Goal: Task Accomplishment & Management: Complete application form

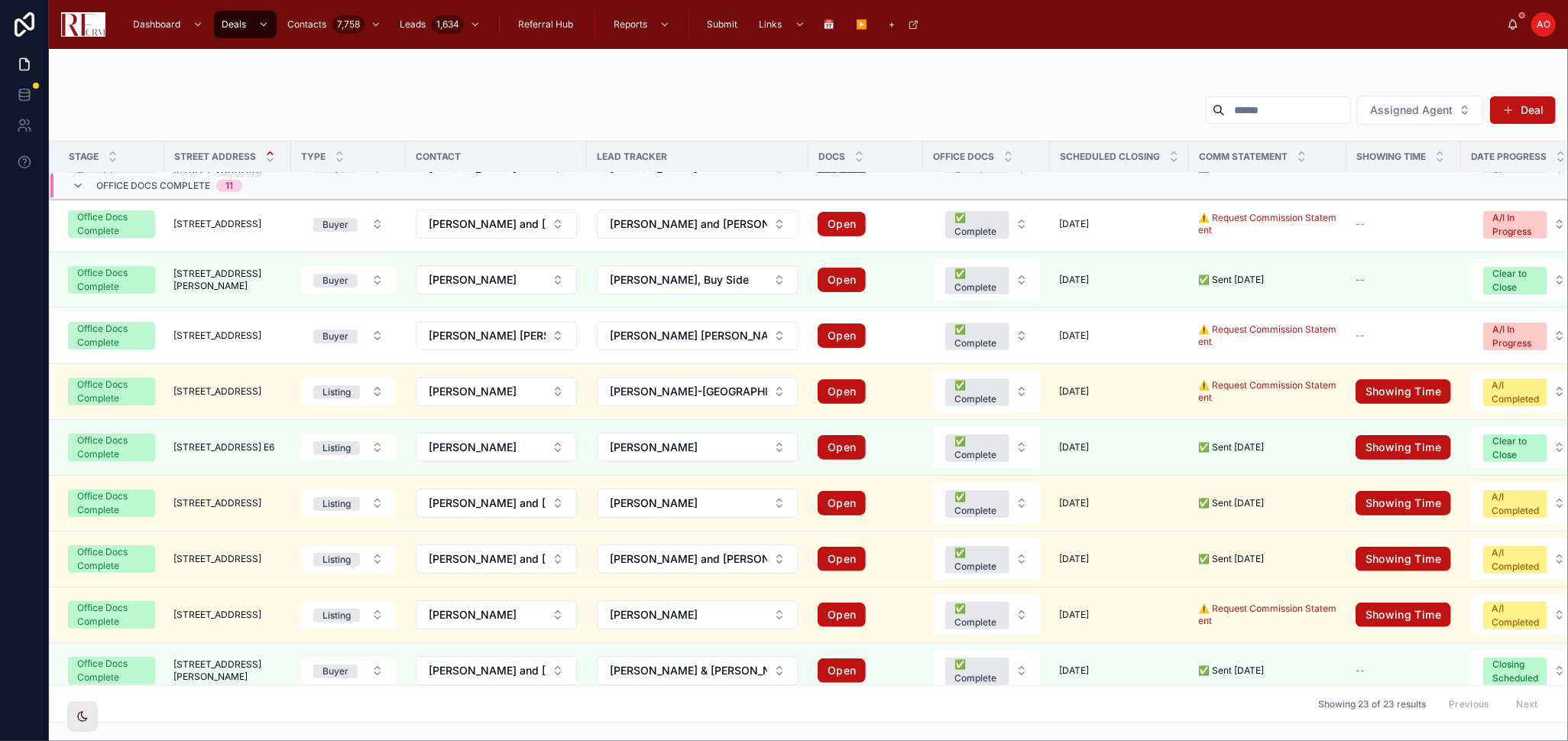
scroll to position [339, 0]
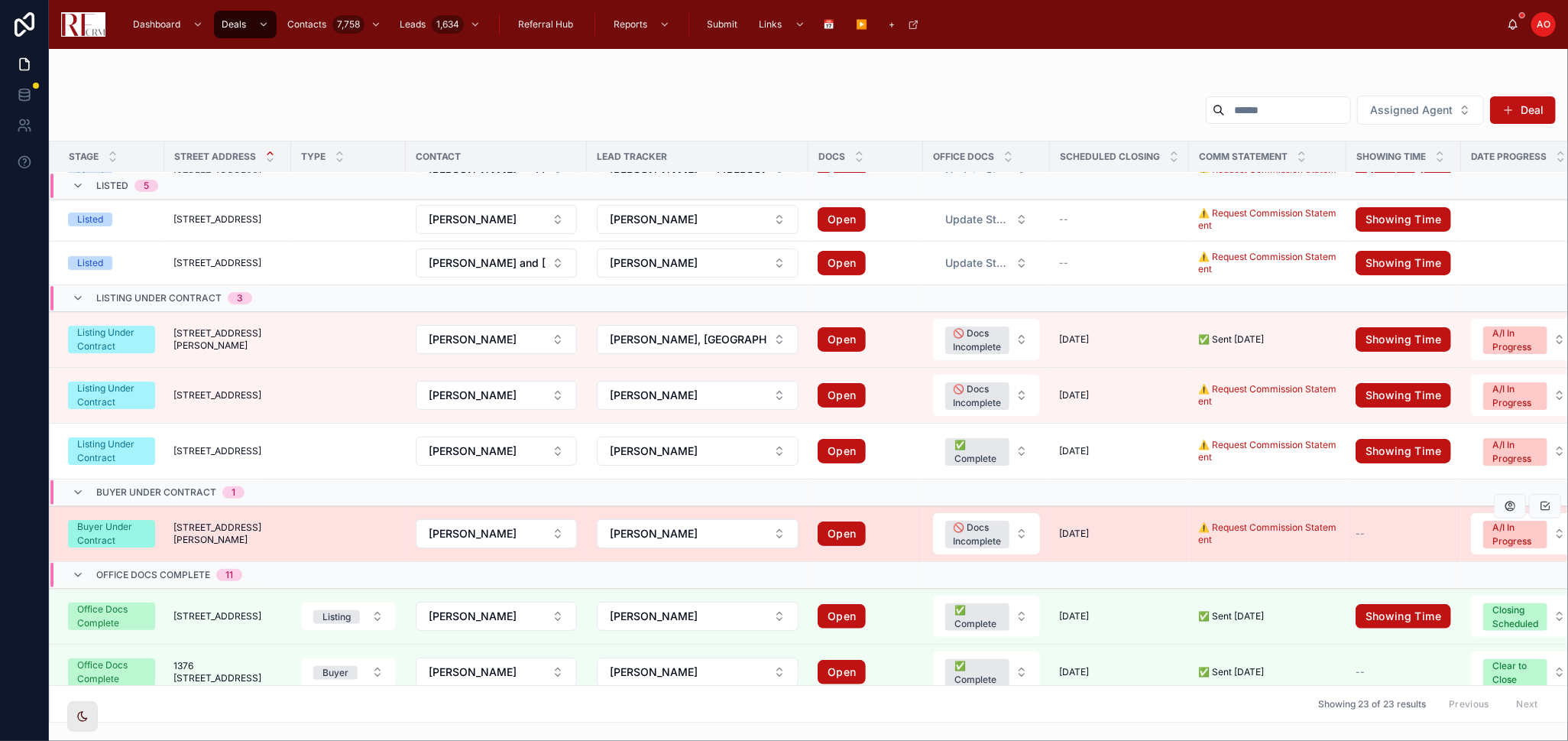
click at [204, 533] on span "[STREET_ADDRESS][PERSON_NAME]" at bounding box center [228, 534] width 108 height 25
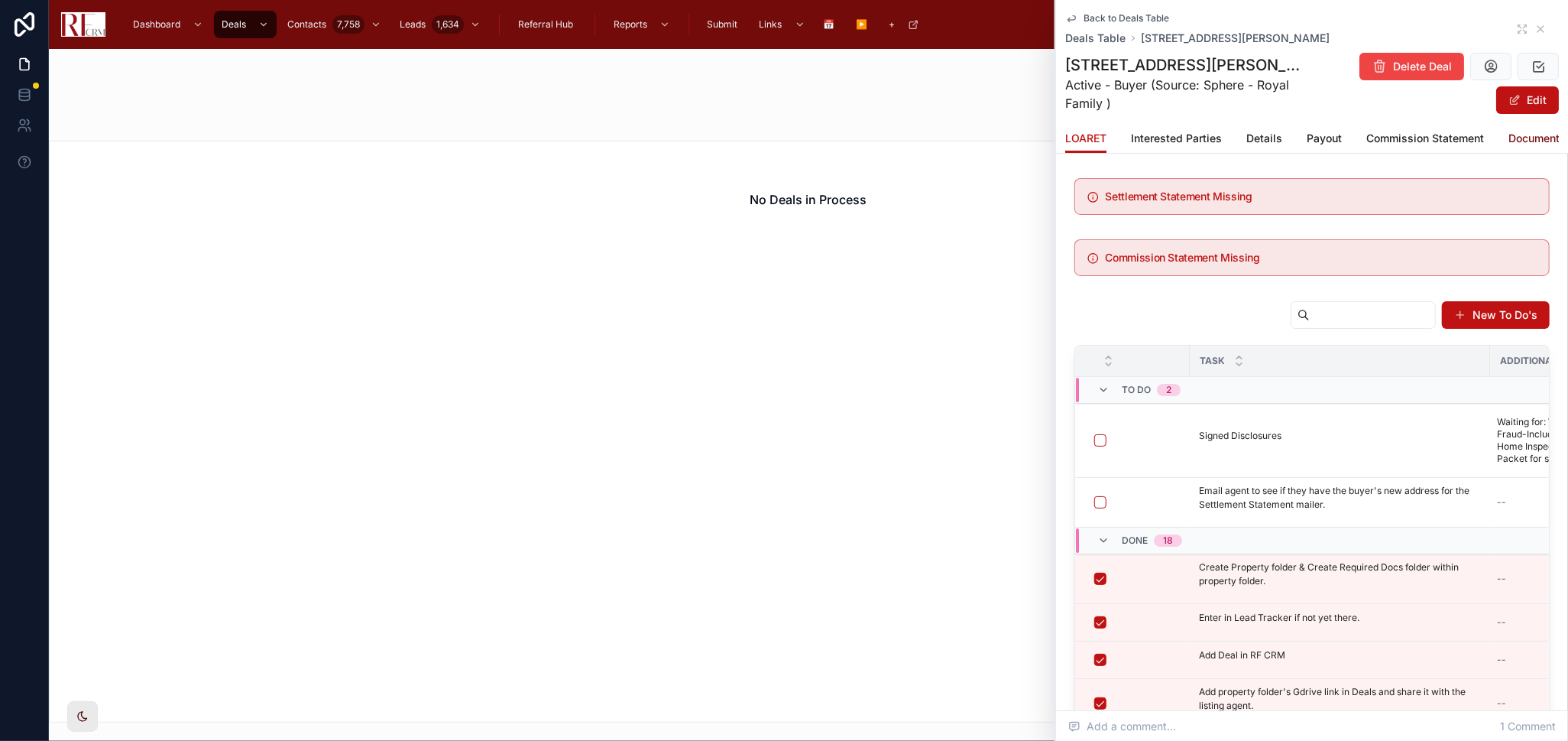
drag, startPoint x: 1518, startPoint y: 133, endPoint x: 1510, endPoint y: 113, distance: 21.5
click at [1518, 133] on span "Documents" at bounding box center [1536, 137] width 58 height 15
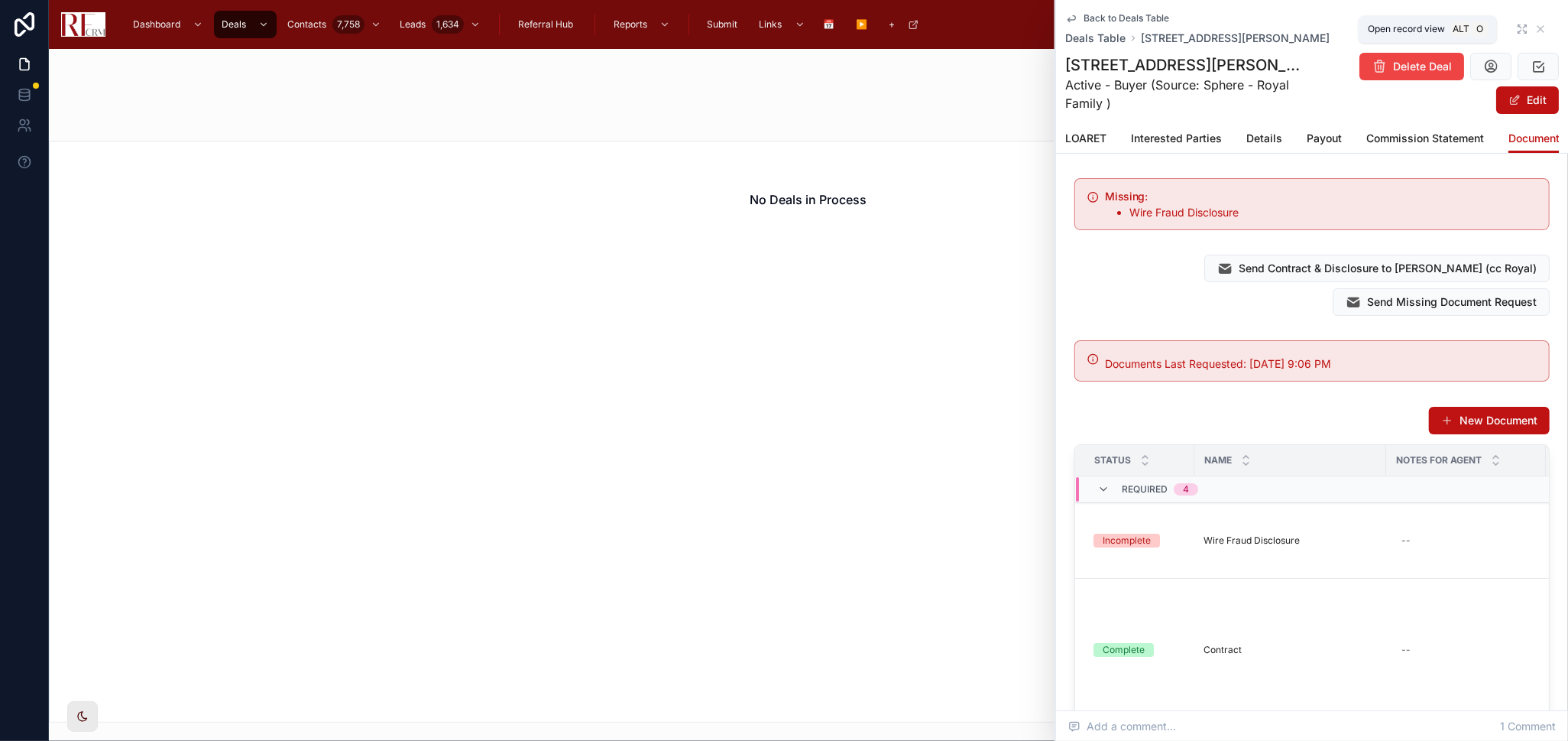
click at [1516, 28] on icon at bounding box center [1522, 29] width 12 height 12
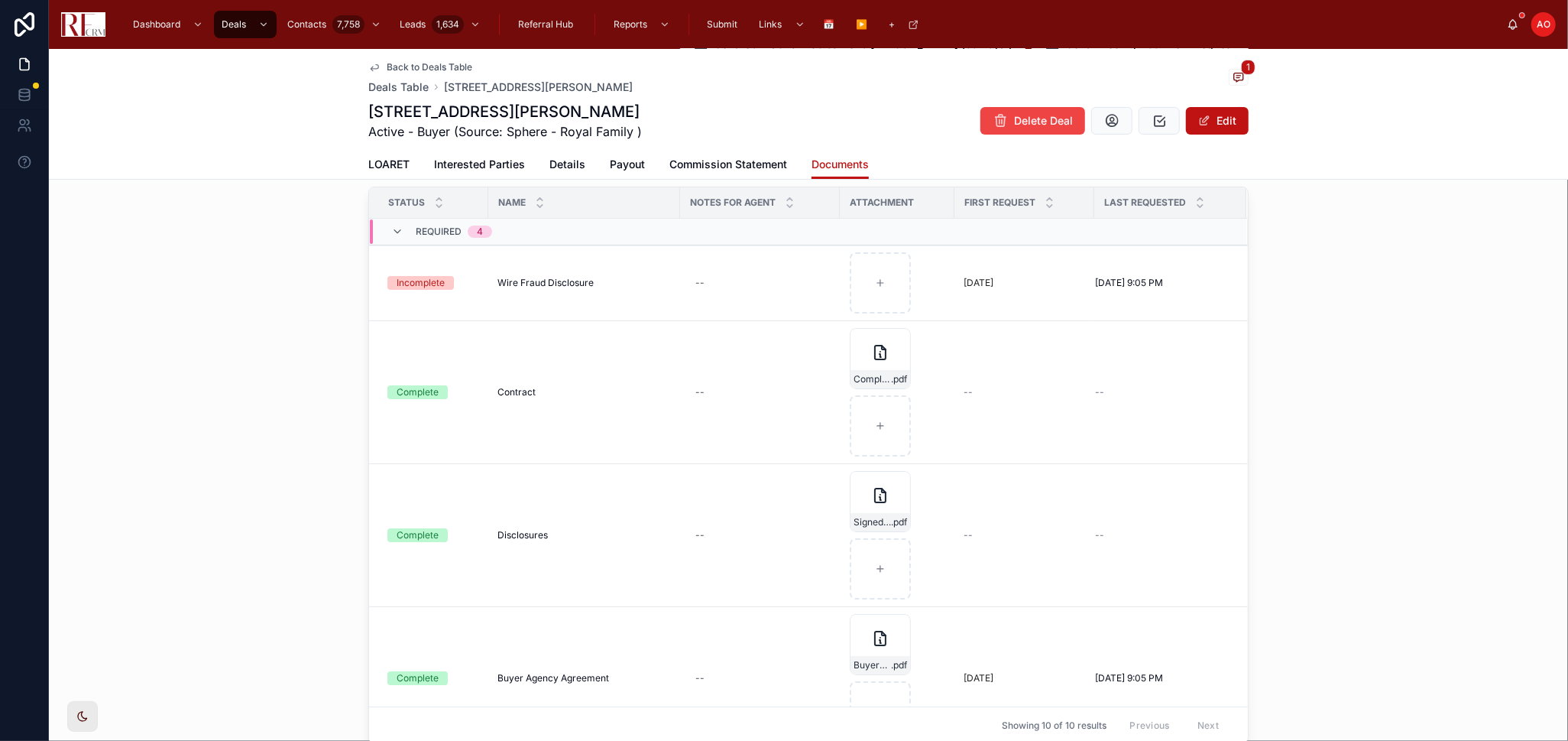
scroll to position [254, 0]
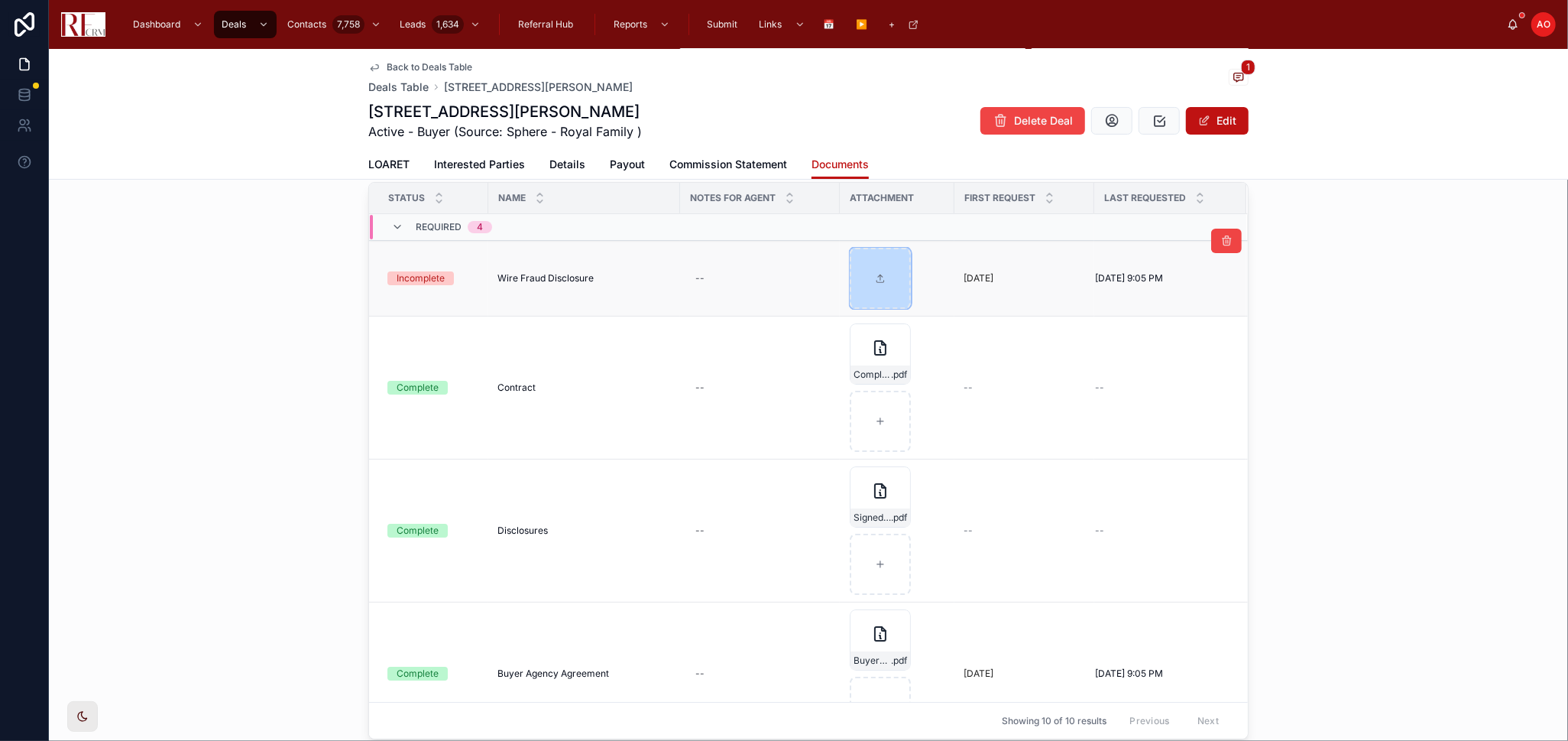
click at [886, 292] on div at bounding box center [880, 277] width 61 height 61
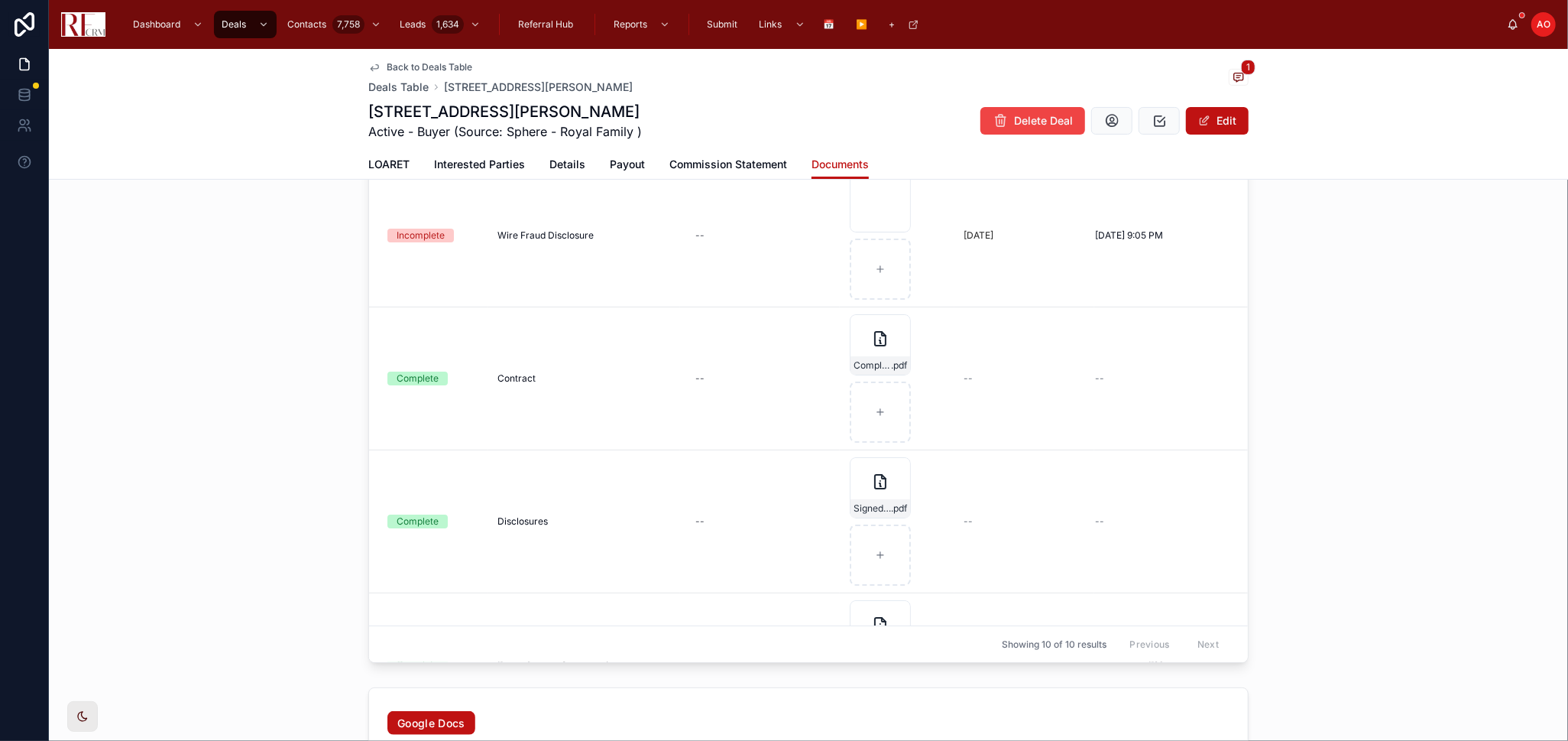
scroll to position [177, 0]
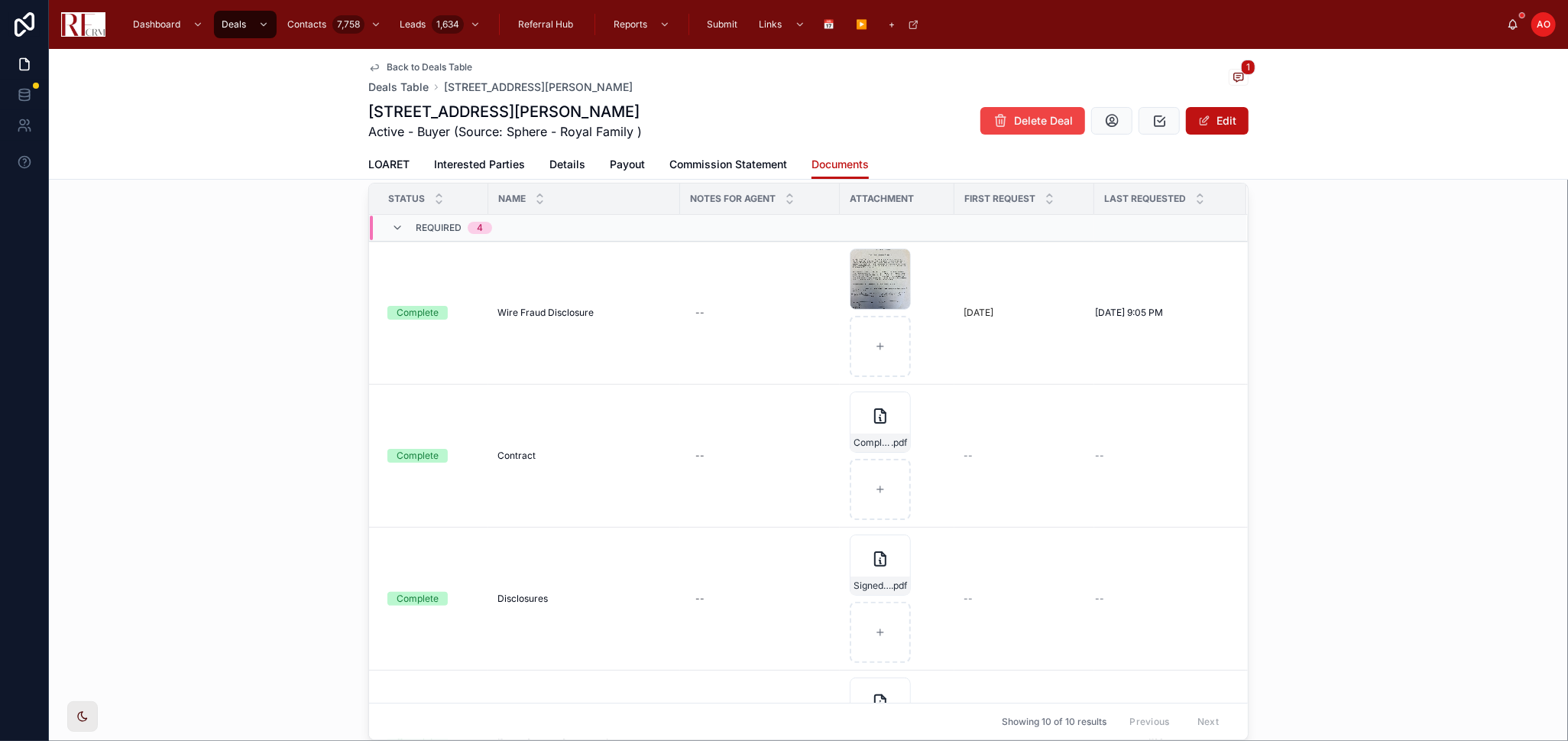
click at [151, 338] on div "New Document Status Name Notes for Agent Attachment First Request Last Requeste…" at bounding box center [808, 442] width 1518 height 608
click at [412, 65] on span "Back to Deals Table" at bounding box center [429, 67] width 86 height 12
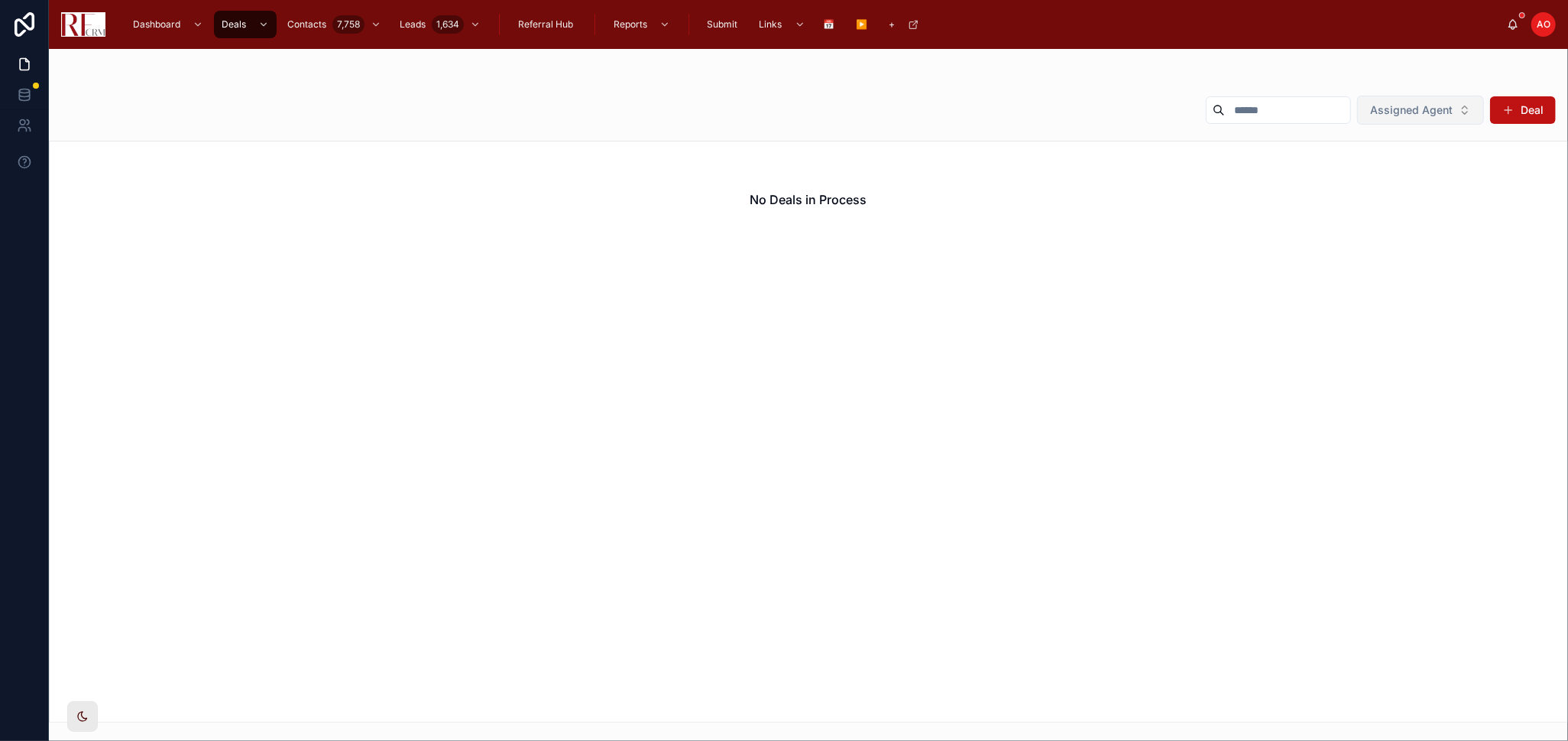
click at [1470, 109] on button "Assigned Agent" at bounding box center [1420, 110] width 127 height 29
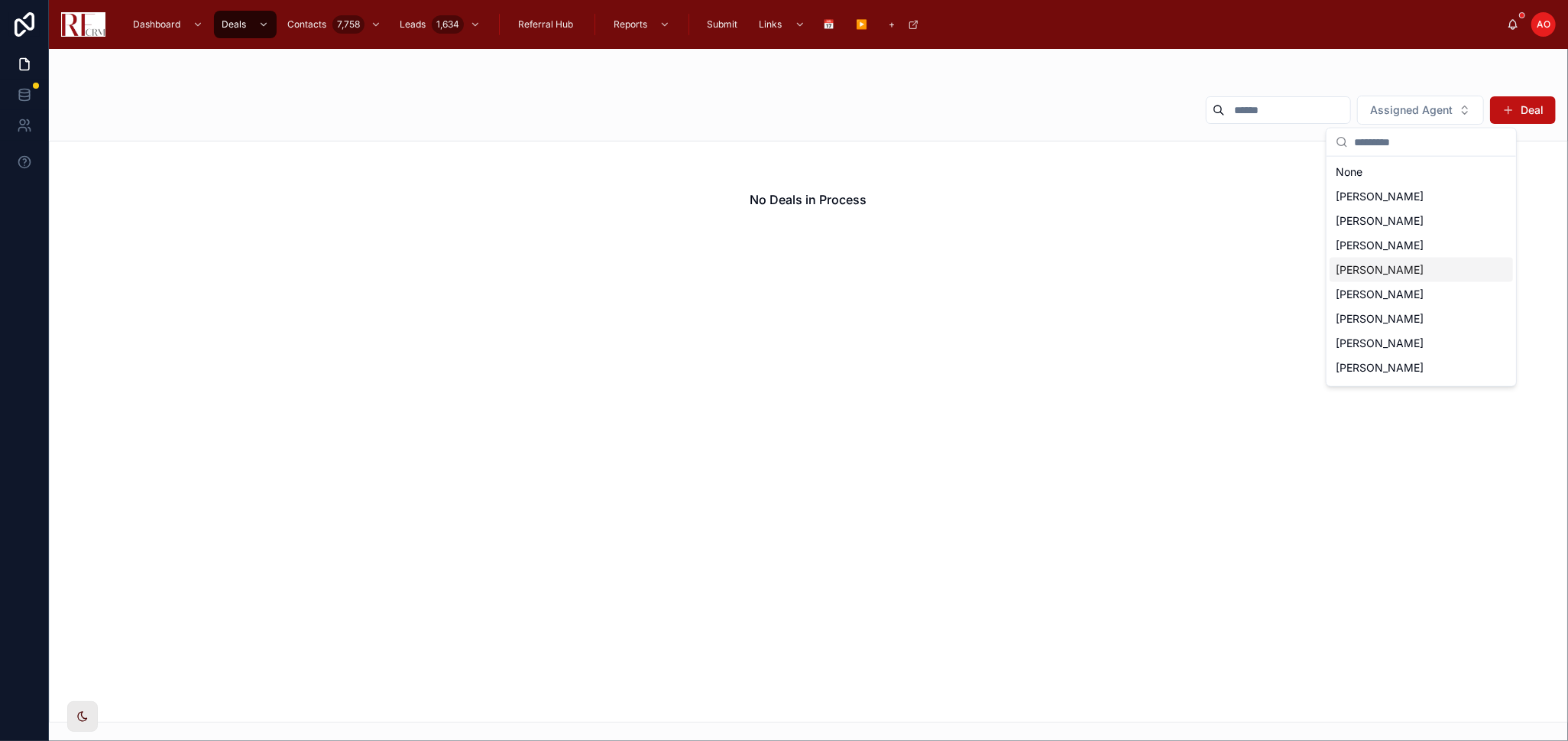
scroll to position [69, 0]
click at [1390, 316] on span "[PERSON_NAME]" at bounding box center [1379, 322] width 88 height 15
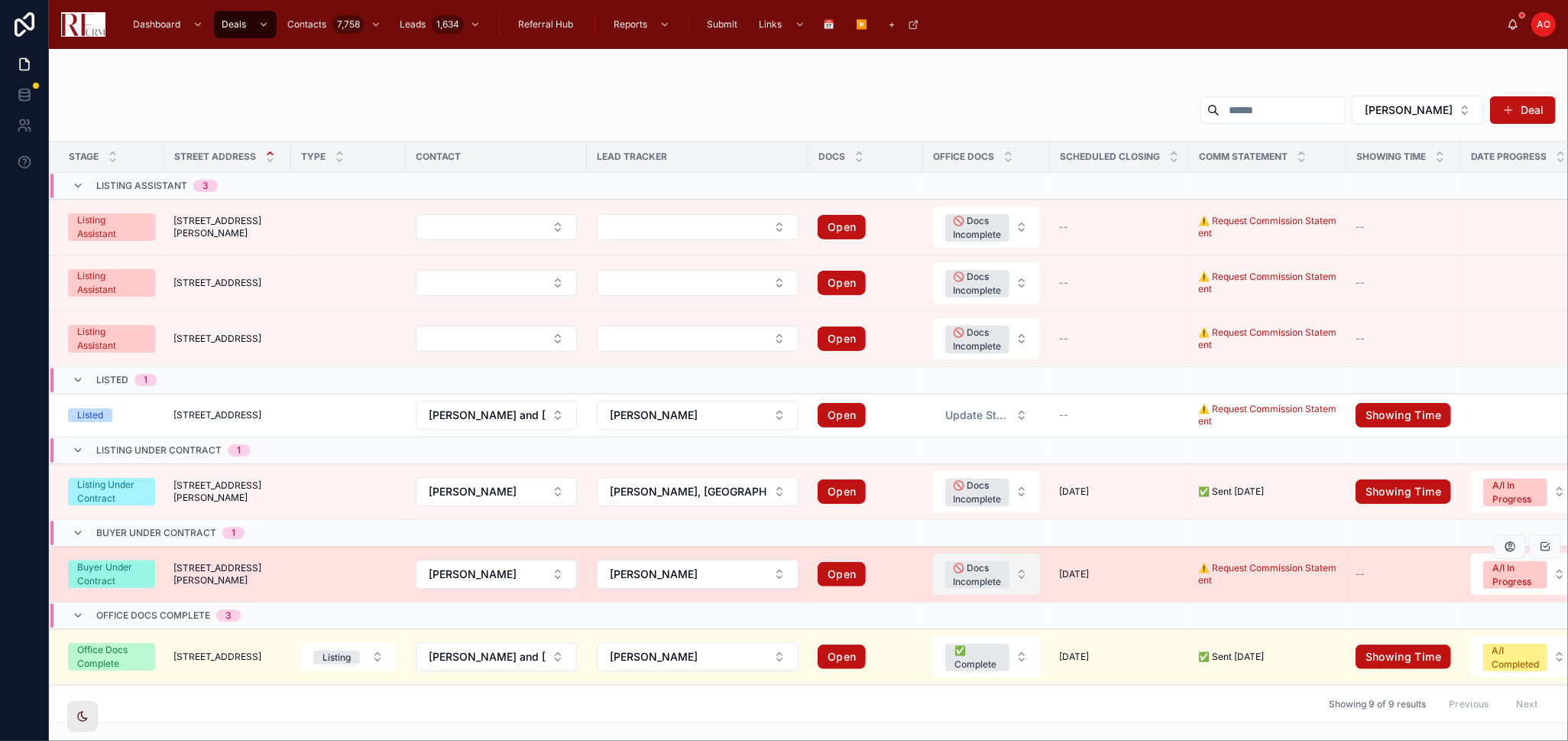
click at [1021, 569] on button "🚫 Docs Incomplete" at bounding box center [986, 573] width 107 height 42
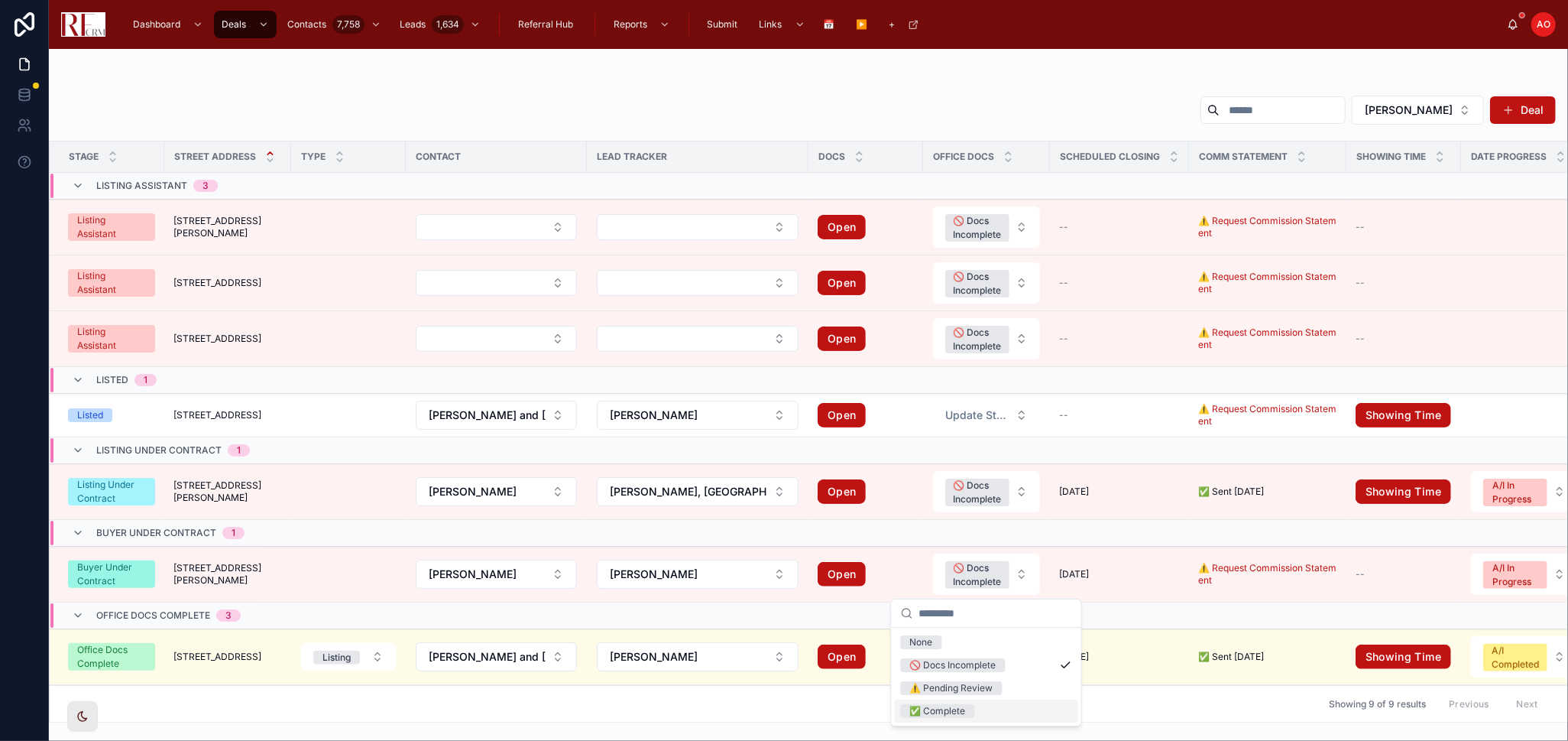
click at [975, 708] on div "✅ Complete" at bounding box center [986, 711] width 183 height 23
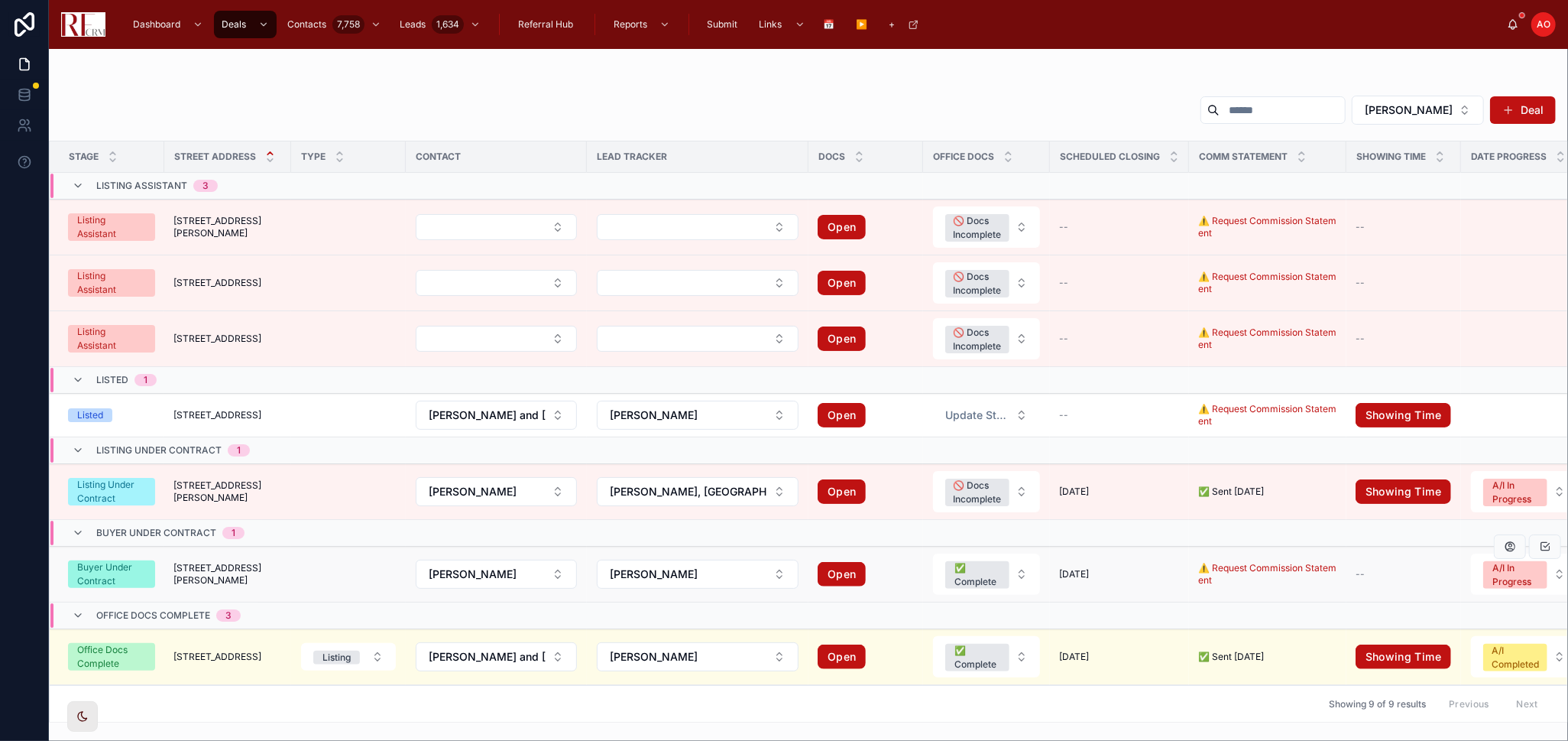
click at [147, 575] on span "Buyer Under Contract" at bounding box center [112, 573] width 87 height 27
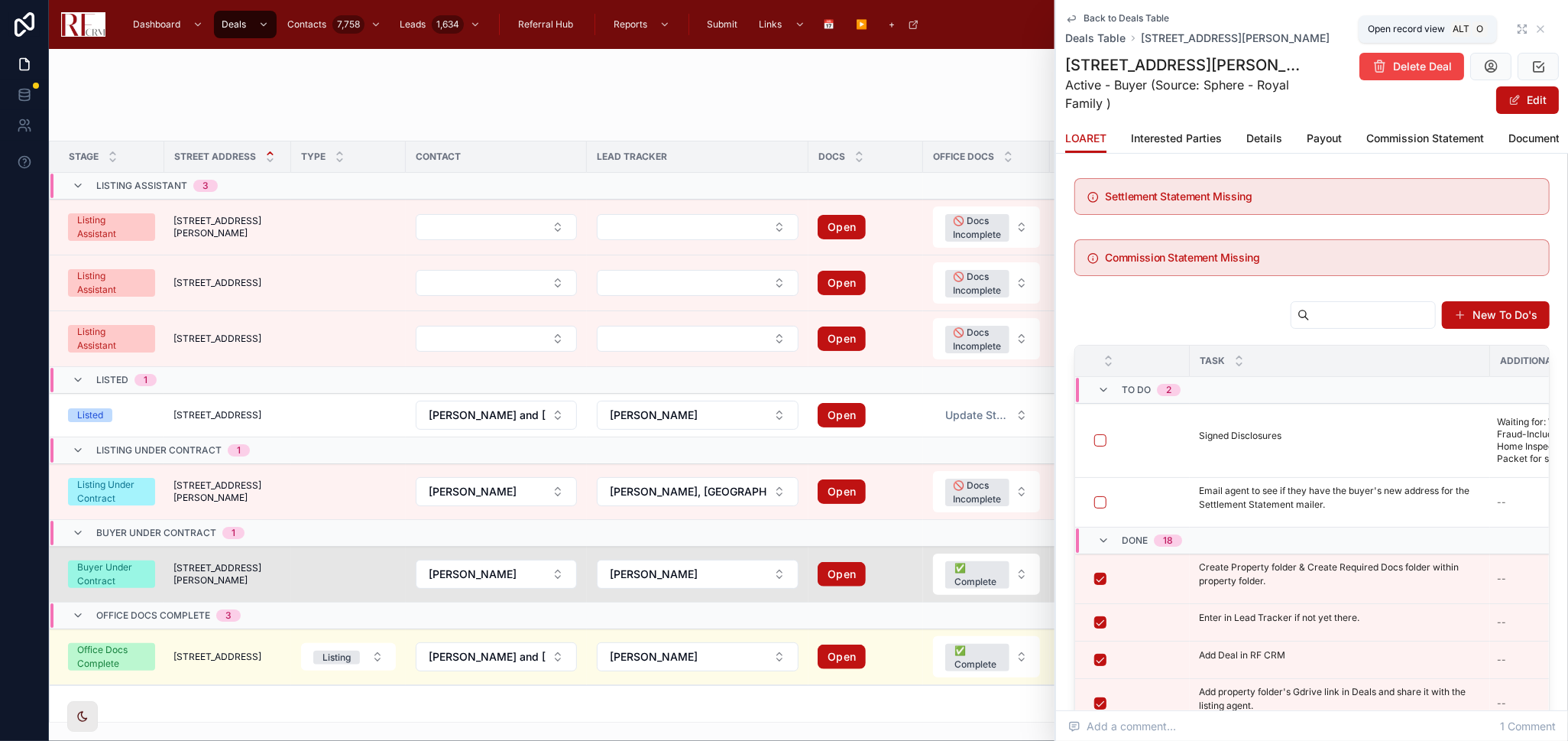
click at [1518, 26] on icon at bounding box center [1519, 26] width 3 height 3
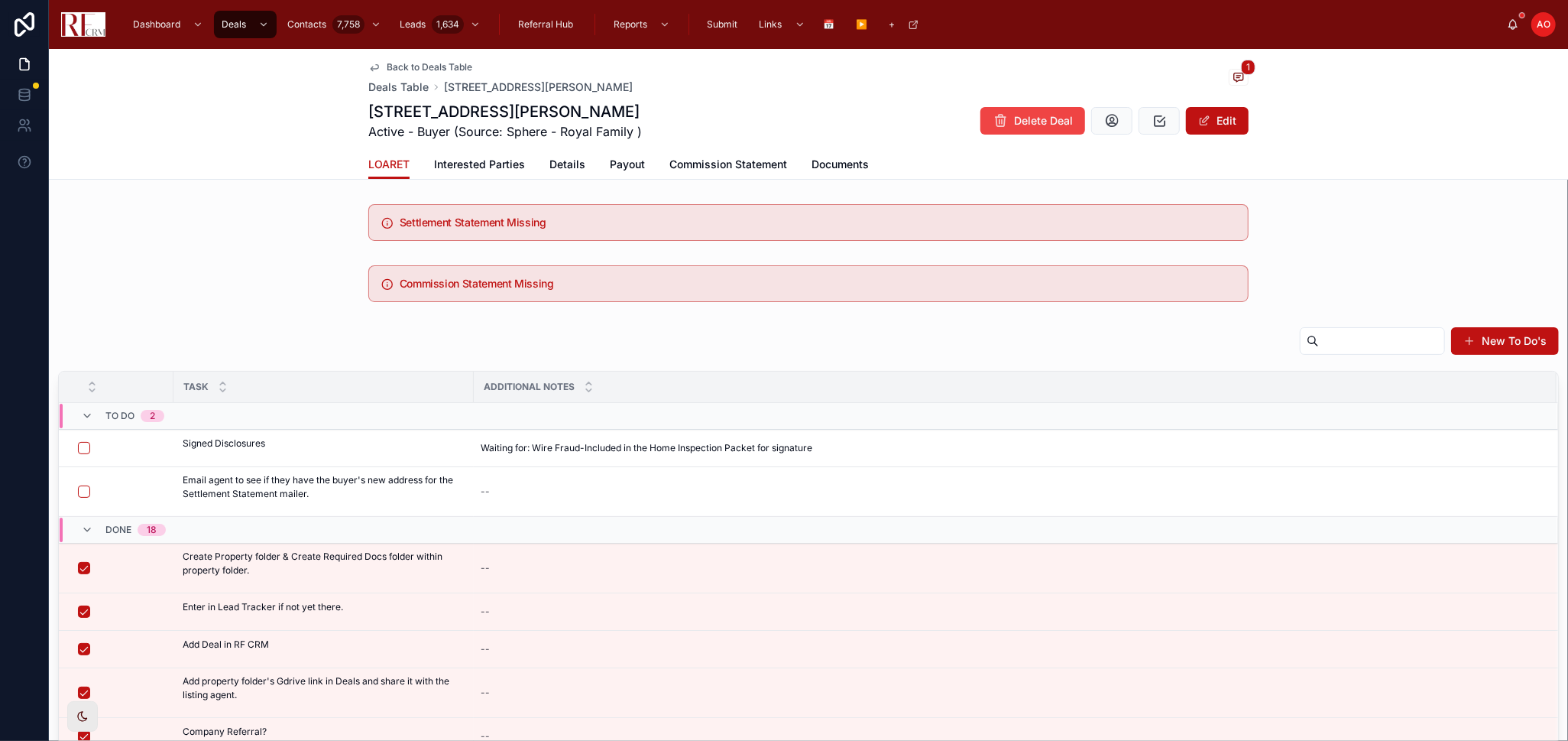
click at [570, 443] on span "Waiting for: Wire Fraud-Included in the Home Inspection Packet for signature" at bounding box center [646, 448] width 331 height 12
click at [569, 480] on textarea "**********" at bounding box center [555, 500] width 145 height 89
click at [666, 467] on icon "submit" at bounding box center [668, 468] width 12 height 12
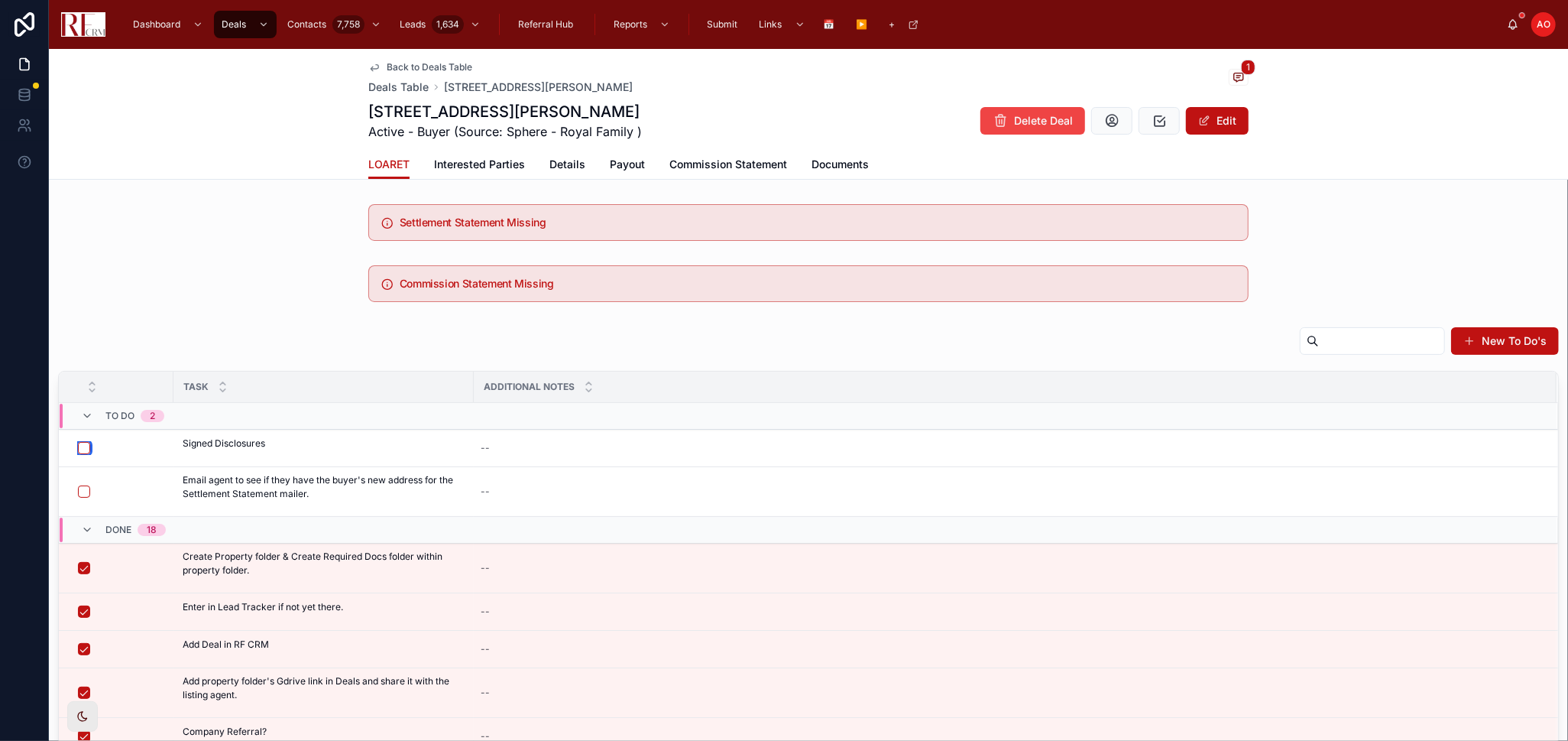
click at [81, 448] on button "button" at bounding box center [84, 448] width 12 height 12
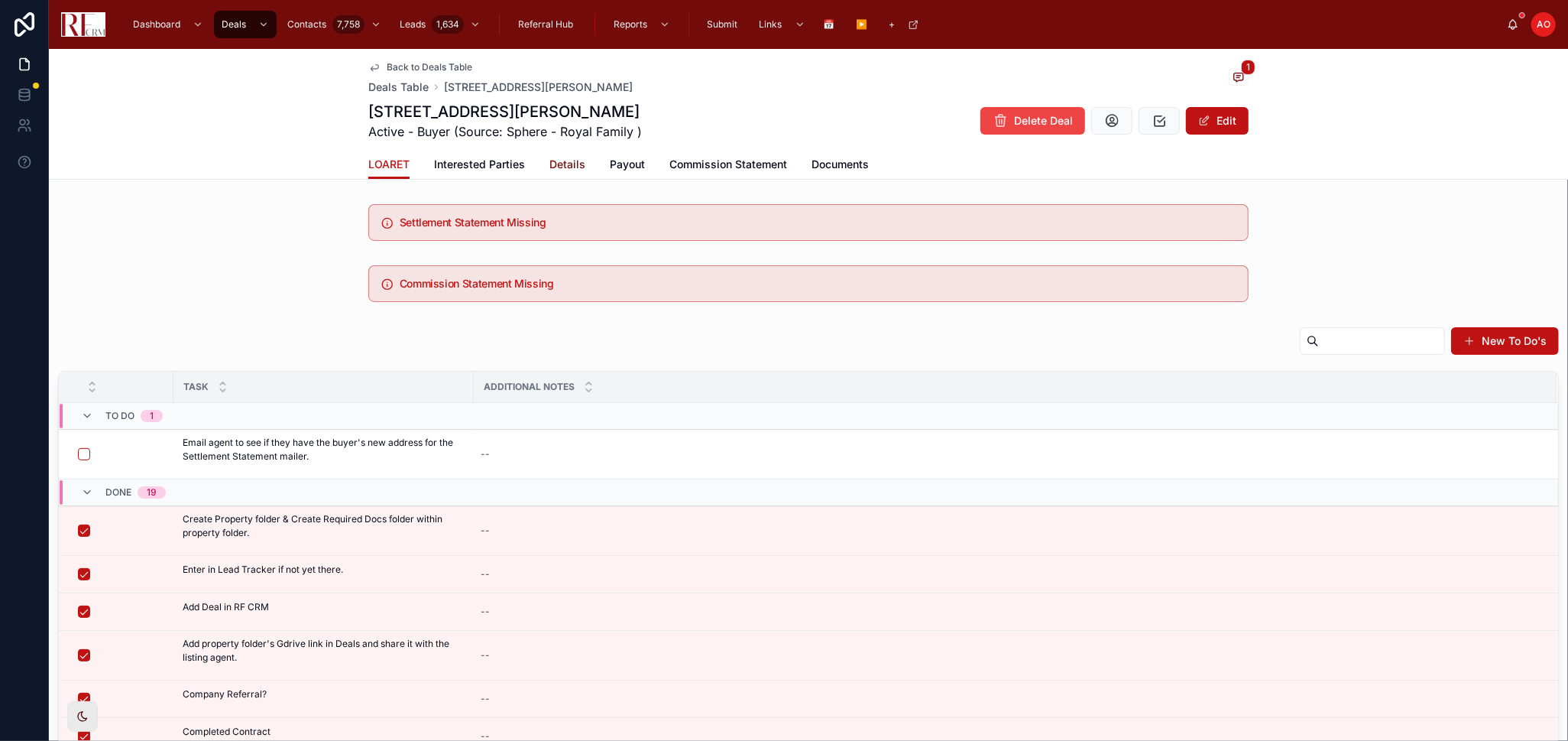
click at [555, 160] on span "Details" at bounding box center [567, 164] width 36 height 15
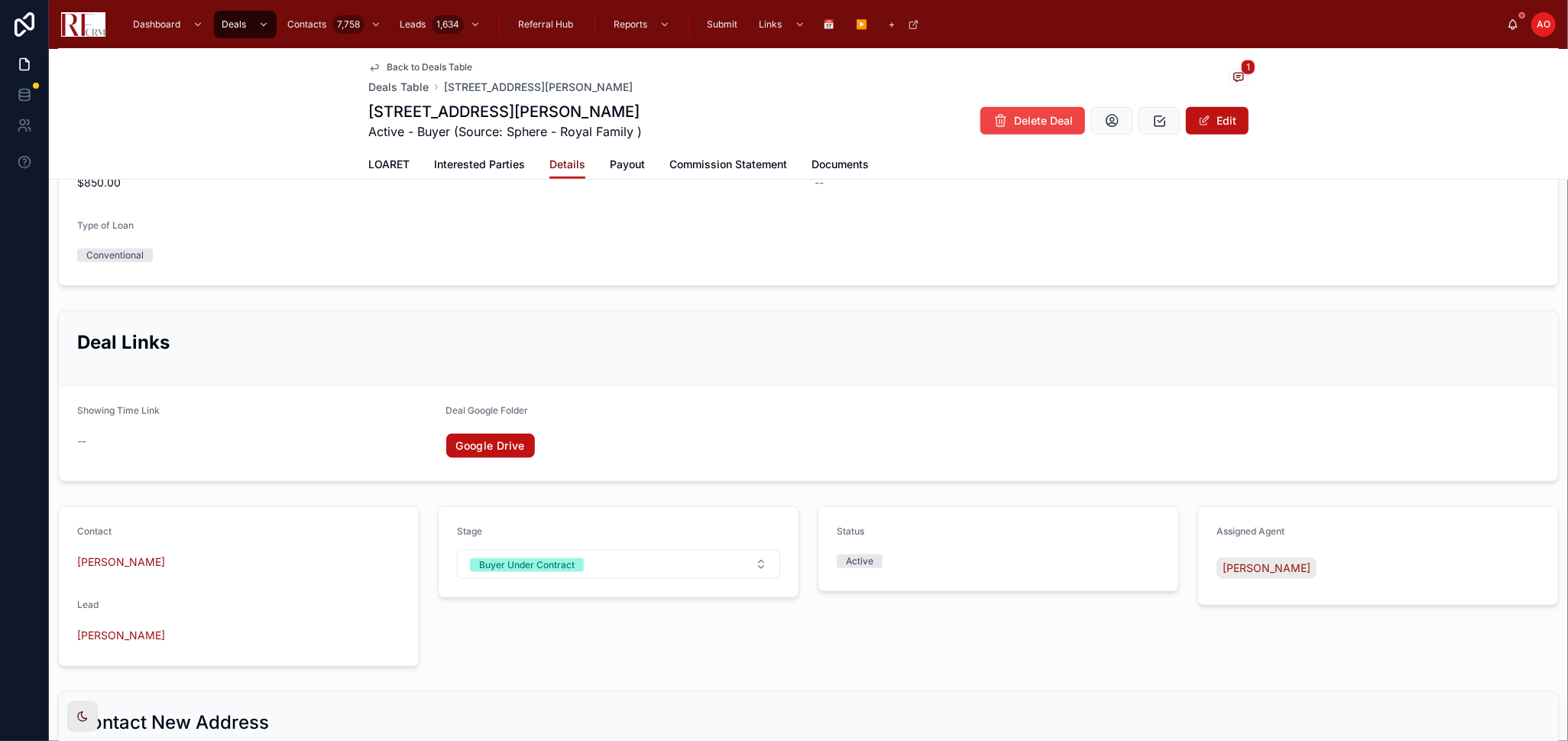
scroll to position [802, 0]
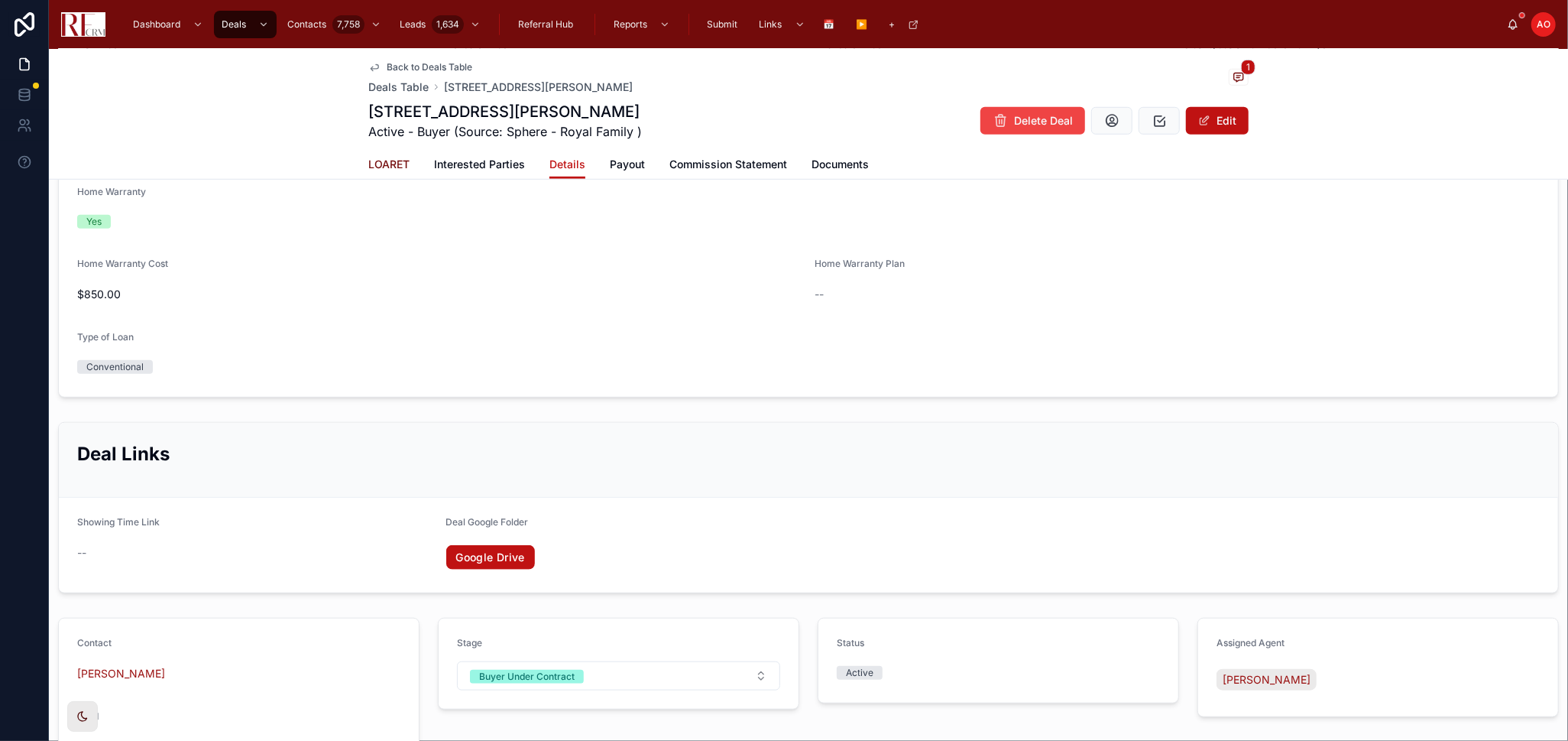
click at [392, 164] on span "LOARET" at bounding box center [389, 164] width 42 height 15
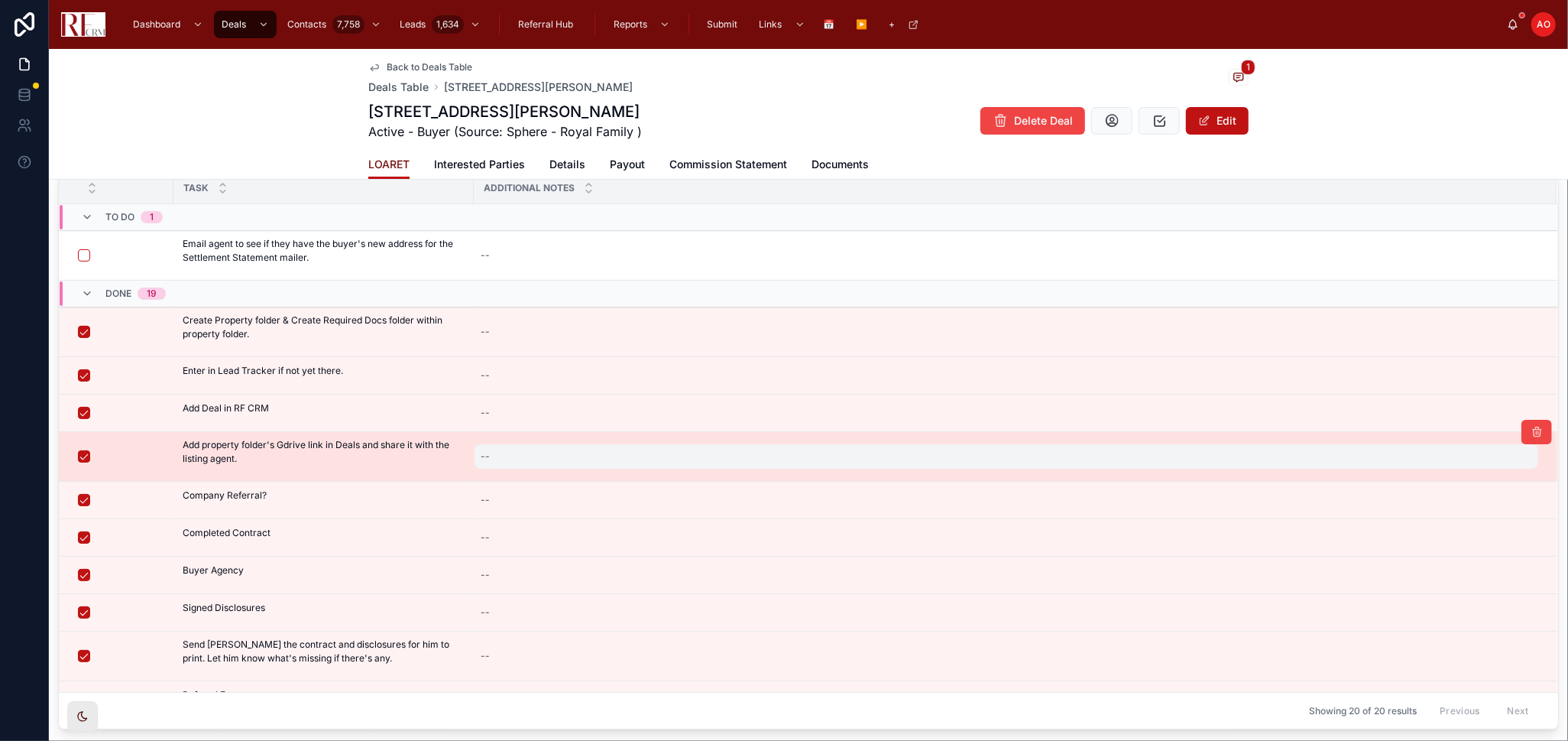
scroll to position [36, 0]
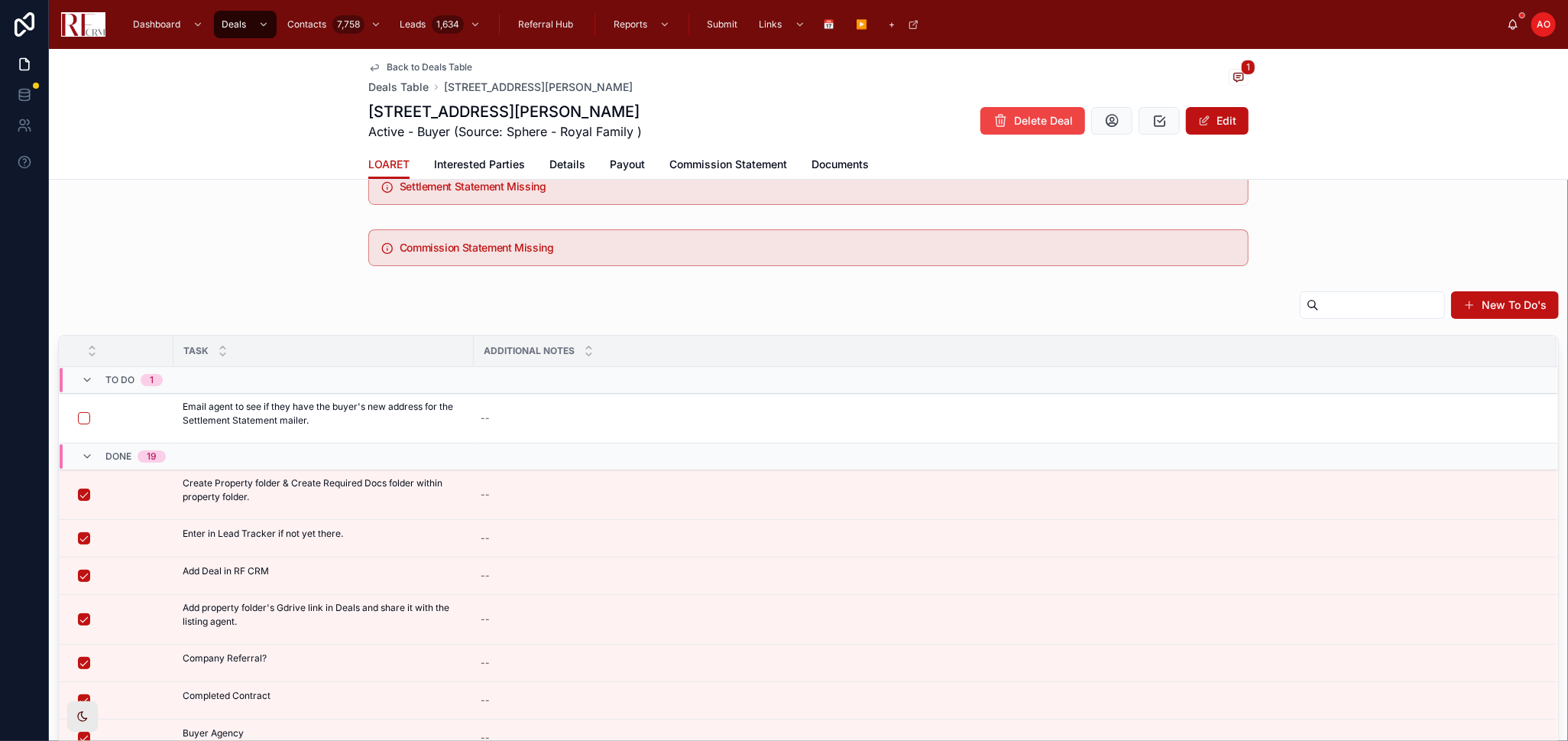
click at [0, 0] on span "Request New Buyer Address" at bounding box center [0, 0] width 0 height 0
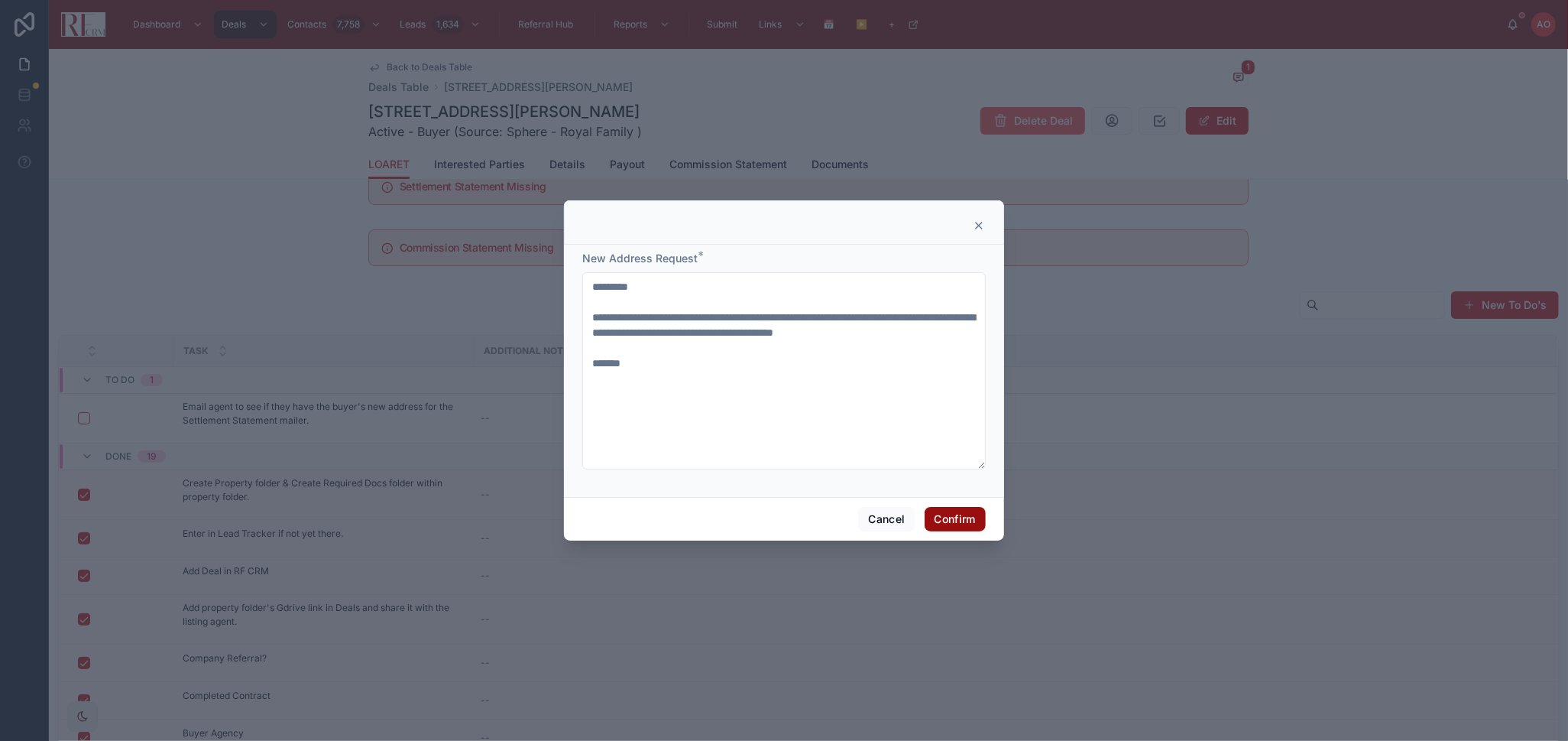
click at [958, 520] on button "Confirm" at bounding box center [955, 519] width 61 height 25
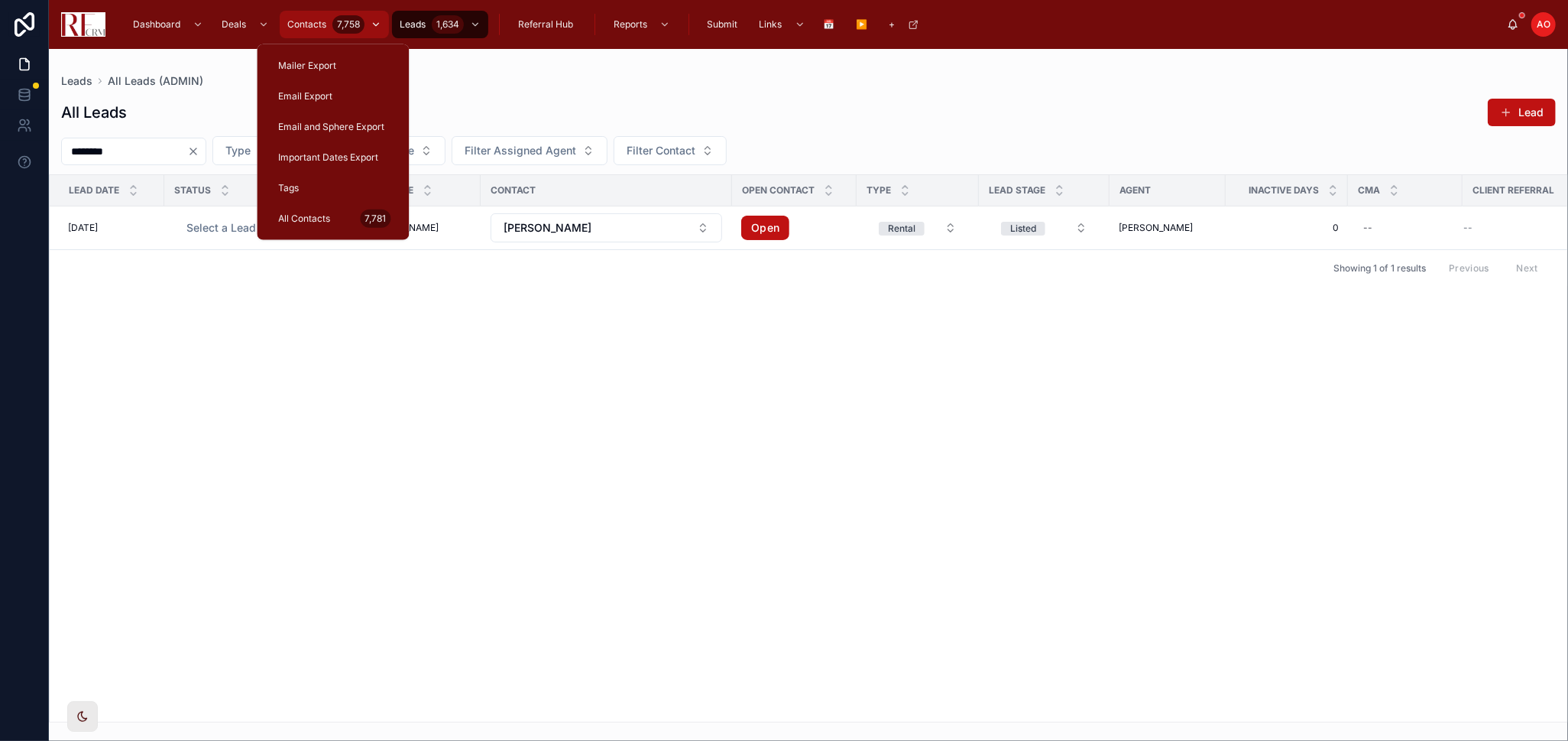
click at [307, 26] on span "Contacts" at bounding box center [307, 25] width 39 height 12
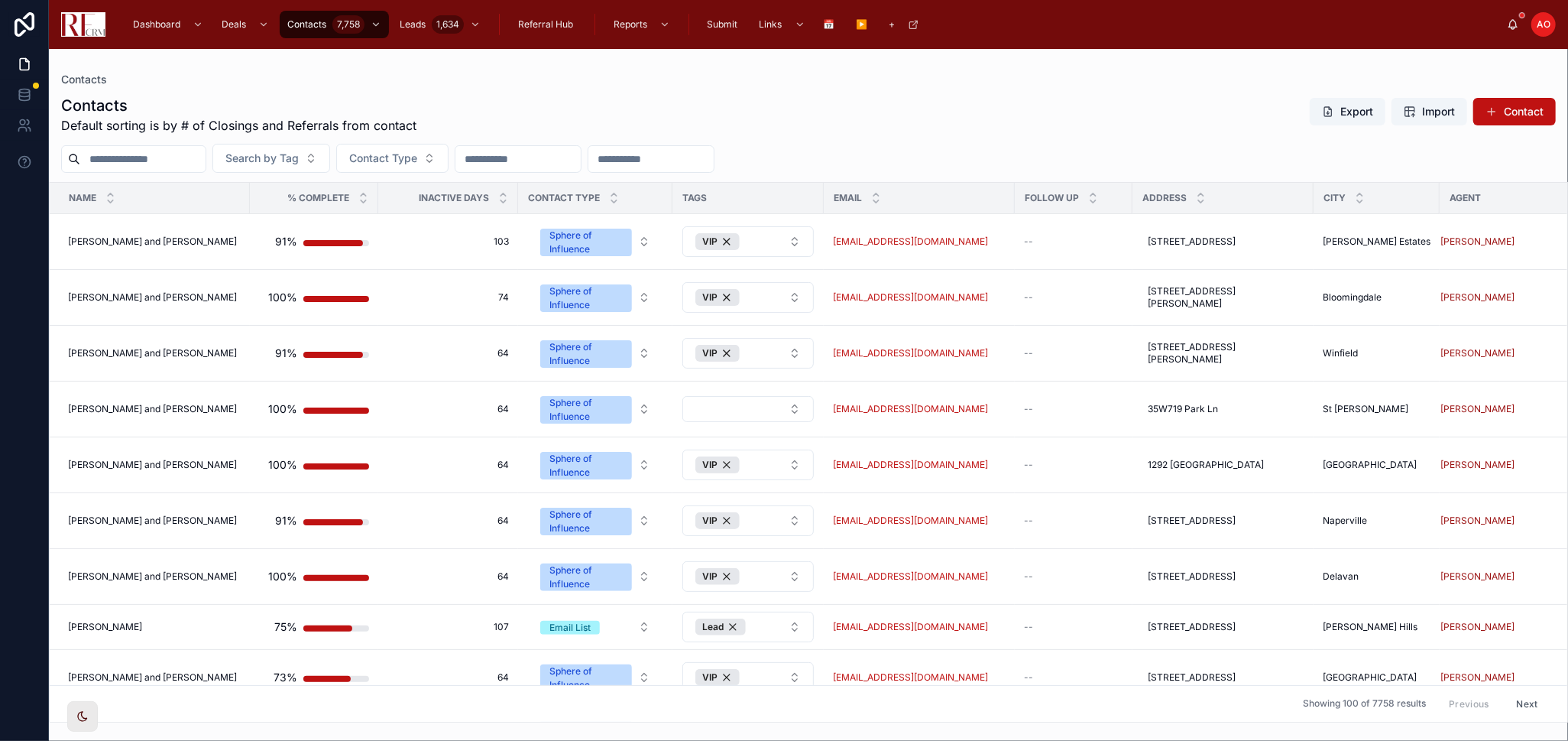
click at [100, 162] on input "text" at bounding box center [143, 159] width 125 height 21
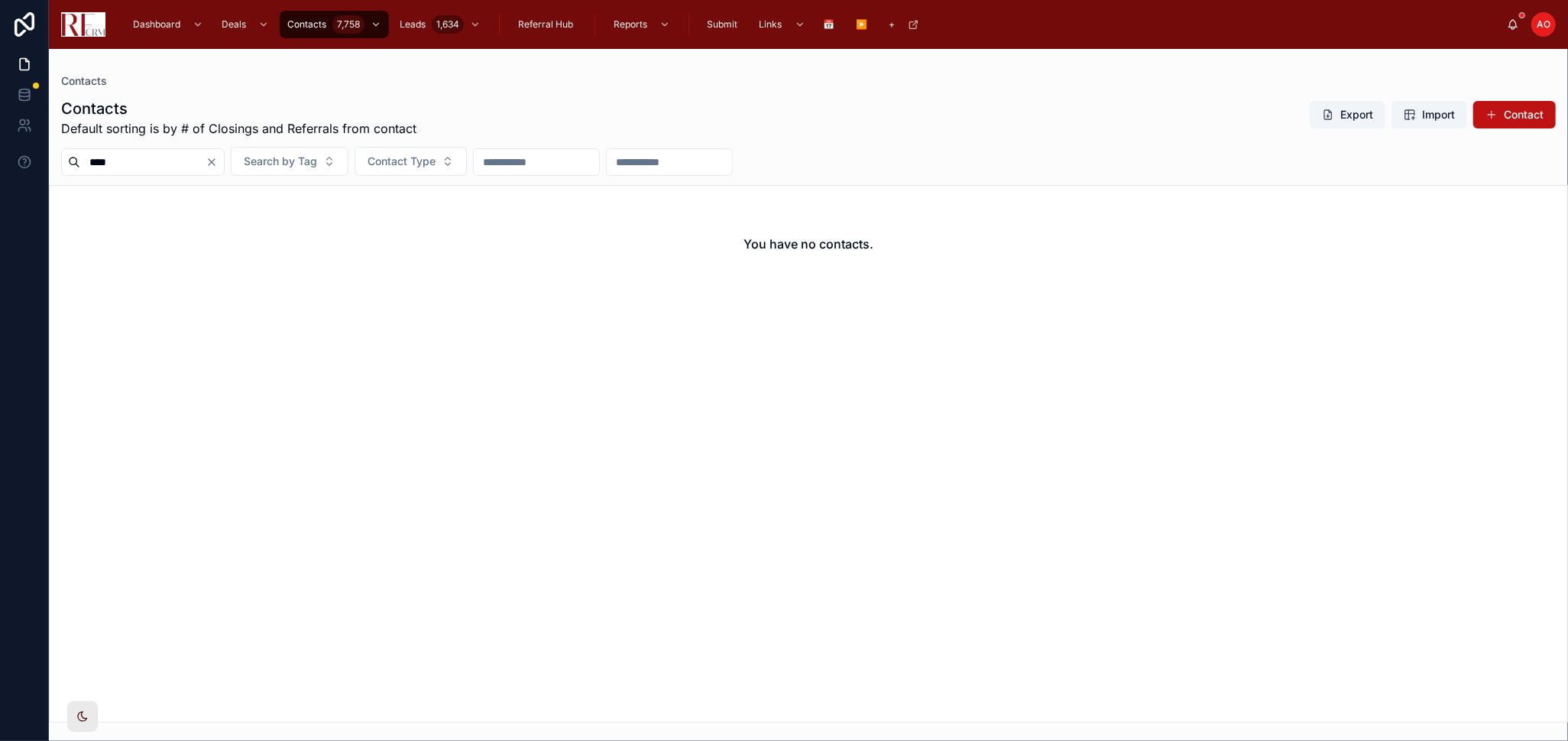
click at [136, 276] on div "You have no contacts." at bounding box center [808, 244] width 1518 height 116
click at [281, 301] on div "You have no contacts." at bounding box center [808, 244] width 1518 height 116
click at [124, 160] on input "****" at bounding box center [143, 162] width 125 height 21
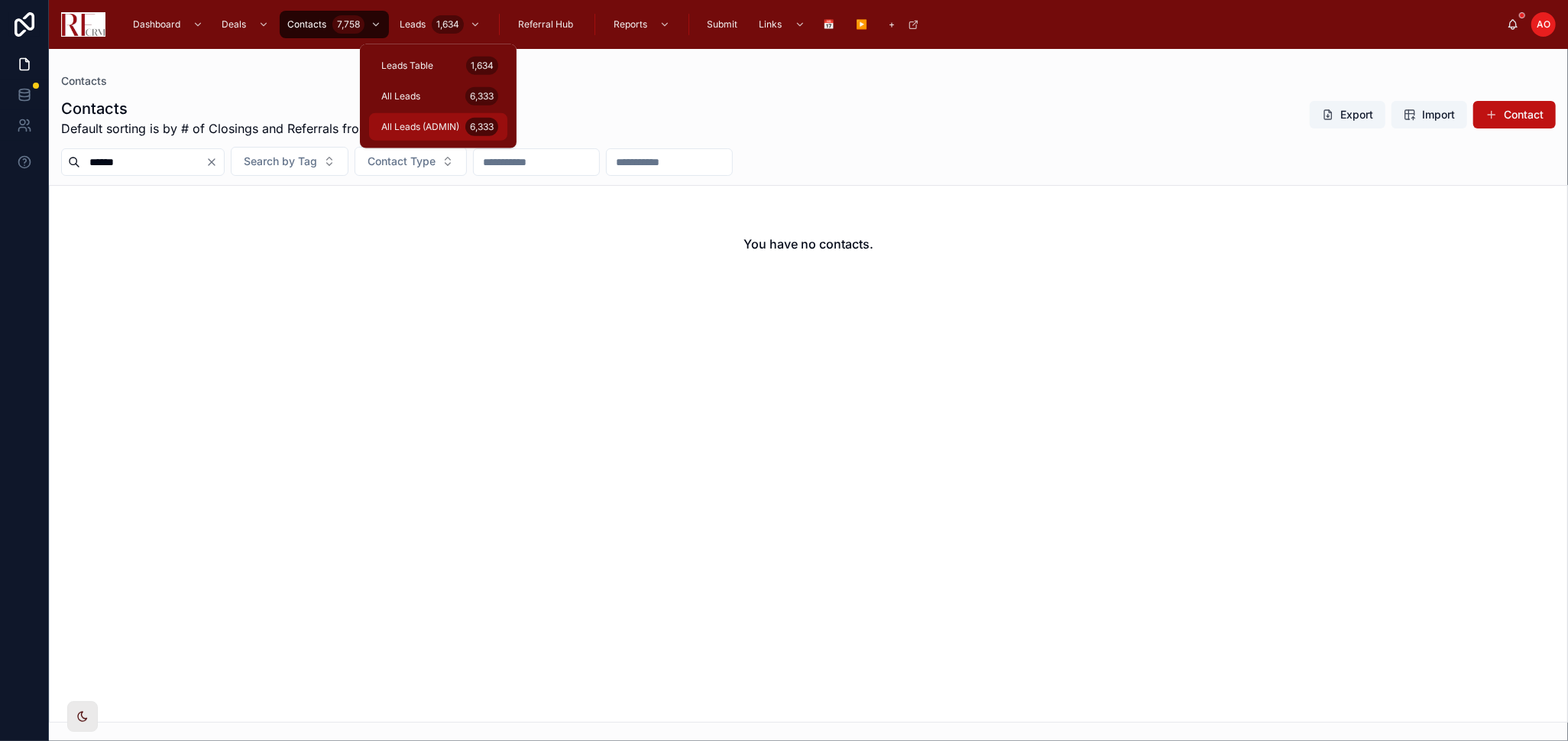
type input "******"
click at [444, 115] on div "All Leads (ADMIN) 6,333" at bounding box center [438, 127] width 120 height 25
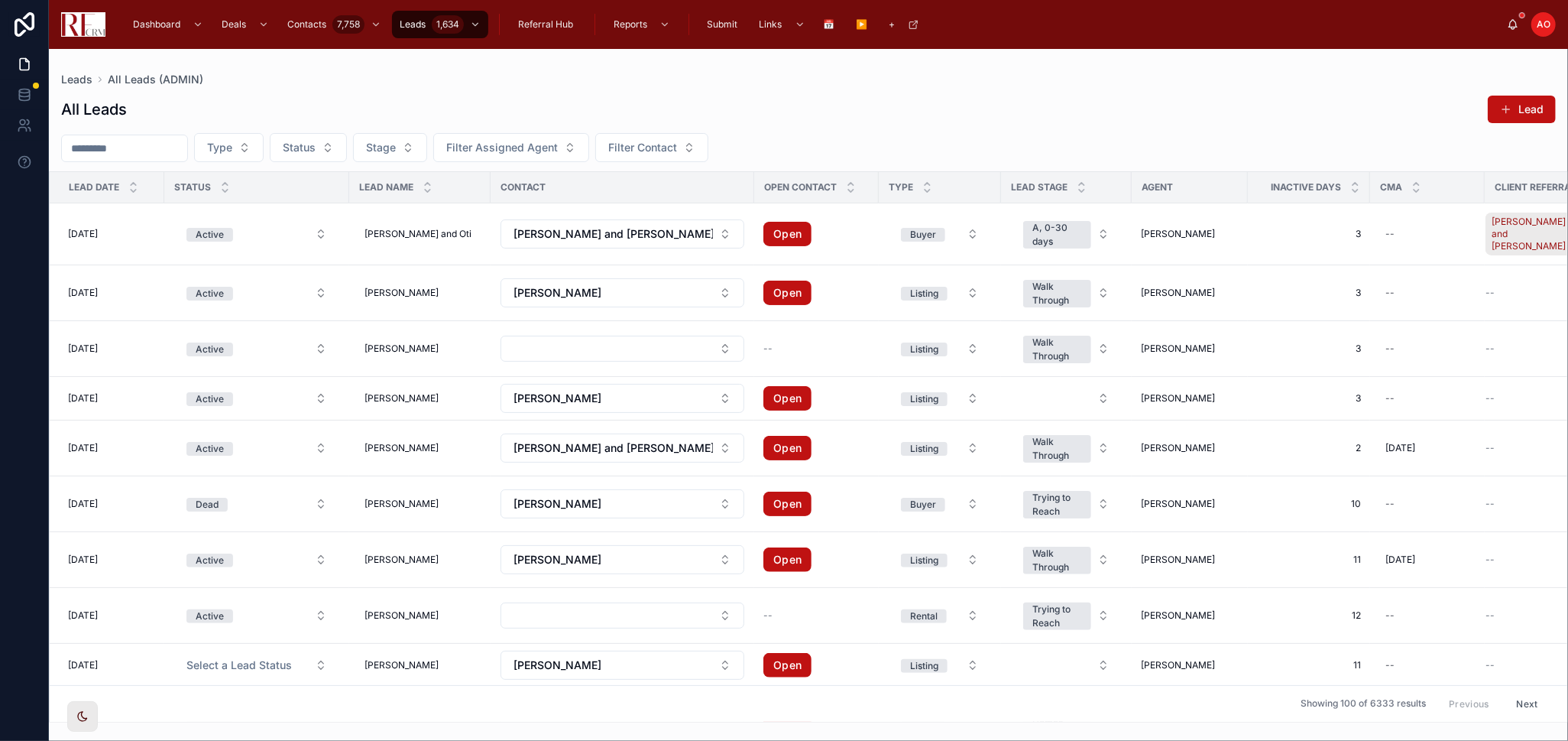
click at [129, 156] on input "text" at bounding box center [124, 148] width 125 height 21
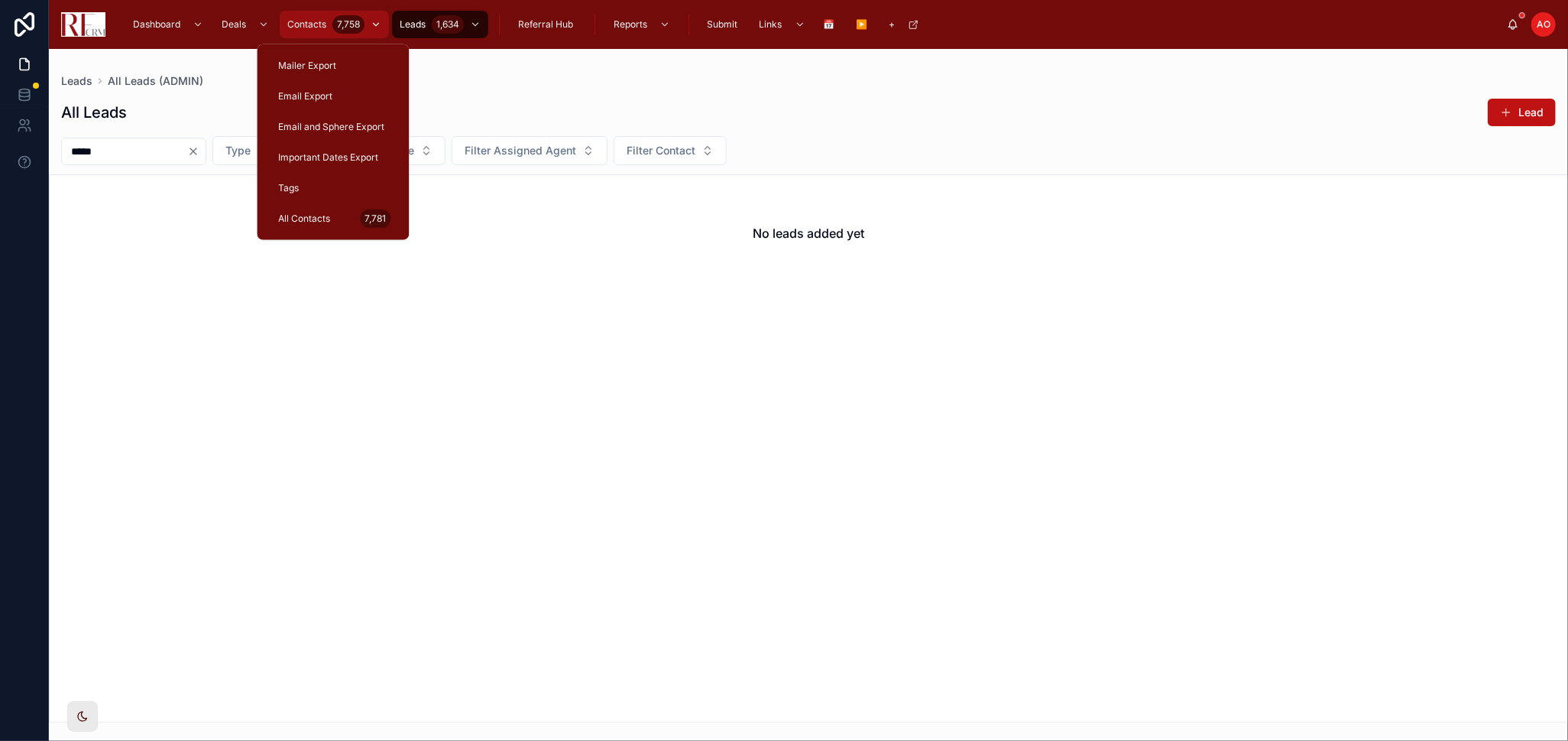
type input "*****"
click at [305, 22] on span "Contacts" at bounding box center [307, 25] width 39 height 12
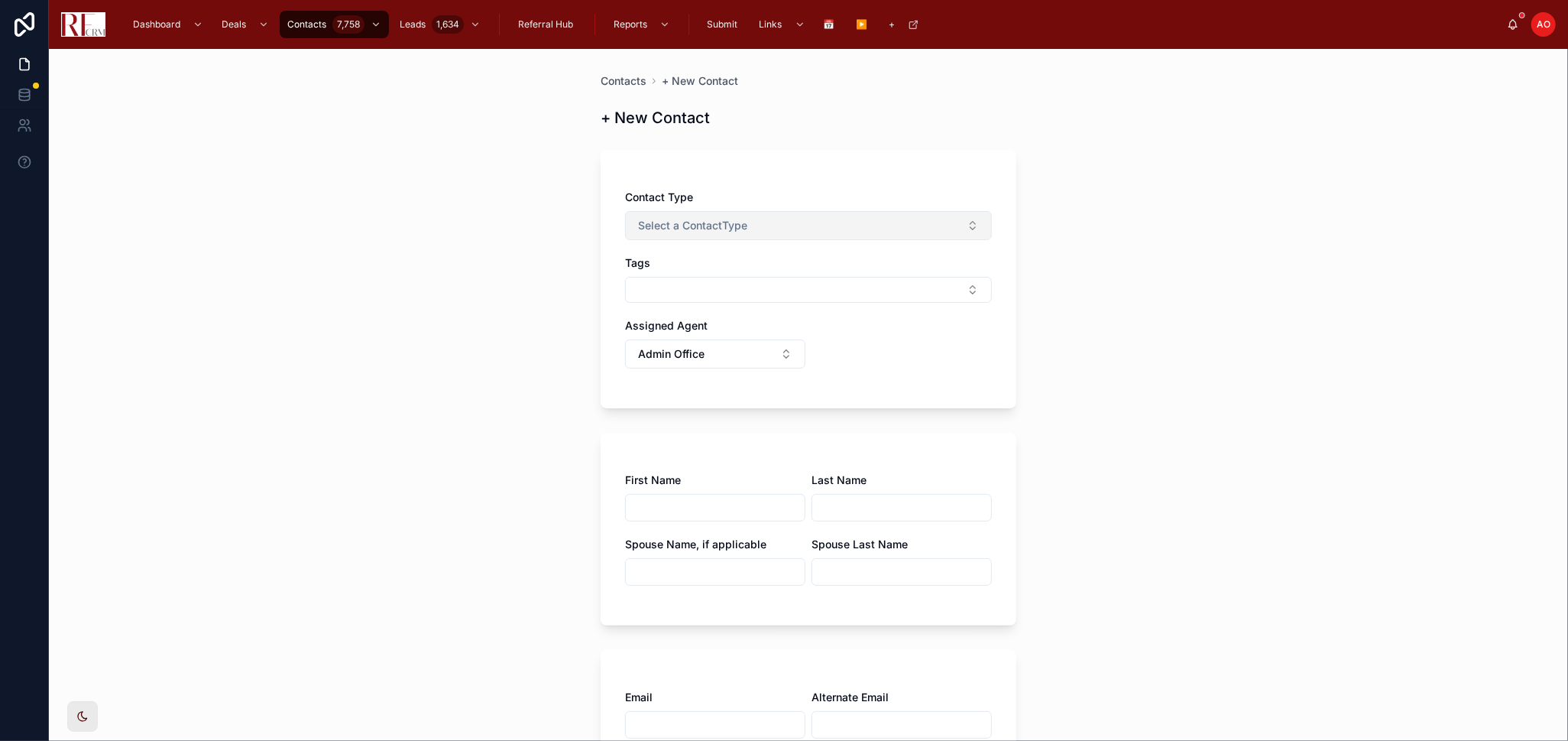
click at [846, 228] on button "Select a ContactType" at bounding box center [808, 225] width 367 height 29
click at [813, 281] on div "Email List" at bounding box center [802, 285] width 359 height 21
click at [813, 287] on button "Select Button" at bounding box center [808, 289] width 367 height 26
type input "*"
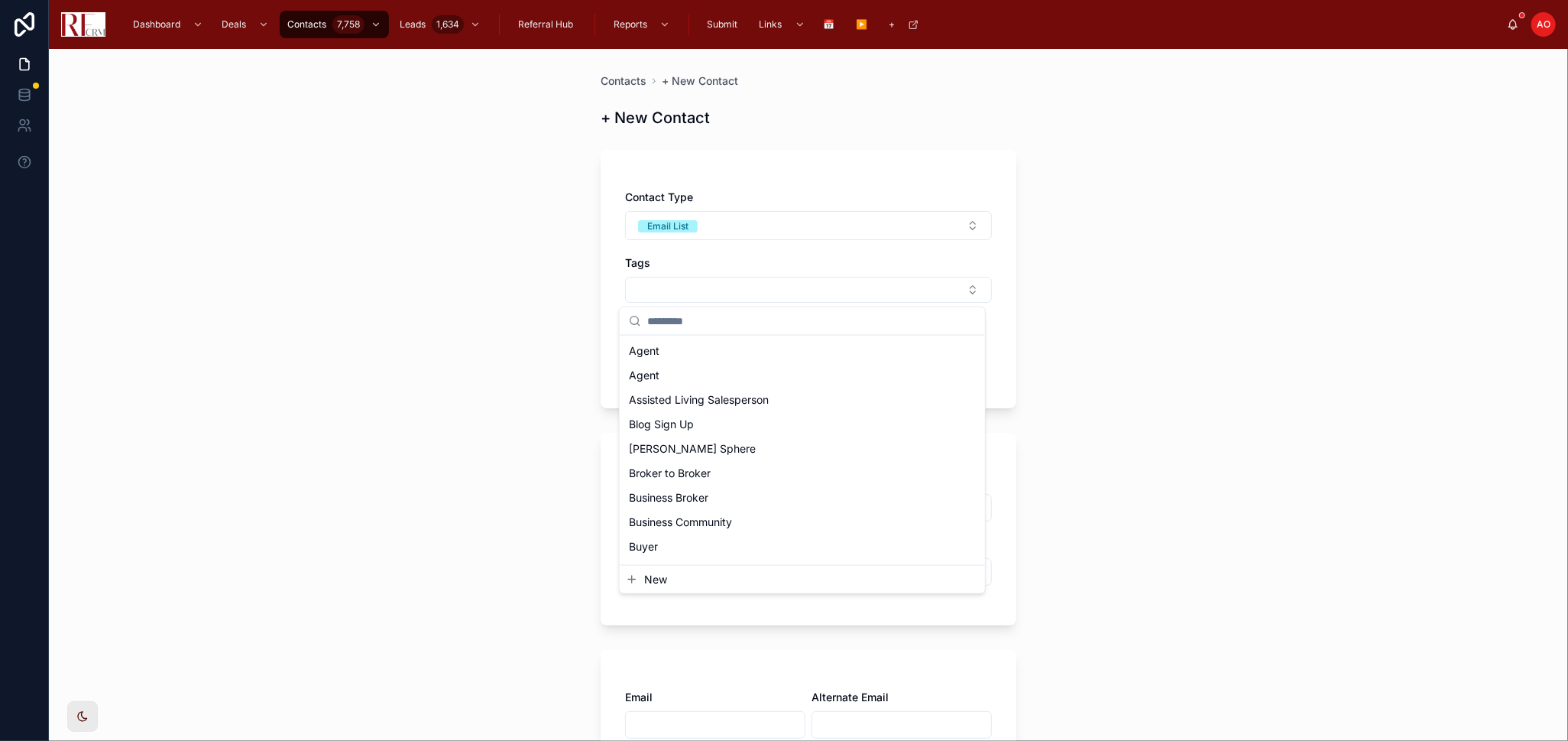
type input "*"
type input "****"
click at [670, 502] on span "Seller Lead" at bounding box center [656, 500] width 56 height 15
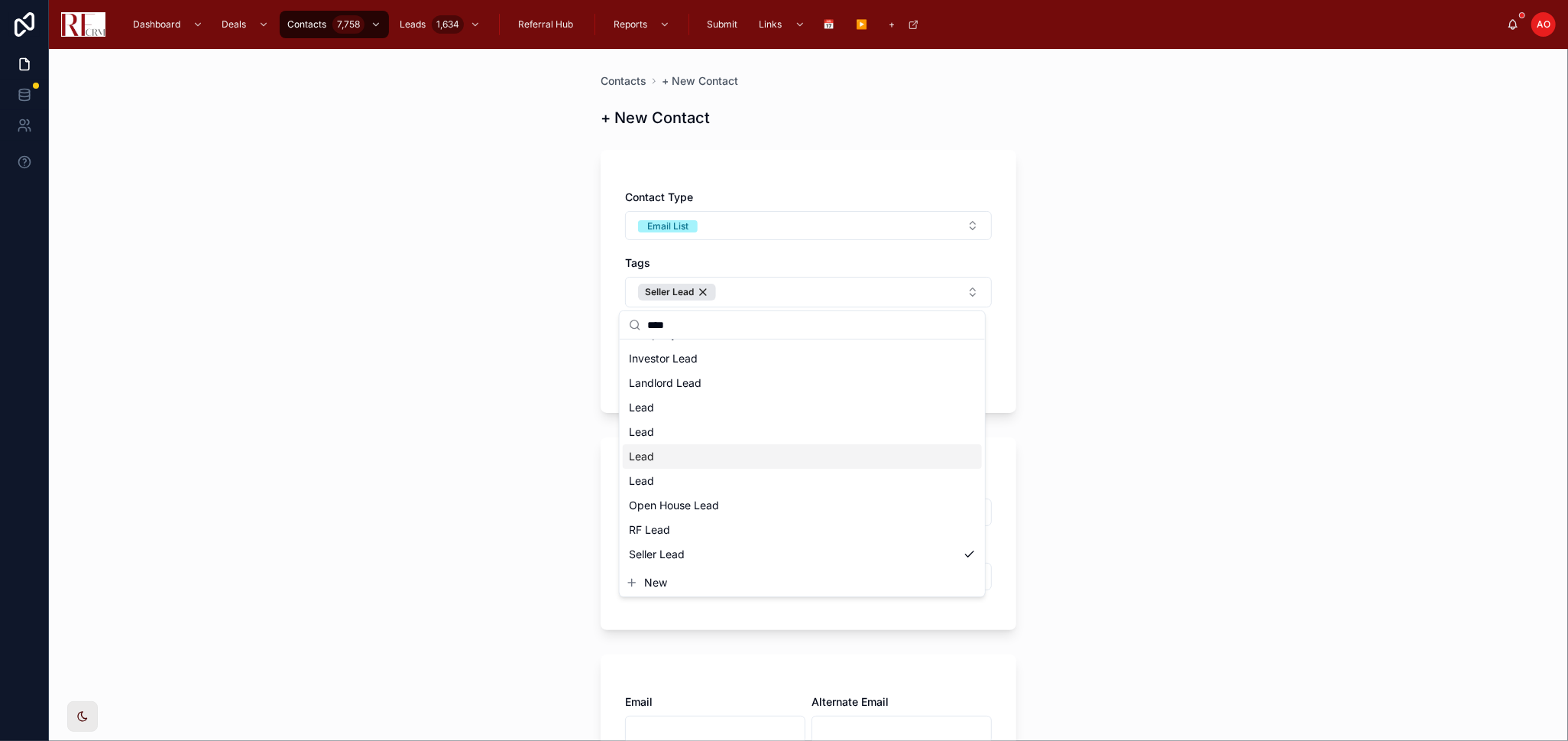
scroll to position [82, 0]
click at [1234, 333] on div "Contacts + New Contact + New Contact Contact Type Email List Tags Seller Lead A…" at bounding box center [808, 394] width 1518 height 691
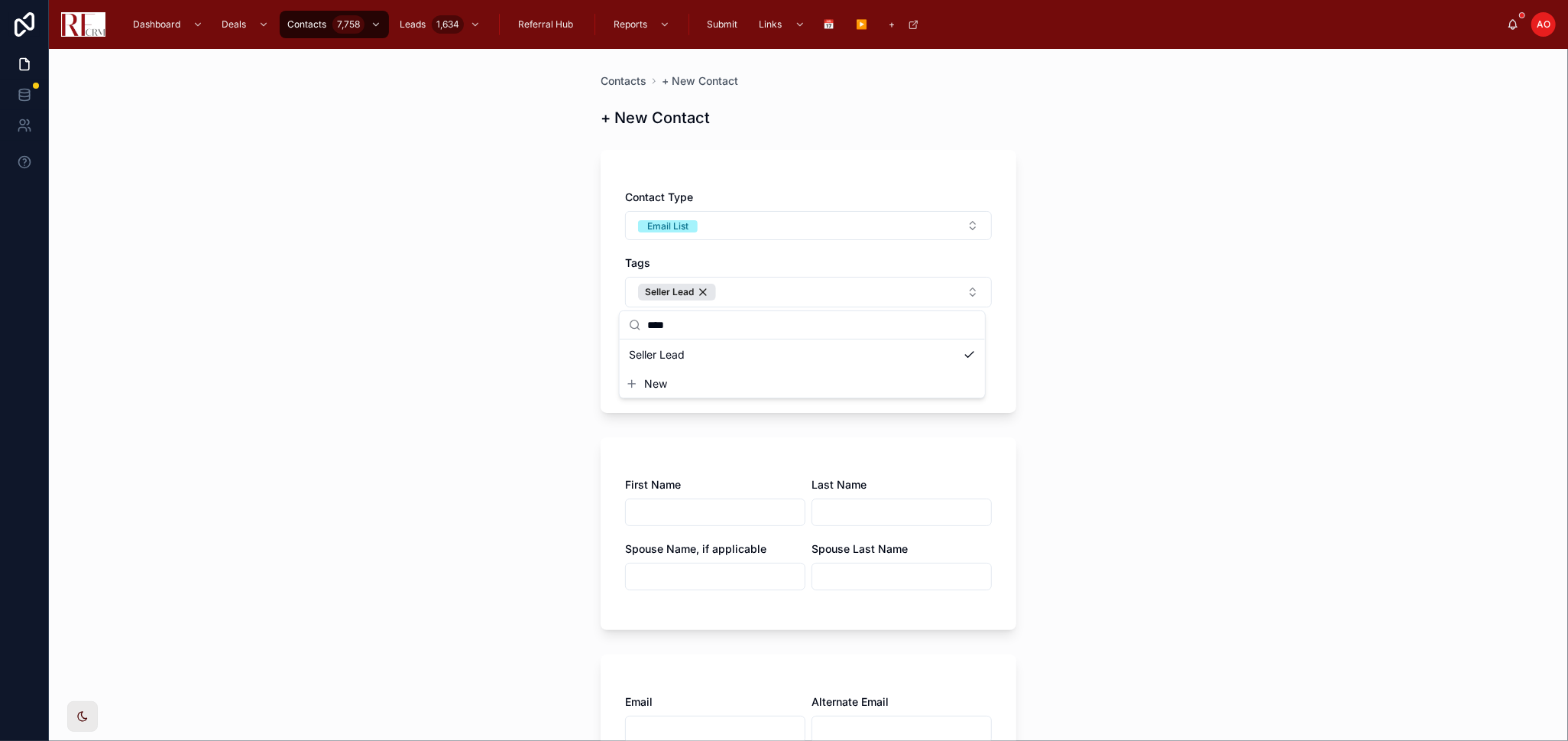
scroll to position [0, 0]
click at [730, 352] on button "Admin Office" at bounding box center [715, 358] width 181 height 29
type input "***"
click at [687, 417] on span "[PERSON_NAME]" at bounding box center [666, 421] width 88 height 15
click at [696, 512] on input "text" at bounding box center [715, 512] width 179 height 21
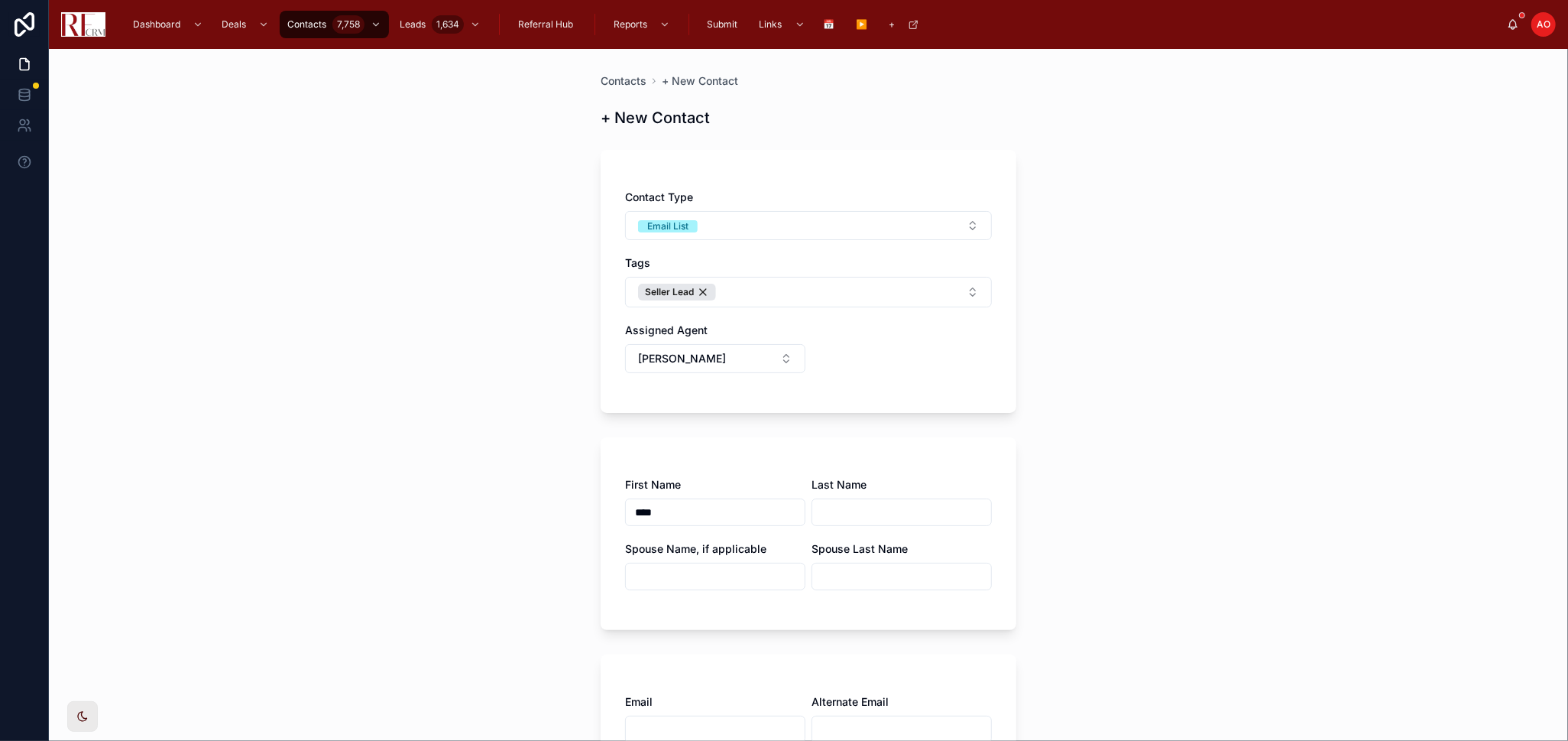
type input "****"
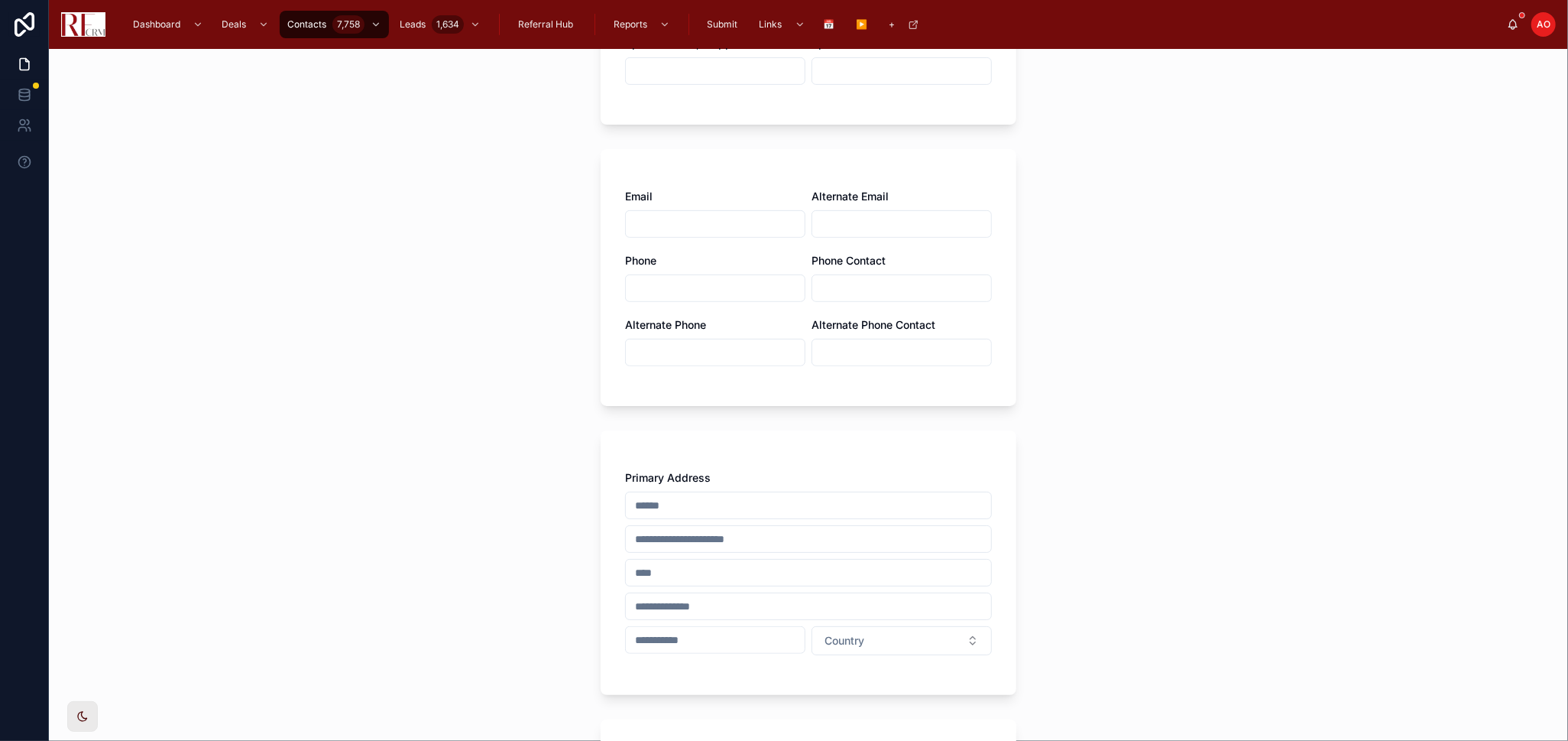
scroll to position [509, 0]
type input "********"
click at [795, 502] on input "text" at bounding box center [808, 502] width 365 height 21
click at [1127, 430] on div "Contacts + New Contact + New Contact Contact Type Email List Tags Seller Lead A…" at bounding box center [808, 394] width 1518 height 691
click at [757, 496] on input "text" at bounding box center [808, 502] width 365 height 21
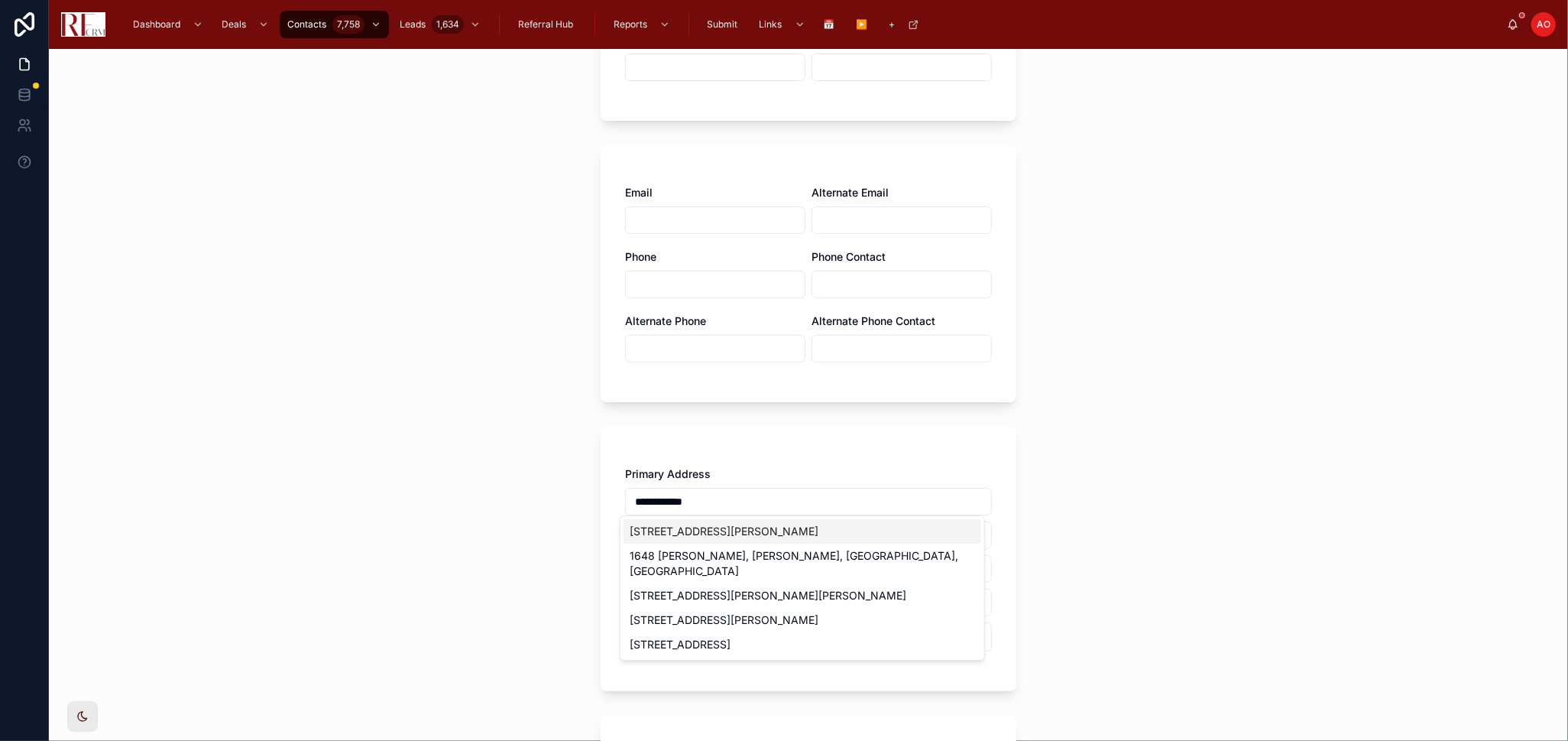
click at [757, 525] on div "1648 Eddy Ln, Lake Zurich, IL, USA" at bounding box center [803, 532] width 358 height 25
type input "**********"
type input "********"
type input "*****"
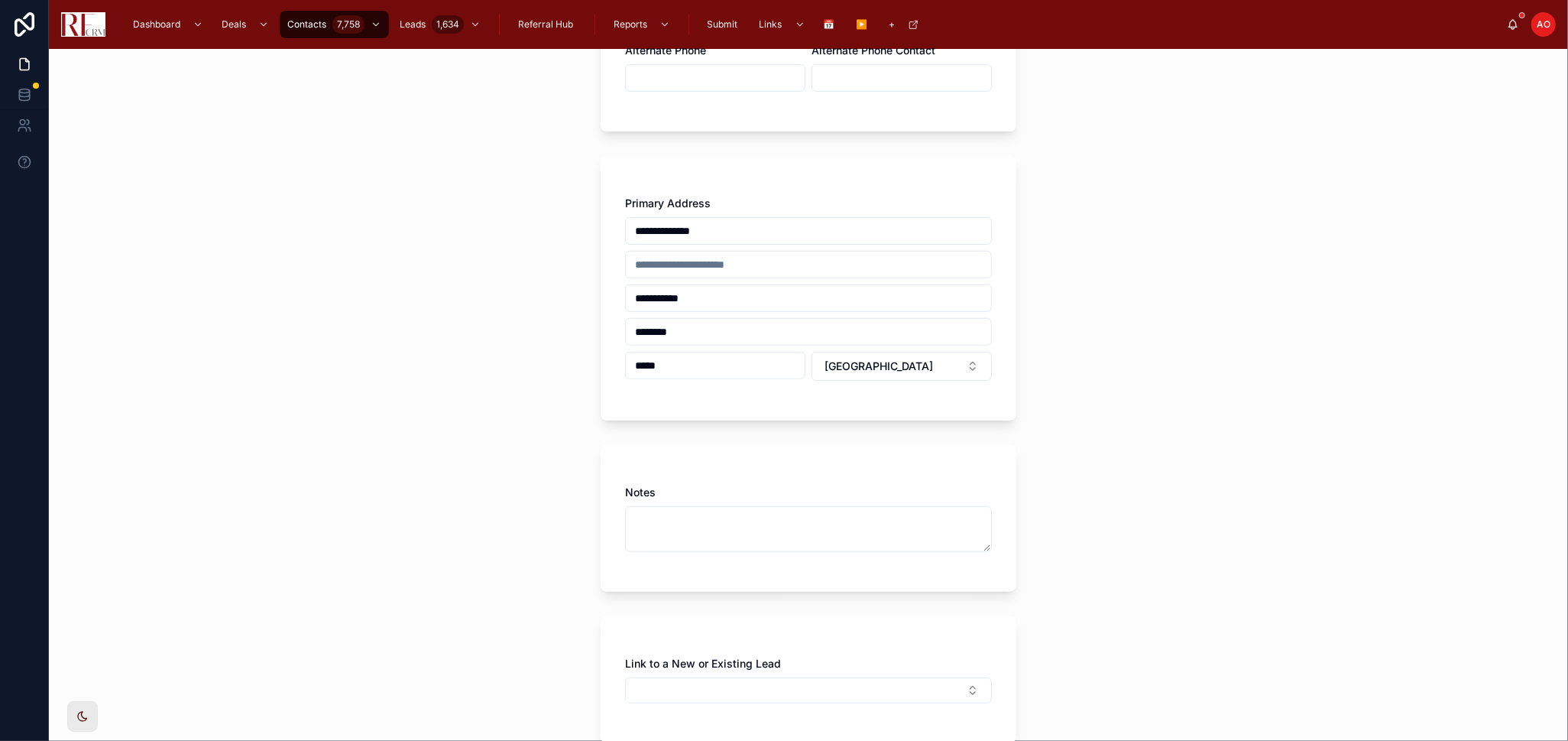
scroll to position [932, 0]
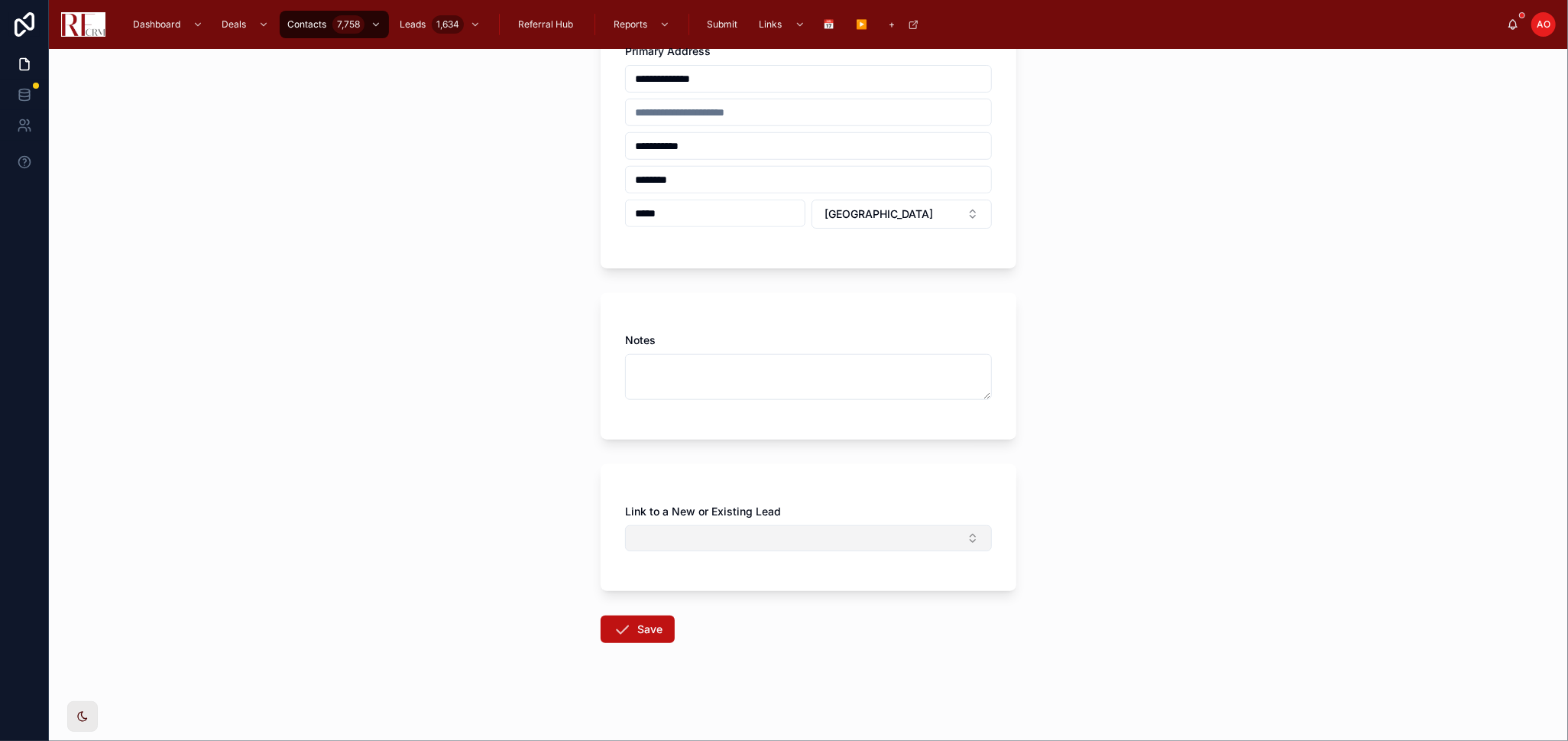
type input "**********"
click at [858, 540] on button "Select Button" at bounding box center [808, 537] width 367 height 26
click at [788, 597] on button "New" at bounding box center [802, 597] width 353 height 15
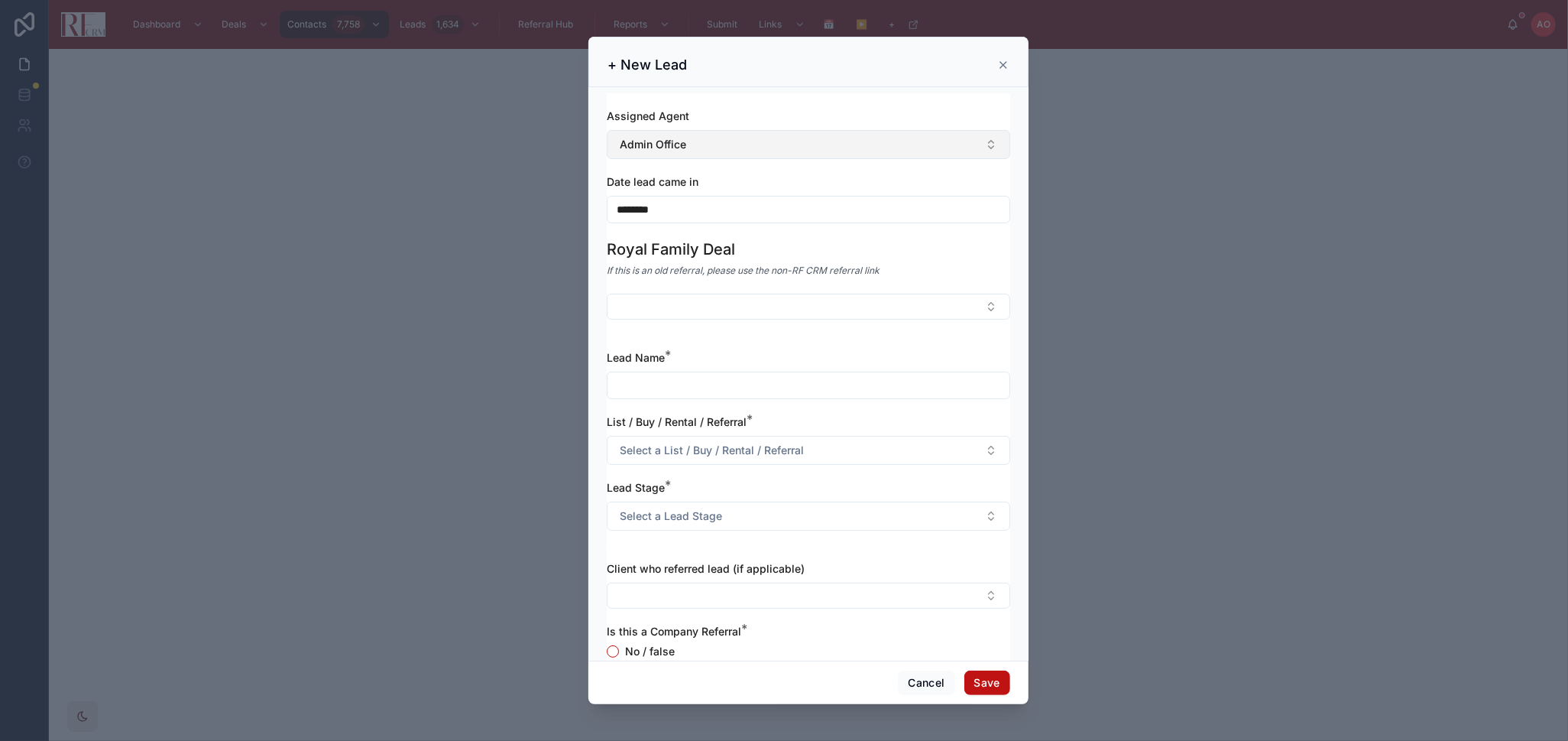
click at [726, 140] on button "Admin Office" at bounding box center [808, 144] width 403 height 29
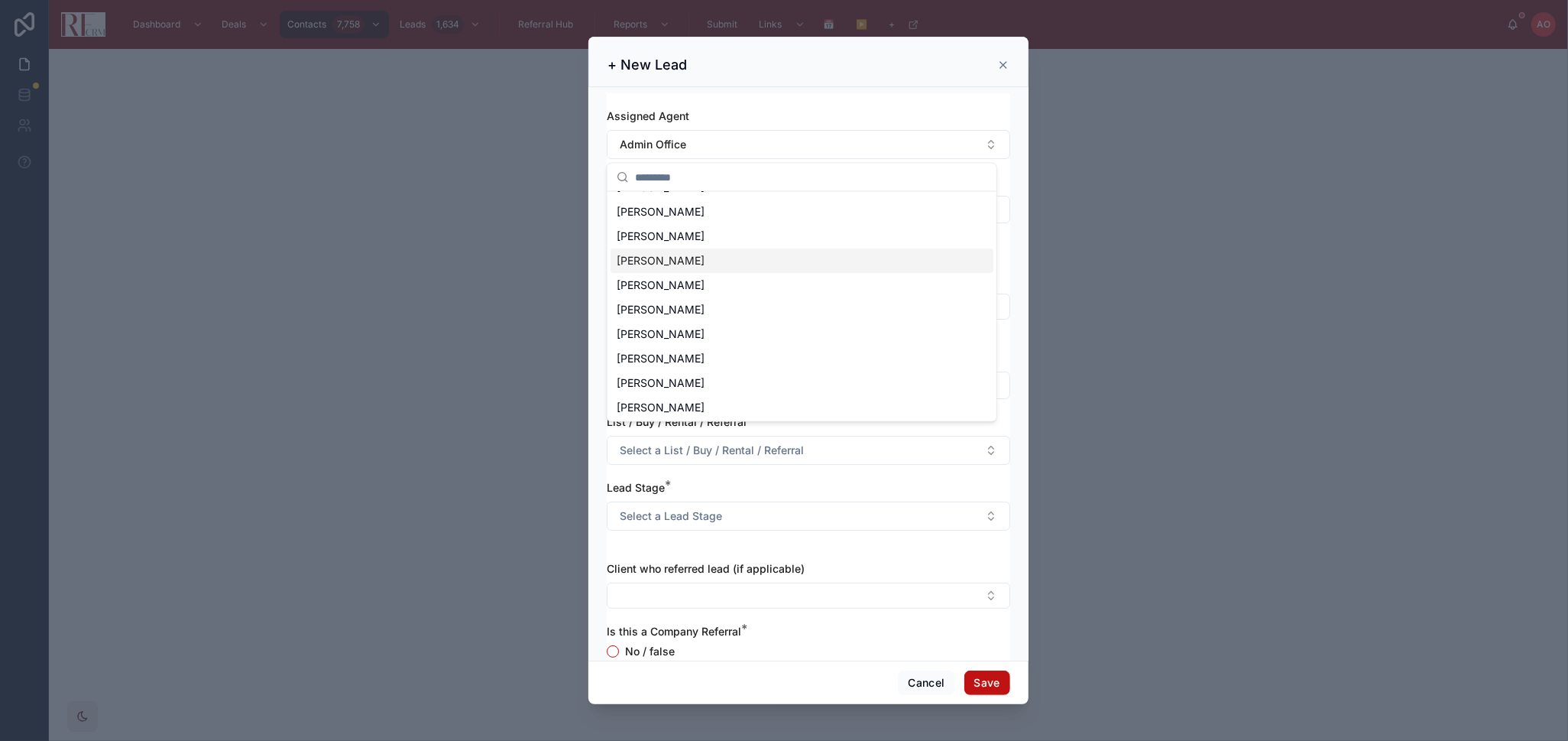
scroll to position [69, 0]
click at [719, 326] on div "[PERSON_NAME]" at bounding box center [802, 333] width 383 height 25
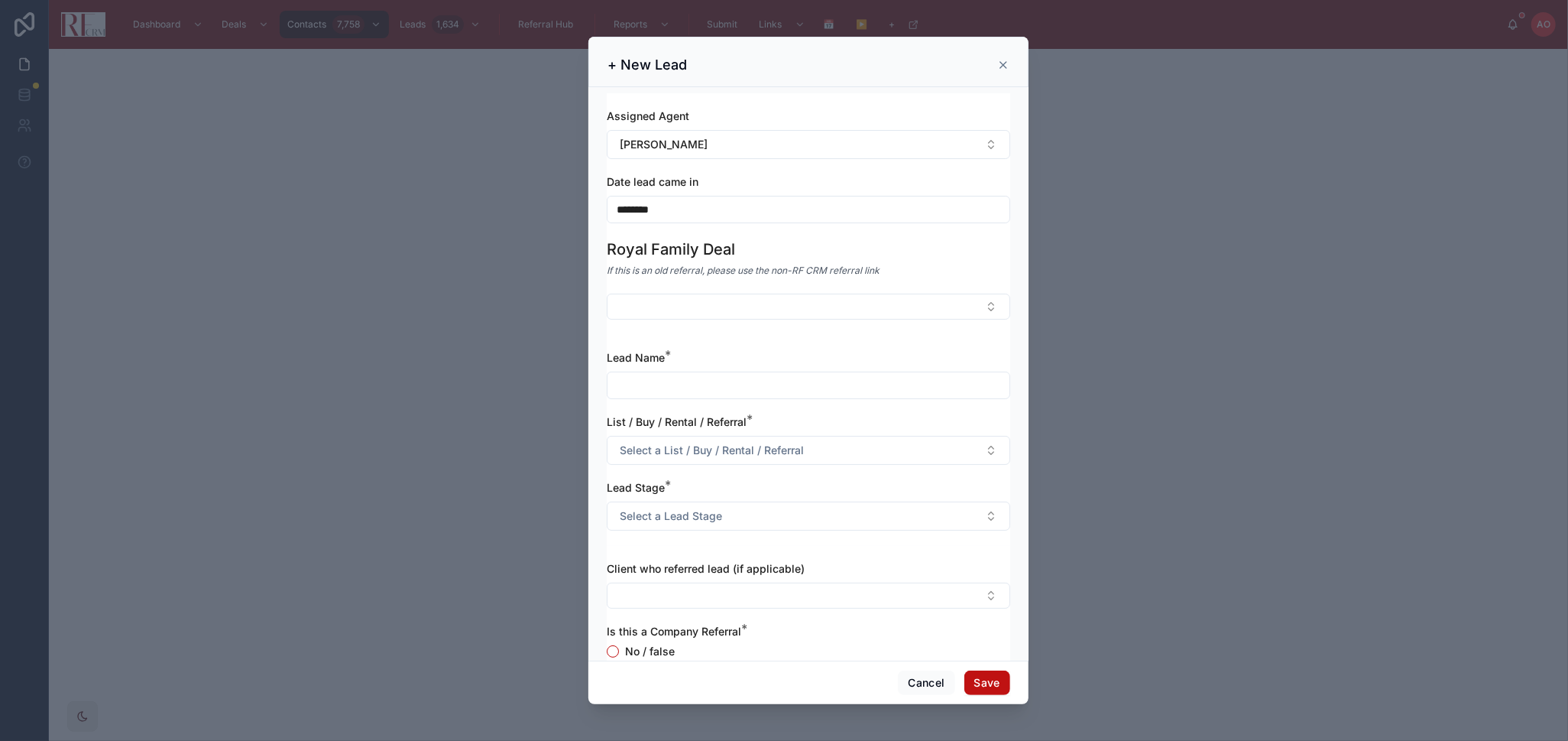
click at [693, 214] on input "********" at bounding box center [809, 209] width 402 height 21
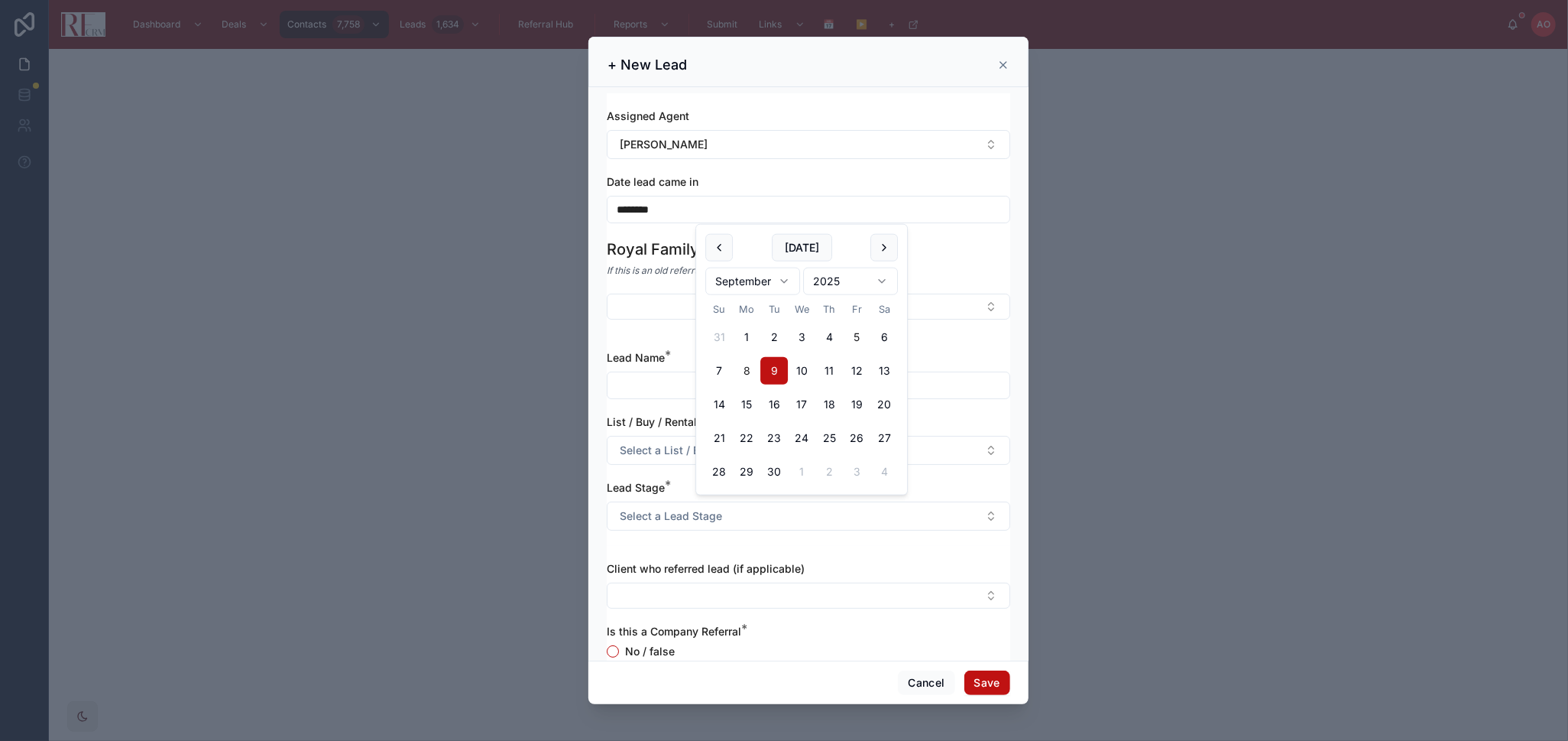
click at [853, 335] on button "5" at bounding box center [856, 337] width 27 height 27
type input "********"
click at [654, 307] on button "Select Button" at bounding box center [808, 306] width 403 height 26
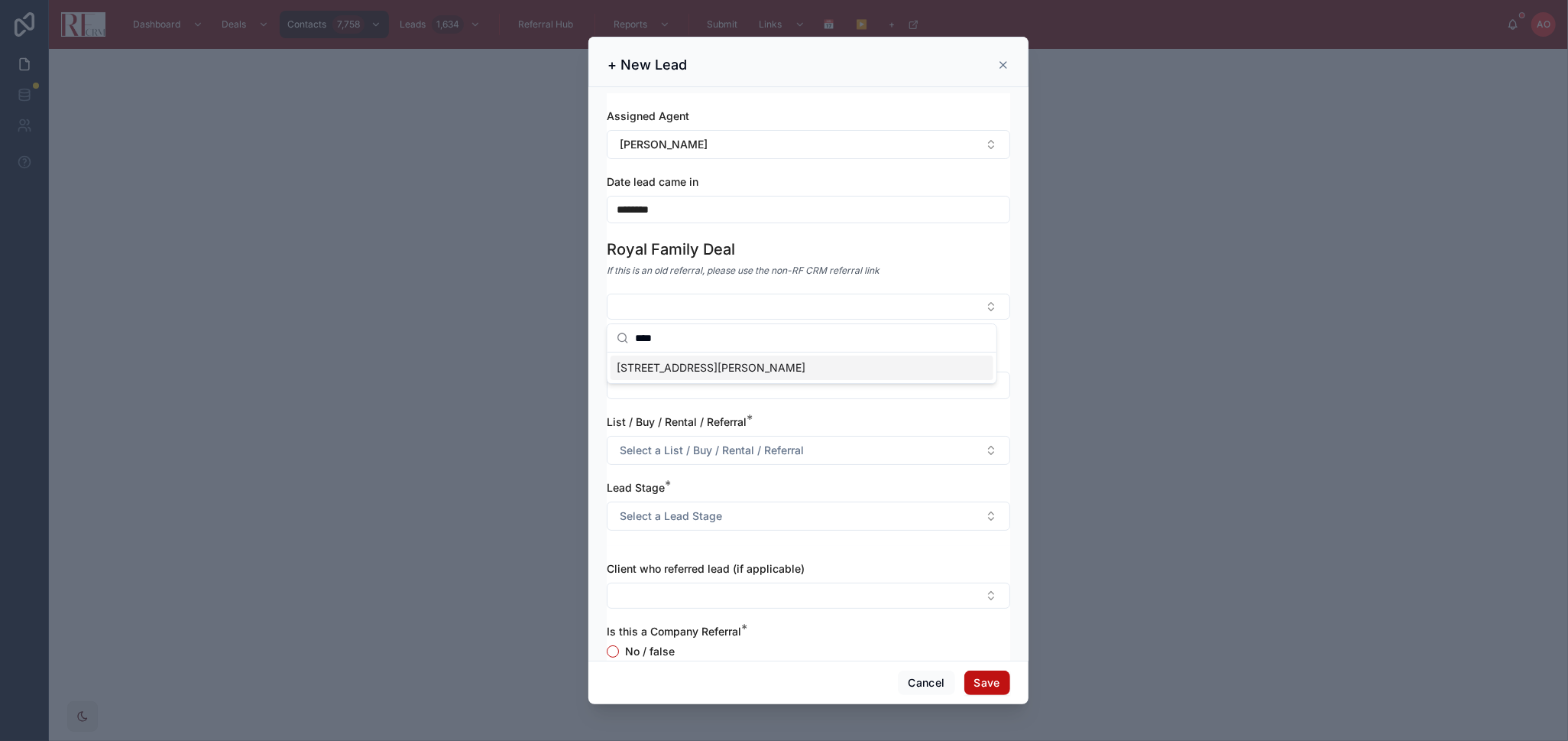
type input "****"
click at [687, 373] on span "[STREET_ADDRESS][PERSON_NAME]" at bounding box center [710, 367] width 189 height 15
click at [770, 314] on button "Select Button" at bounding box center [808, 306] width 403 height 26
type input "****"
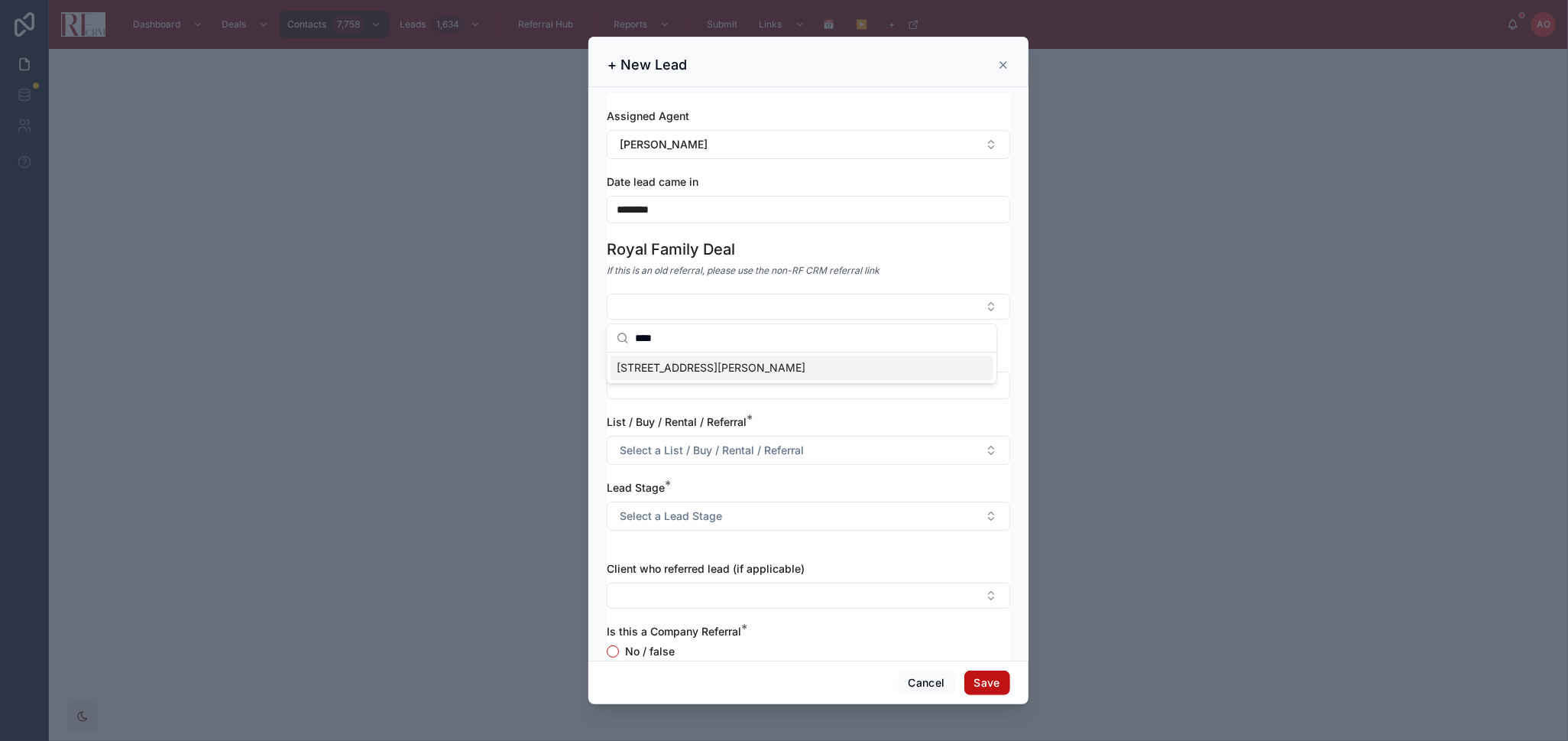
click at [751, 369] on span "[STREET_ADDRESS][PERSON_NAME]" at bounding box center [710, 367] width 189 height 15
click at [751, 370] on span "[STREET_ADDRESS][PERSON_NAME]" at bounding box center [710, 367] width 189 height 15
click at [776, 312] on button "Select Button" at bounding box center [808, 306] width 403 height 26
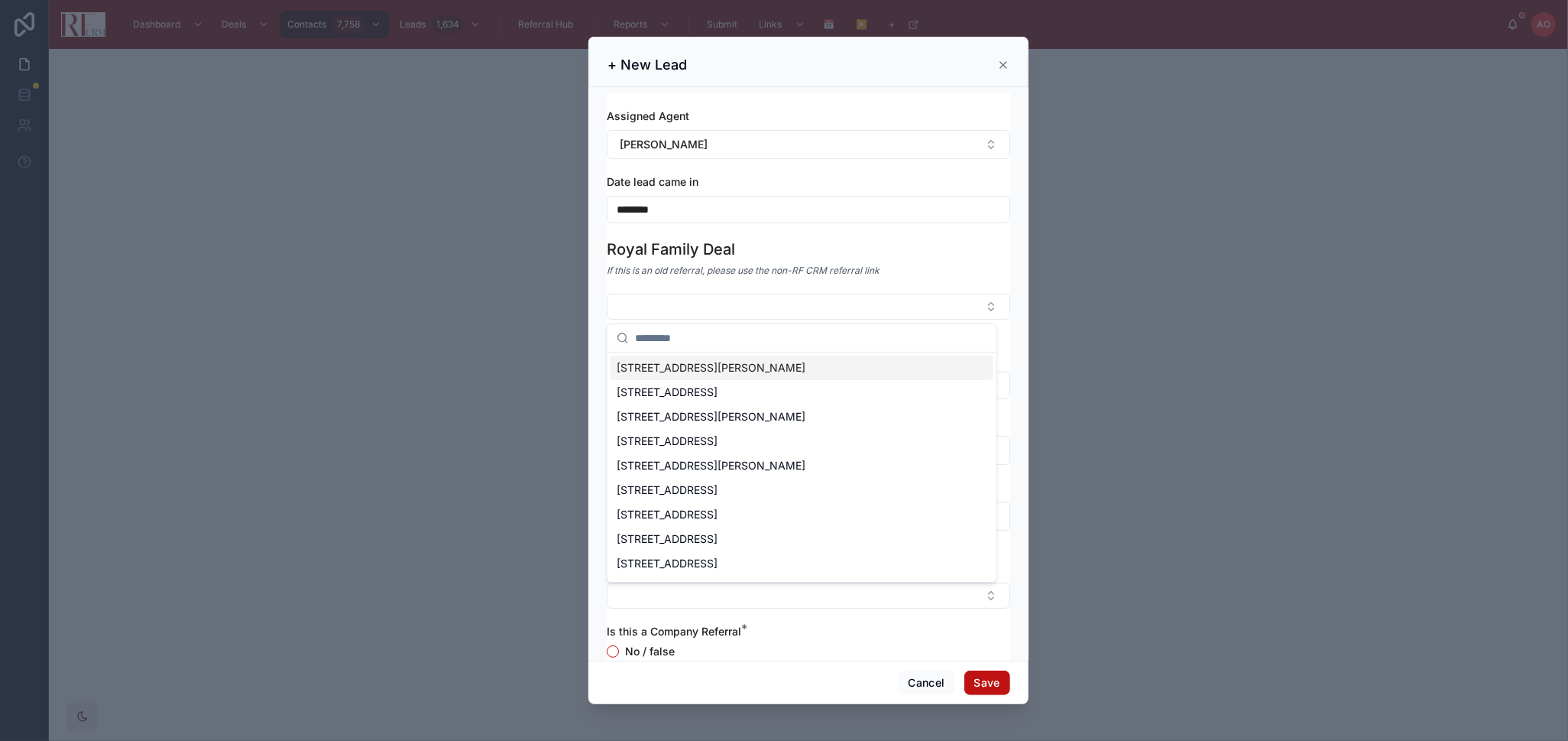
click at [788, 371] on div "[STREET_ADDRESS][PERSON_NAME]" at bounding box center [802, 368] width 383 height 25
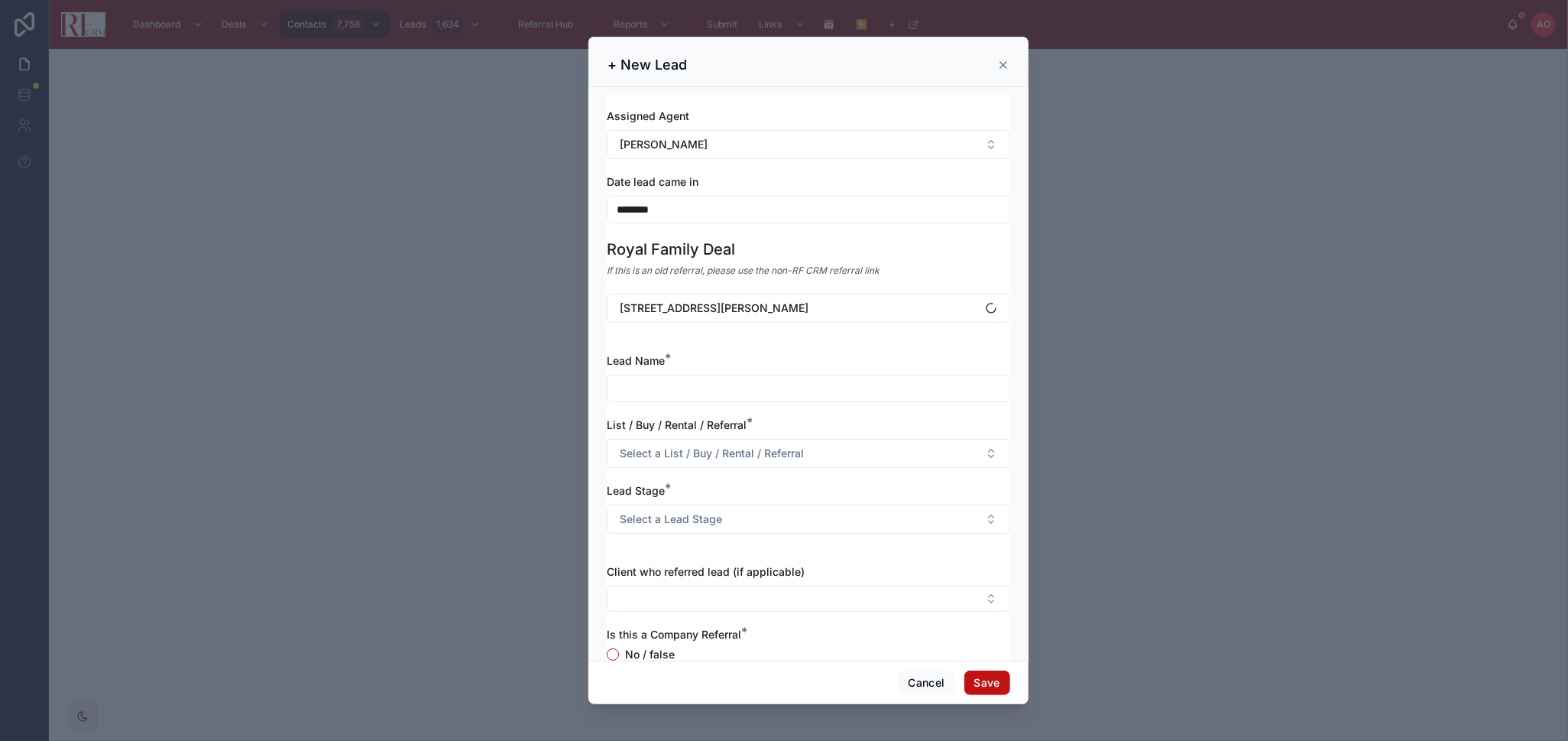
click at [786, 383] on input "text" at bounding box center [809, 388] width 402 height 21
type input "**********"
click at [751, 457] on span "Select a List / Buy / Rental / Referral" at bounding box center [711, 453] width 184 height 15
click at [747, 456] on span "Select a List / Buy / Rental / Referral" at bounding box center [711, 453] width 184 height 15
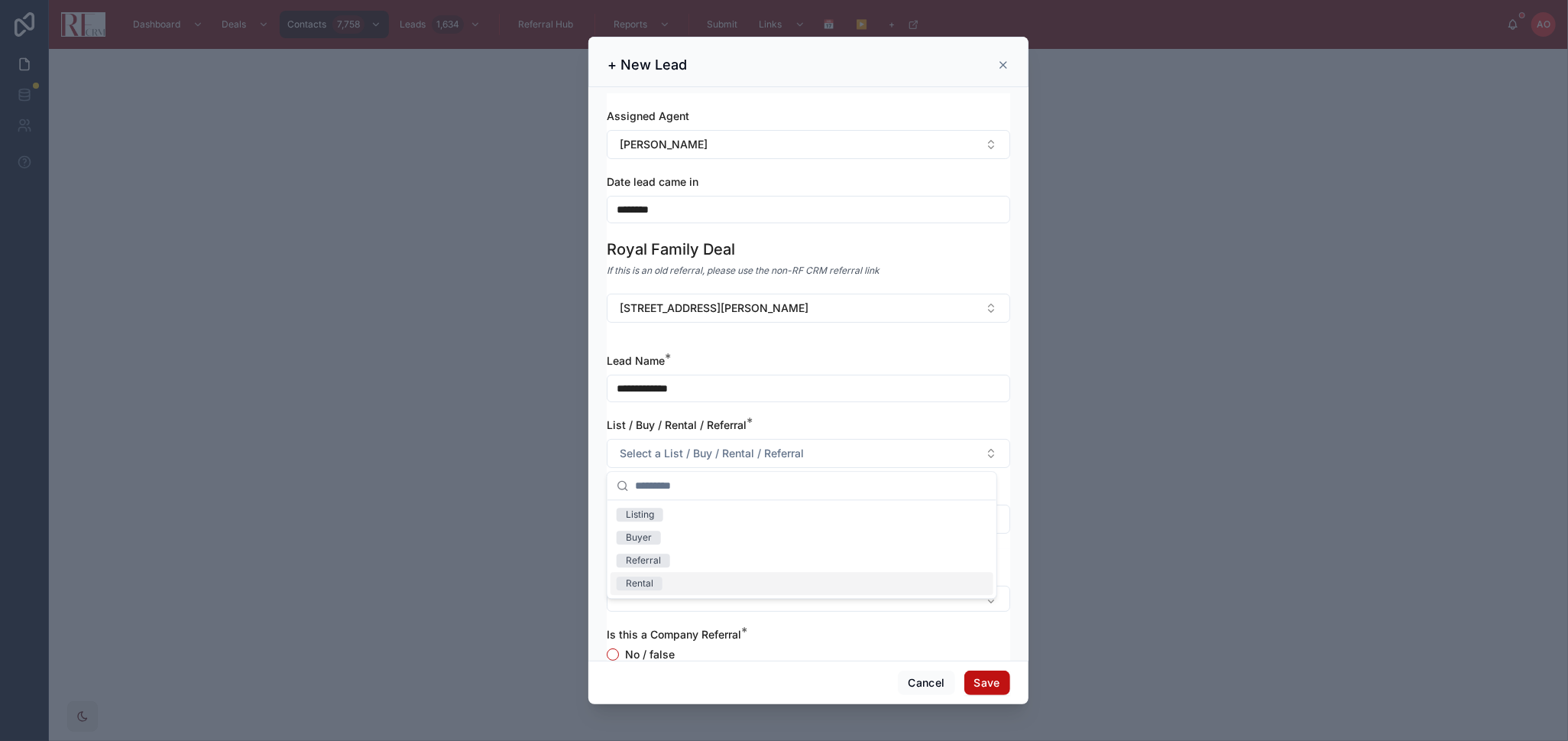
click at [695, 581] on div "Rental" at bounding box center [802, 583] width 383 height 23
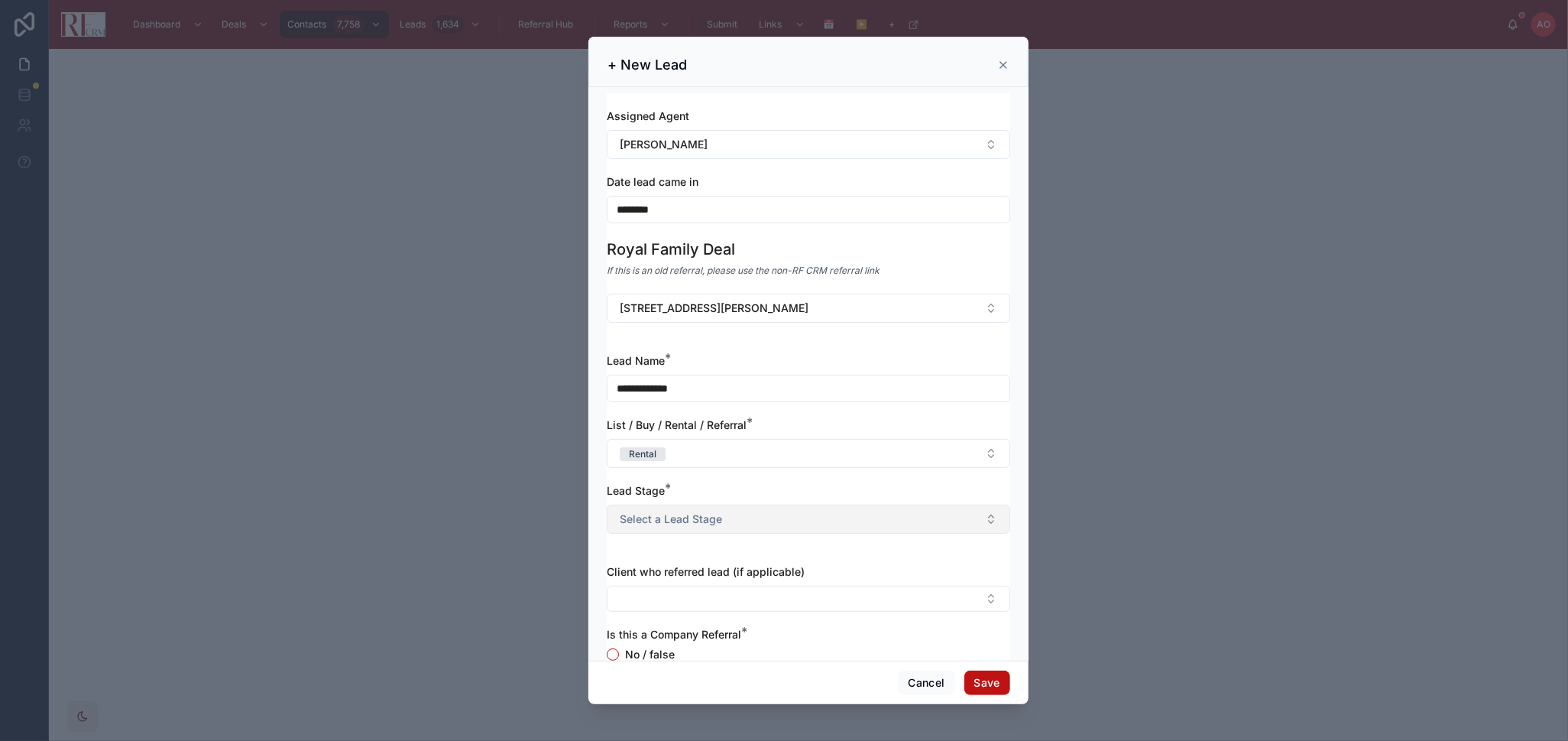
click at [693, 504] on button "Select a Lead Stage" at bounding box center [808, 519] width 403 height 29
click at [694, 504] on button "Select a Lead Stage" at bounding box center [808, 519] width 403 height 29
click at [705, 525] on span "Select a Lead Stage" at bounding box center [671, 519] width 103 height 15
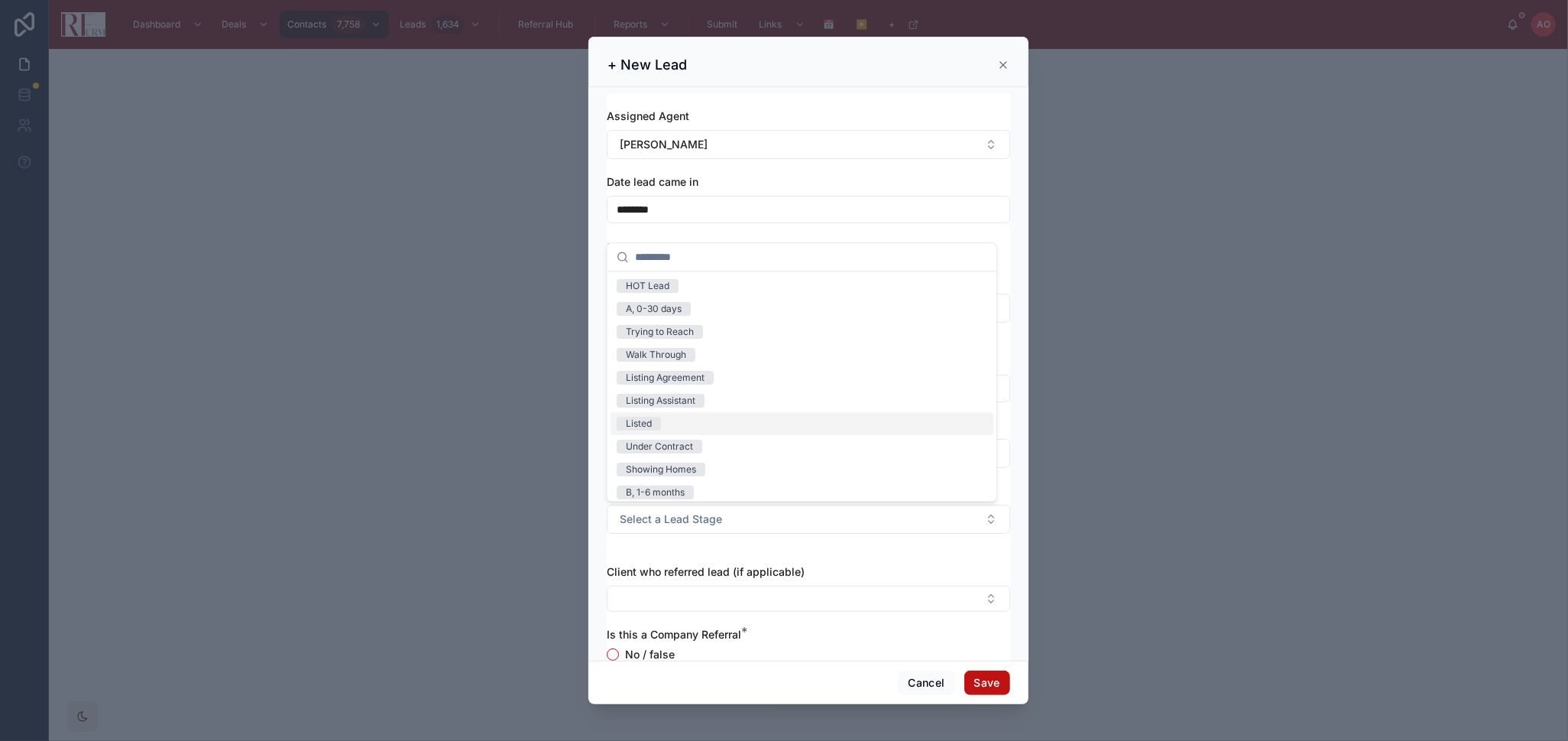
click at [678, 424] on div "Listed" at bounding box center [802, 424] width 383 height 23
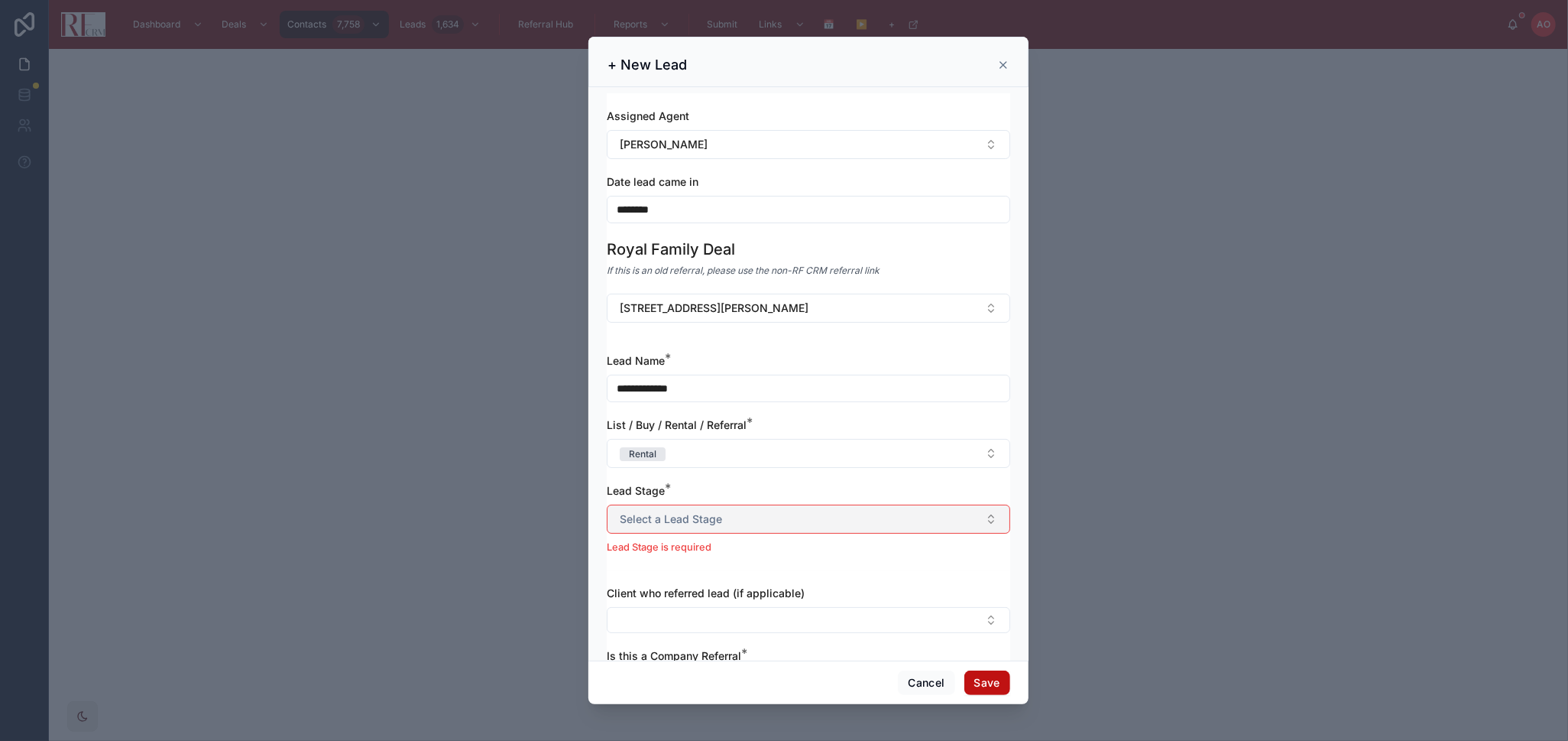
click at [725, 516] on button "Select a Lead Stage" at bounding box center [808, 519] width 403 height 29
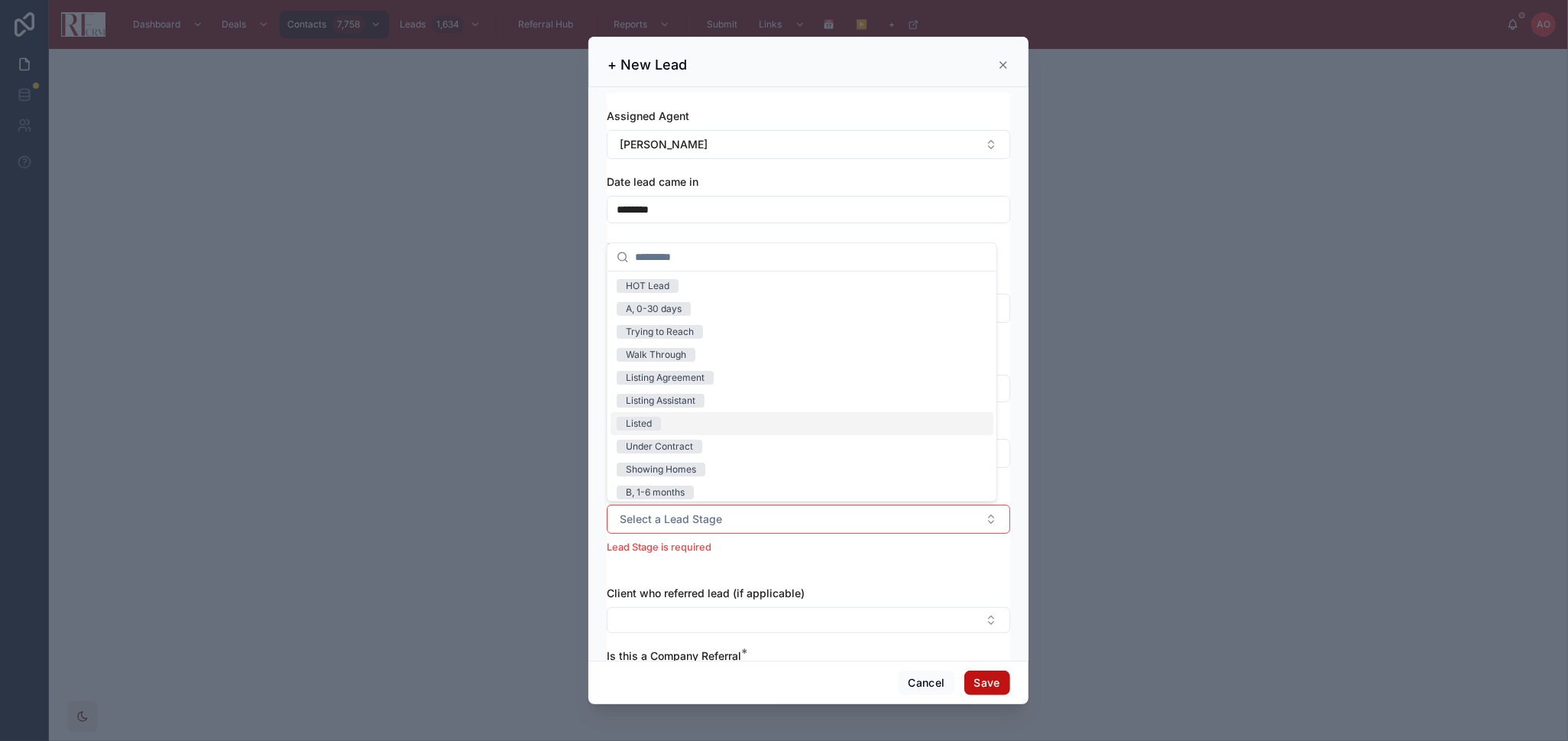
click at [701, 425] on div "Listed" at bounding box center [802, 424] width 383 height 23
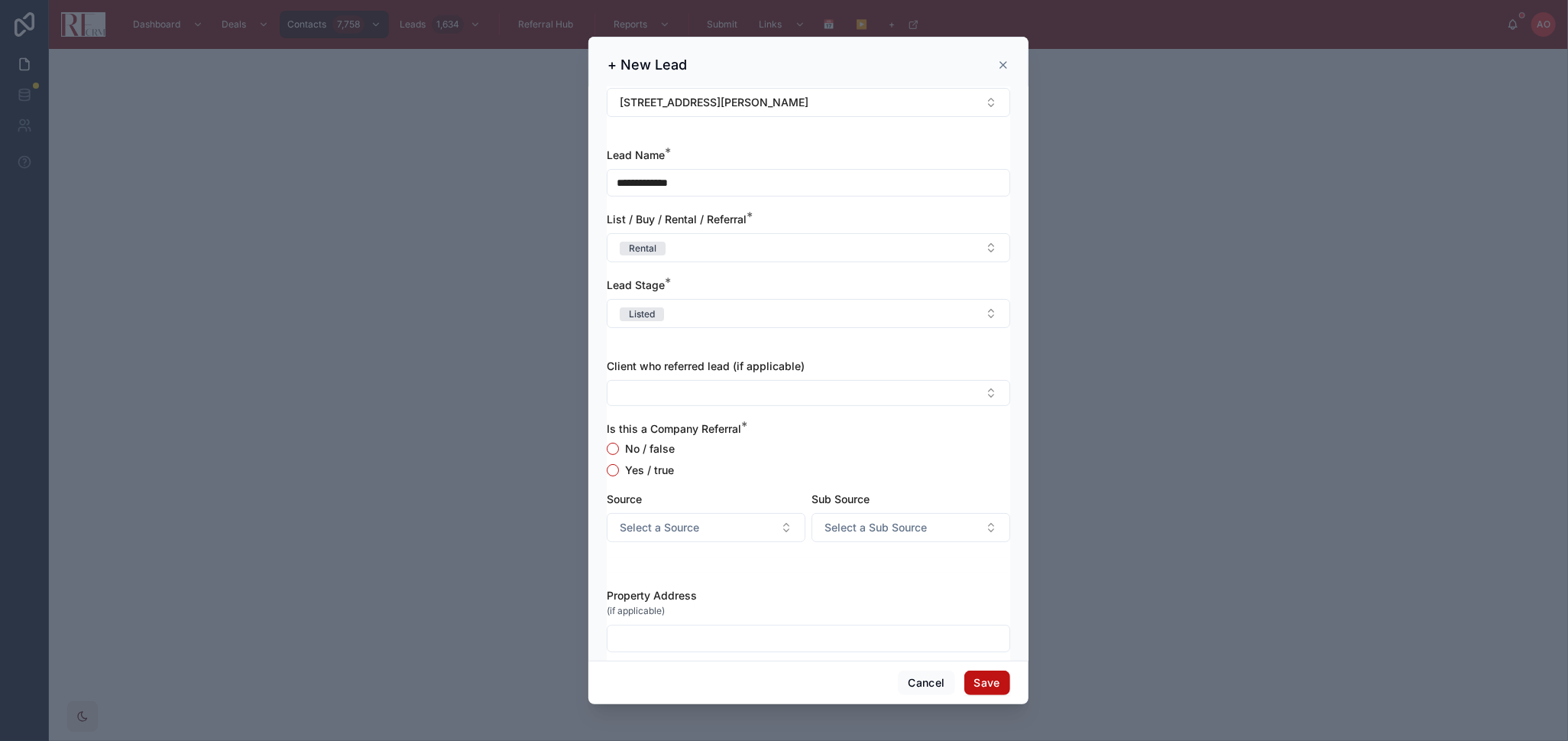
scroll to position [225, 0]
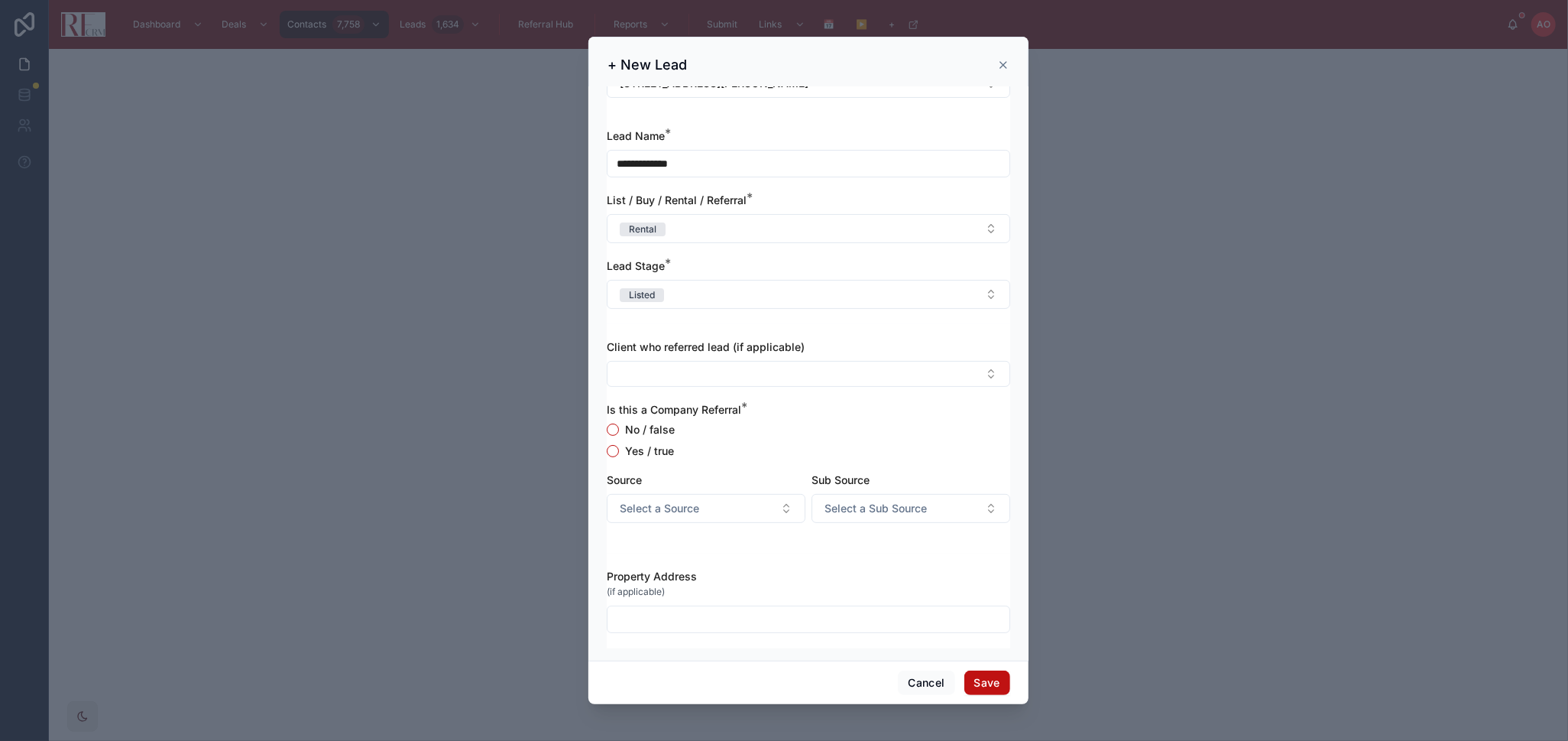
click at [715, 614] on input "text" at bounding box center [809, 619] width 402 height 21
type input "**********"
click at [982, 685] on button "Save" at bounding box center [987, 682] width 46 height 25
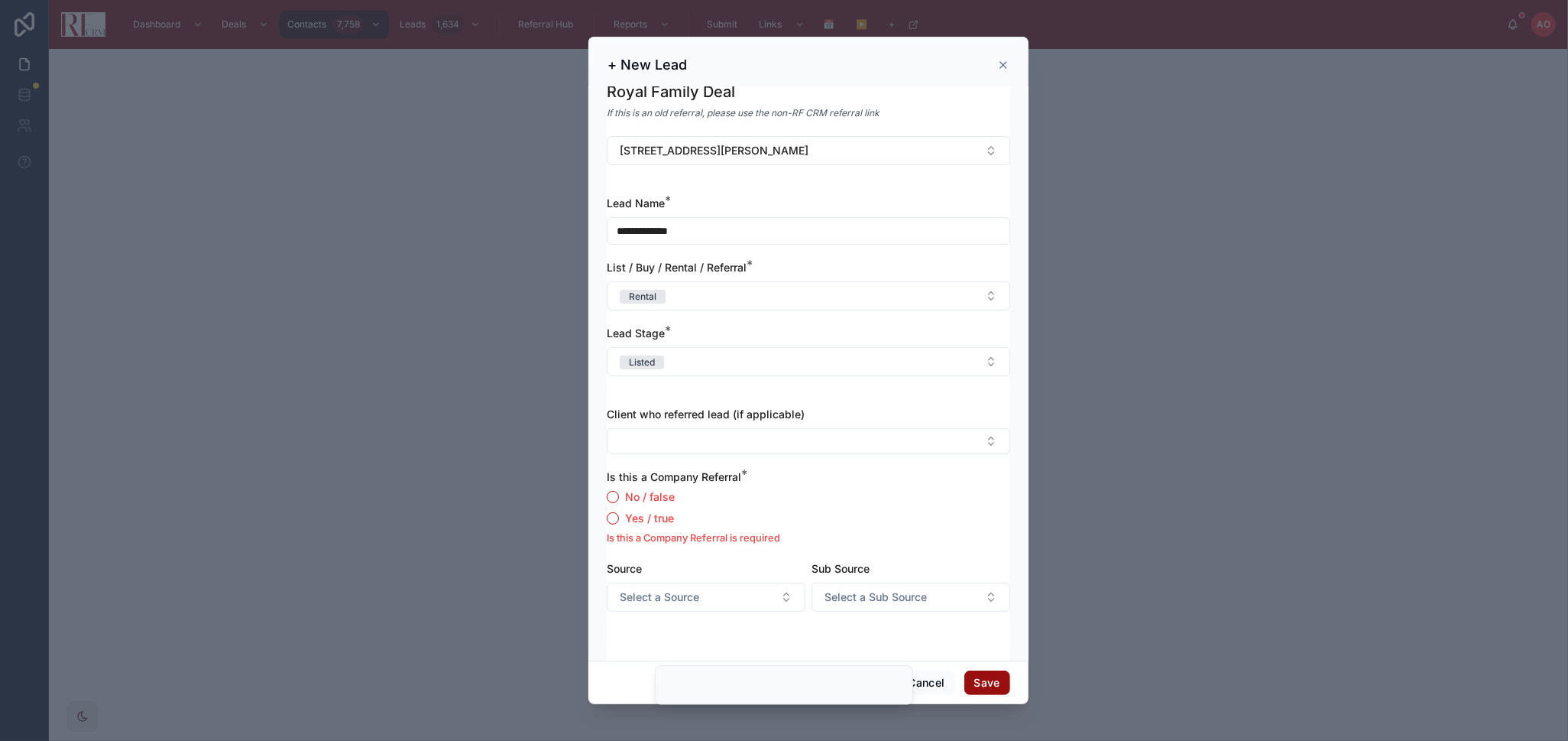
scroll to position [292, 0]
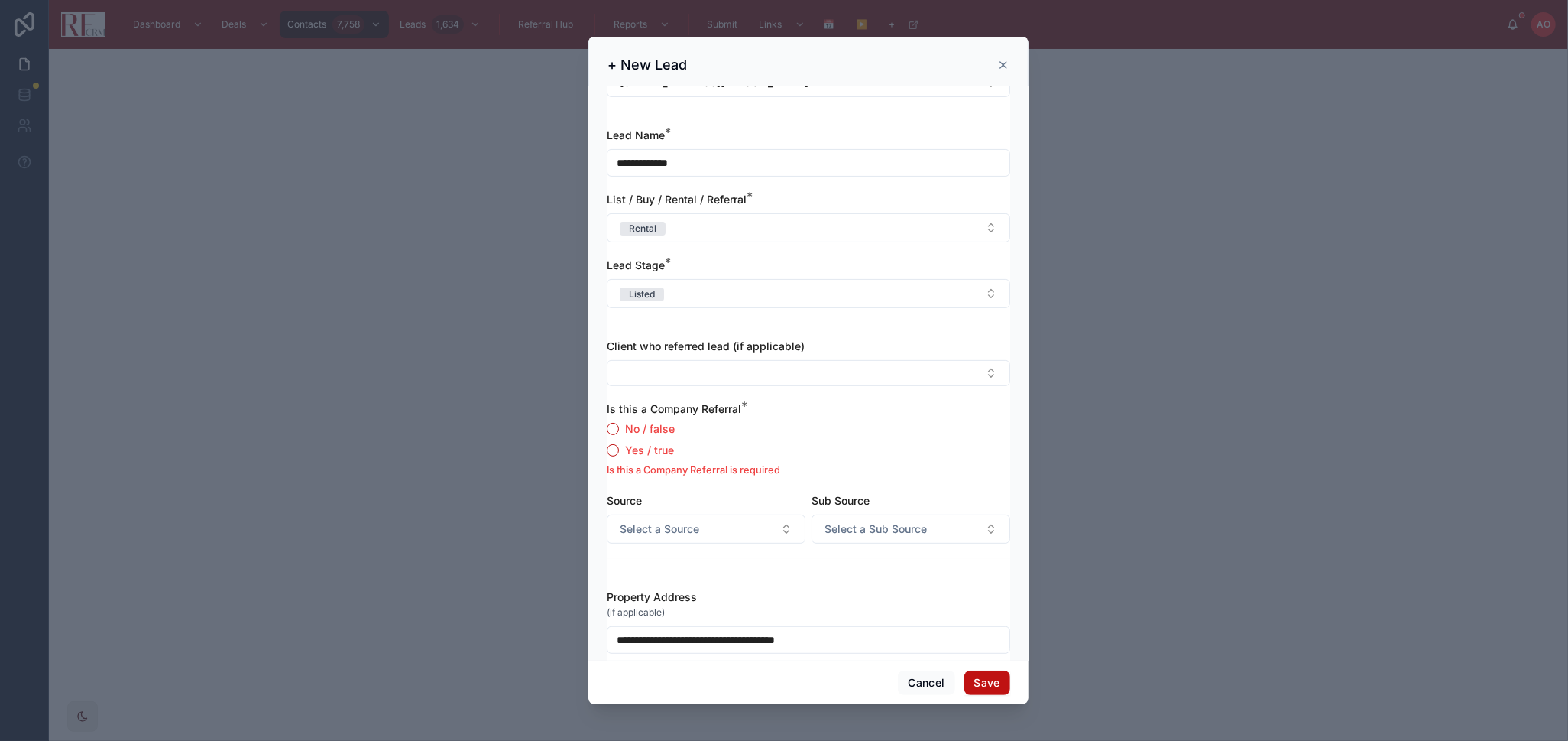
click at [630, 432] on label "No / false" at bounding box center [649, 429] width 50 height 11
click at [619, 432] on button "No / false" at bounding box center [613, 429] width 12 height 12
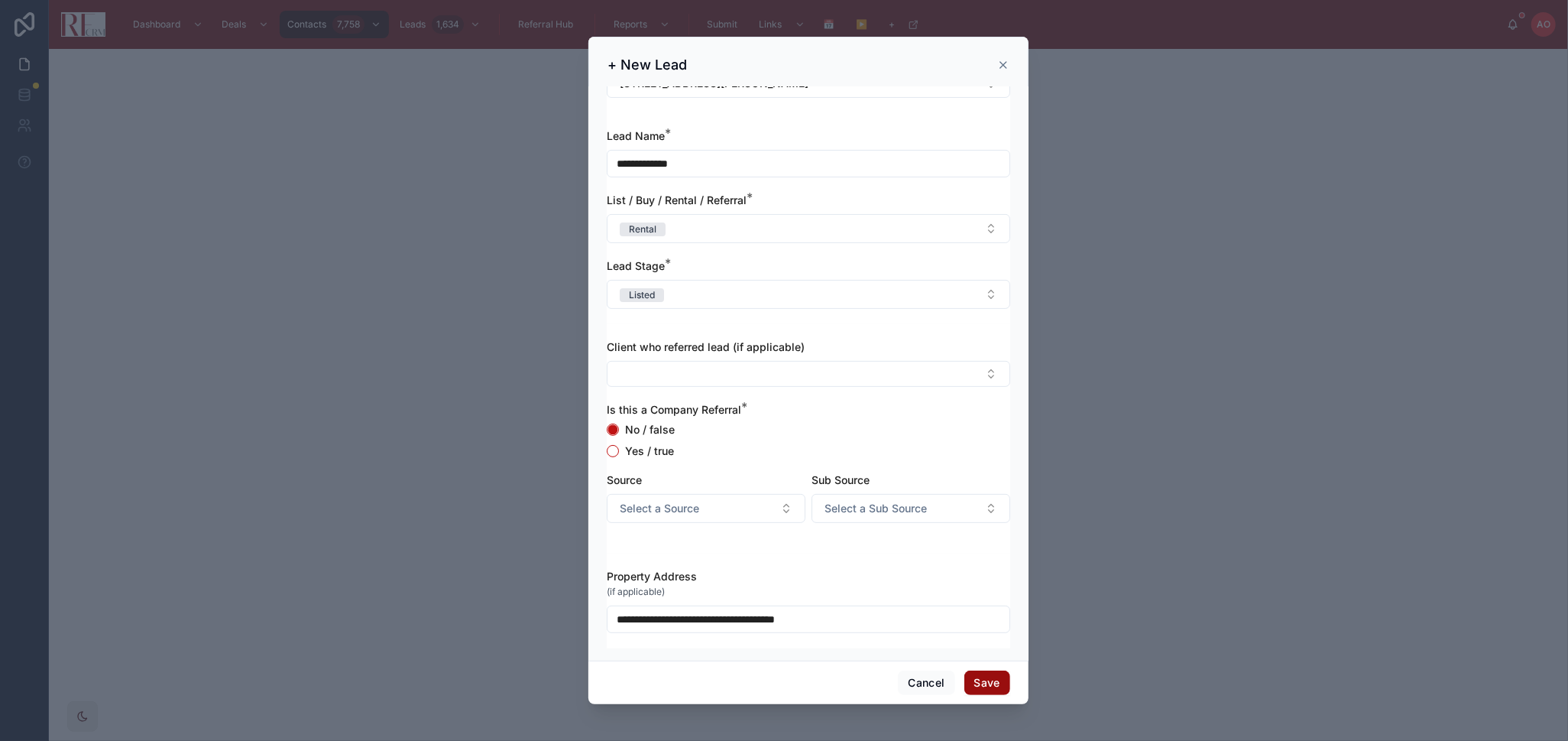
click at [1001, 688] on button "Save" at bounding box center [987, 682] width 46 height 25
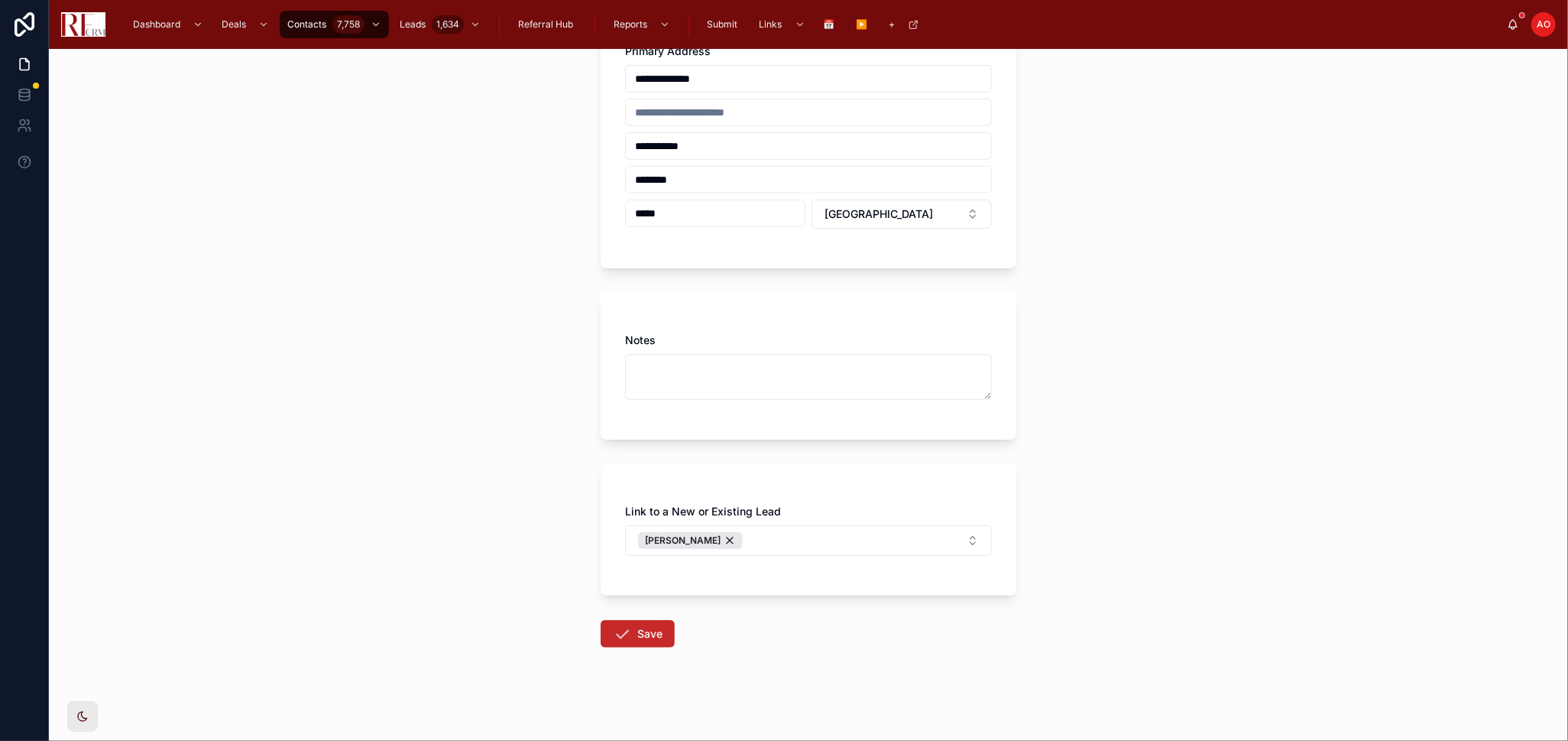
click at [616, 629] on icon at bounding box center [622, 634] width 19 height 19
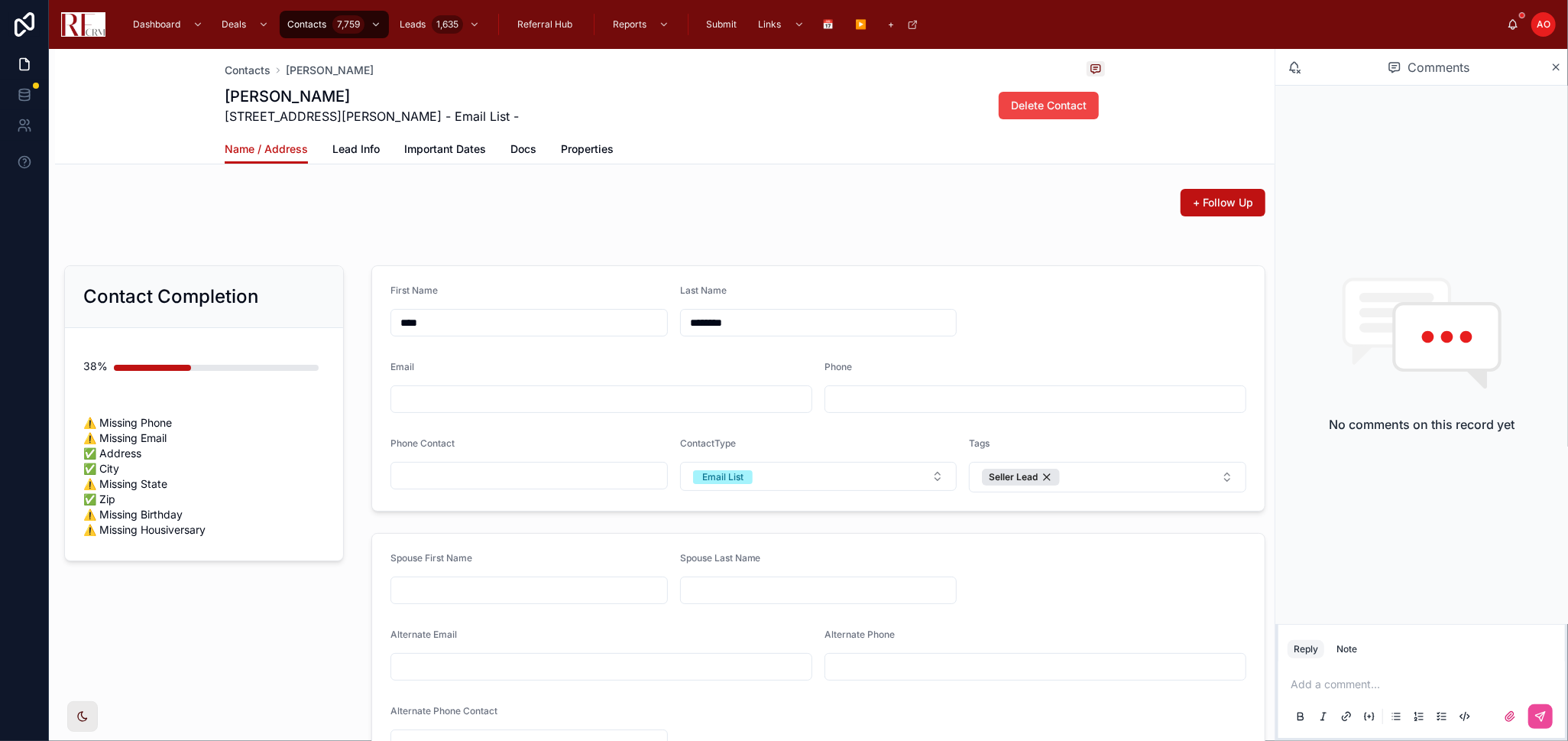
type input "**"
click at [515, 479] on input "text" at bounding box center [529, 475] width 276 height 21
paste input "**********"
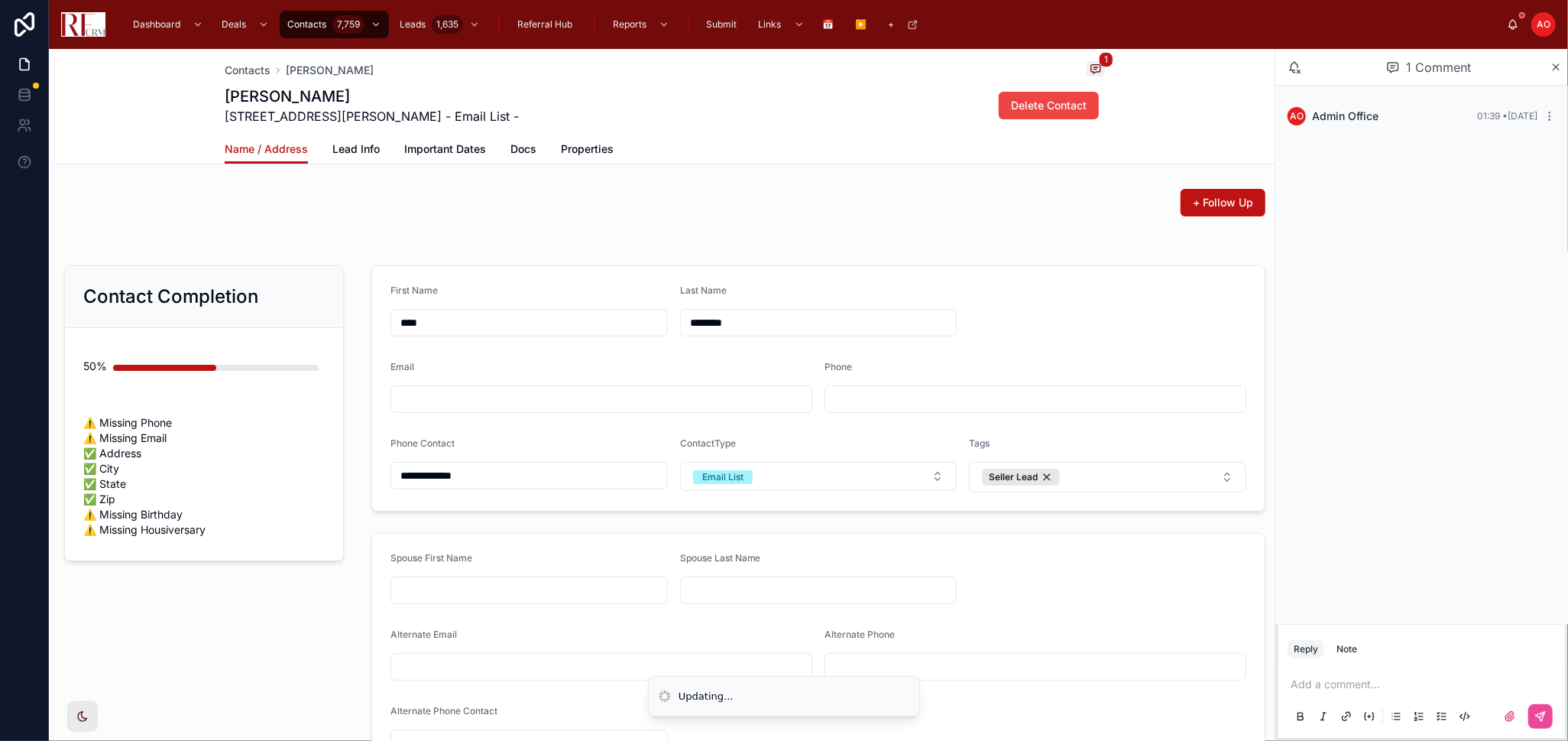
click at [423, 466] on input "**********" at bounding box center [529, 475] width 276 height 21
type input "**********"
click at [691, 162] on div "Name / Address Lead Info Important Dates Docs Properties" at bounding box center [665, 149] width 881 height 29
click at [272, 669] on div "Contact Completion 50% ⚠️ Missing Phone ⚠️ Missing Email ✅ Address ✅ City ✅ Sta…" at bounding box center [204, 520] width 298 height 523
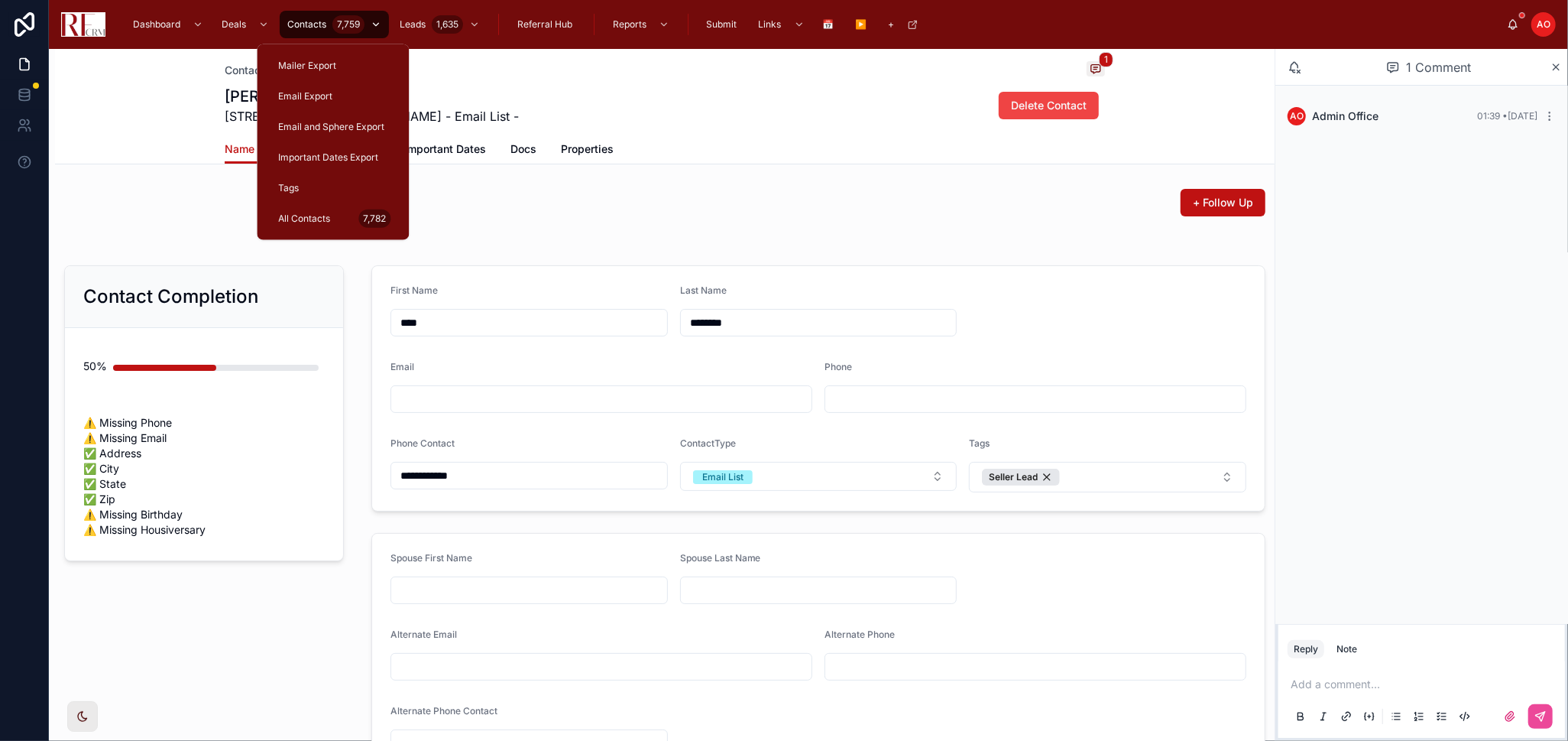
click at [315, 14] on div "Contacts 7,759" at bounding box center [334, 25] width 100 height 25
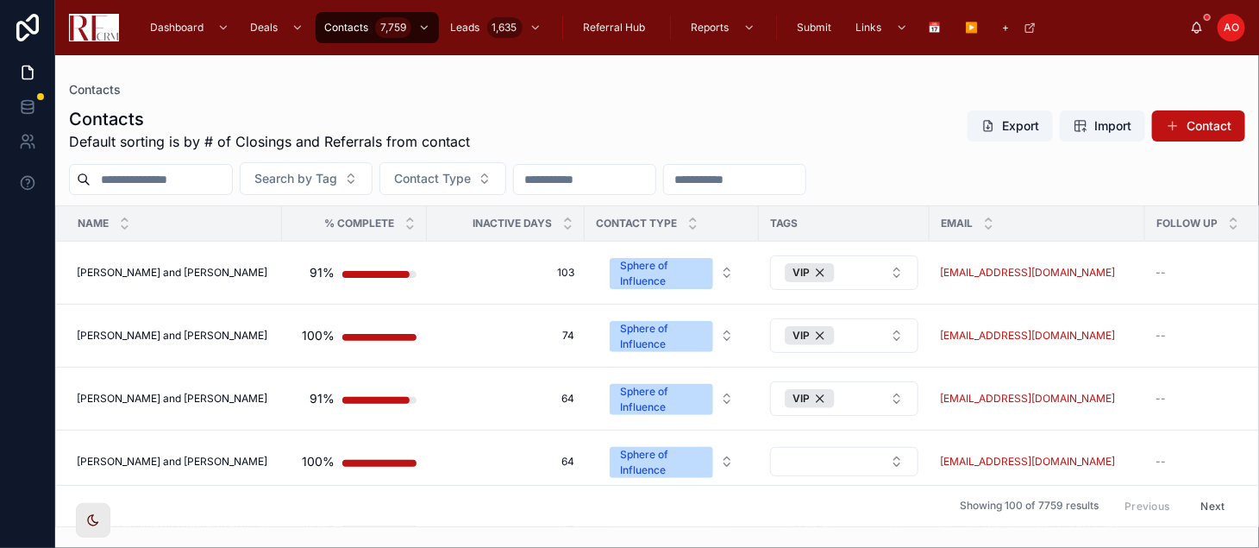
click at [153, 177] on input "text" at bounding box center [161, 179] width 141 height 24
click at [135, 178] on input "text" at bounding box center [161, 179] width 141 height 24
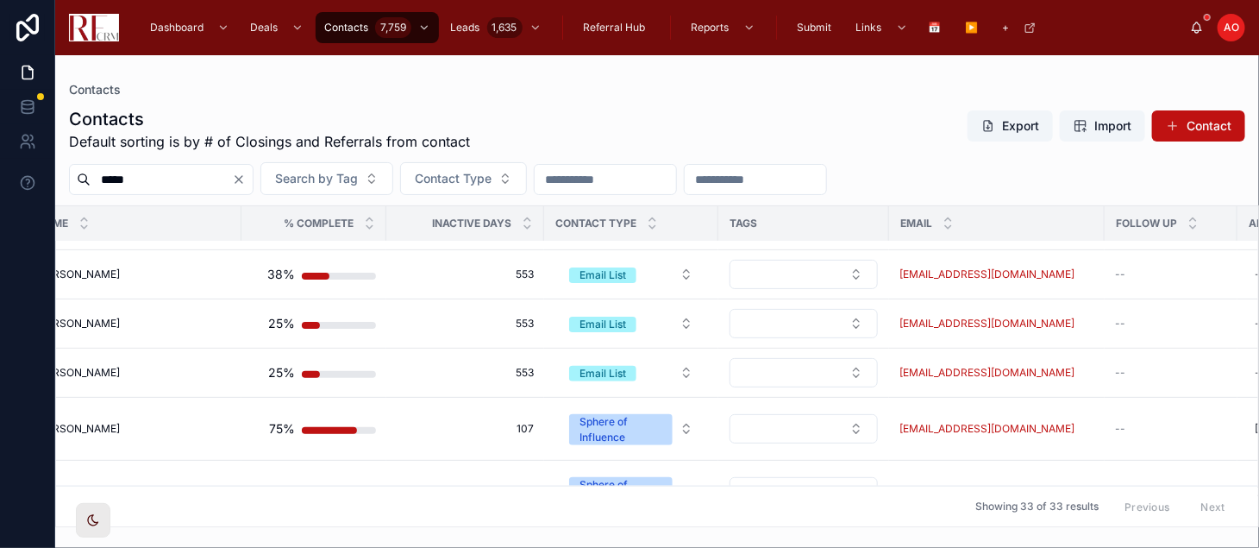
scroll to position [861, 0]
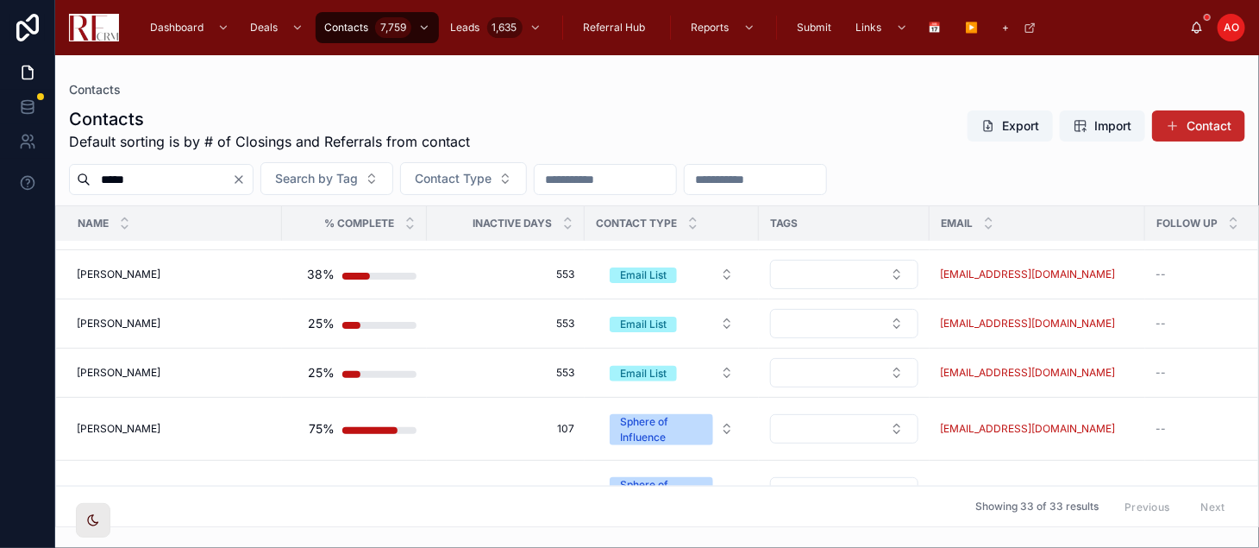
type input "*****"
click at [1201, 130] on button "Contact" at bounding box center [1198, 125] width 93 height 31
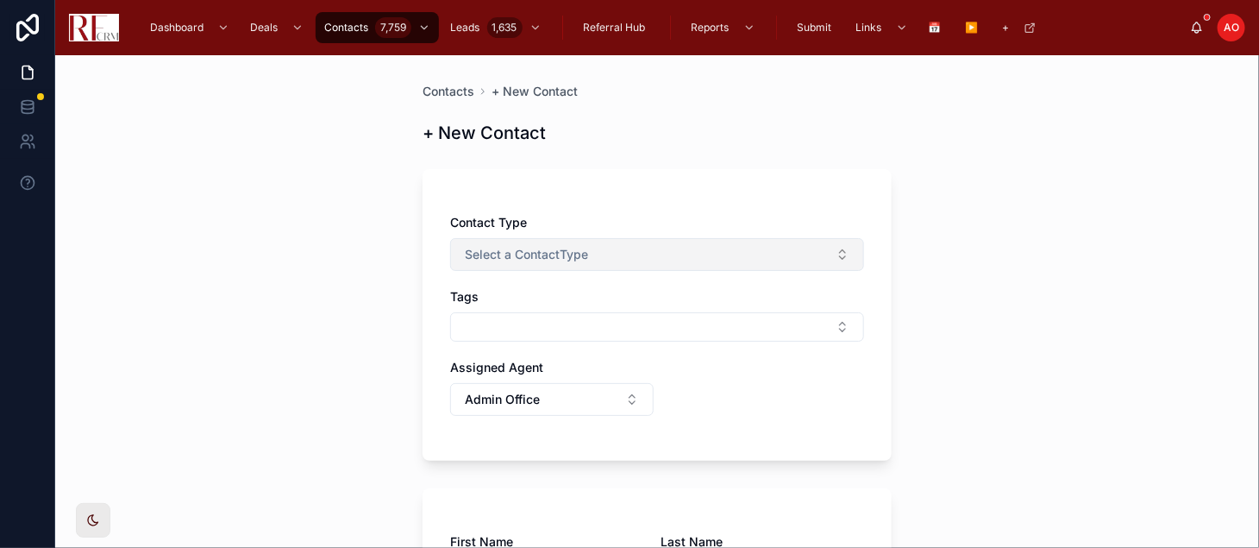
click at [699, 251] on button "Select a ContactType" at bounding box center [657, 254] width 414 height 33
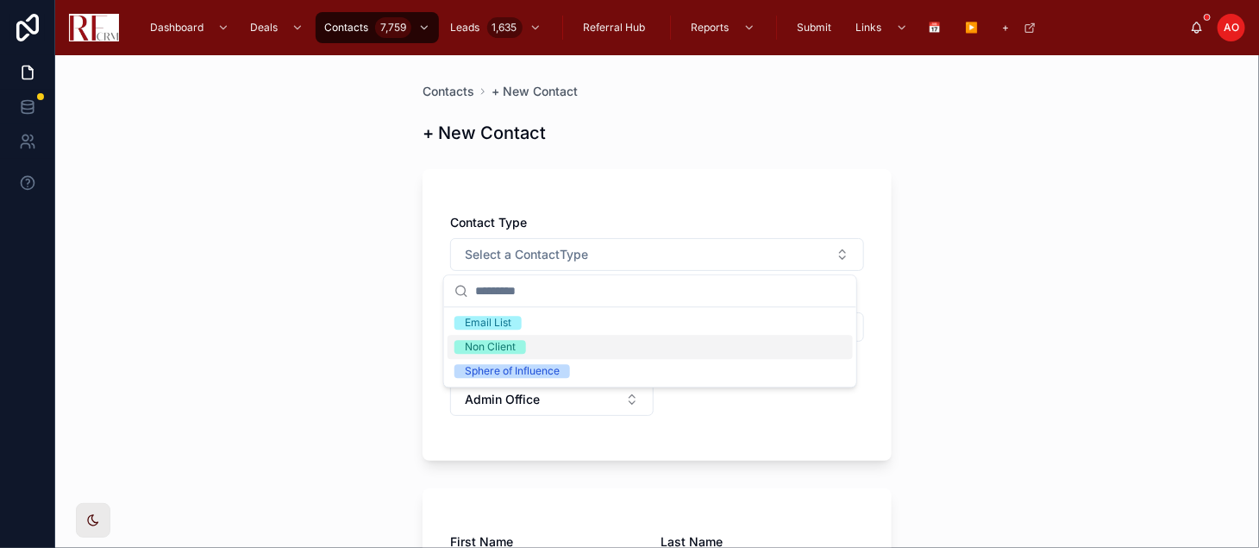
click at [652, 345] on div "Non Client" at bounding box center [650, 347] width 405 height 24
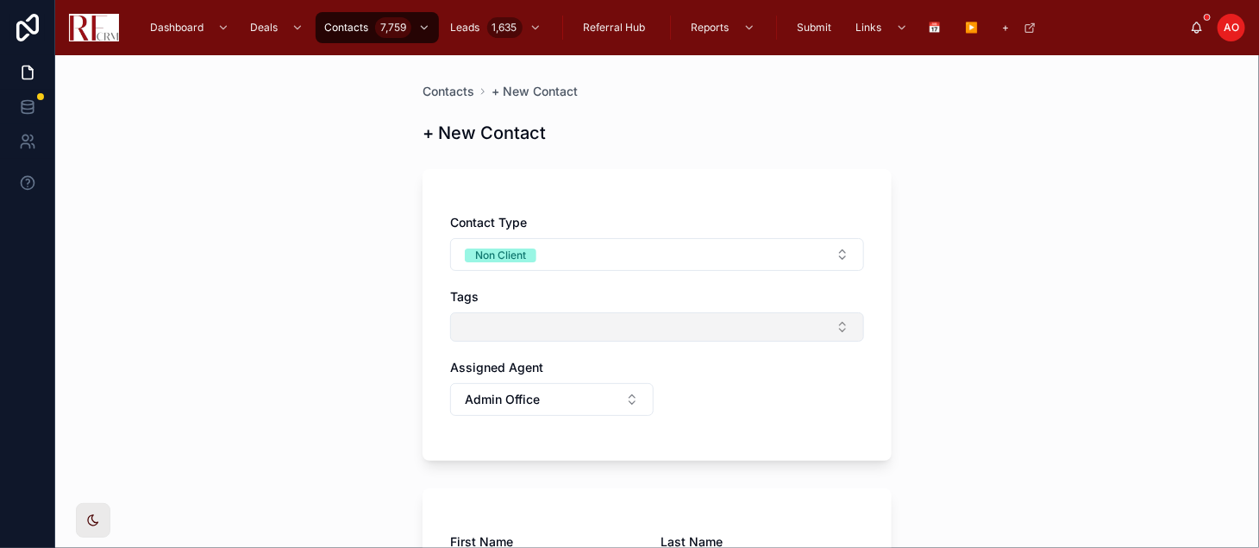
click at [656, 329] on button "Select Button" at bounding box center [657, 326] width 414 height 29
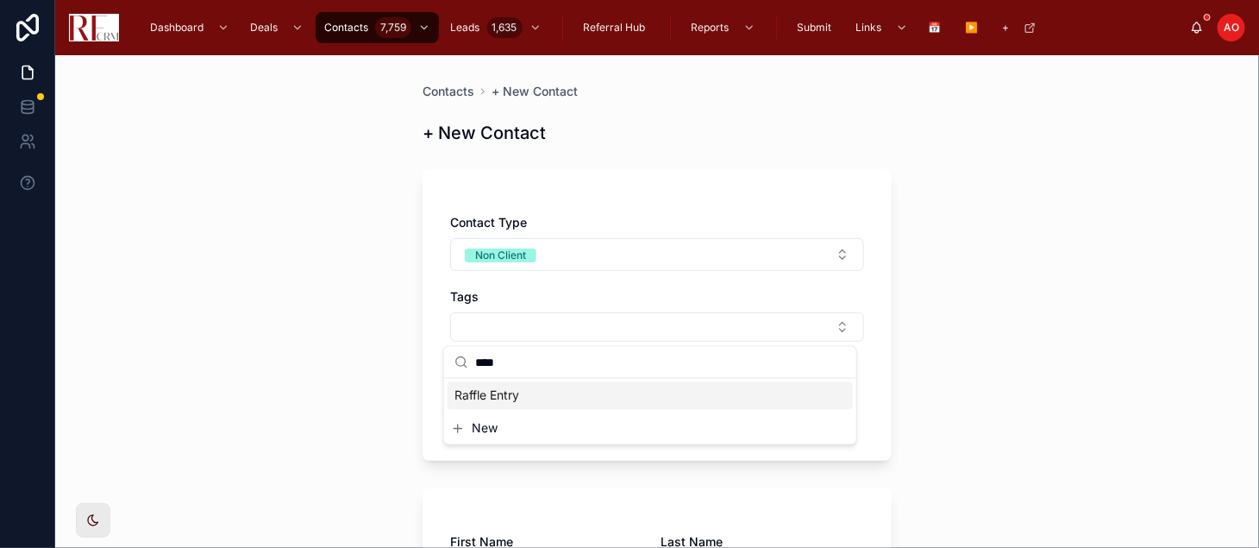
type input "****"
click at [560, 390] on div "Raffle Entry" at bounding box center [650, 396] width 405 height 28
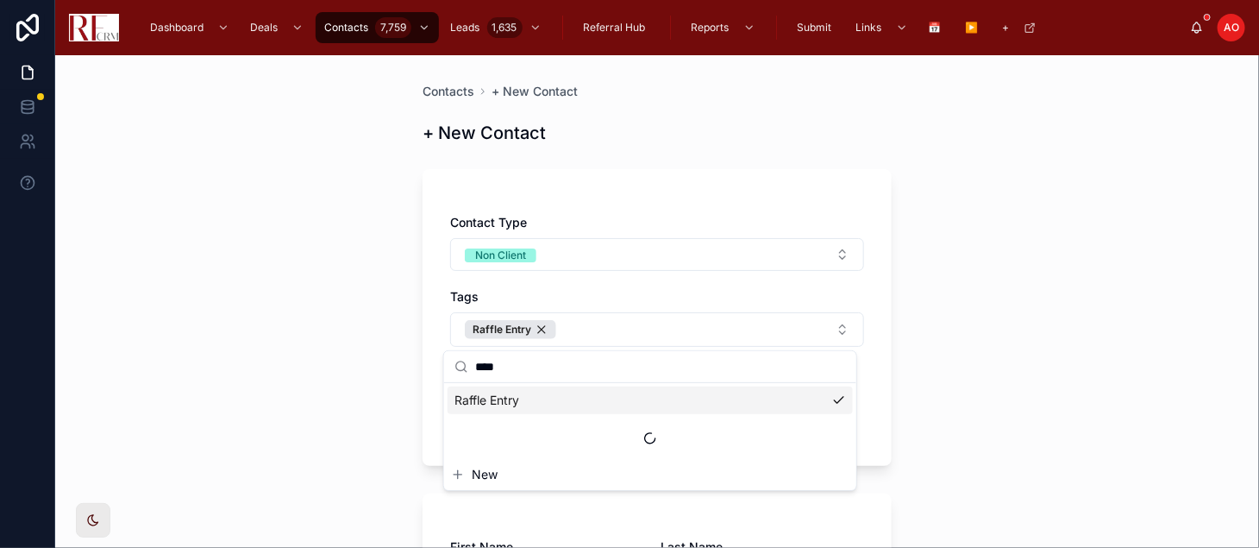
click at [1021, 291] on div "Contacts + New Contact + New Contact Contact Type Non Client Tags Raffle Entry …" at bounding box center [657, 301] width 1204 height 492
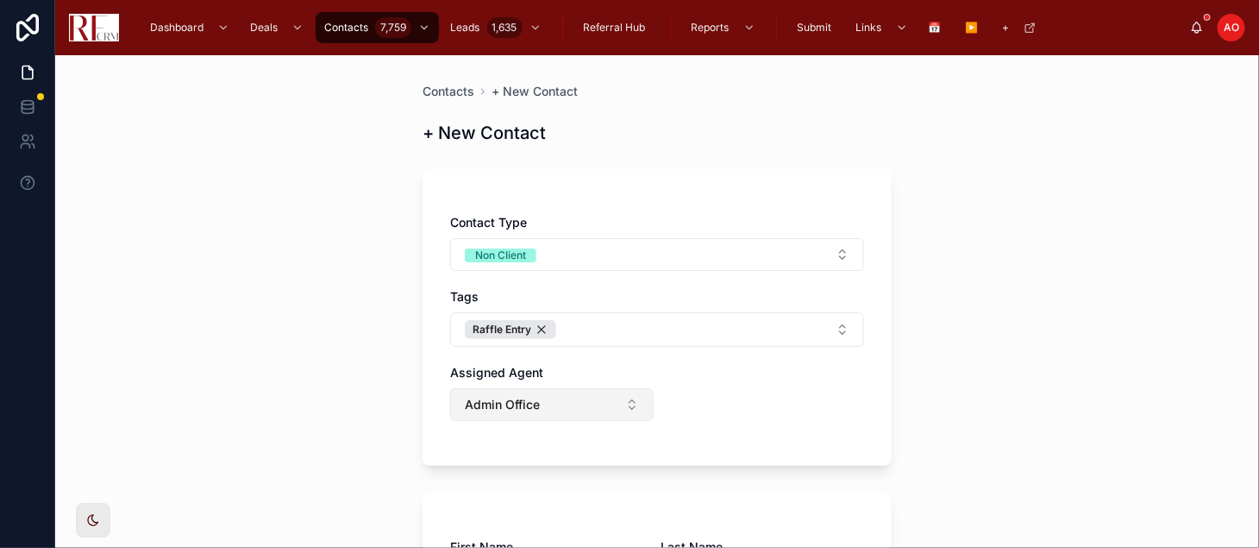
click at [548, 401] on button "Admin Office" at bounding box center [552, 404] width 204 height 33
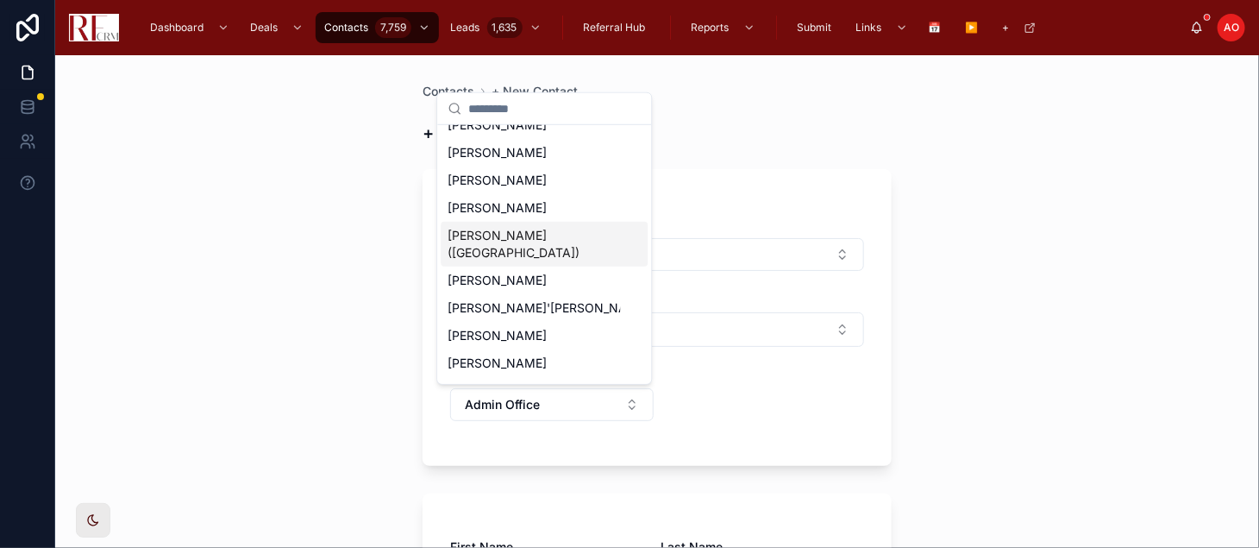
scroll to position [189, 0]
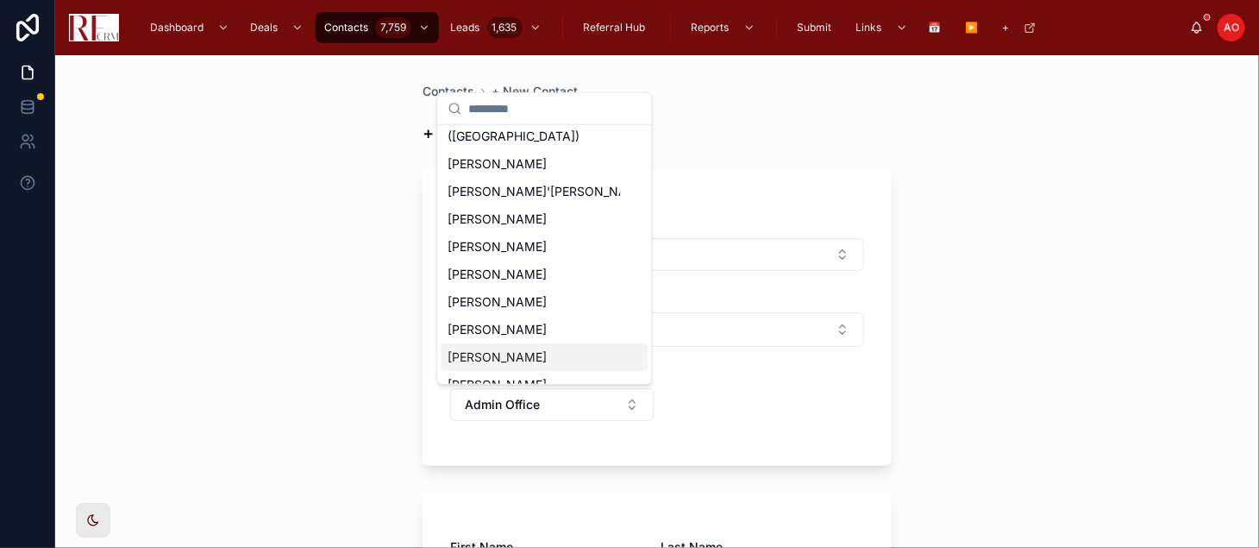
click at [528, 346] on div "Royal Hartwig" at bounding box center [544, 357] width 207 height 28
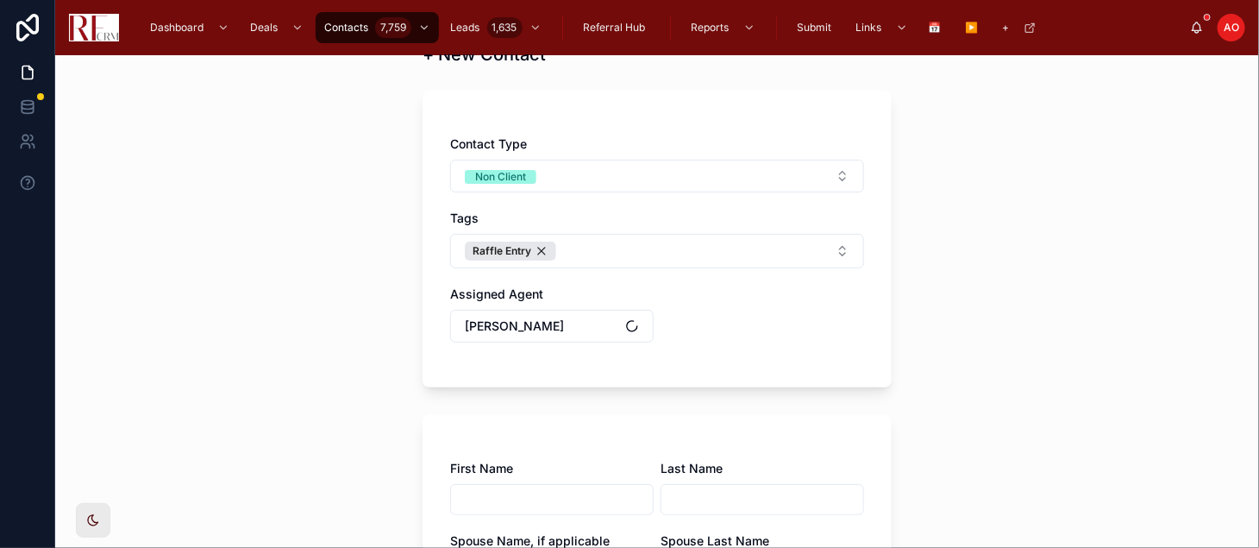
scroll to position [191, 0]
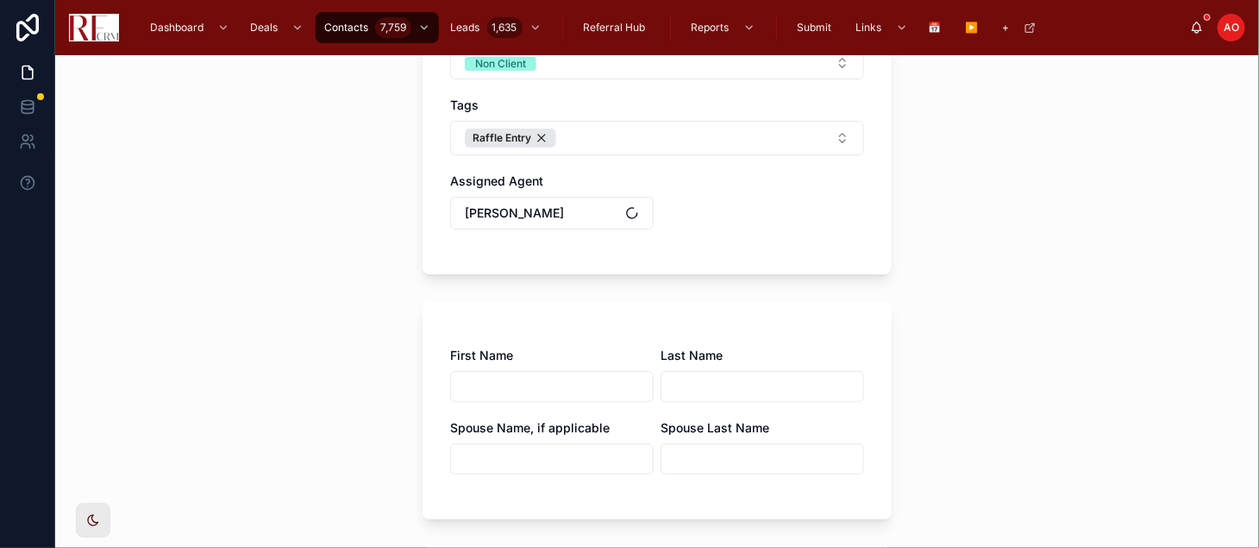
click at [527, 382] on input "text" at bounding box center [552, 386] width 202 height 24
type input "******"
type input "*"
type input "*****"
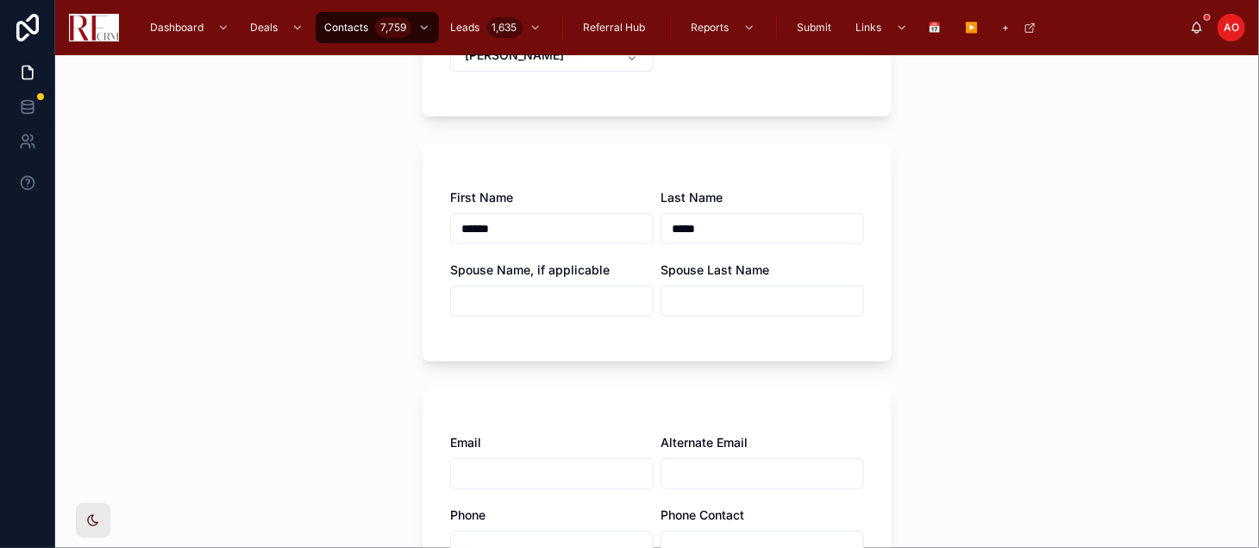
scroll to position [479, 0]
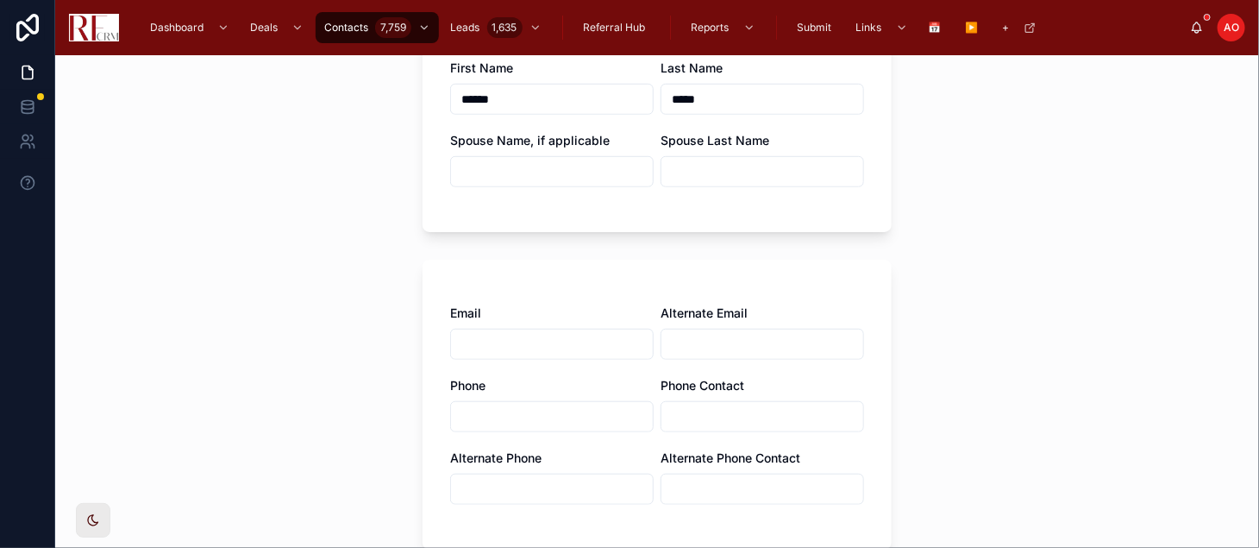
click at [467, 333] on input "text" at bounding box center [552, 344] width 202 height 24
type input "**********"
click at [483, 417] on input "text" at bounding box center [552, 416] width 202 height 24
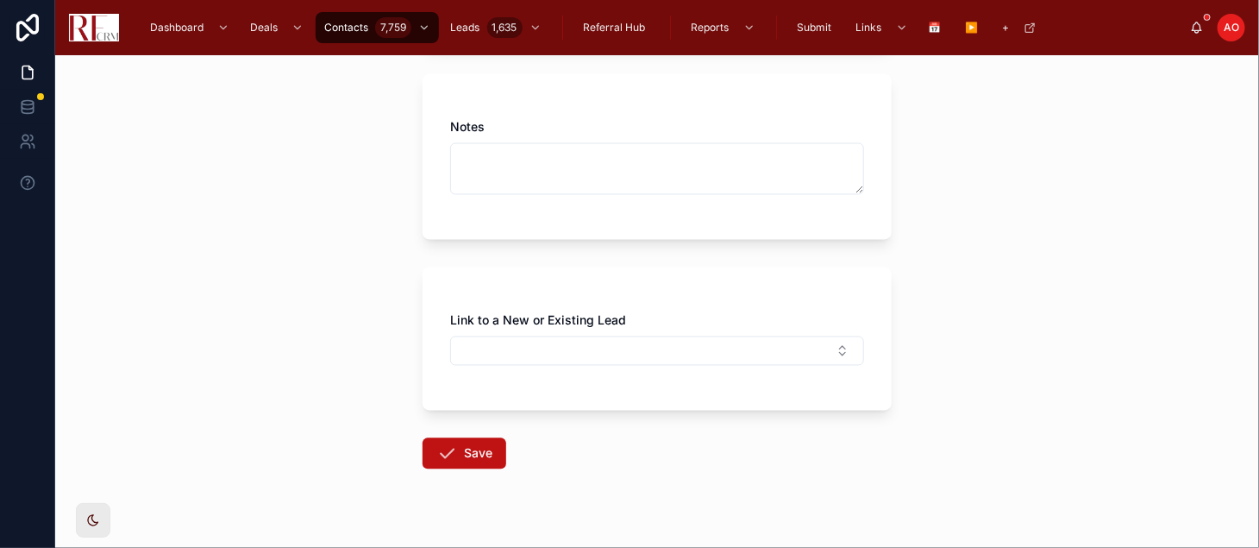
scroll to position [1338, 0]
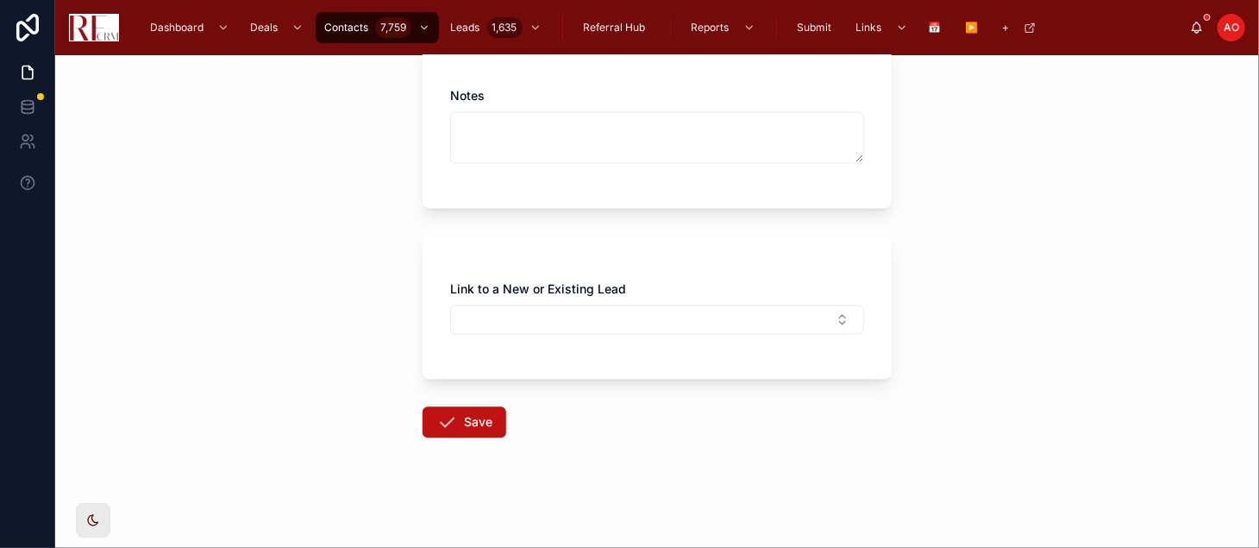
type input "**********"
click at [465, 433] on button "Save" at bounding box center [465, 422] width 84 height 31
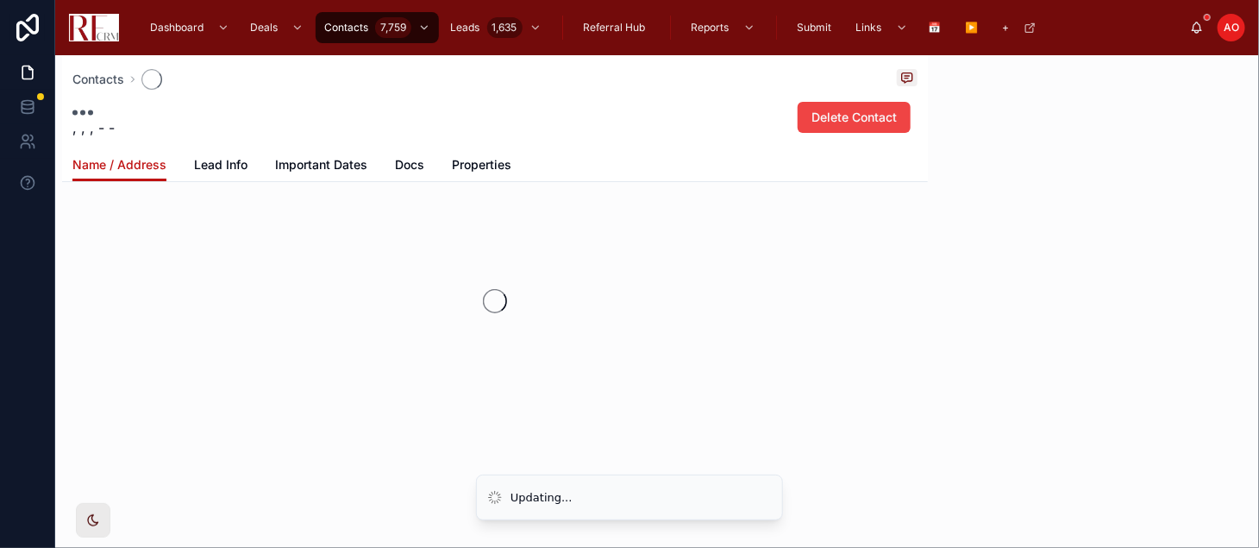
scroll to position [37, 0]
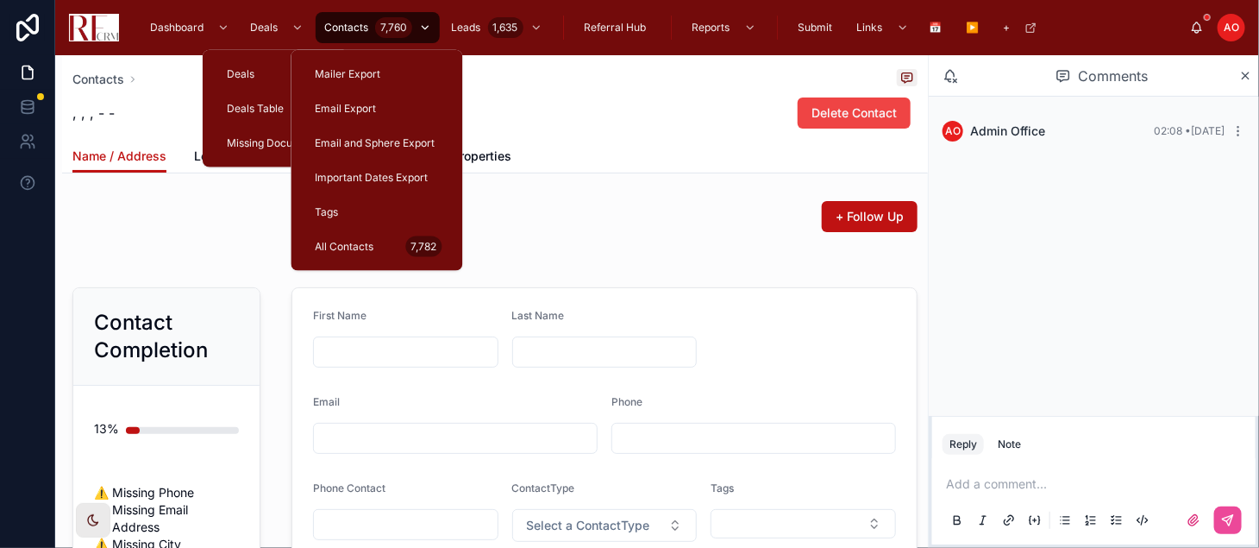
click at [342, 25] on span "Contacts" at bounding box center [346, 28] width 44 height 14
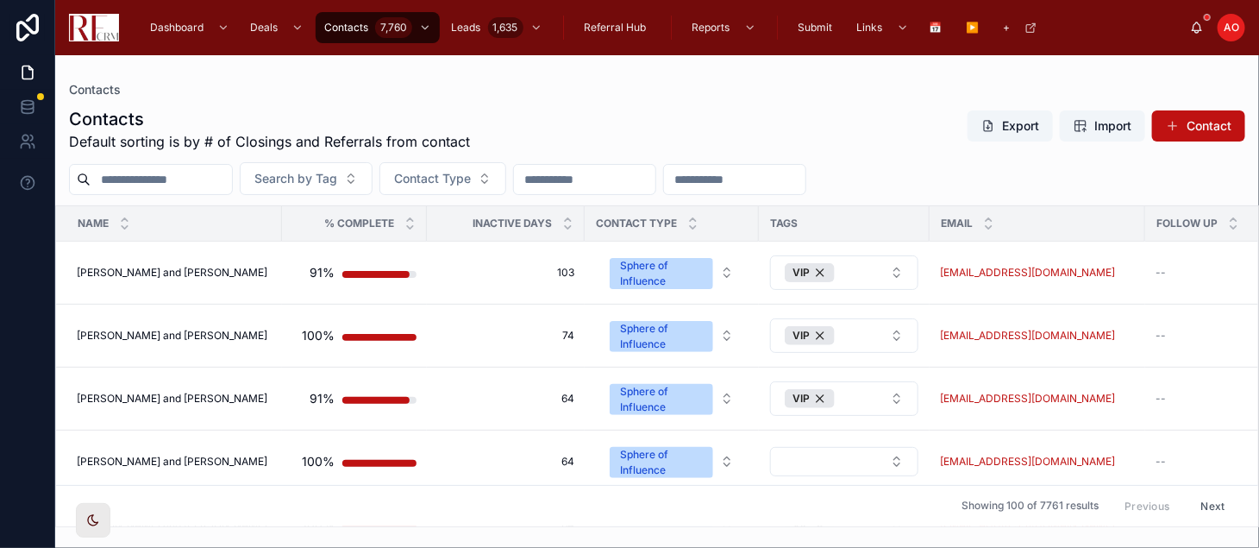
click at [204, 170] on input "text" at bounding box center [161, 179] width 141 height 24
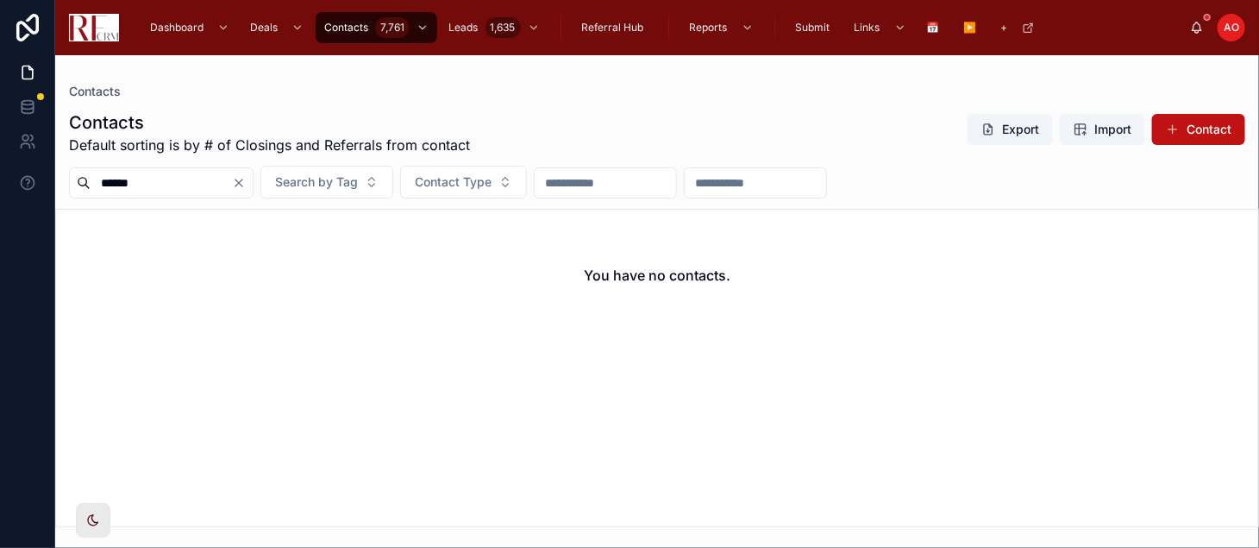
click at [203, 183] on input "******" at bounding box center [161, 183] width 141 height 24
type input "******"
click at [1187, 128] on button "Contact" at bounding box center [1198, 129] width 93 height 31
click at [1187, 128] on div "Contacts Contacts Default sorting is by # of Closings and Referrals from contac…" at bounding box center [657, 301] width 1204 height 492
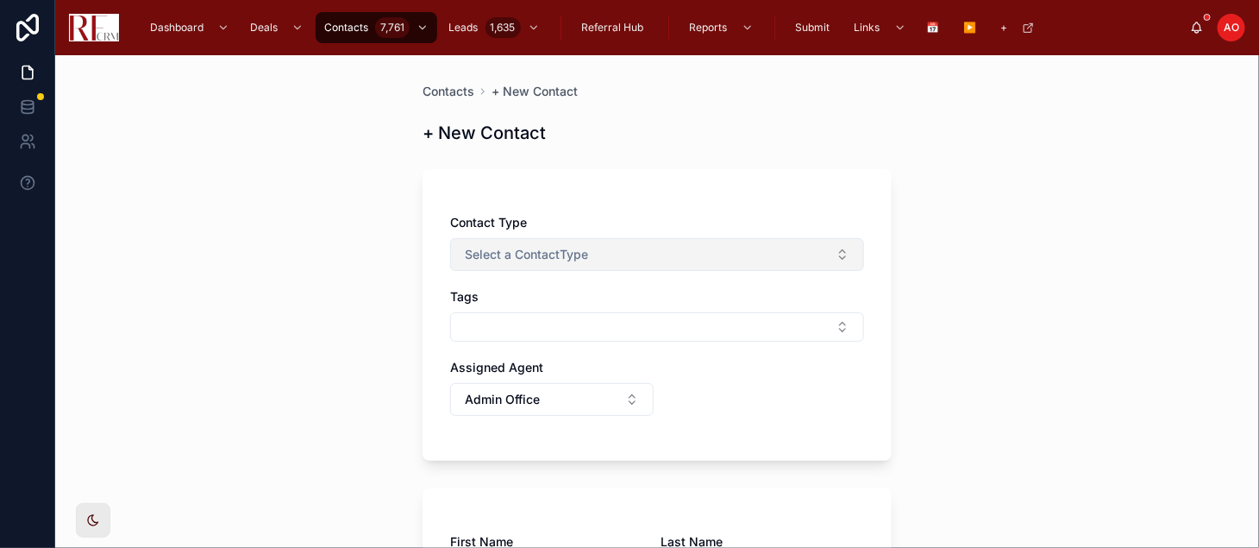
click at [507, 253] on span "Select a ContactType" at bounding box center [526, 254] width 123 height 17
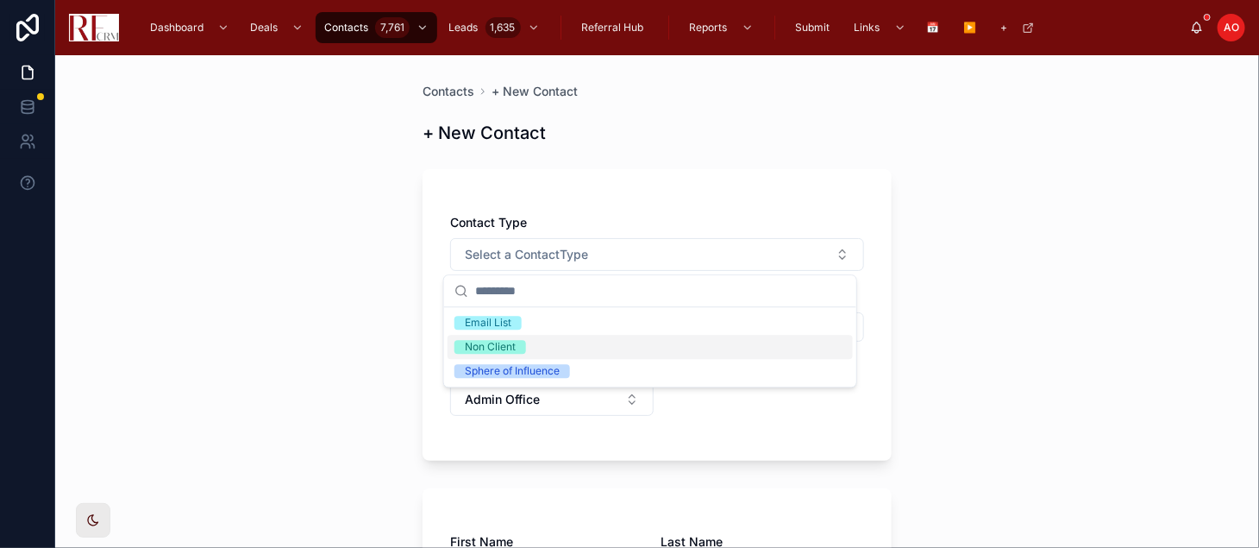
click at [520, 350] on span "Non Client" at bounding box center [490, 347] width 72 height 14
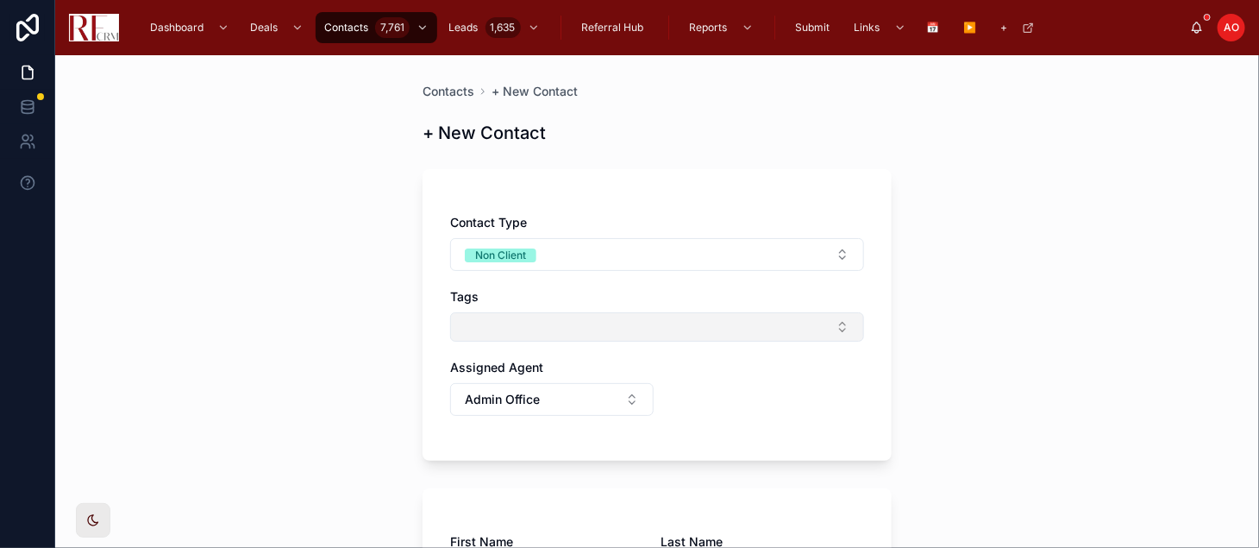
click at [522, 335] on button "Select Button" at bounding box center [657, 326] width 414 height 29
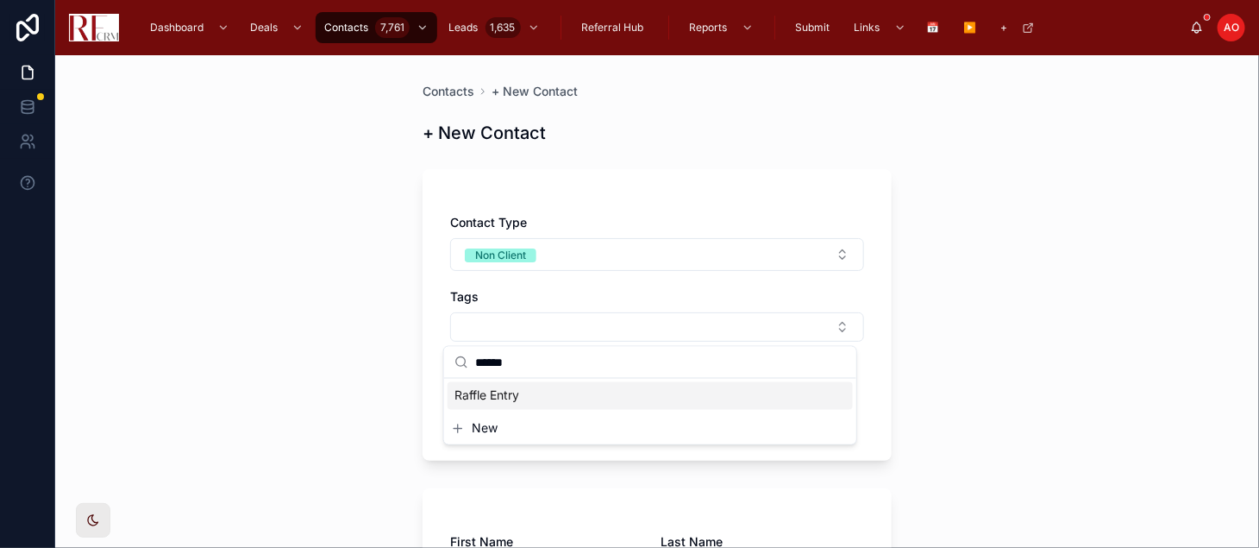
type input "******"
click at [511, 399] on span "Raffle Entry" at bounding box center [486, 395] width 65 height 17
click at [214, 383] on div "Contacts + New Contact + New Contact Contact Type Non Client Tags Assigned Agen…" at bounding box center [657, 301] width 1204 height 492
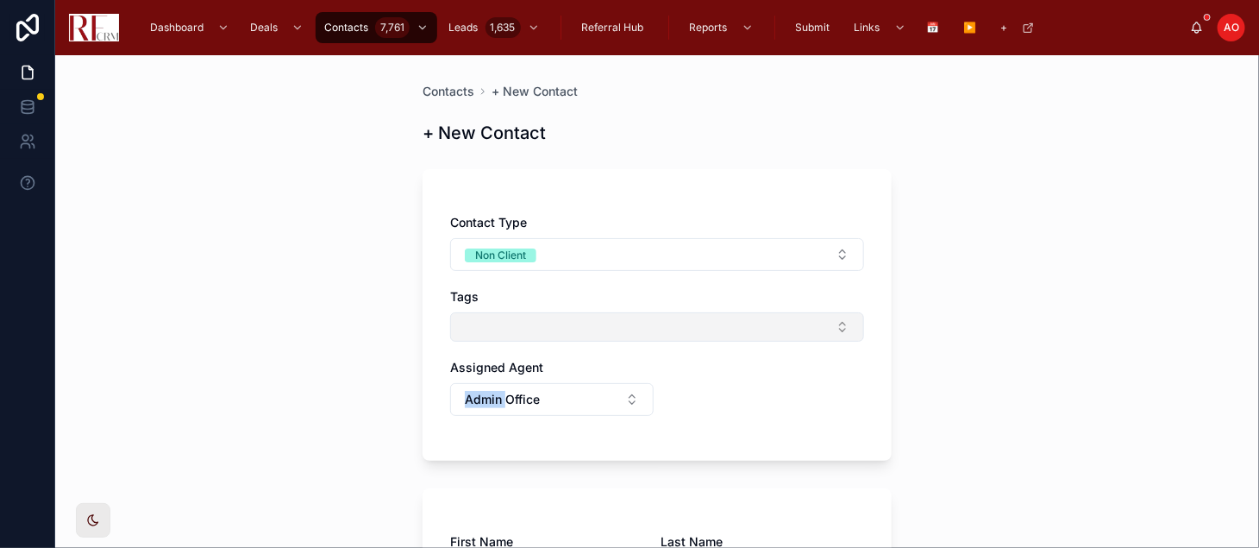
click at [495, 323] on button "Select Button" at bounding box center [657, 326] width 414 height 29
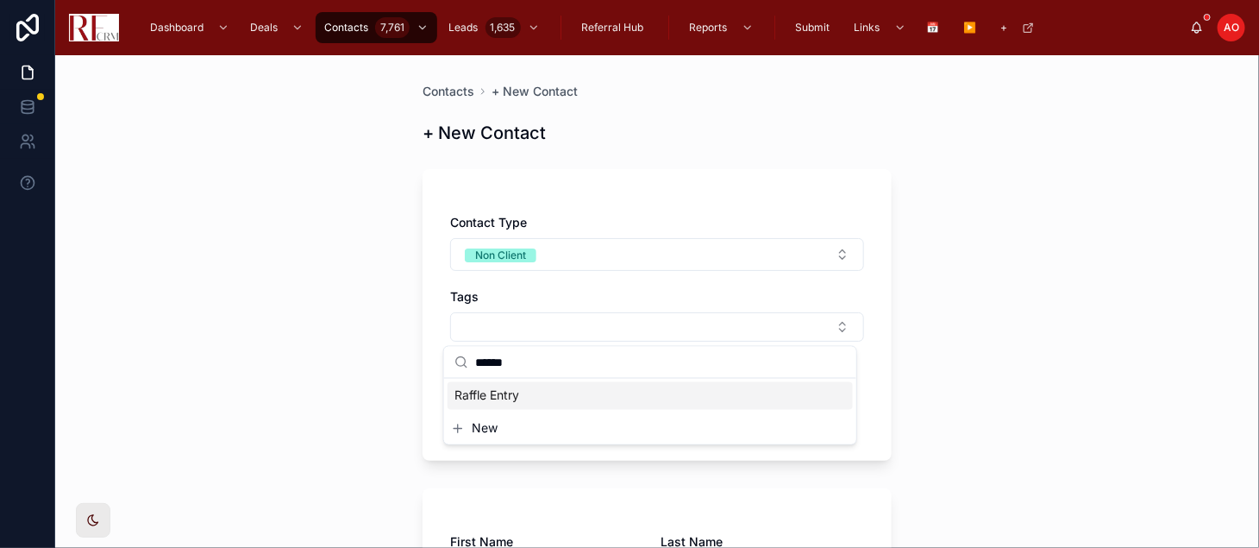
type input "******"
click at [527, 396] on div "Raffle Entry" at bounding box center [650, 396] width 405 height 28
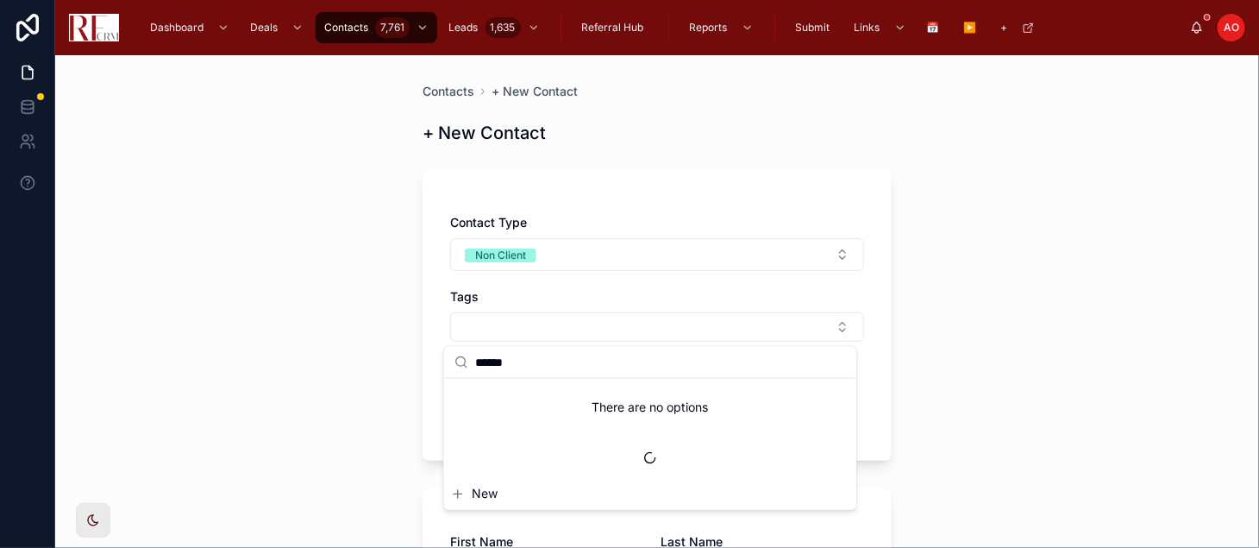
click at [527, 394] on div "There are no options" at bounding box center [650, 408] width 412 height 59
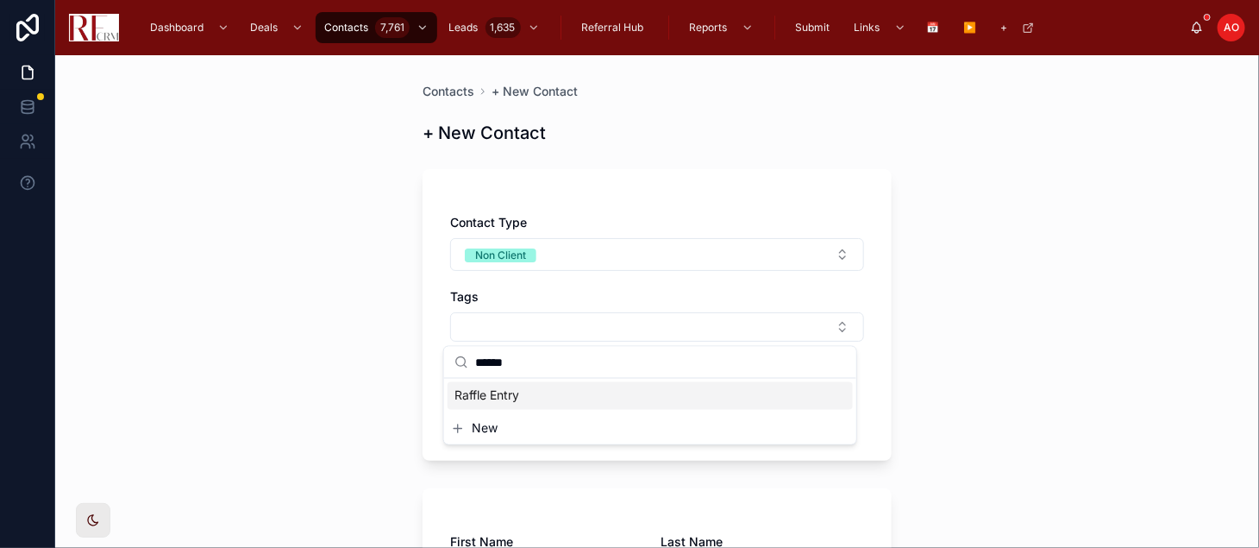
click at [527, 394] on div "Raffle Entry" at bounding box center [650, 396] width 405 height 28
drag, startPoint x: 280, startPoint y: 372, endPoint x: 294, endPoint y: 367, distance: 14.7
click at [279, 368] on div "Contacts + New Contact + New Contact Contact Type Non Client Tags Raffle Entry …" at bounding box center [657, 301] width 1204 height 492
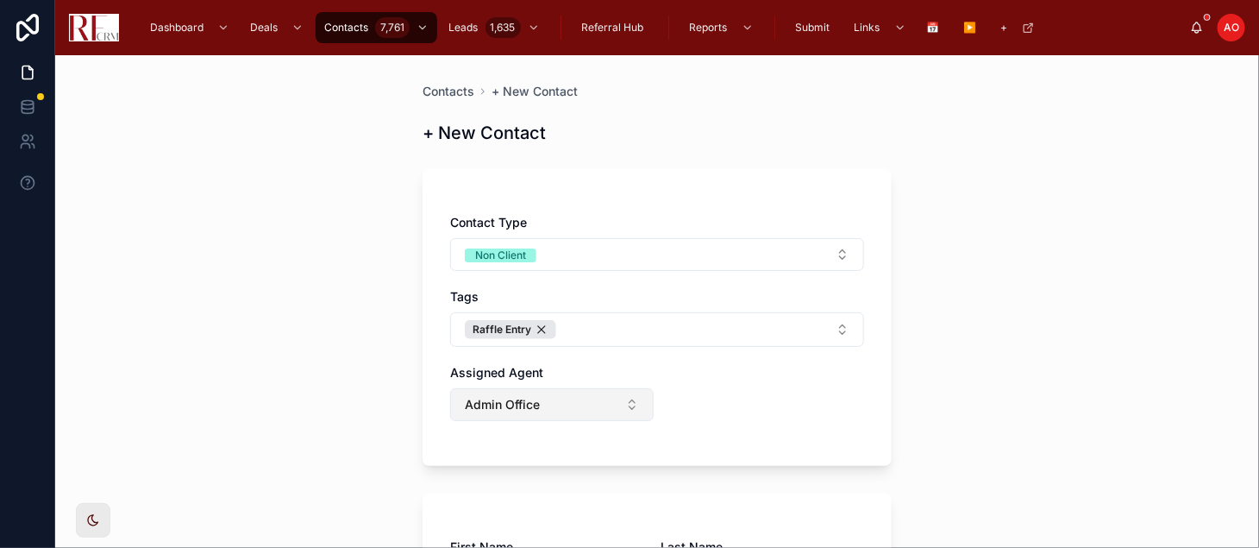
click at [517, 408] on span "Admin Office" at bounding box center [502, 404] width 75 height 17
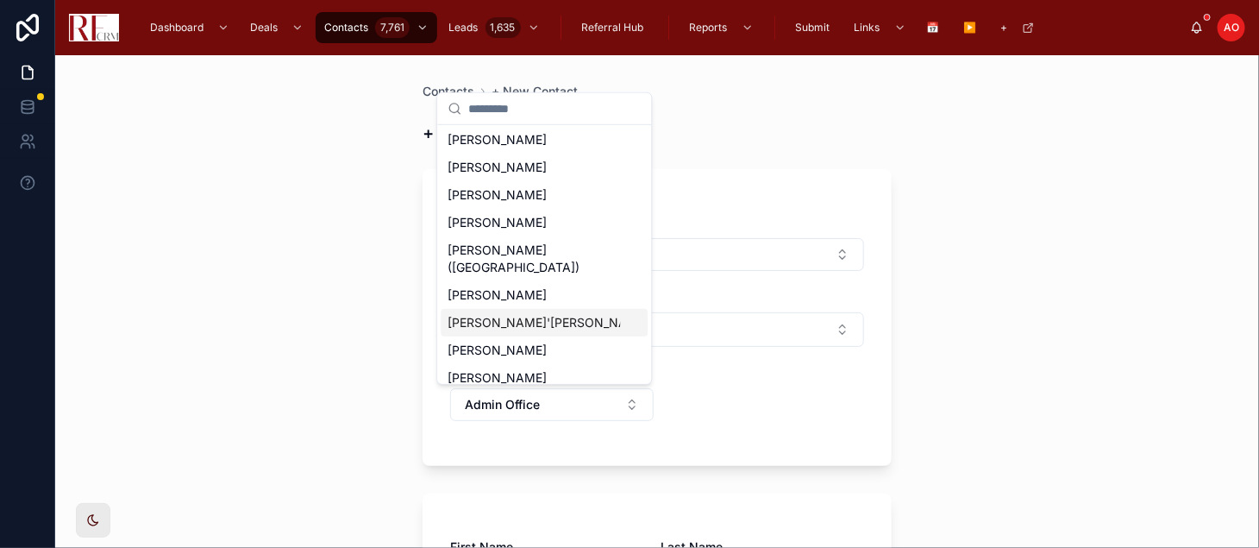
scroll to position [189, 0]
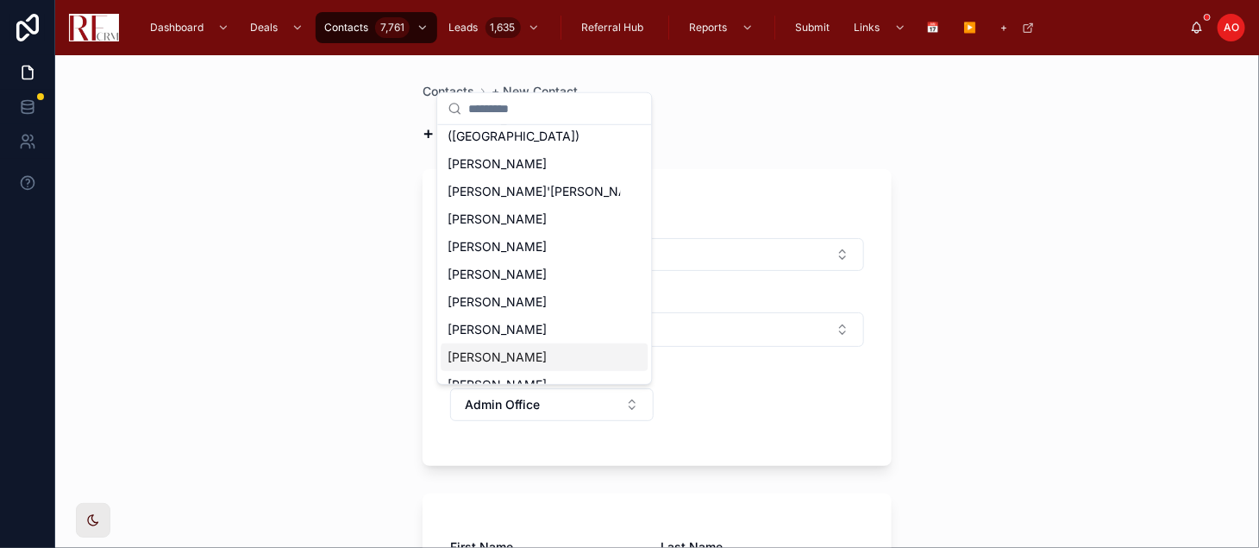
click at [497, 348] on span "Royal Hartwig" at bounding box center [497, 356] width 99 height 17
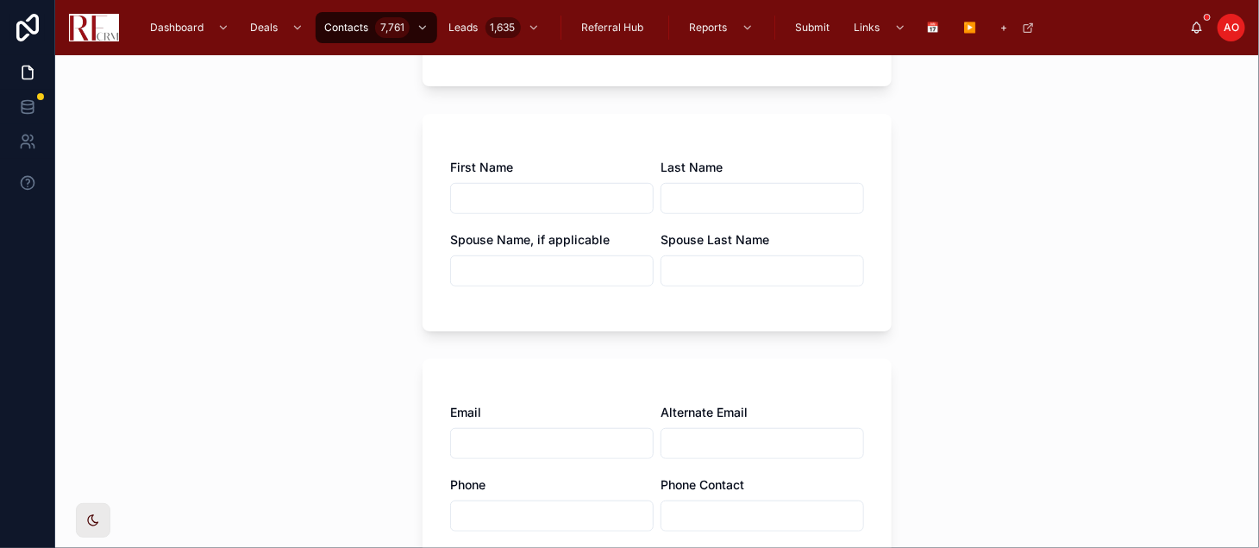
scroll to position [383, 0]
click at [512, 194] on input "text" at bounding box center [552, 195] width 202 height 24
type input "*******"
type input "******"
click at [492, 432] on input "text" at bounding box center [552, 440] width 202 height 24
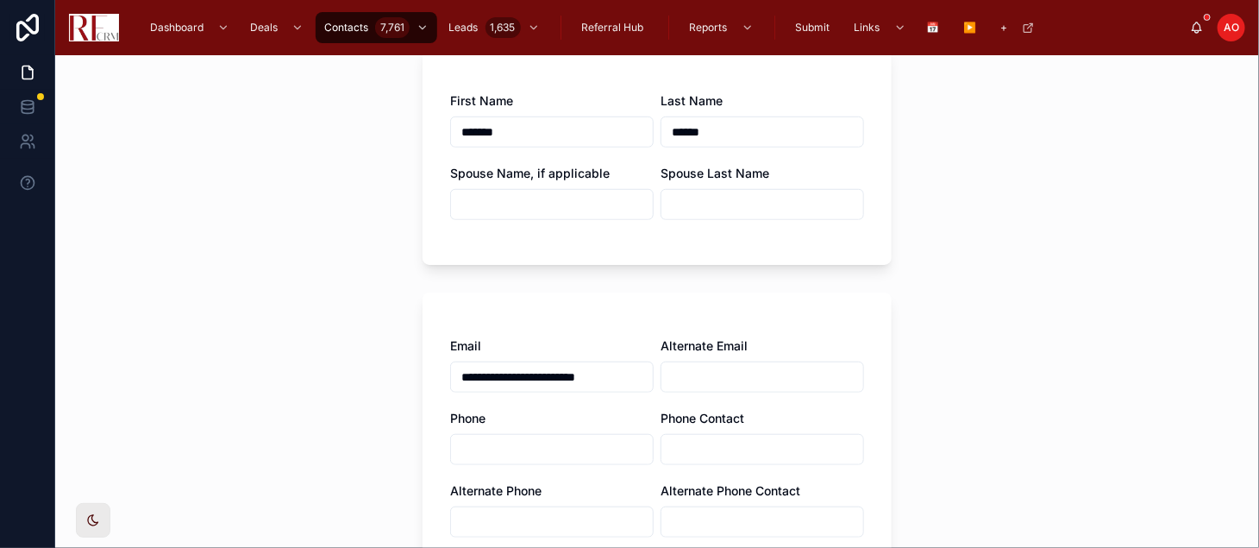
scroll to position [479, 0]
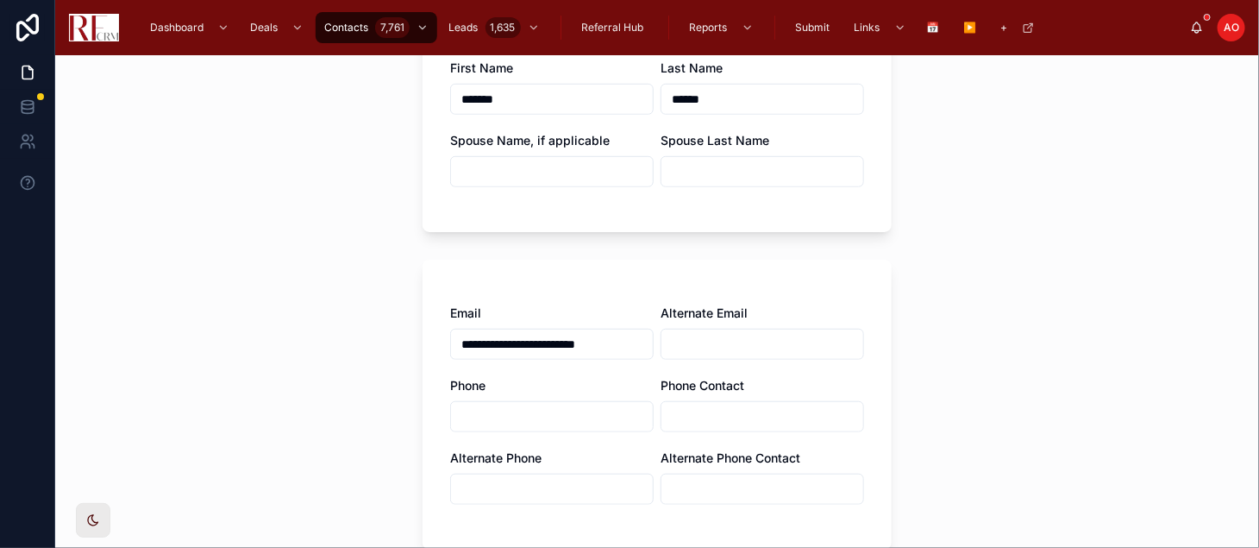
type input "**********"
click at [488, 401] on div at bounding box center [552, 416] width 204 height 31
click at [494, 426] on input "text" at bounding box center [552, 416] width 202 height 24
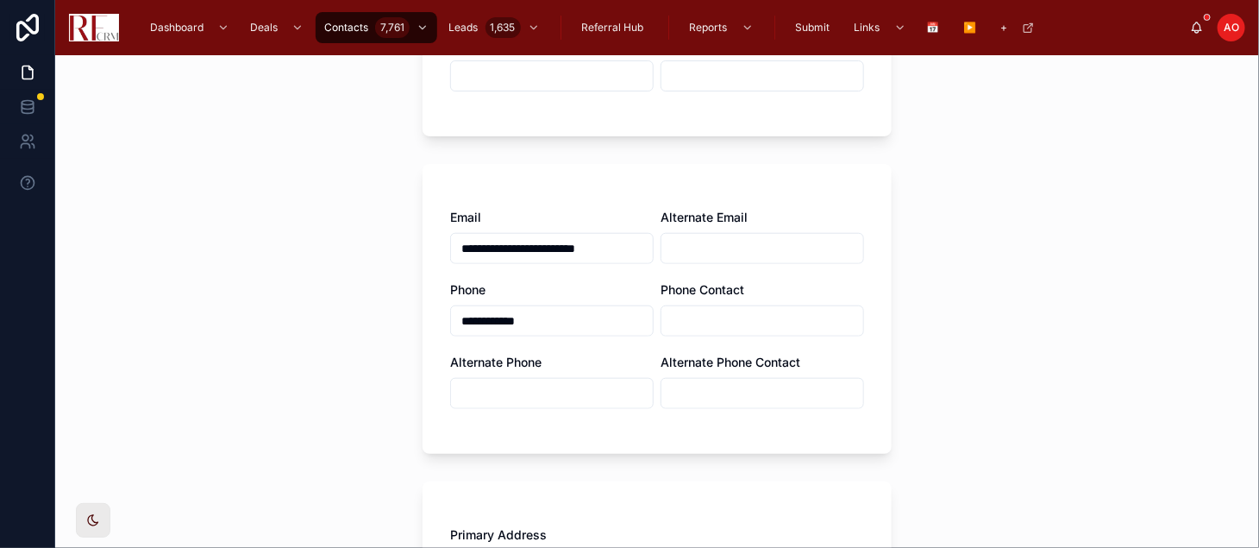
scroll to position [670, 0]
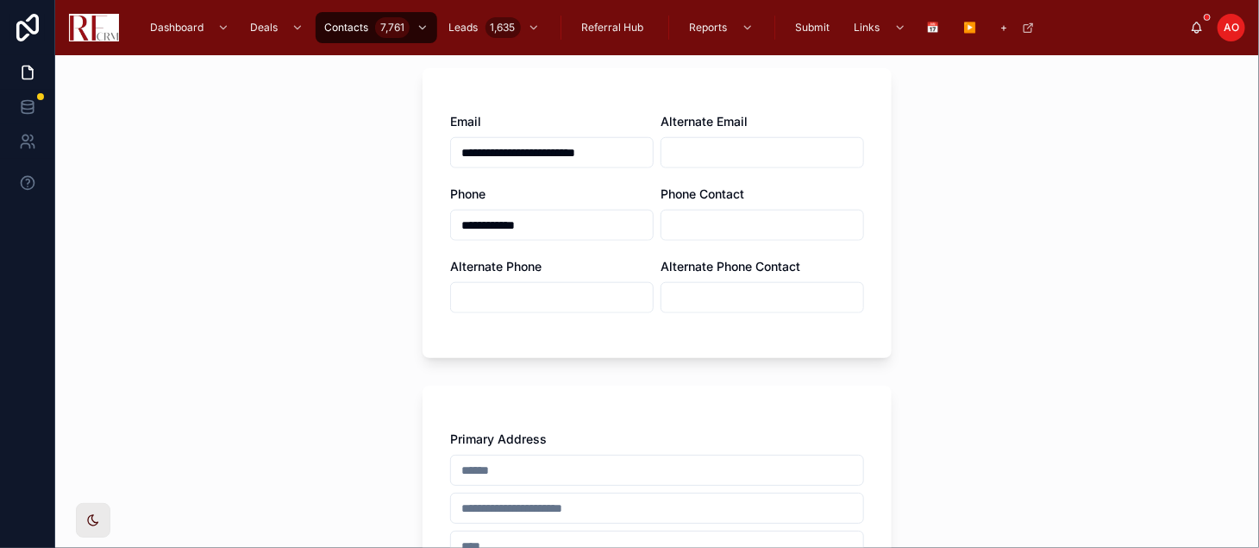
type input "**********"
click at [496, 463] on input "text" at bounding box center [657, 470] width 412 height 24
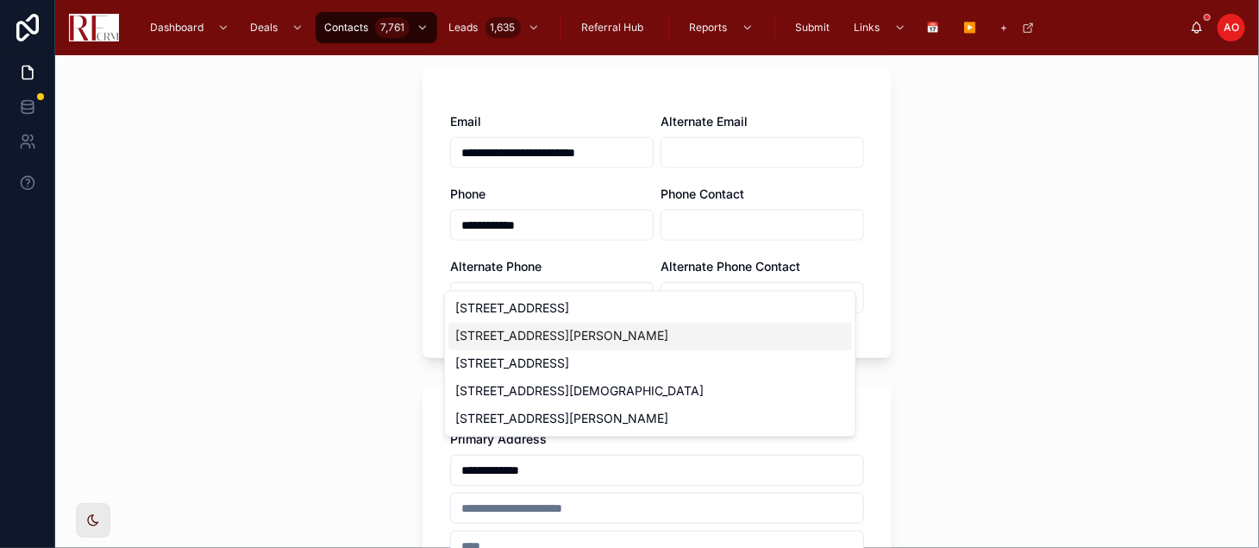
click at [510, 349] on div "188 Courtenay Lane, Schaumburg, IL, USA" at bounding box center [650, 337] width 404 height 28
type input "**********"
type input "********"
type input "*****"
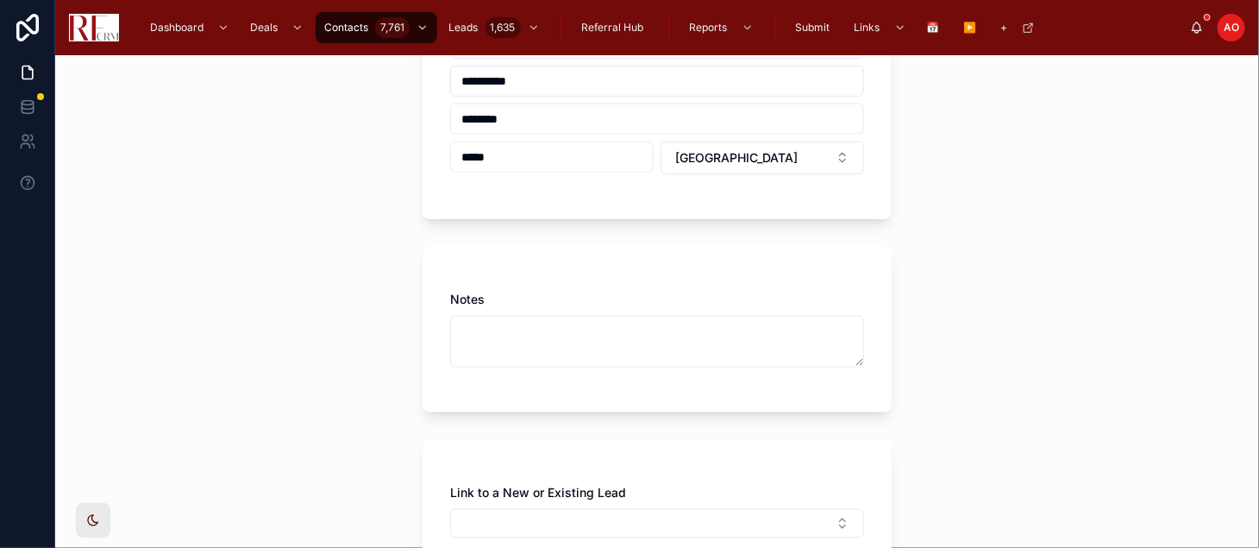
scroll to position [1245, 0]
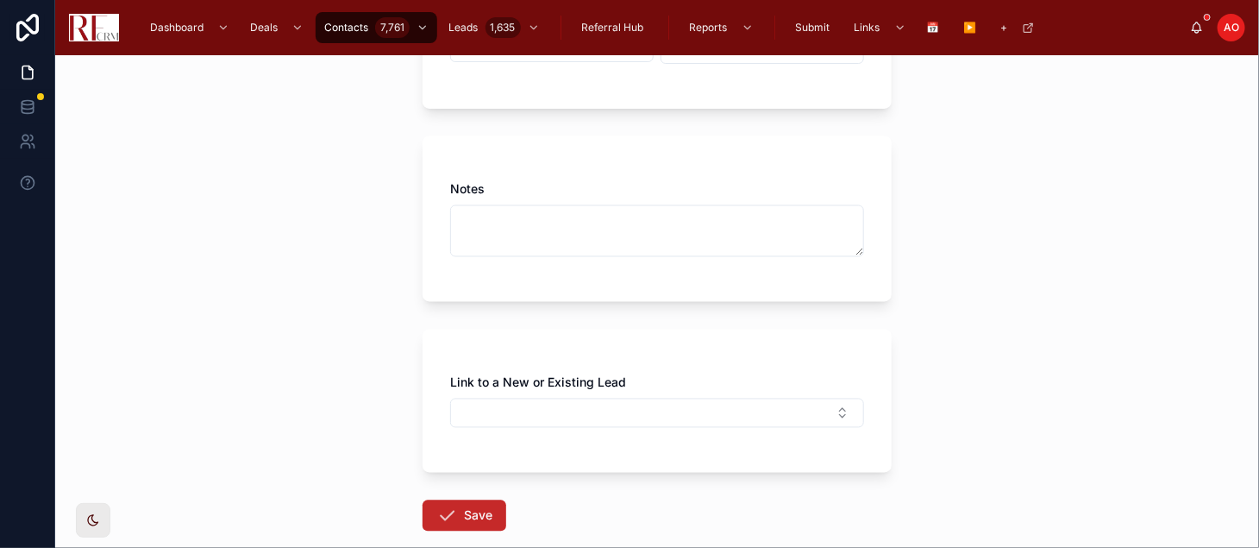
type input "**********"
click at [462, 505] on button "Save" at bounding box center [465, 515] width 84 height 31
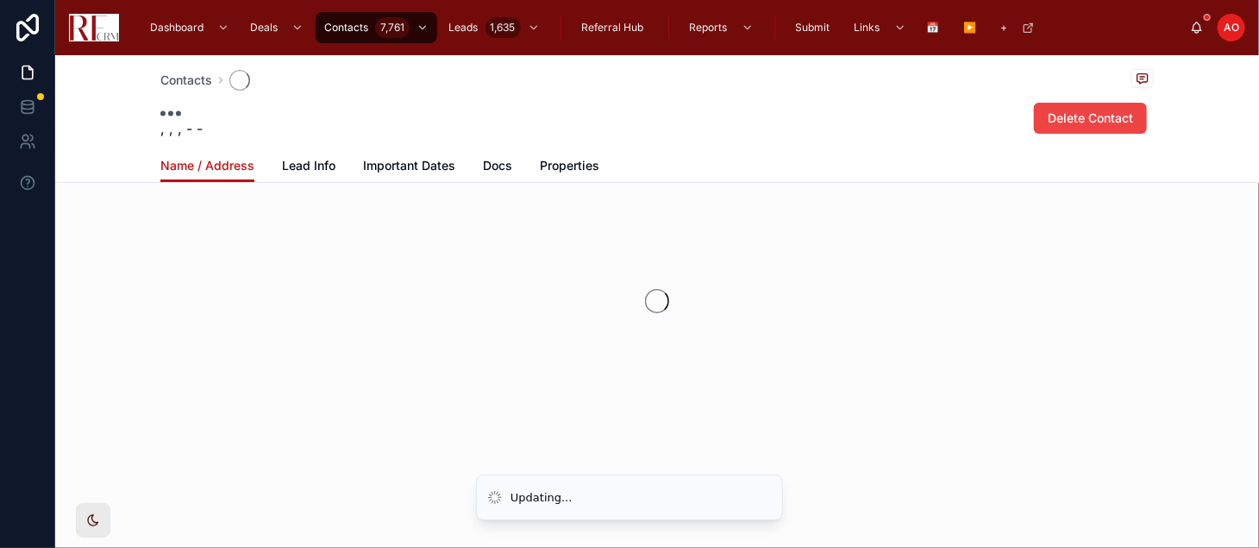
scroll to position [37, 0]
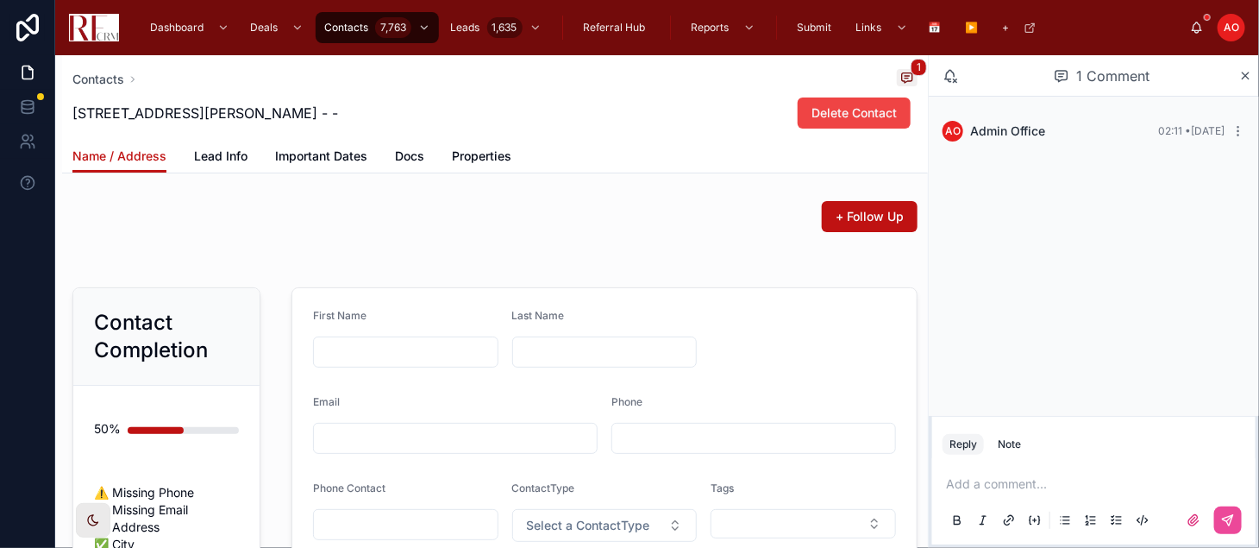
type input "**"
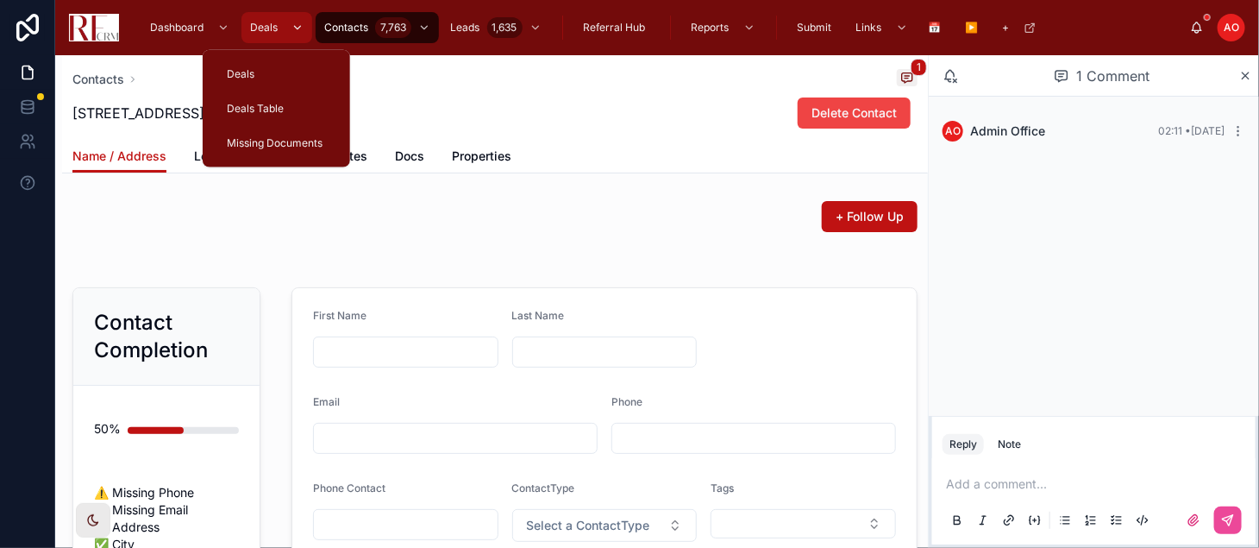
click at [263, 19] on div "Deals" at bounding box center [277, 28] width 60 height 28
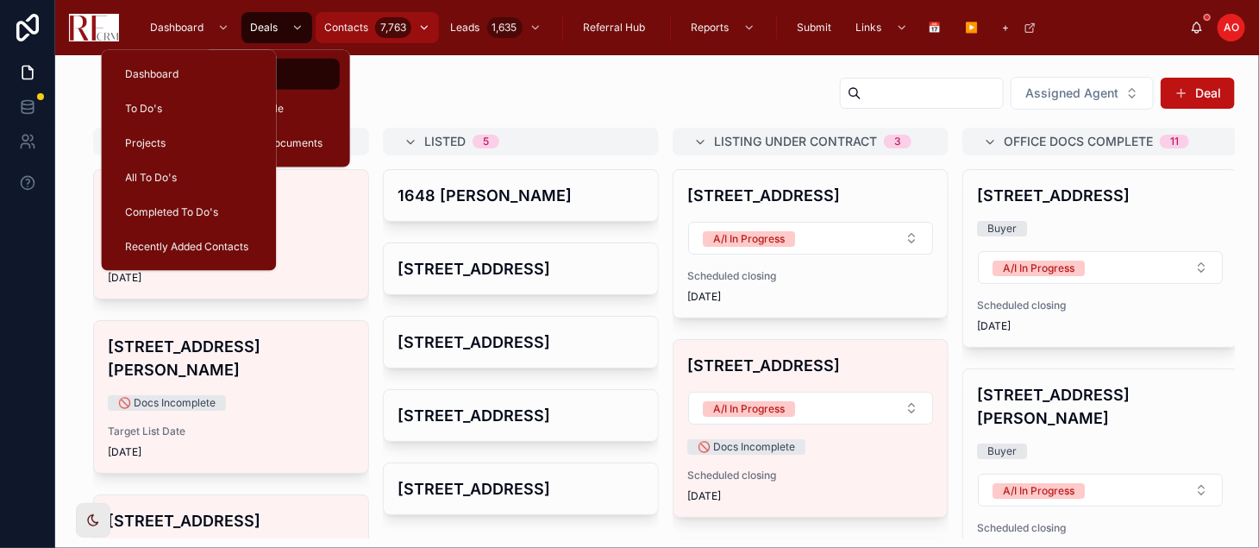
click at [372, 22] on div "Contacts 7,763" at bounding box center [377, 28] width 113 height 28
click at [356, 25] on span "Contacts" at bounding box center [346, 28] width 44 height 14
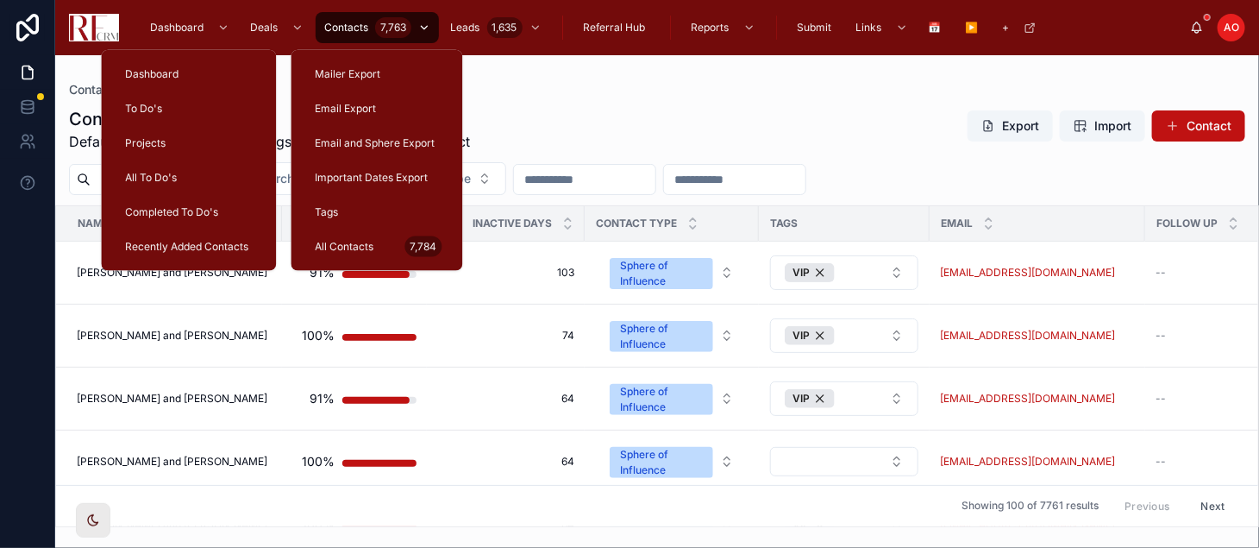
click at [342, 21] on span "Contacts" at bounding box center [346, 28] width 44 height 14
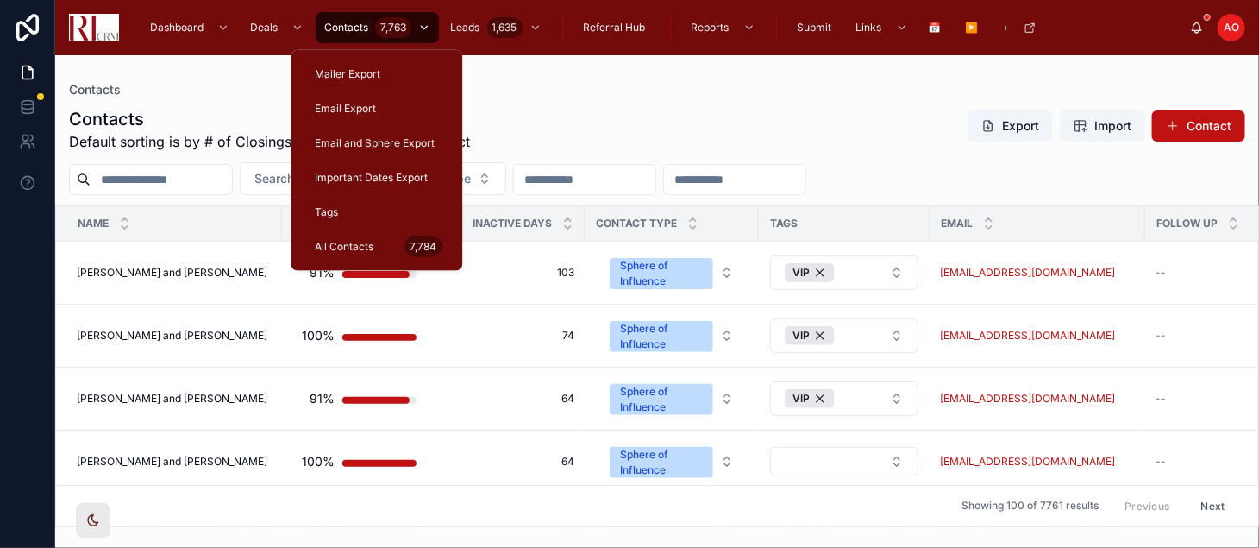
click at [344, 27] on span "Contacts" at bounding box center [346, 28] width 44 height 14
click at [1191, 121] on button "Contact" at bounding box center [1198, 125] width 93 height 31
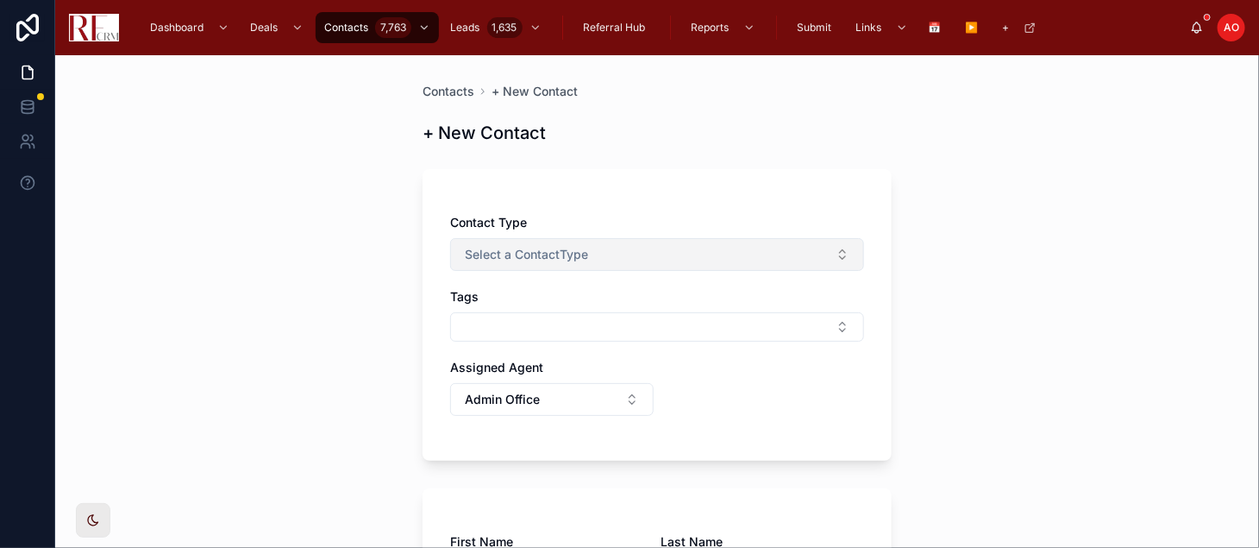
click at [546, 260] on span "Select a ContactType" at bounding box center [526, 254] width 123 height 17
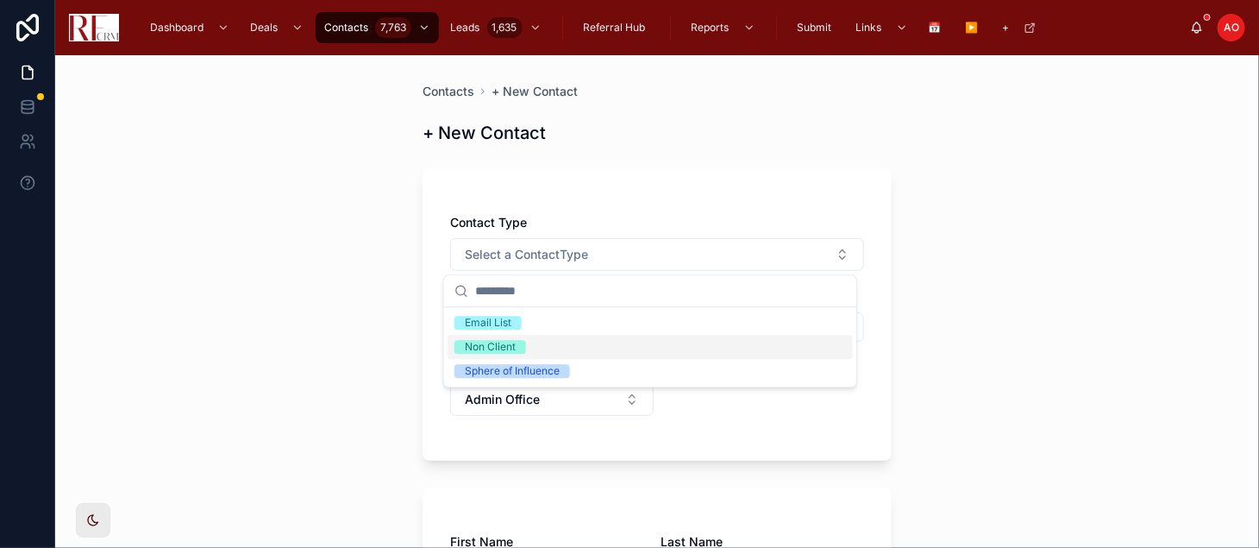
click at [540, 341] on div "Non Client" at bounding box center [650, 347] width 405 height 24
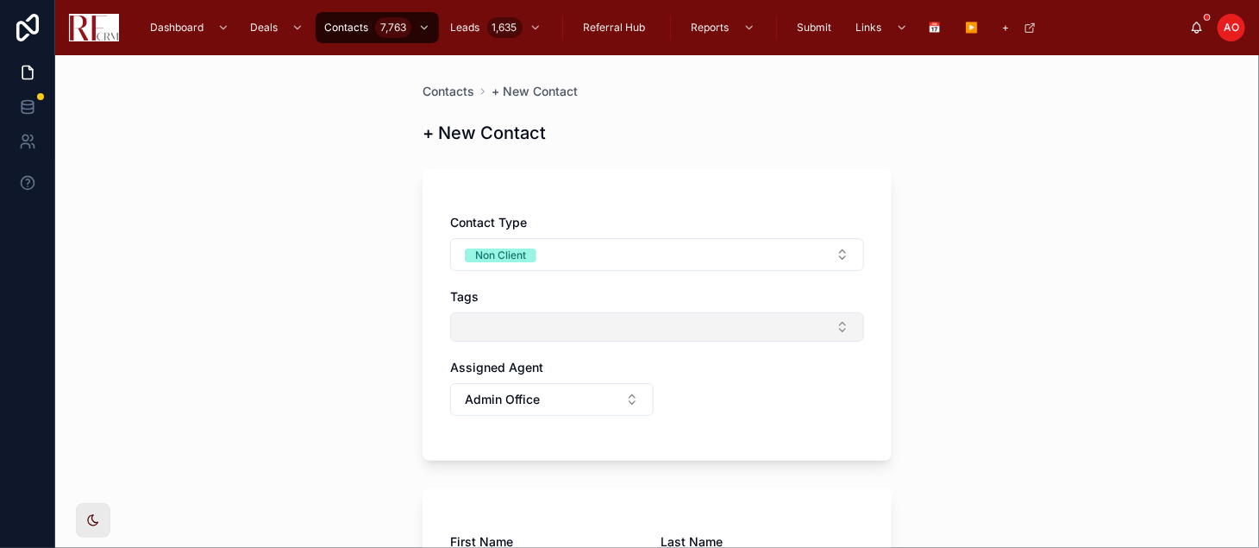
click at [540, 337] on button "Select Button" at bounding box center [657, 326] width 414 height 29
click at [537, 322] on button "Select Button" at bounding box center [657, 326] width 414 height 29
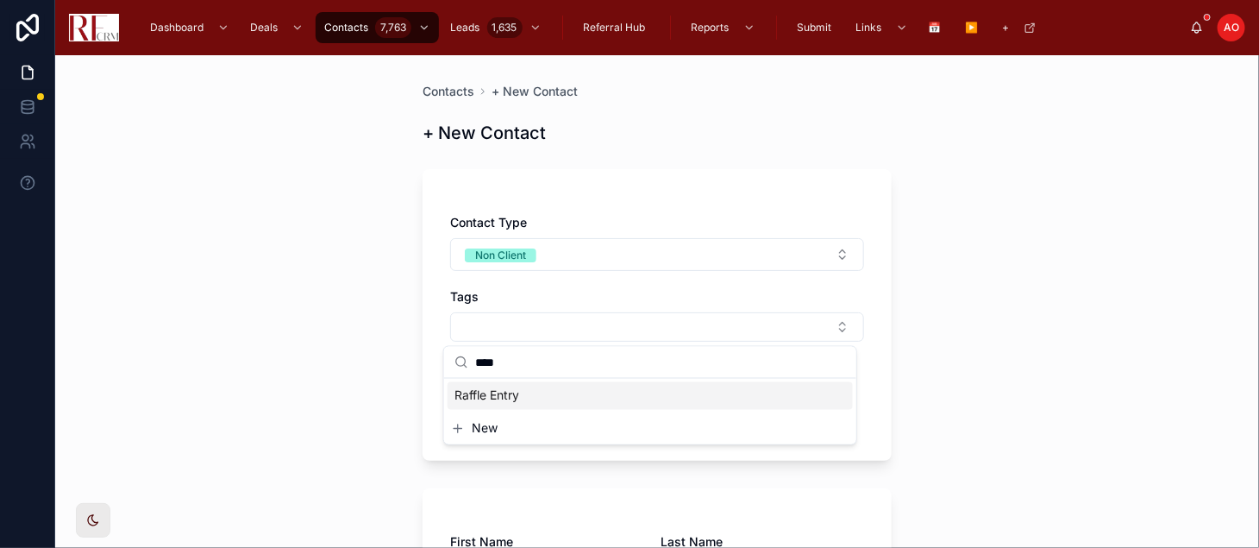
type input "****"
click at [536, 392] on div "Raffle Entry" at bounding box center [650, 396] width 405 height 28
click at [496, 395] on span "Raffle Entry" at bounding box center [486, 395] width 65 height 17
click at [274, 351] on div "Contacts + New Contact + New Contact Contact Type Non Client Tags Raffle Entry …" at bounding box center [657, 301] width 1204 height 492
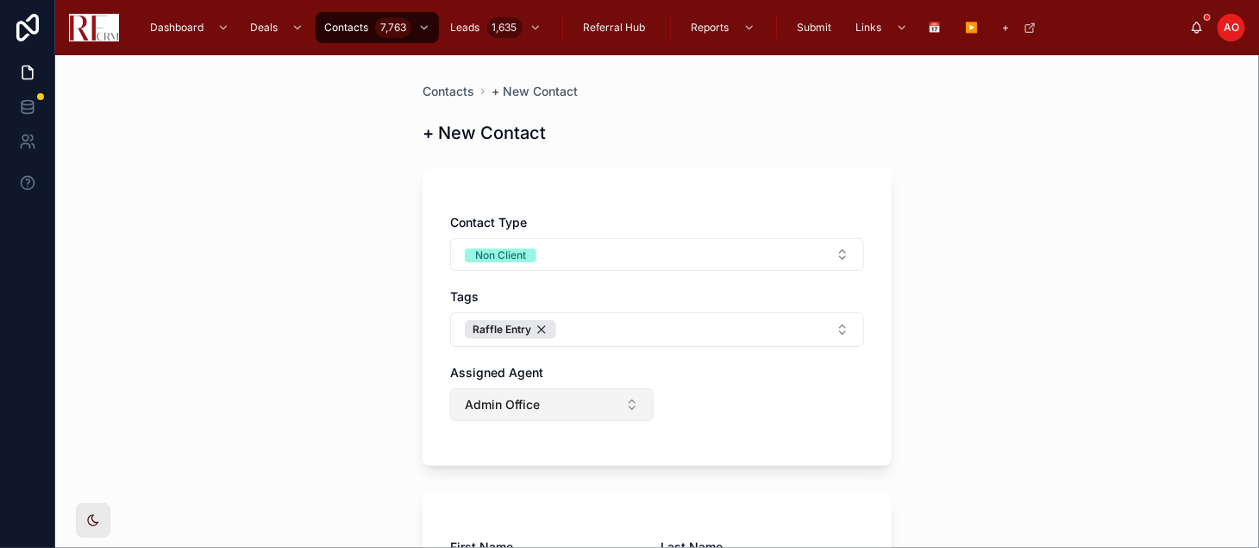
click at [503, 396] on span "Admin Office" at bounding box center [502, 404] width 75 height 17
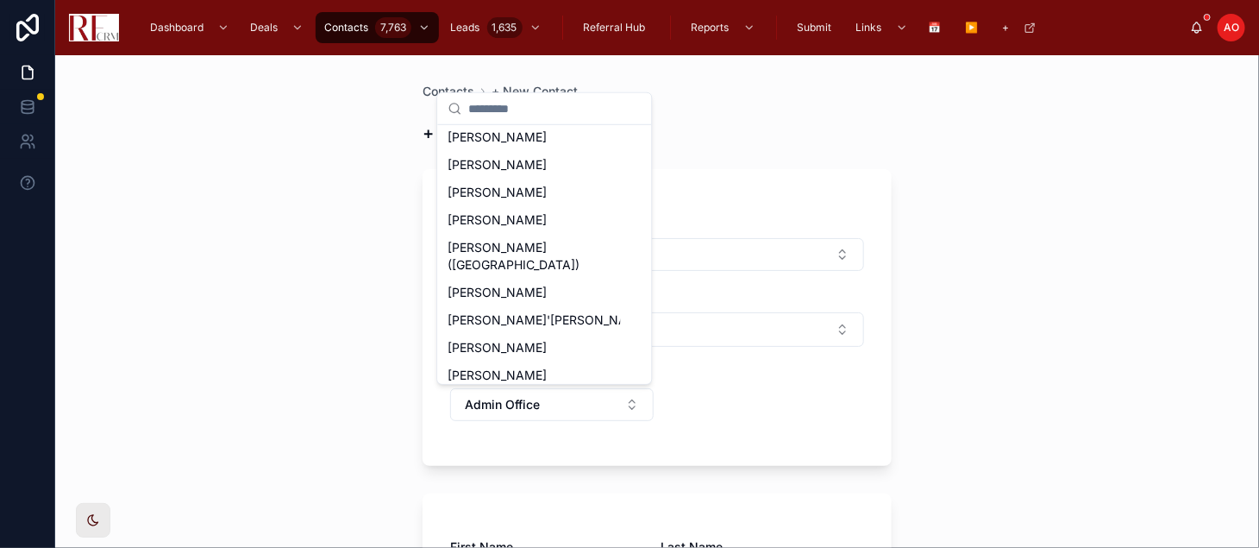
scroll to position [189, 0]
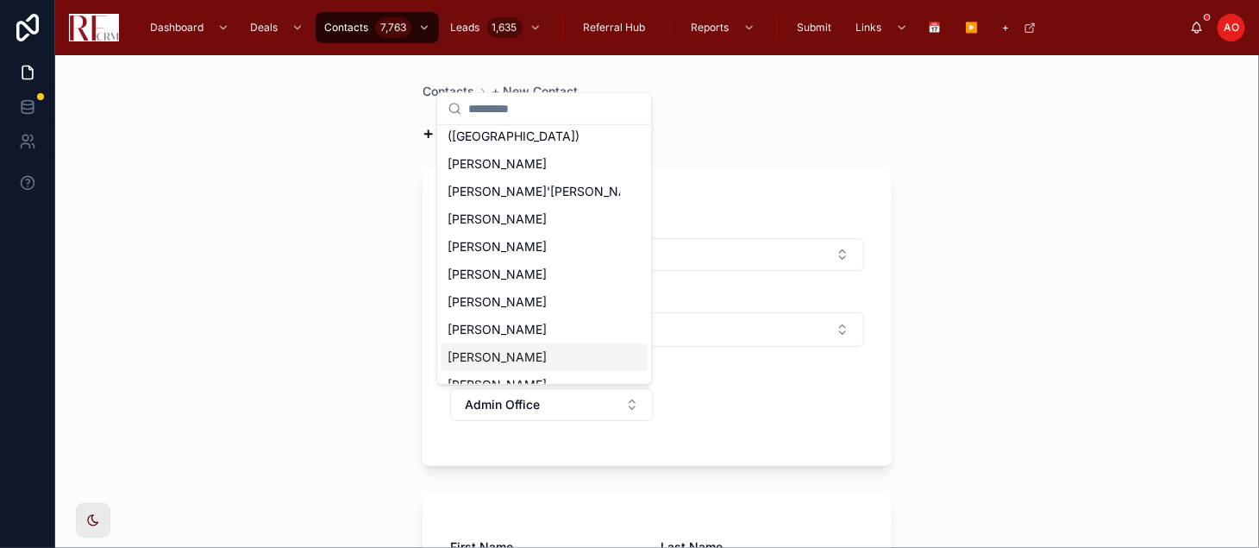
click at [497, 348] on span "Royal Hartwig" at bounding box center [497, 356] width 99 height 17
click at [497, 339] on button "Raffle Entry" at bounding box center [510, 329] width 91 height 19
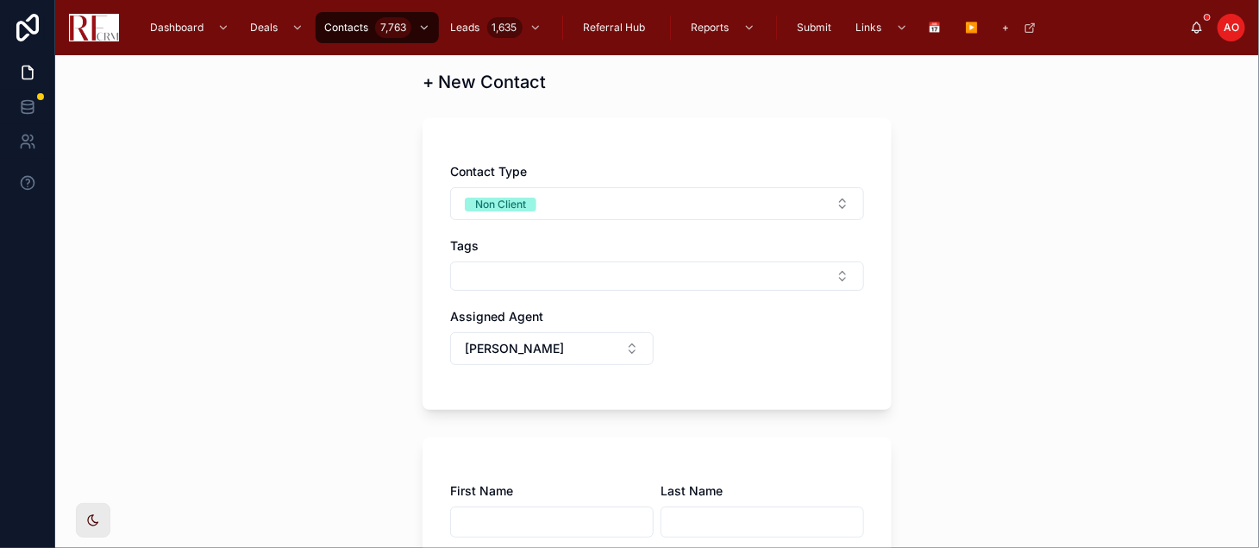
scroll to position [96, 0]
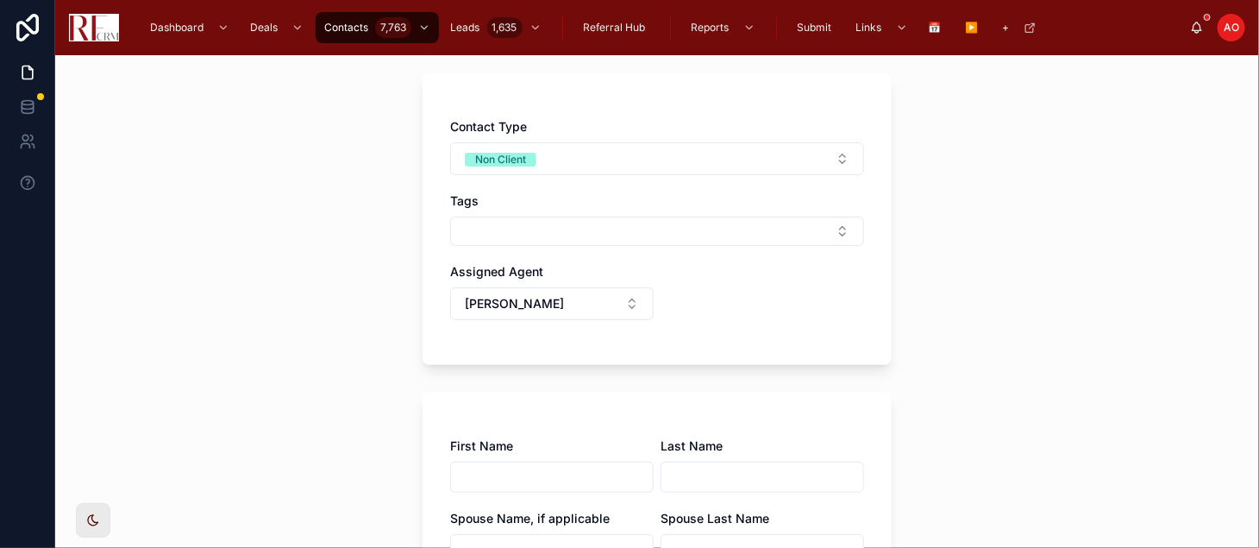
click at [493, 467] on input "text" at bounding box center [552, 477] width 202 height 24
click at [697, 471] on input "text" at bounding box center [762, 477] width 202 height 24
click at [497, 477] on input "*****" at bounding box center [552, 477] width 202 height 24
type input "*****"
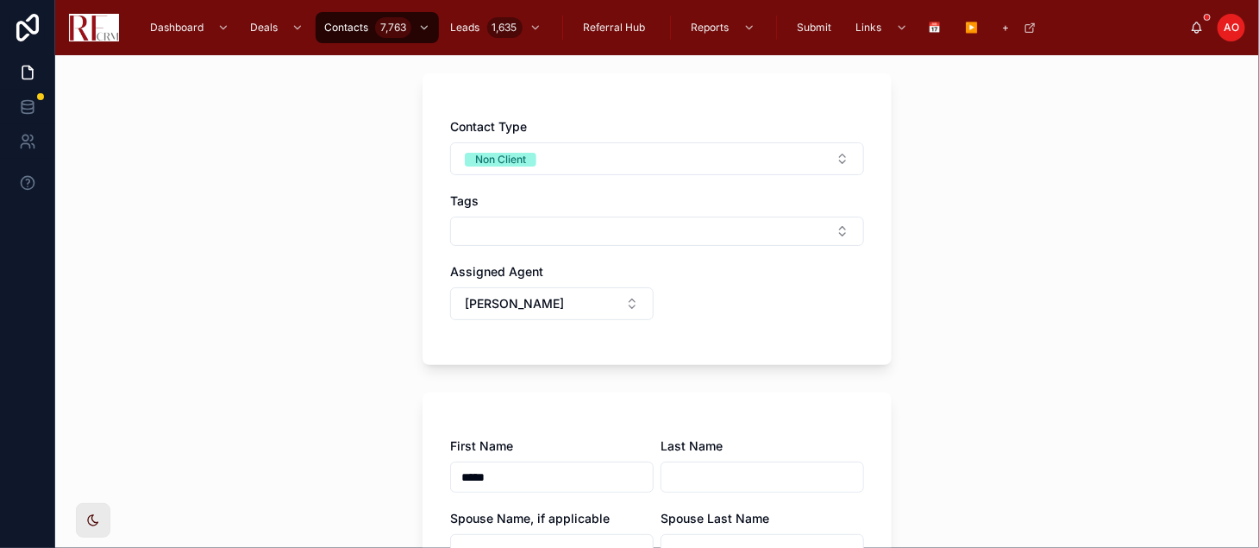
click at [711, 470] on input "text" at bounding box center [762, 477] width 202 height 24
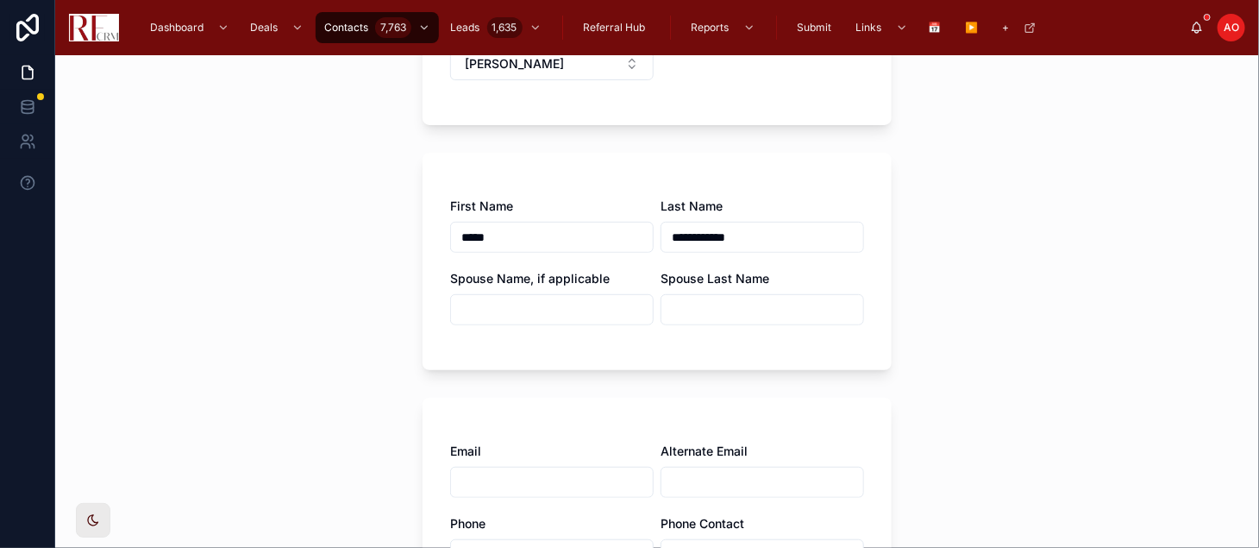
scroll to position [383, 0]
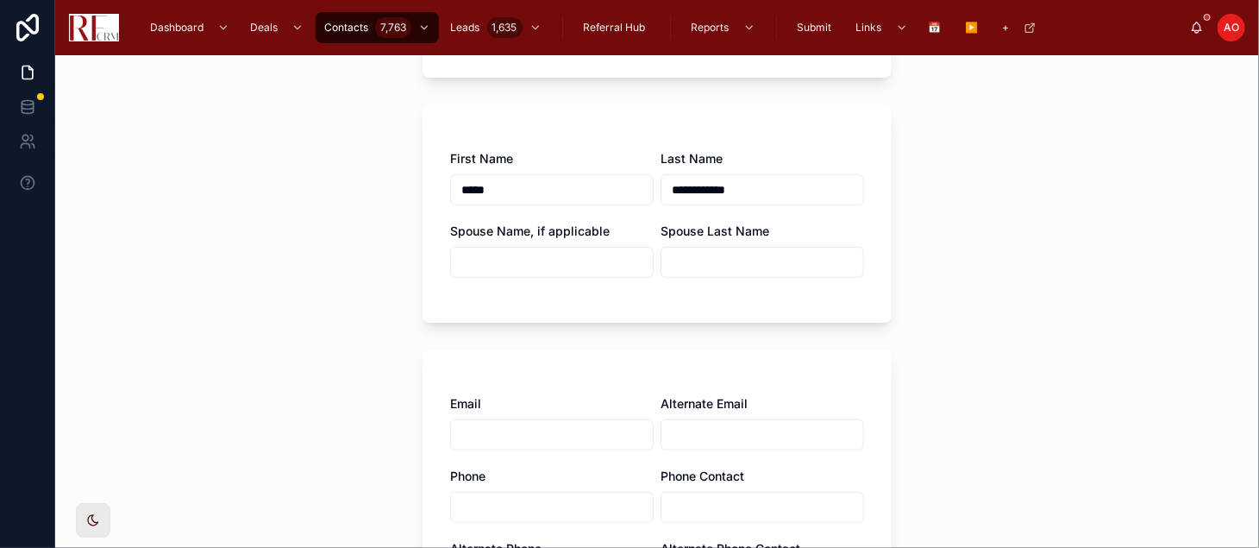
type input "**********"
click at [486, 190] on input "*****" at bounding box center [552, 190] width 202 height 24
type input "******"
click at [533, 259] on input "text" at bounding box center [552, 262] width 202 height 24
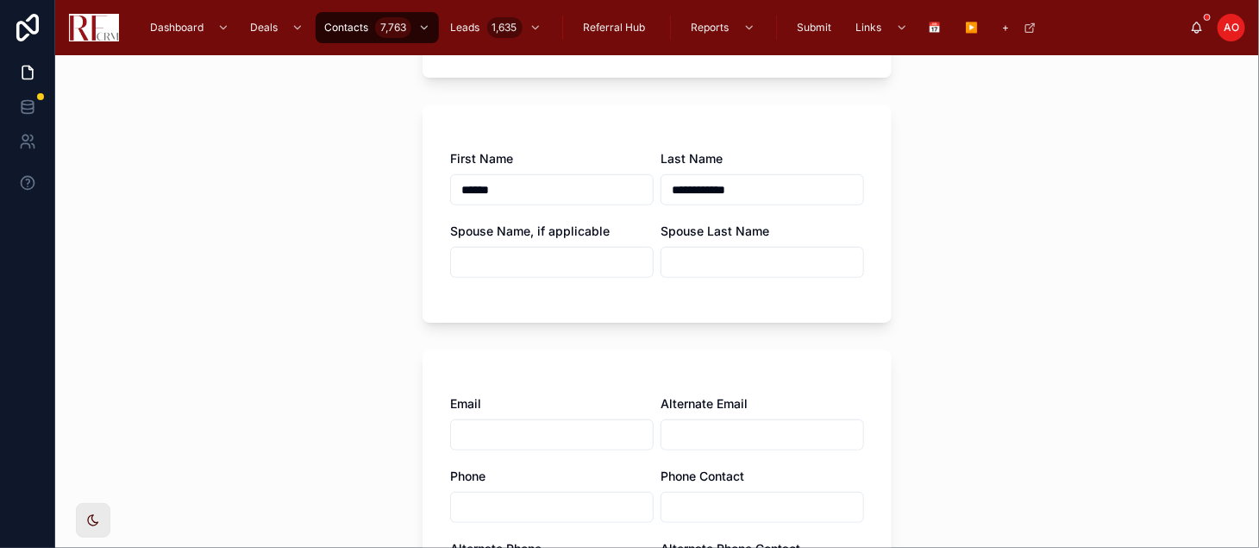
click at [521, 420] on div at bounding box center [552, 434] width 204 height 31
click at [518, 427] on input "text" at bounding box center [552, 435] width 202 height 24
type input "**********"
click at [517, 503] on input "text" at bounding box center [552, 507] width 202 height 24
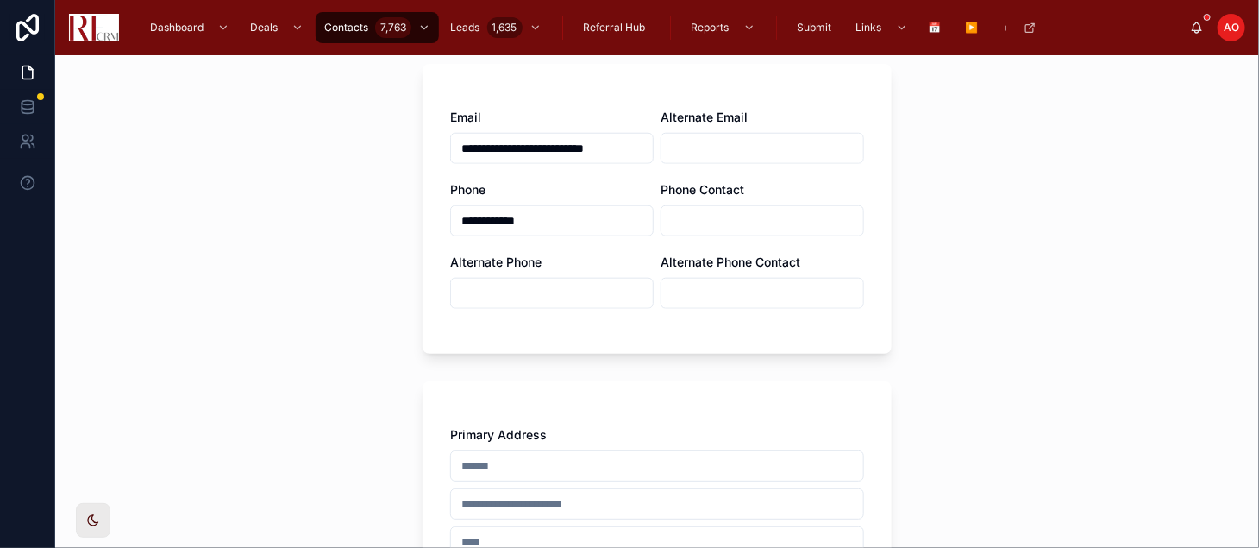
scroll to position [670, 0]
type input "**********"
click at [543, 445] on div "Primary Address Country" at bounding box center [657, 529] width 414 height 209
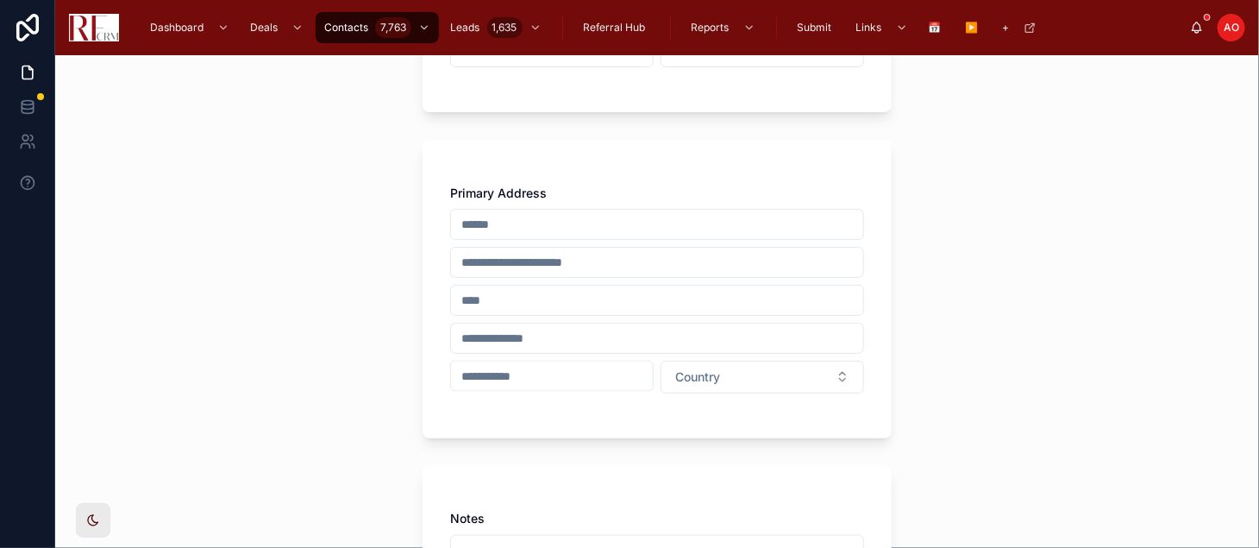
scroll to position [910, 0]
click at [494, 228] on input "text" at bounding box center [657, 225] width 412 height 24
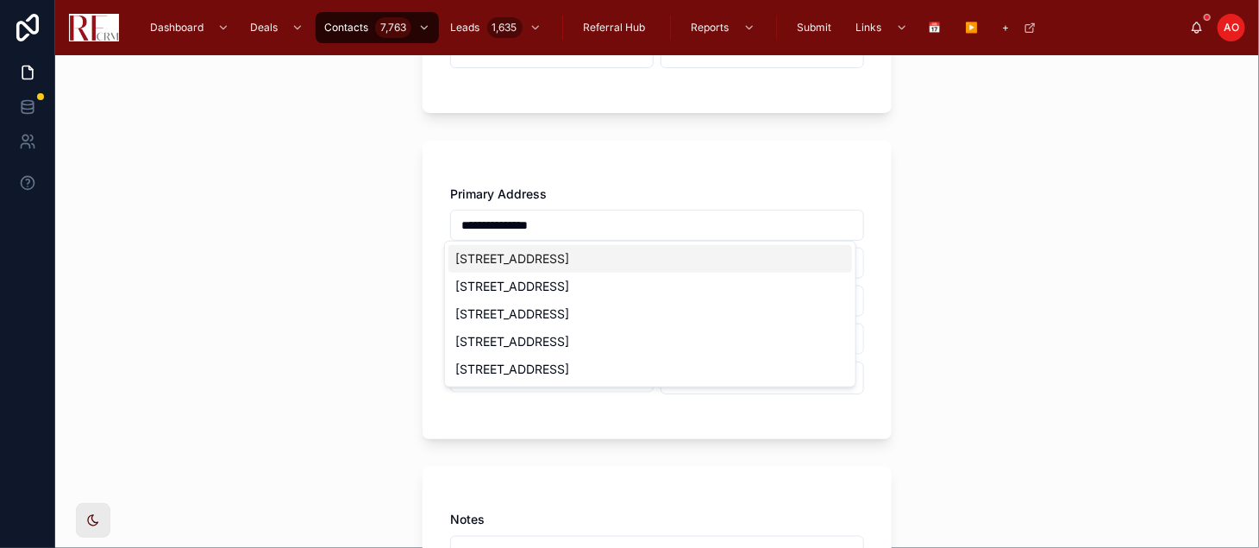
click at [560, 252] on div "595 Coveside Ln, Schaumburg, IL, USA" at bounding box center [650, 259] width 404 height 28
type input "**********"
type input "********"
type input "*****"
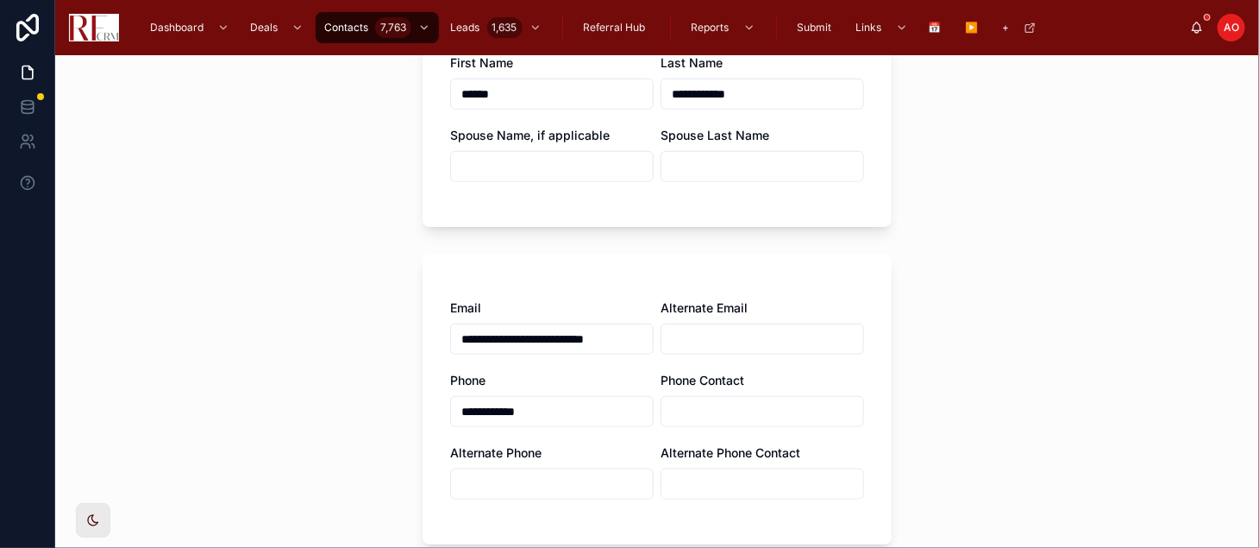
scroll to position [96, 0]
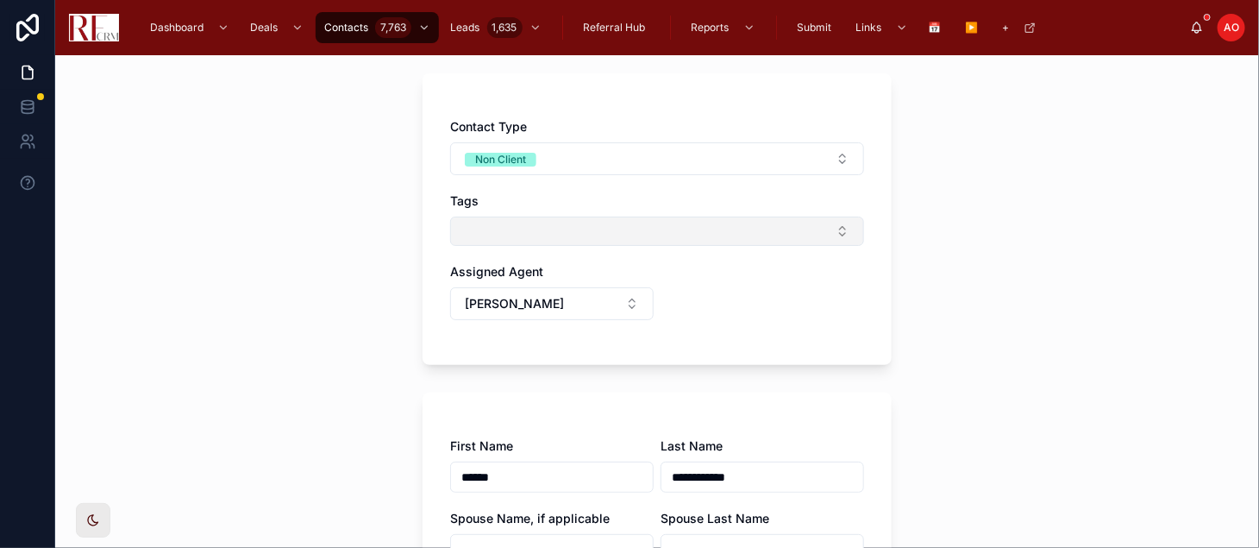
type input "**********"
click at [496, 220] on button "Select Button" at bounding box center [657, 230] width 414 height 29
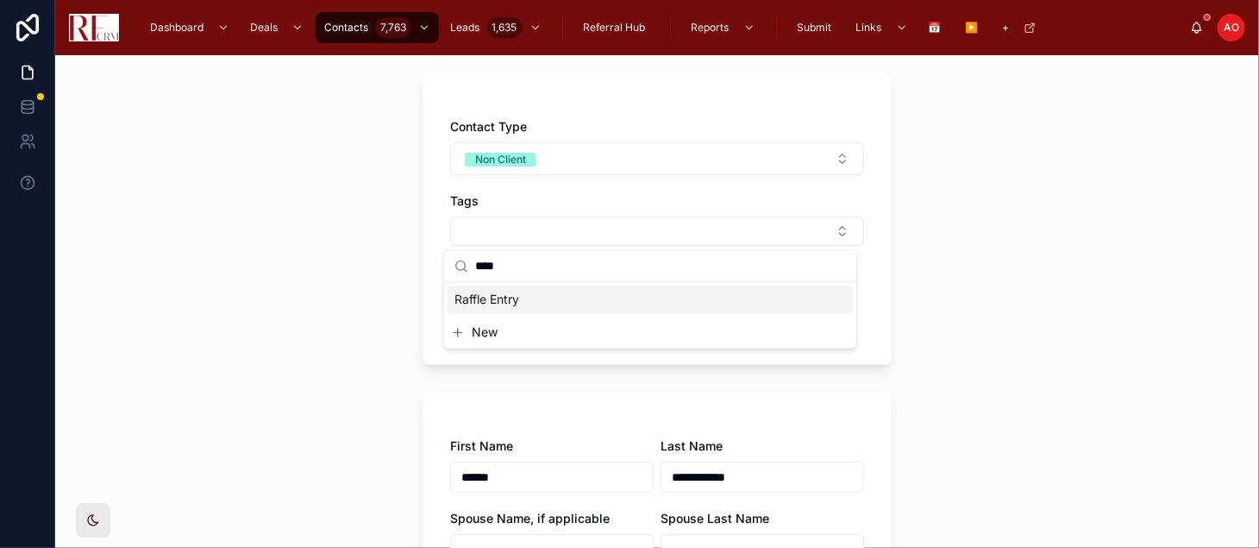
type input "****"
click at [519, 297] on span "Raffle Entry" at bounding box center [486, 299] width 65 height 17
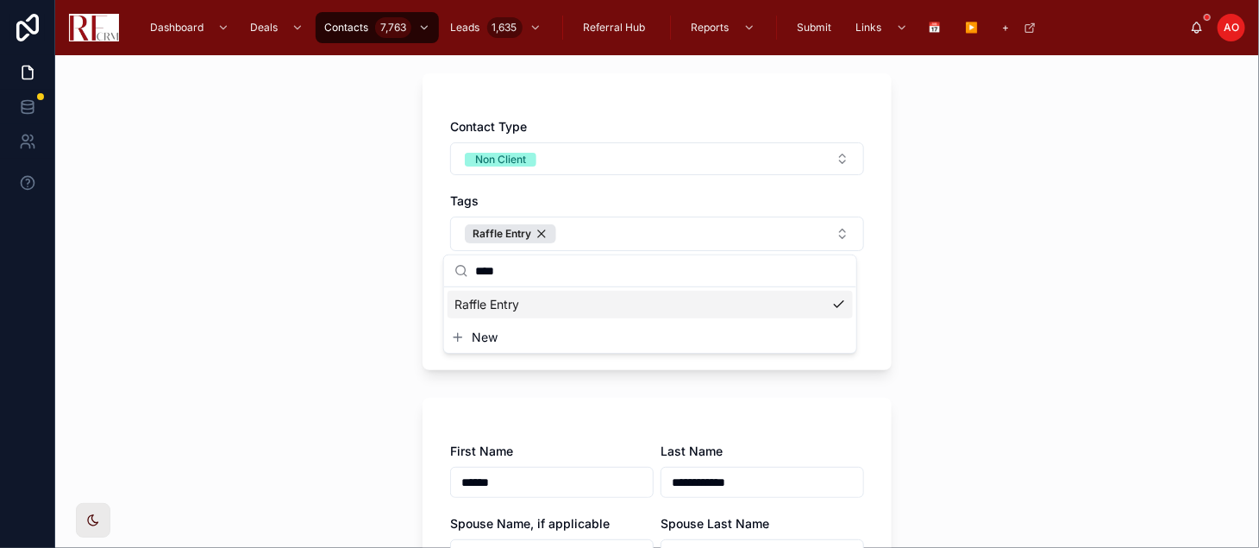
click at [267, 272] on div "**********" at bounding box center [657, 301] width 1204 height 492
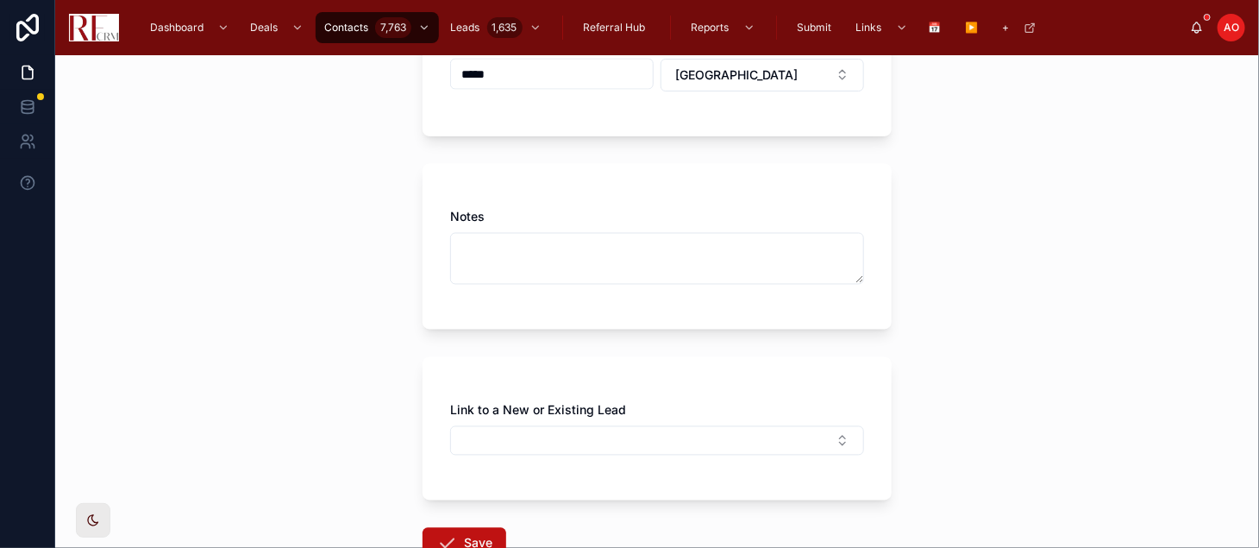
scroll to position [1338, 0]
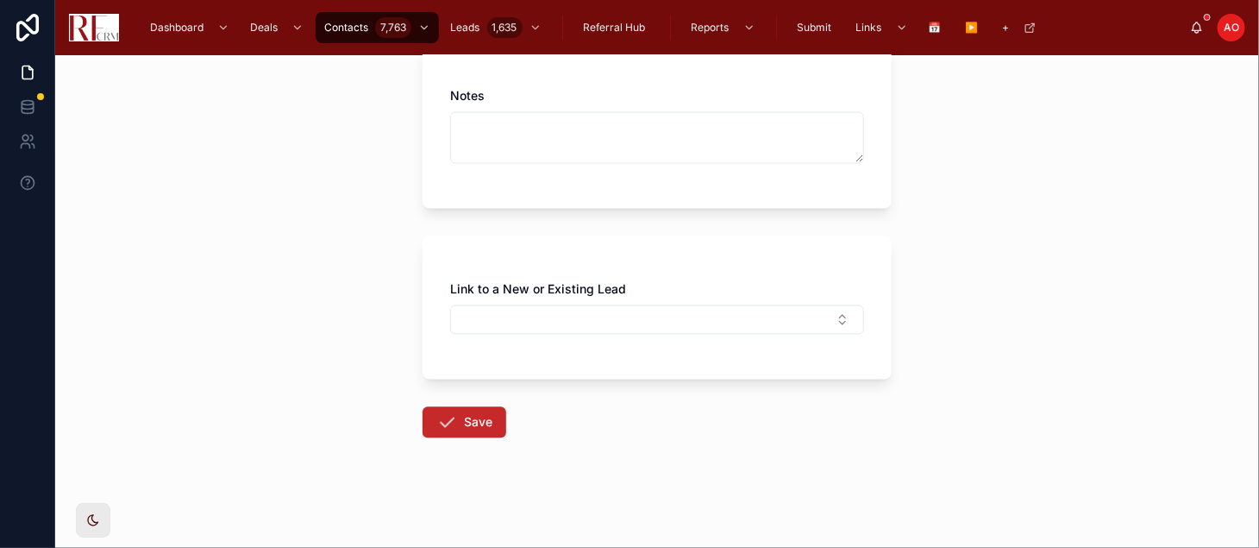
click at [477, 422] on button "Save" at bounding box center [465, 422] width 84 height 31
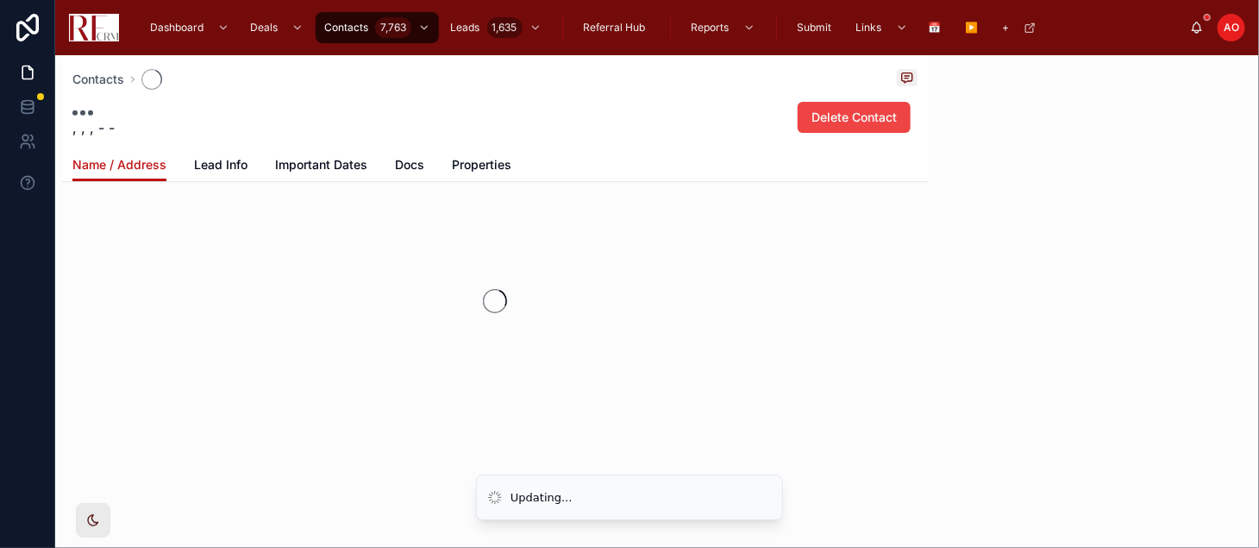
scroll to position [37, 0]
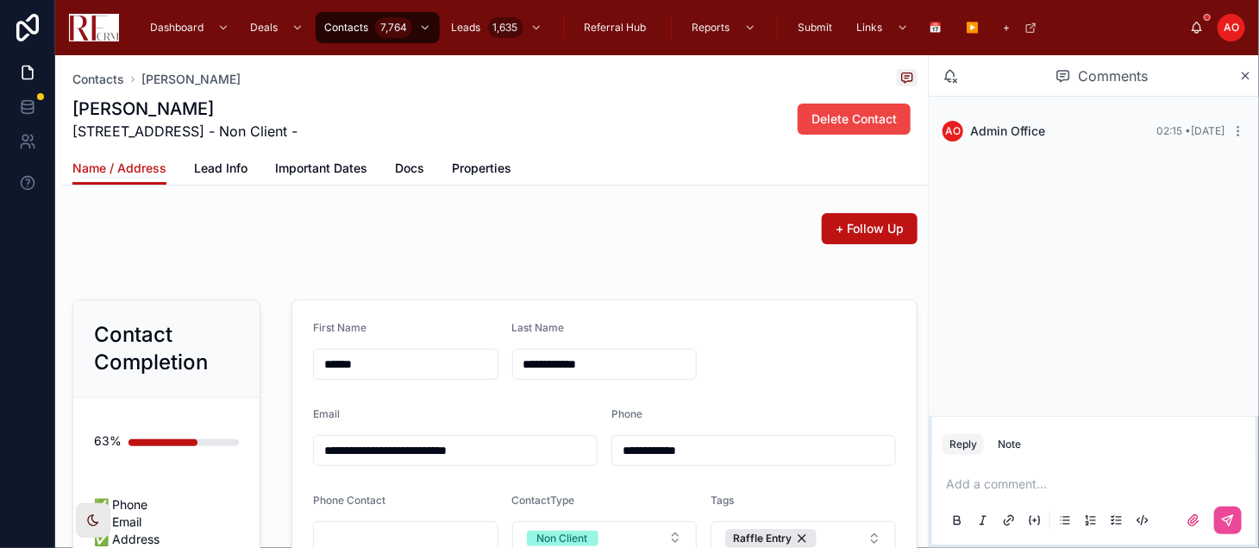
type input "**"
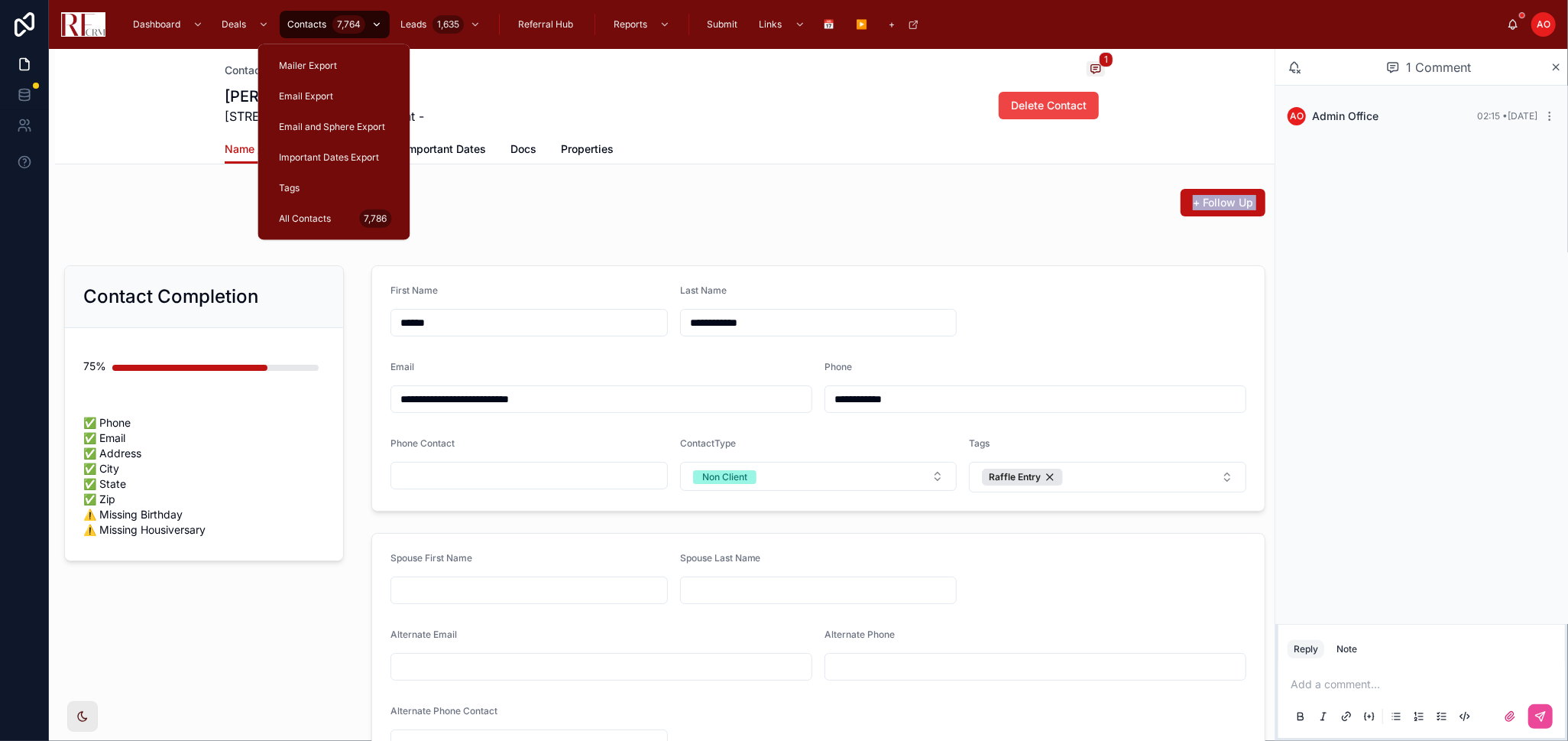
click at [294, 15] on div "Contacts 7,764" at bounding box center [335, 25] width 101 height 25
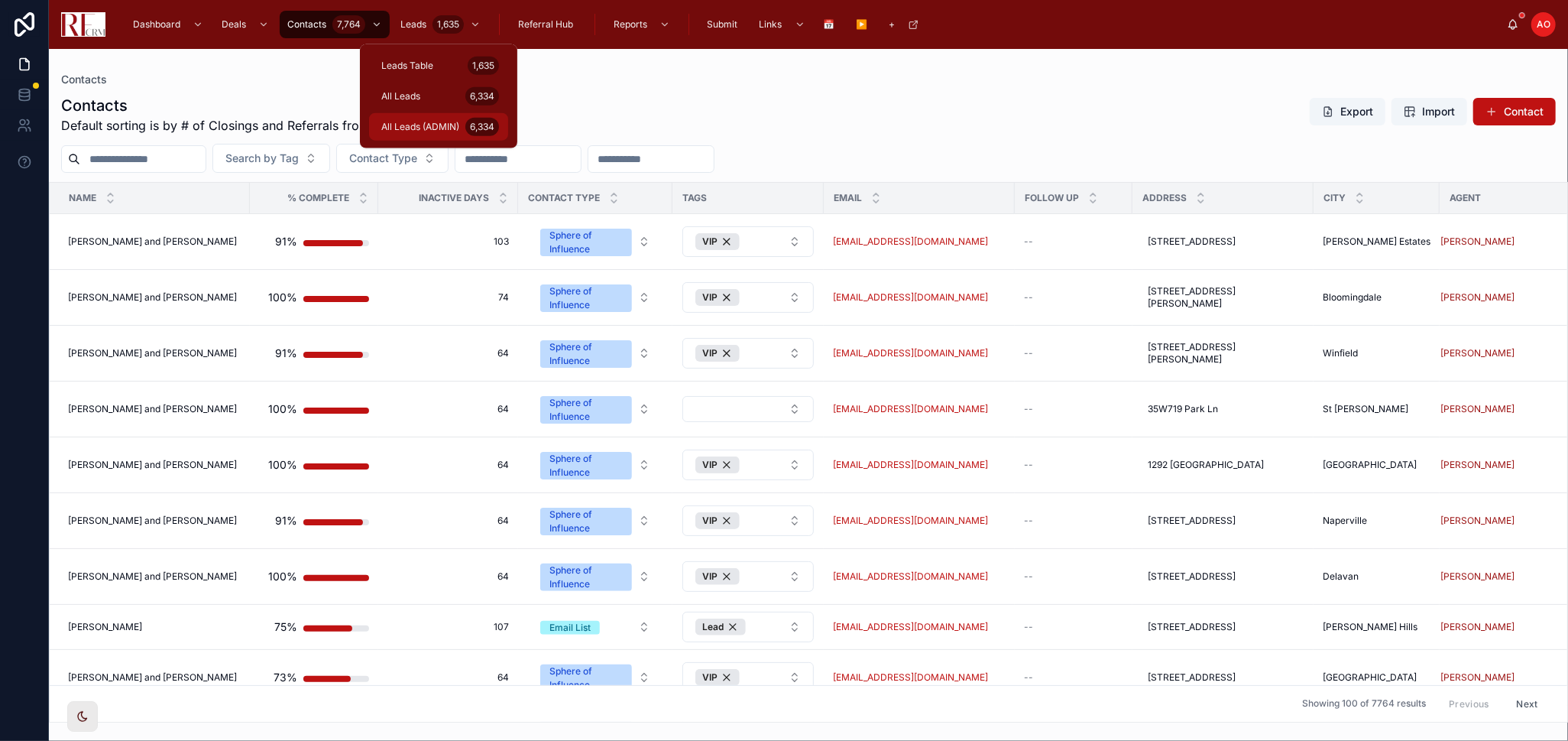
click at [440, 133] on div "All Leads (ADMIN) 6,334" at bounding box center [439, 127] width 120 height 25
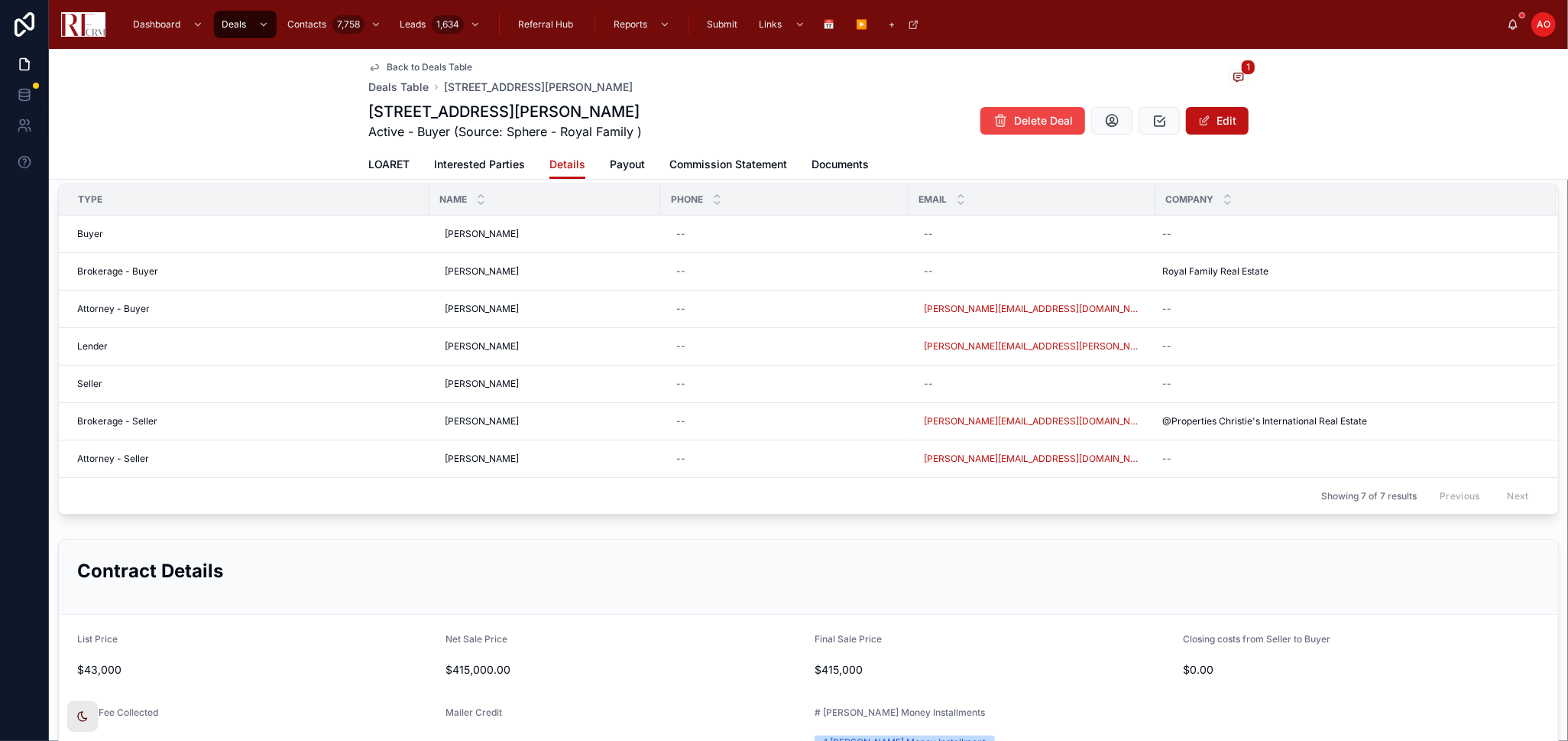
scroll to position [207, 0]
click at [386, 163] on span "LOARET" at bounding box center [389, 164] width 42 height 15
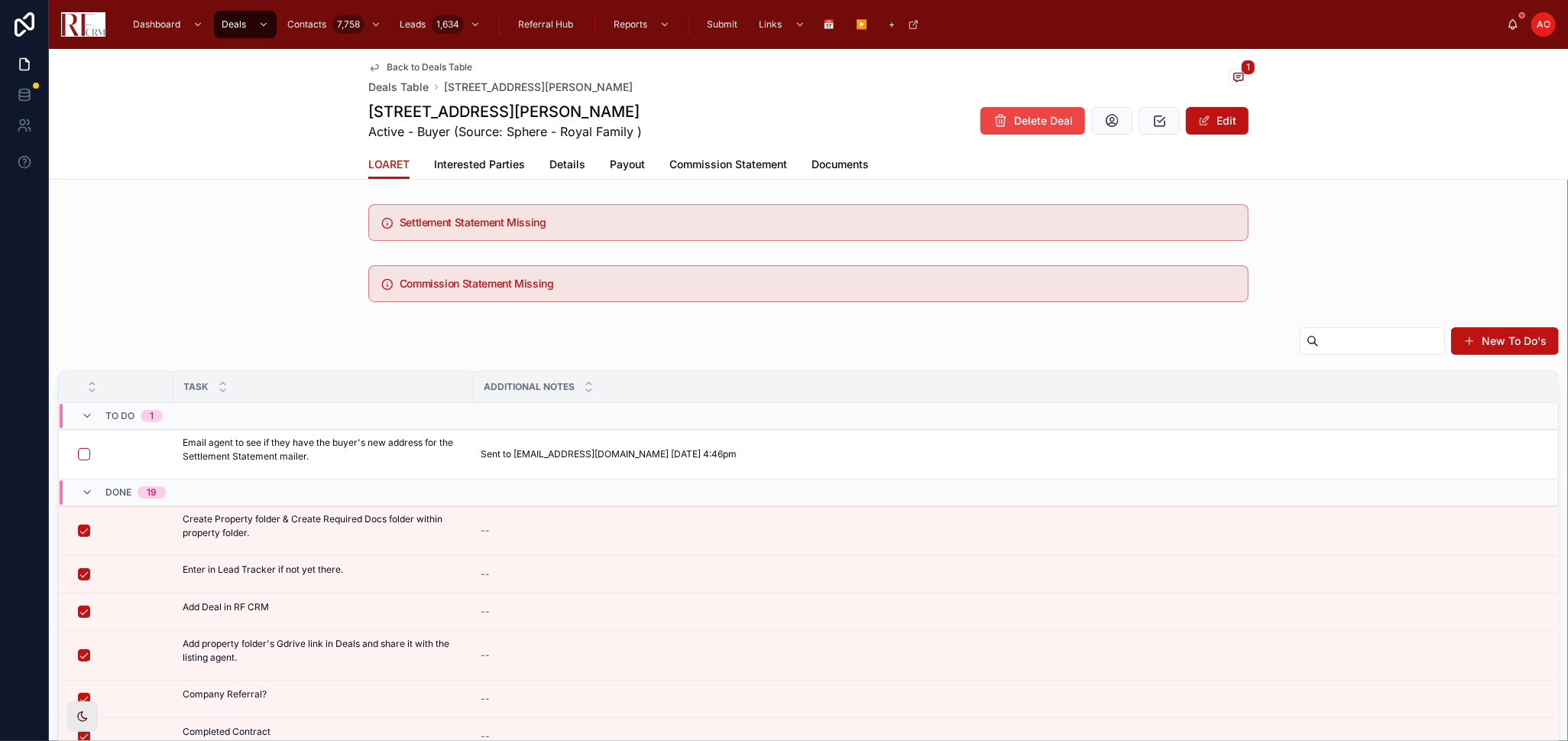
click at [450, 66] on span "Back to Deals Table" at bounding box center [429, 67] width 86 height 12
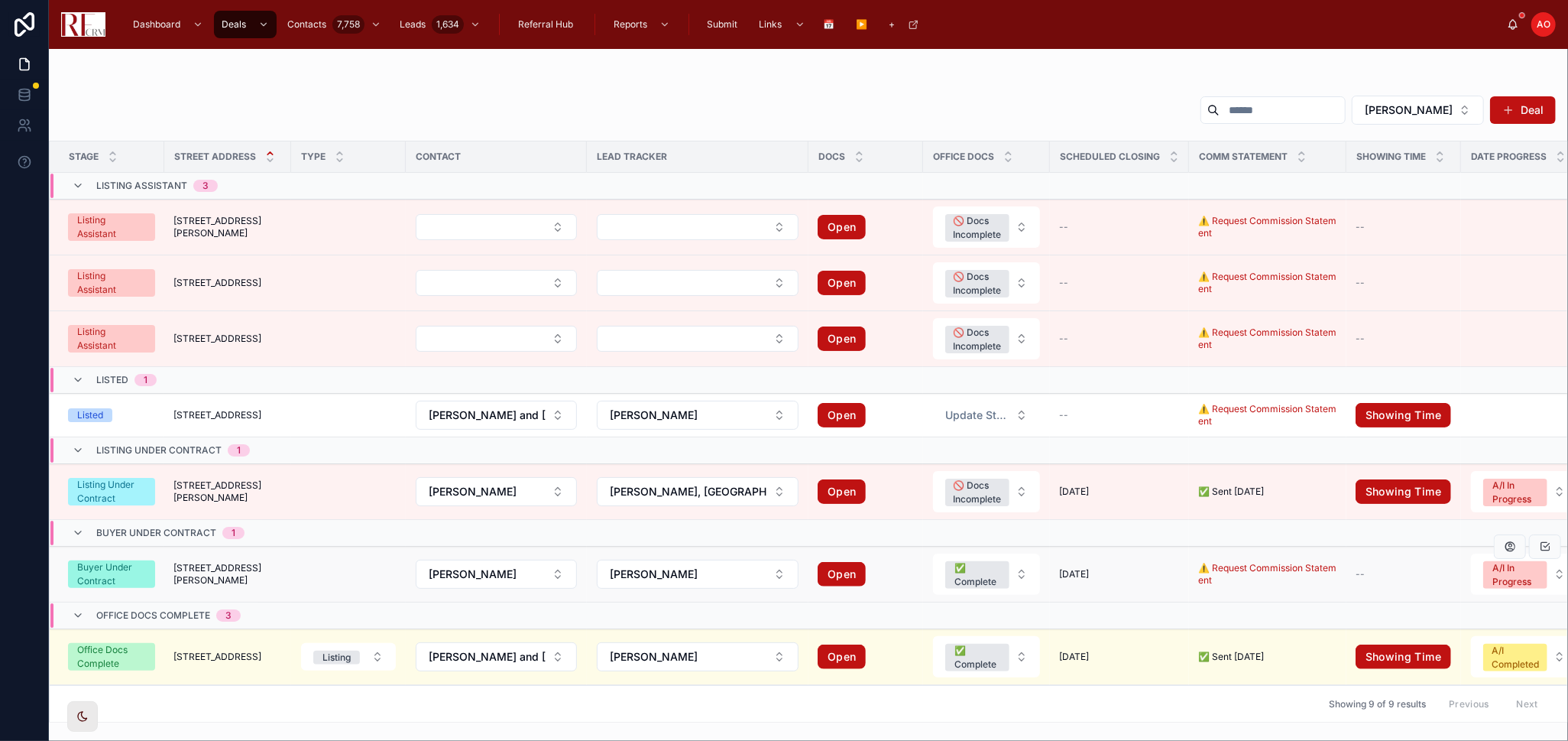
click at [279, 581] on td "1125 Charlene Lane 1125 Charlene Lane" at bounding box center [227, 574] width 127 height 56
click at [278, 581] on td "1125 Charlene Lane 1125 Charlene Lane" at bounding box center [227, 574] width 127 height 56
click at [309, 558] on td at bounding box center [348, 574] width 114 height 56
click at [332, 575] on td at bounding box center [348, 574] width 114 height 56
click at [168, 574] on td "1125 Charlene Lane 1125 Charlene Lane" at bounding box center [227, 574] width 127 height 56
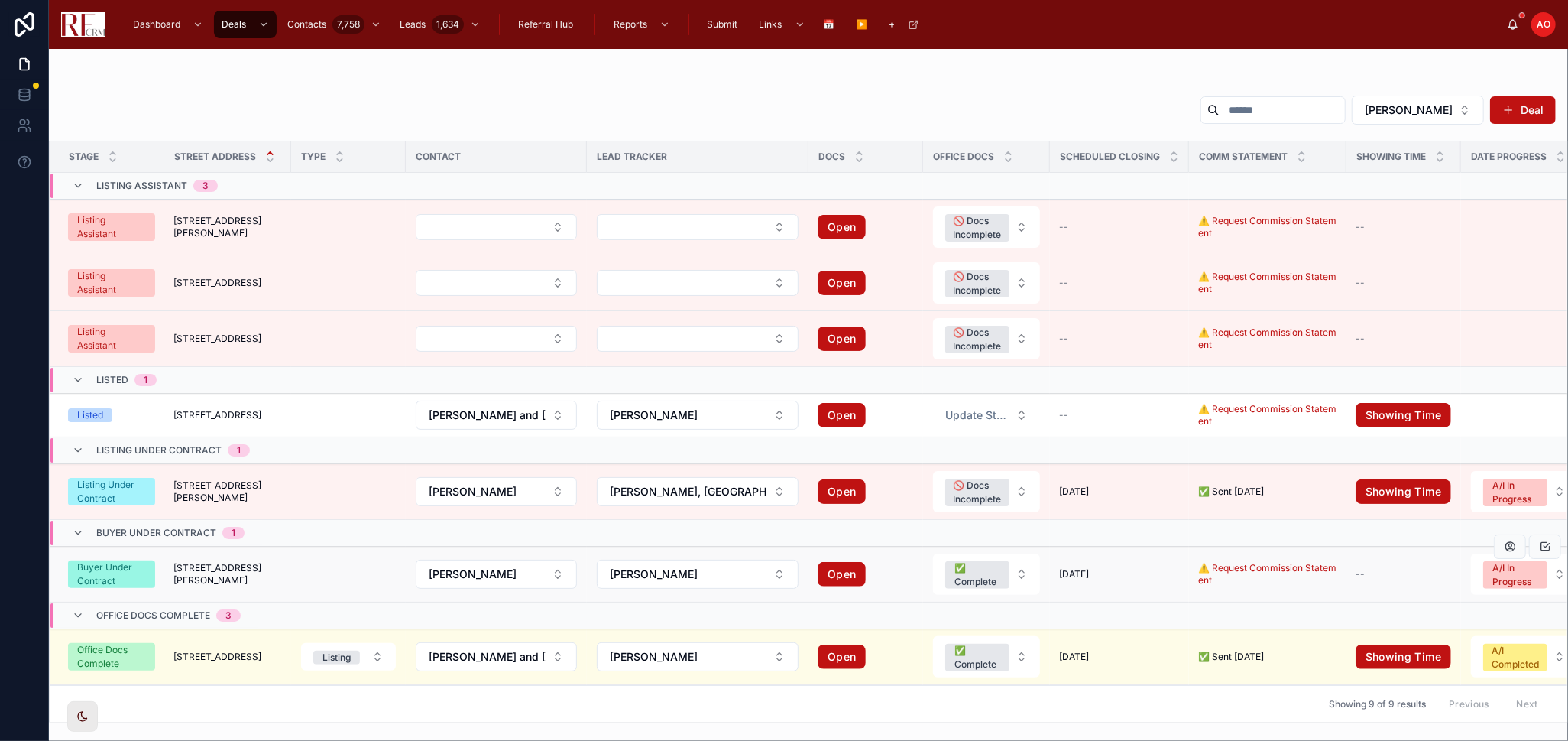
click at [187, 570] on span "[STREET_ADDRESS][PERSON_NAME]" at bounding box center [228, 574] width 108 height 25
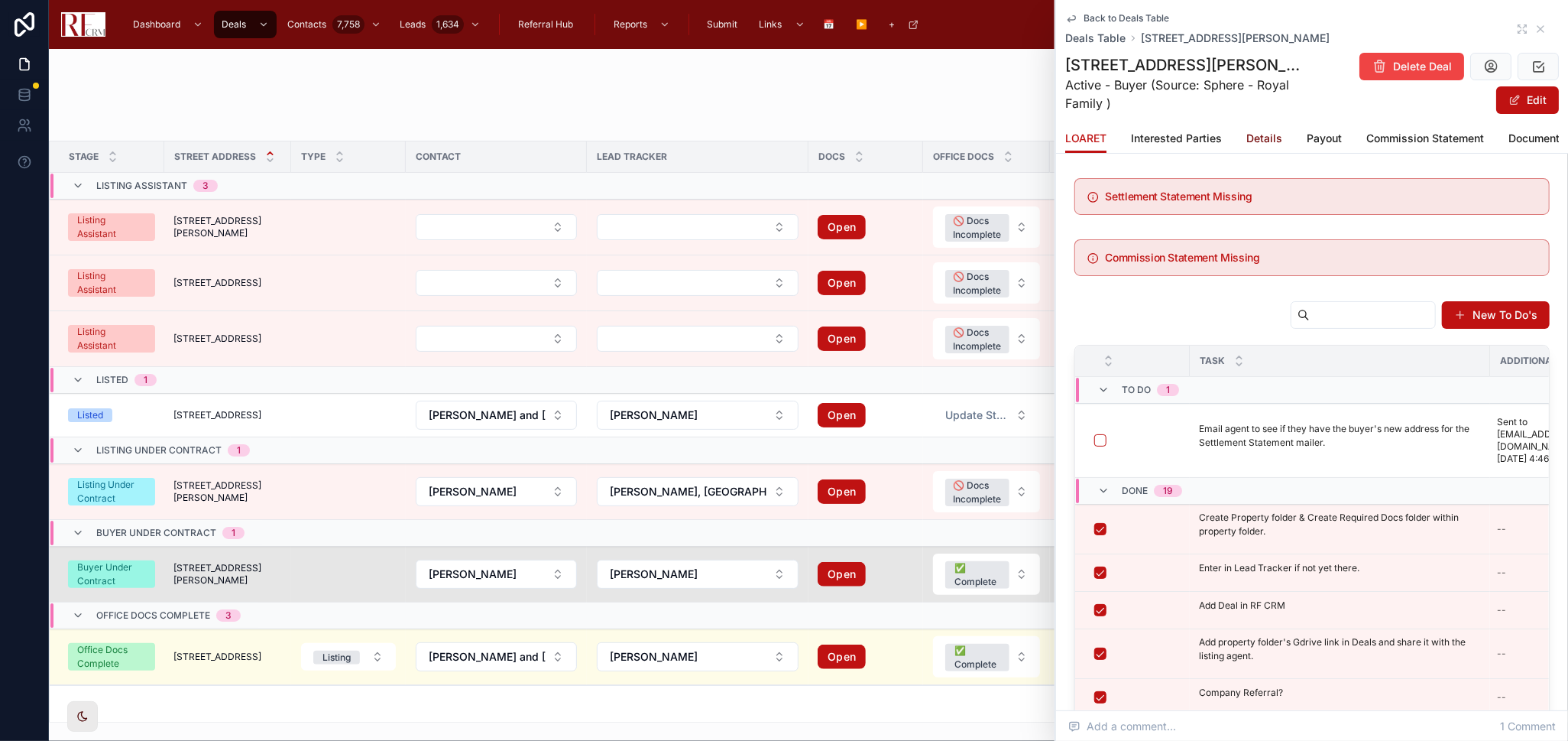
click at [1272, 137] on span "Details" at bounding box center [1264, 137] width 36 height 15
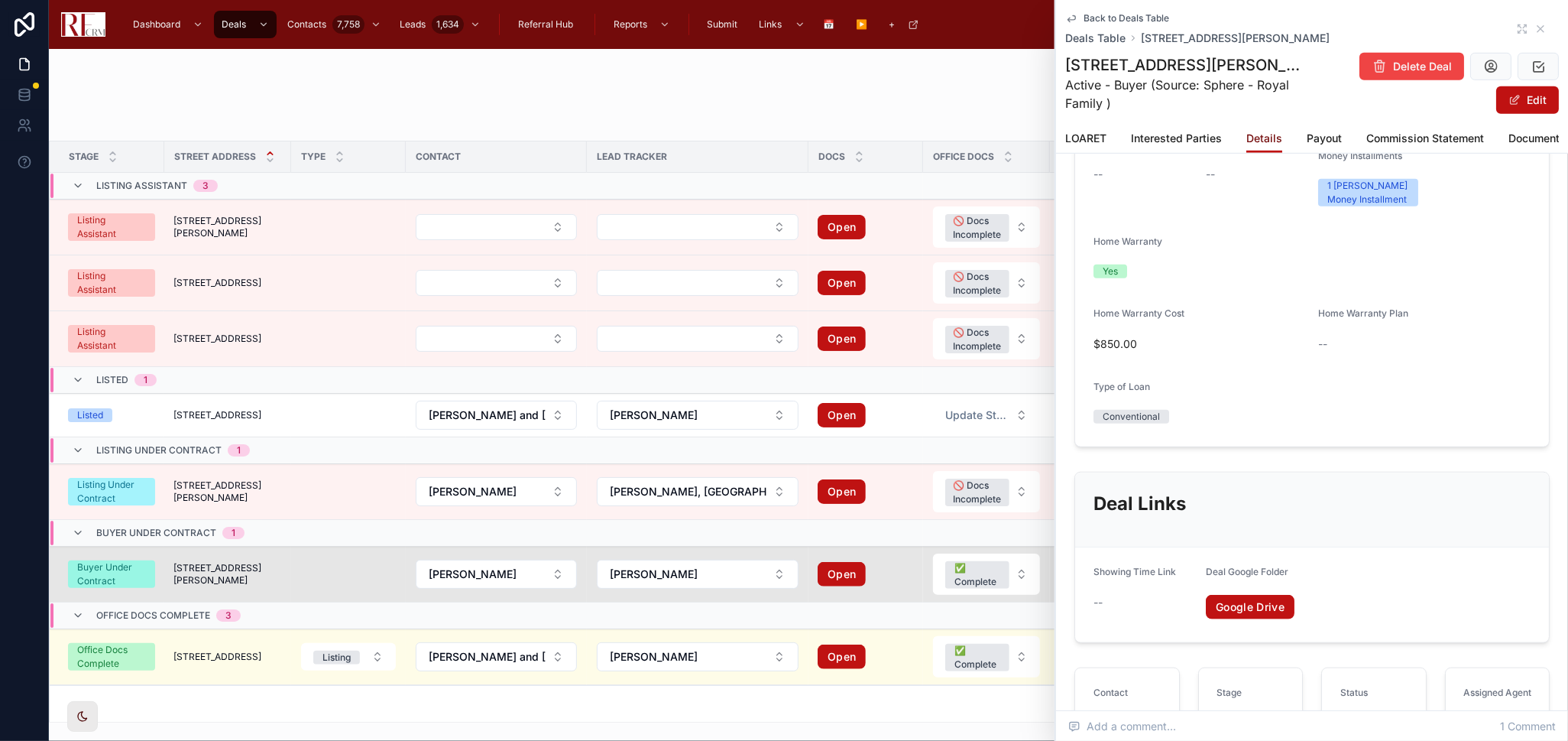
scroll to position [764, 0]
click at [1510, 105] on button "Edit" at bounding box center [1527, 99] width 63 height 27
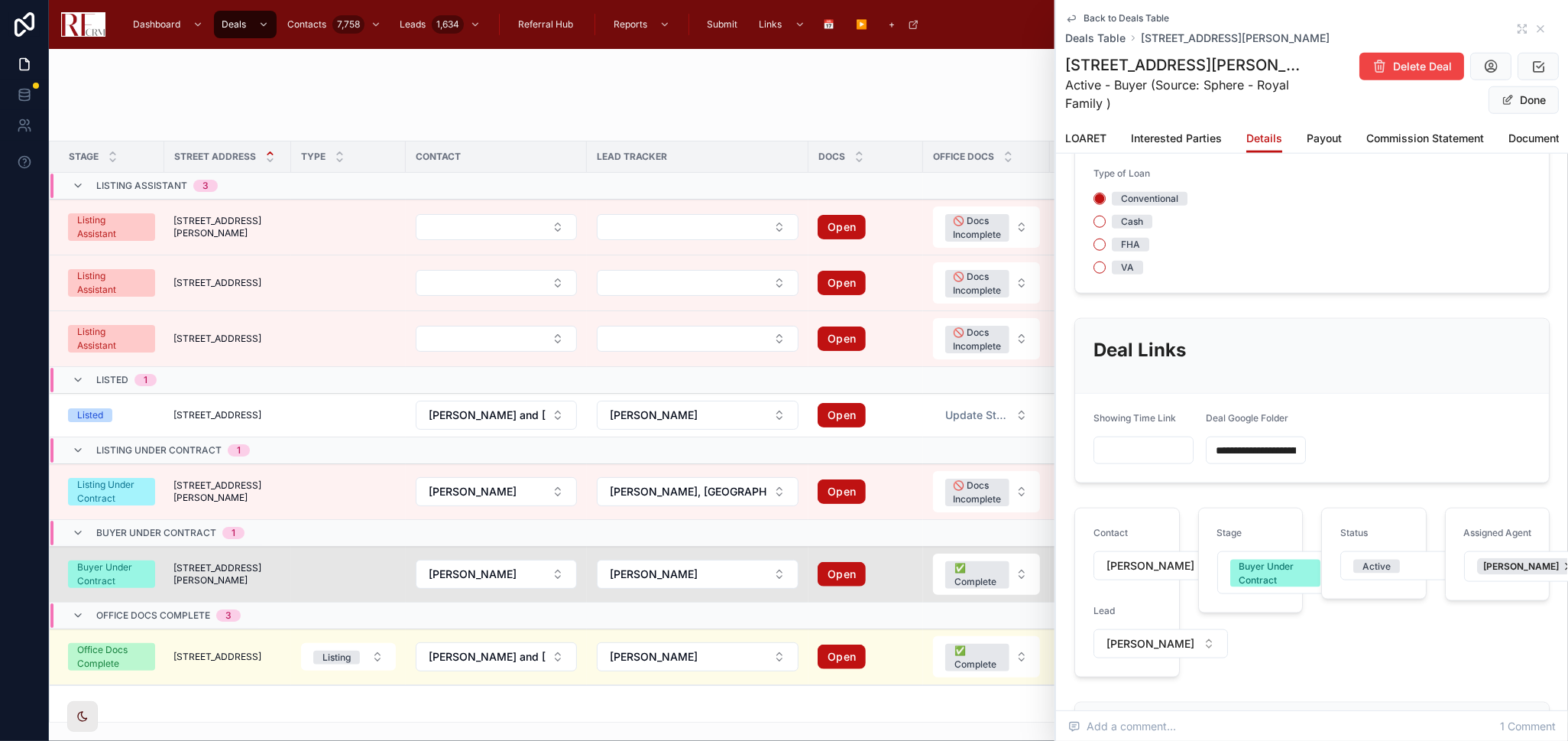
scroll to position [1274, 0]
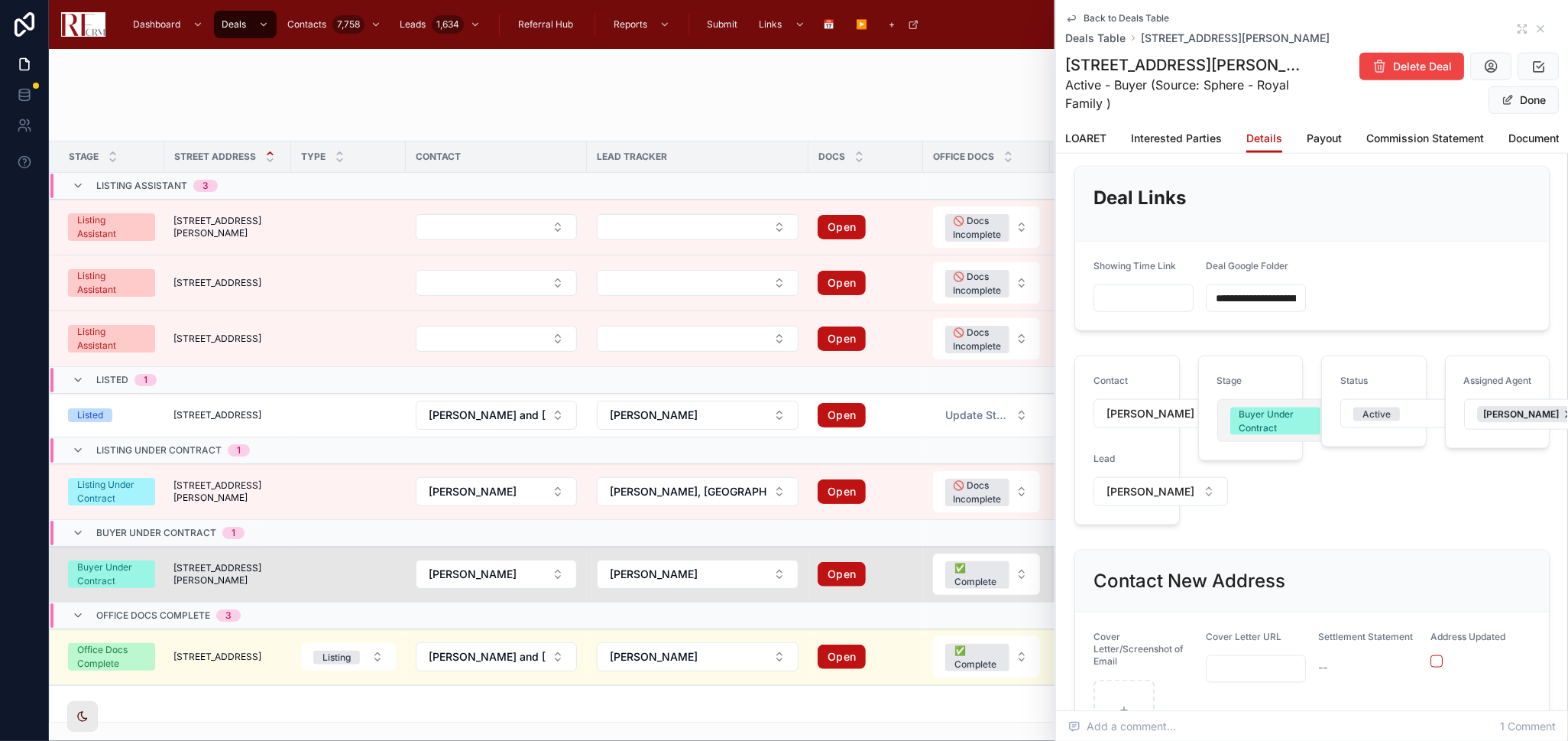
click at [1280, 414] on div "Buyer Under Contract" at bounding box center [1275, 421] width 72 height 27
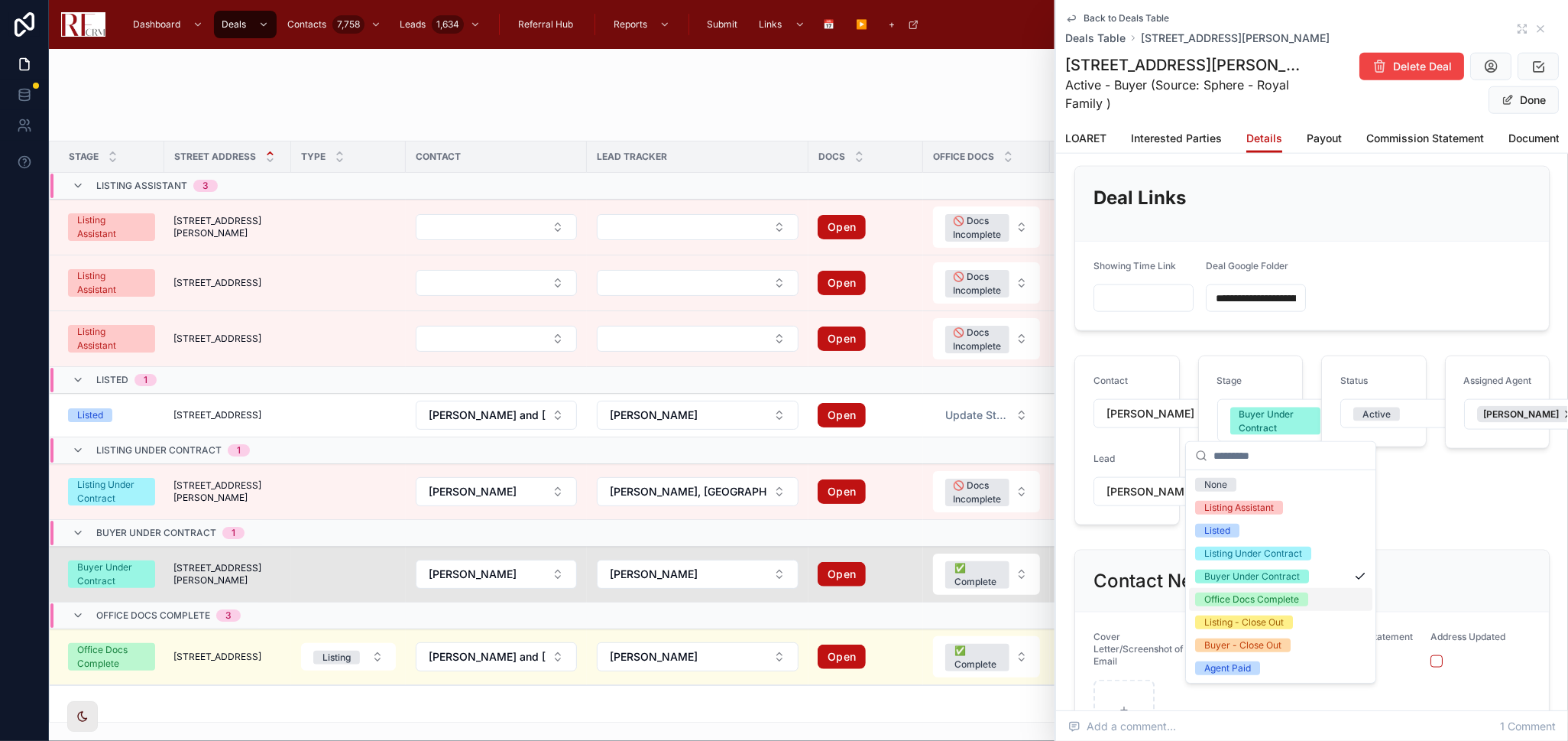
click at [1261, 603] on div "Office Docs Complete" at bounding box center [1251, 599] width 95 height 14
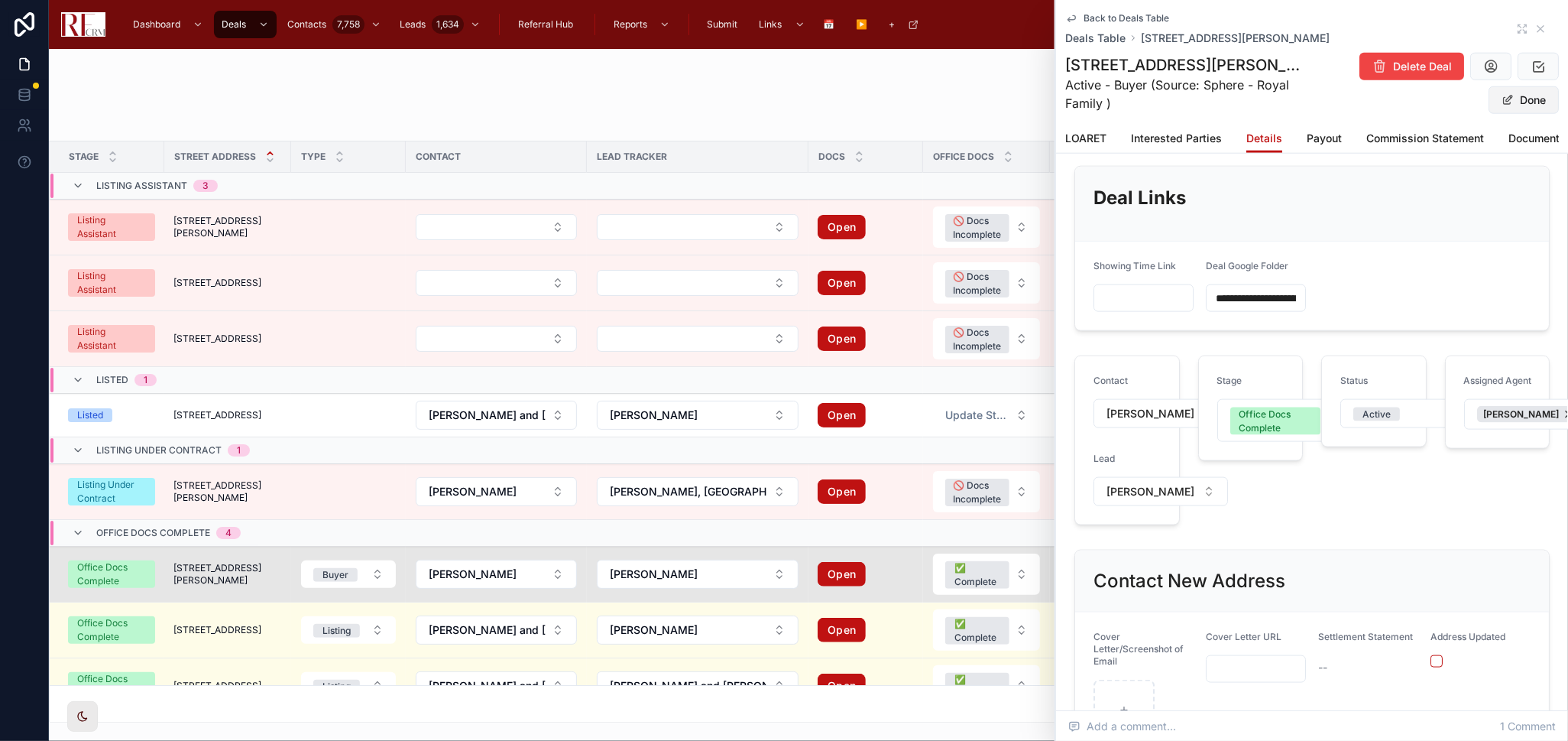
click at [1502, 97] on span at bounding box center [1508, 100] width 12 height 12
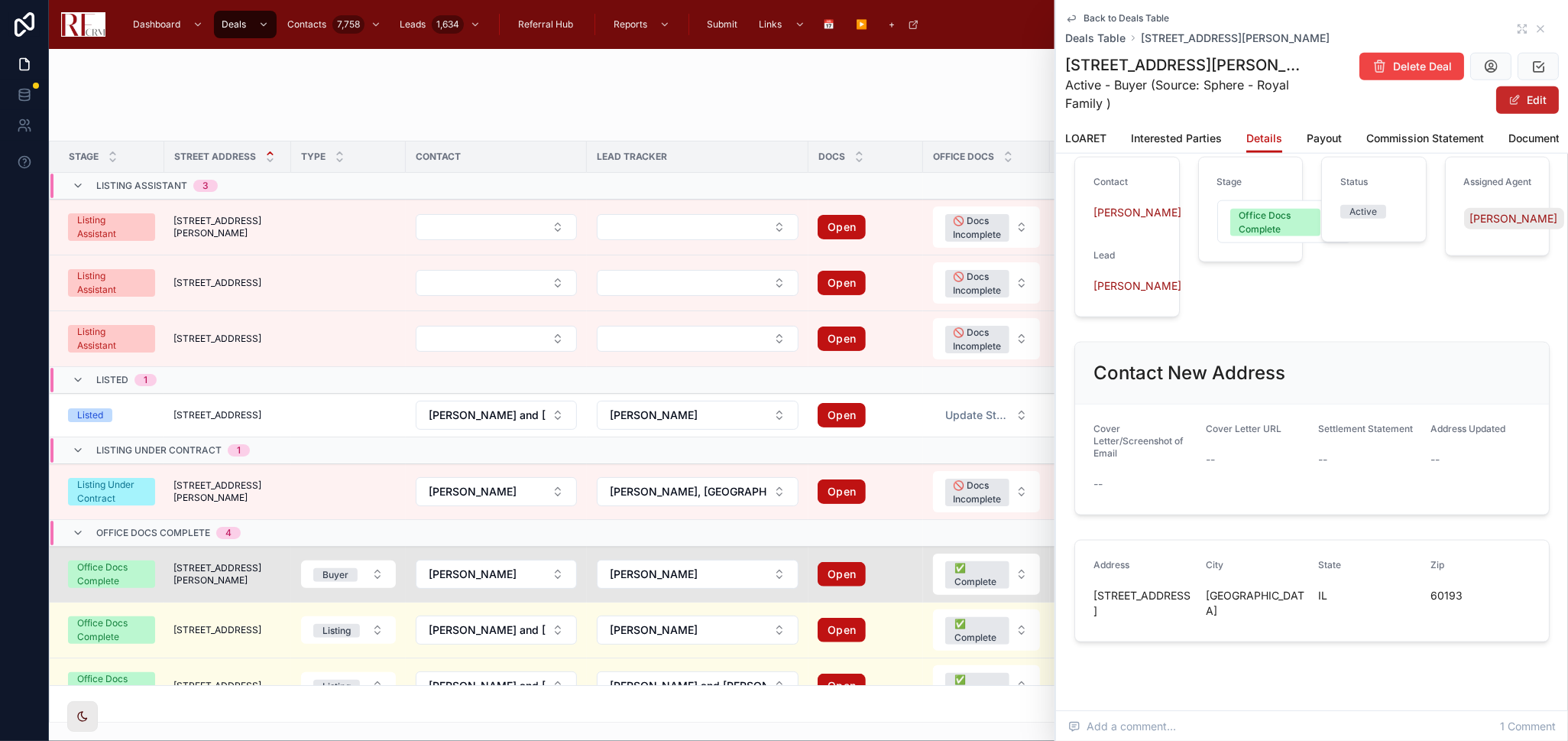
scroll to position [1169, 0]
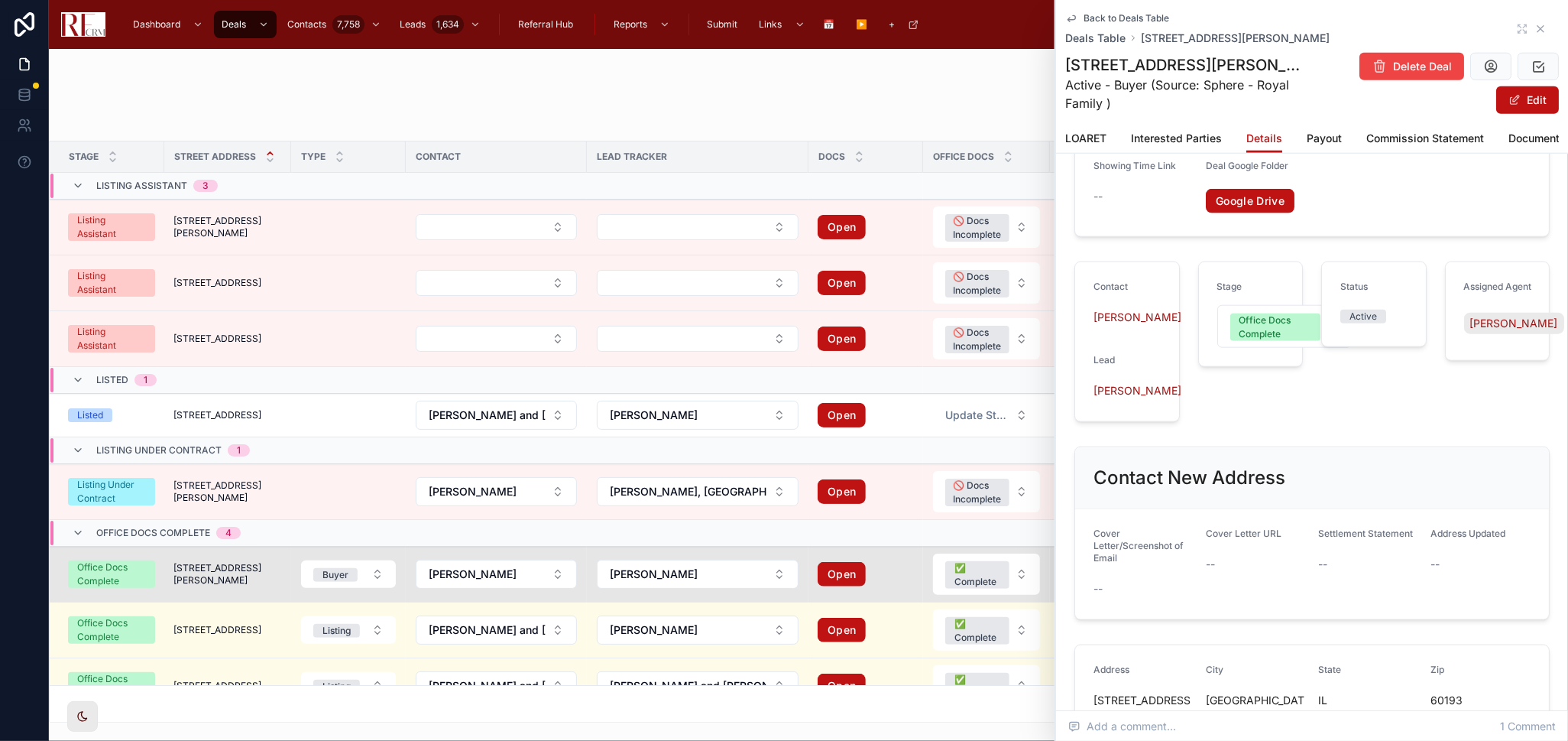
click at [1534, 25] on icon at bounding box center [1541, 29] width 12 height 12
click at [1528, 25] on div "AO Admin Office" at bounding box center [1531, 25] width 49 height 25
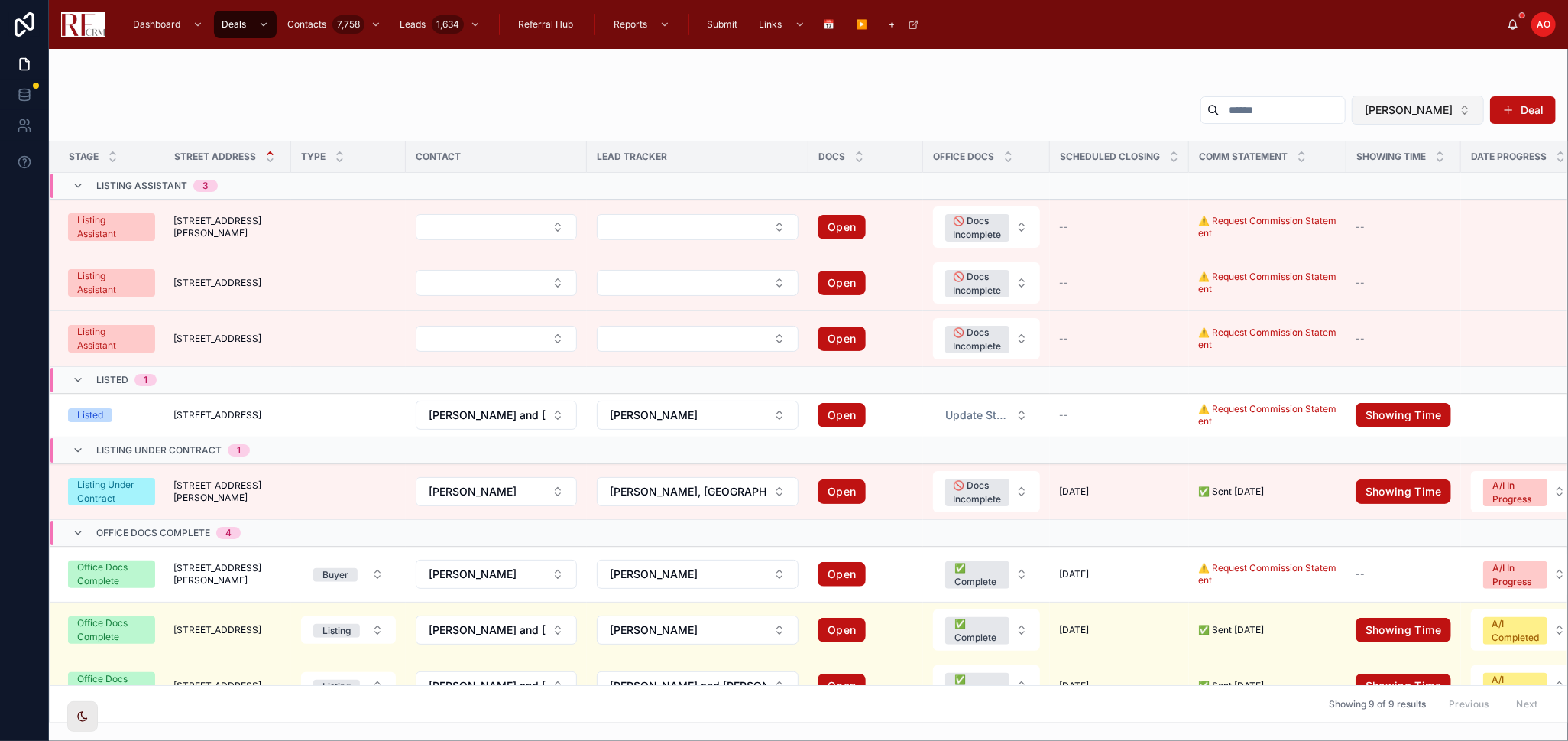
click at [1459, 114] on button "Royal Hartwig" at bounding box center [1417, 110] width 132 height 29
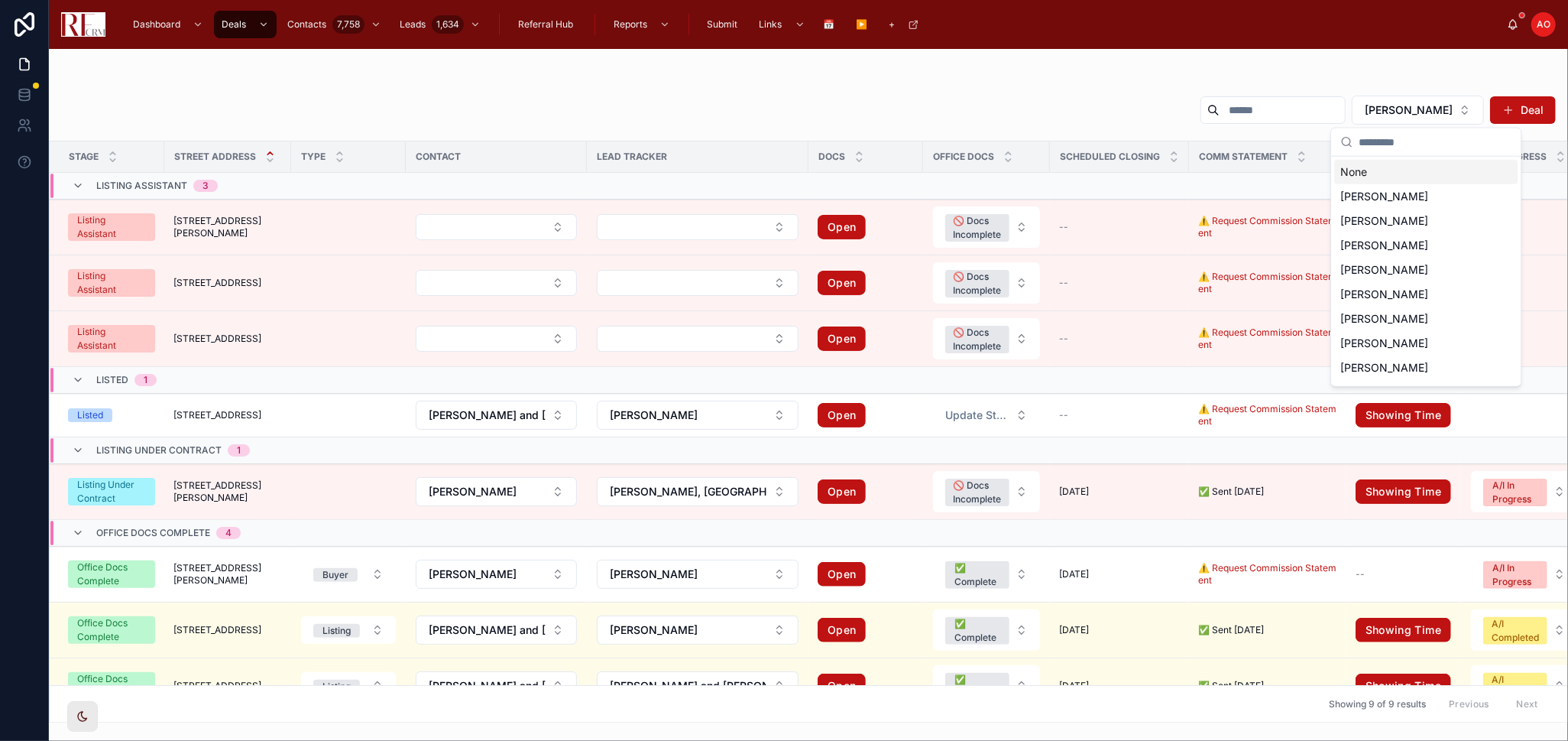
click at [1413, 168] on div "None" at bounding box center [1425, 172] width 183 height 25
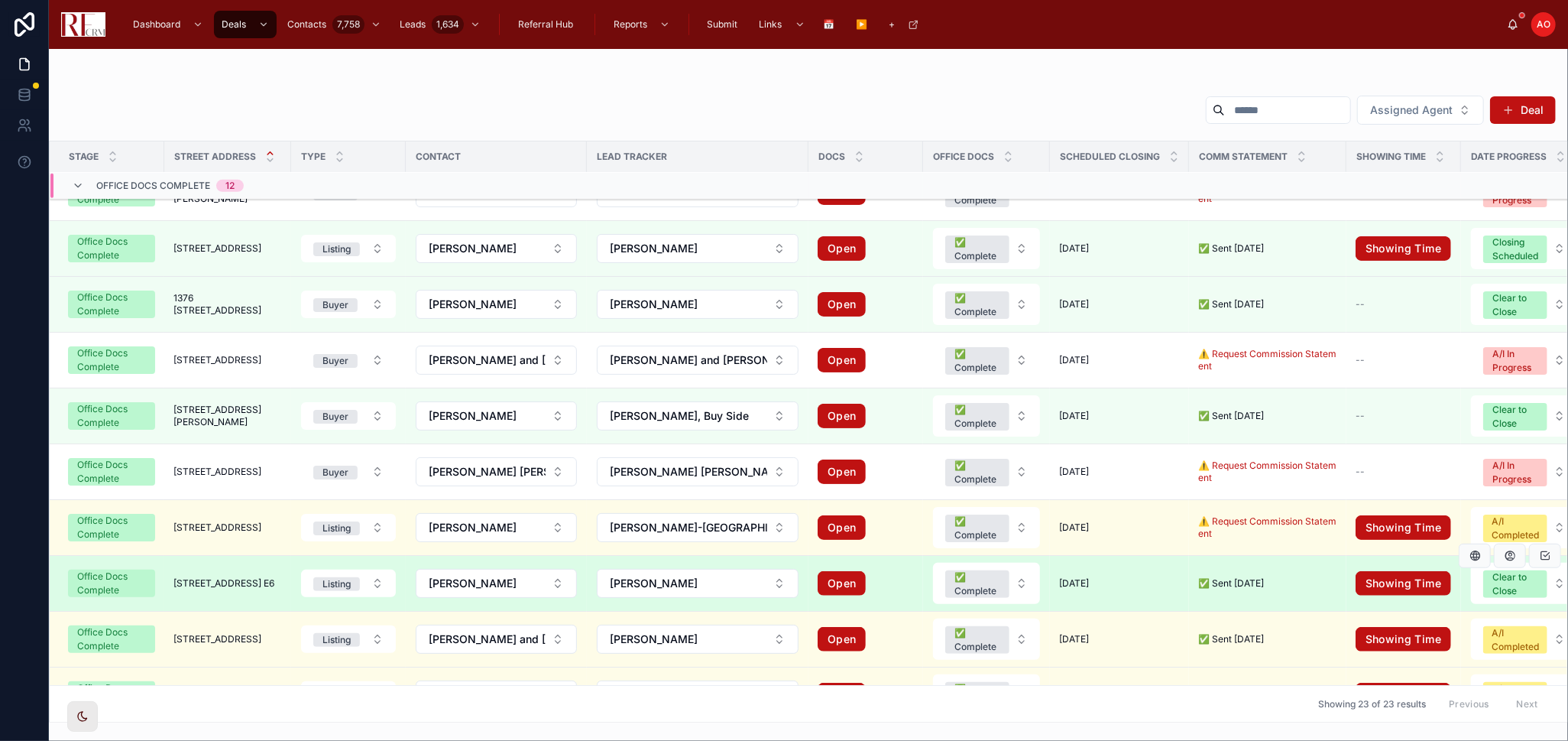
scroll to position [864, 0]
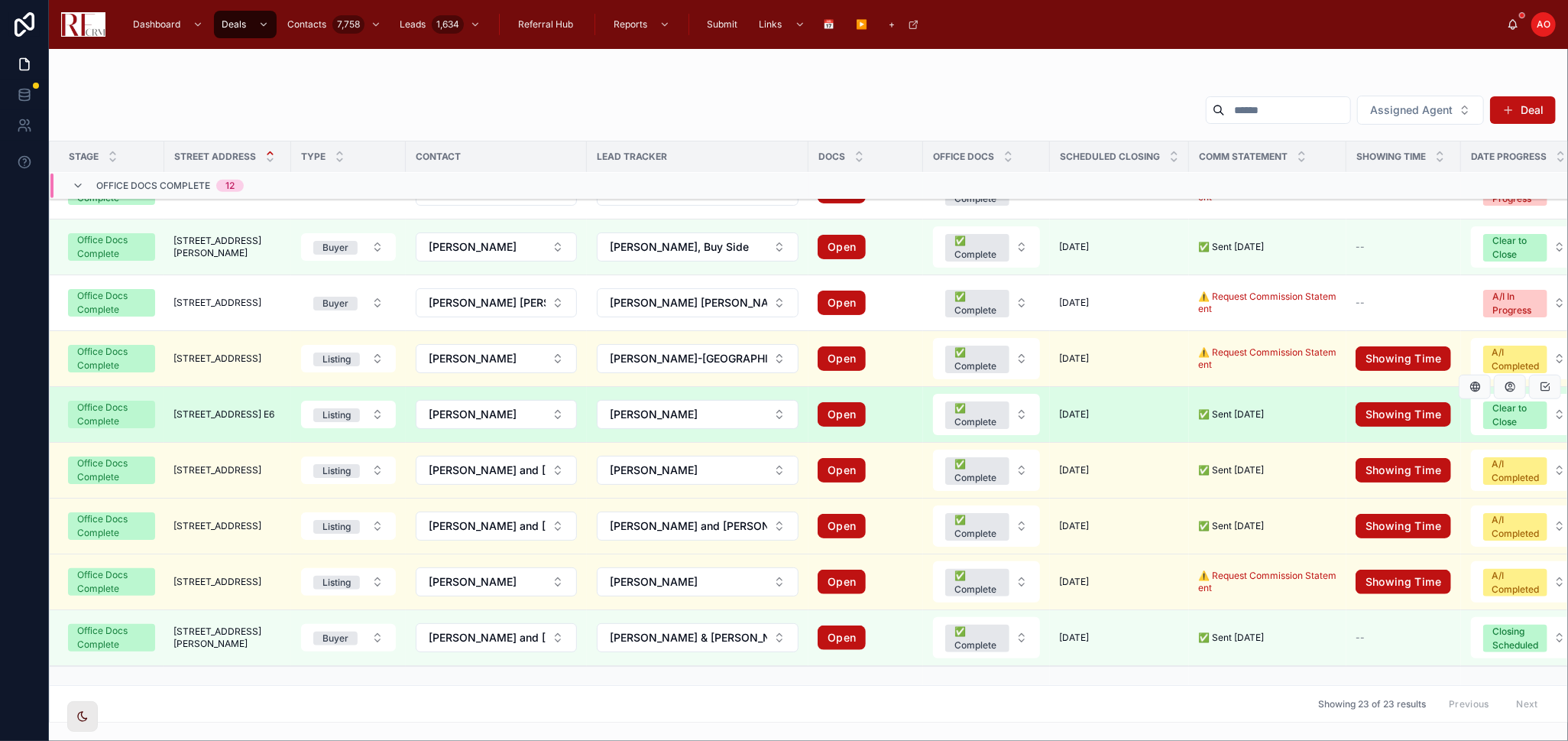
click at [227, 414] on span "5s100 Pebblewood Lane E6" at bounding box center [224, 415] width 101 height 12
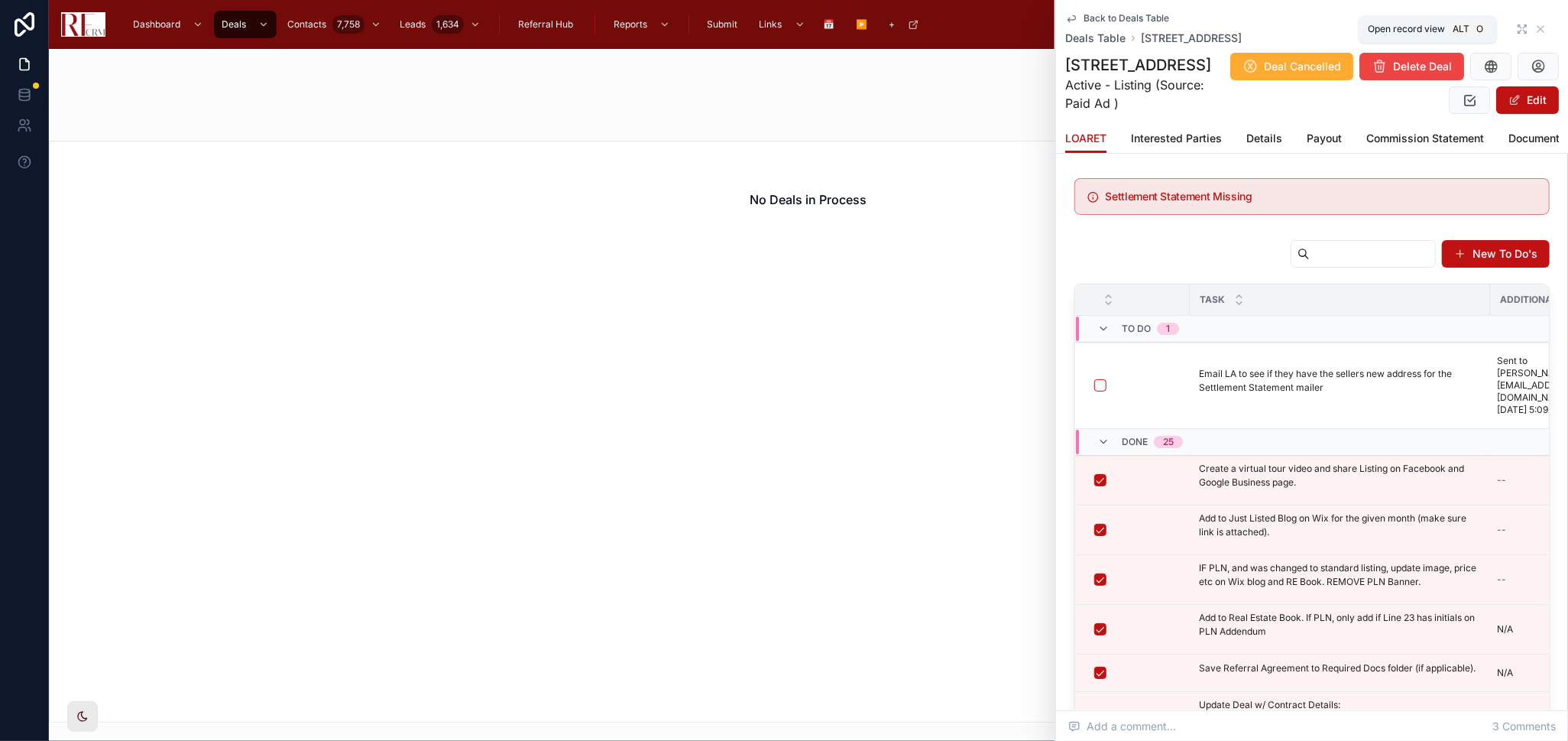
click at [1516, 29] on icon at bounding box center [1522, 29] width 12 height 12
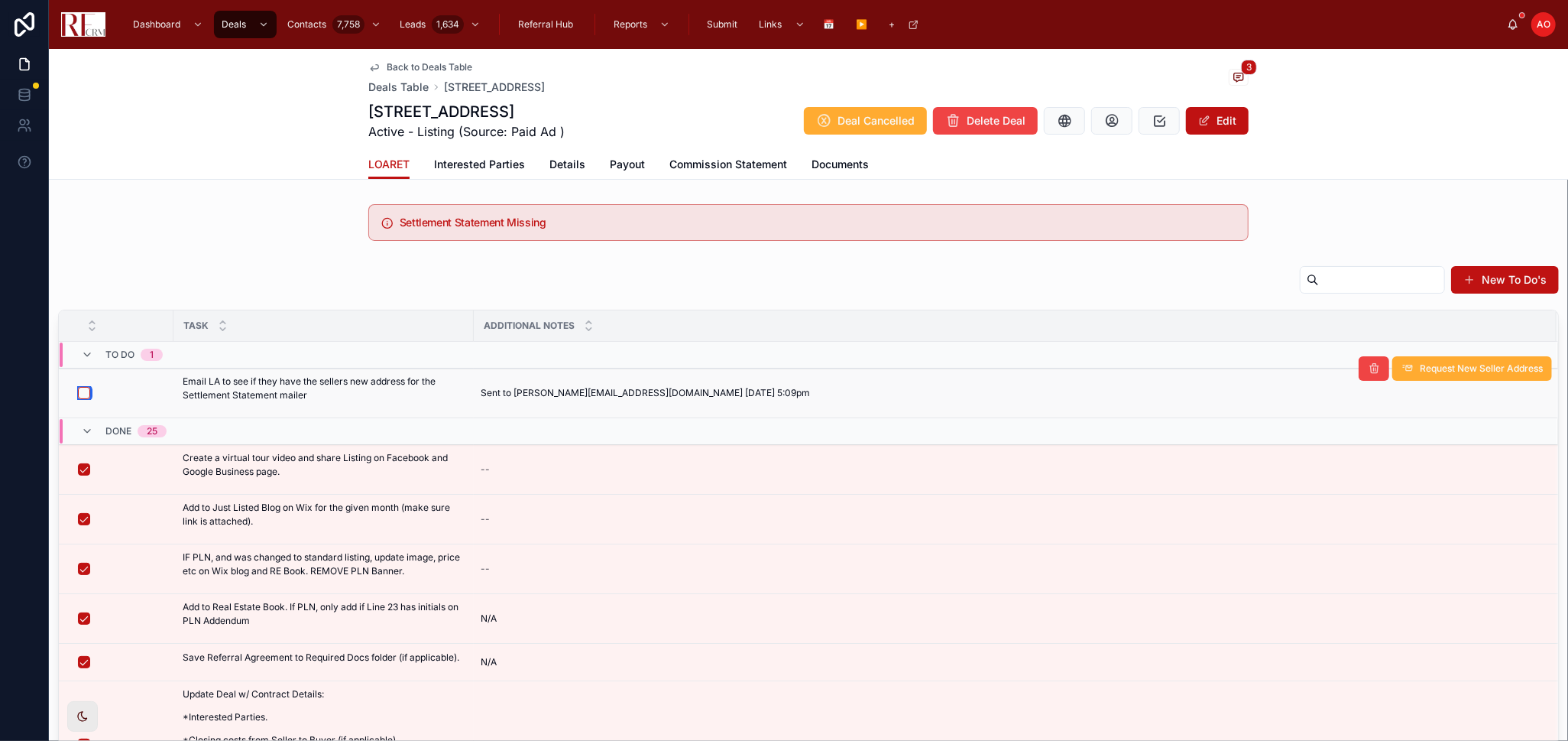
click at [78, 395] on button "button" at bounding box center [84, 393] width 12 height 12
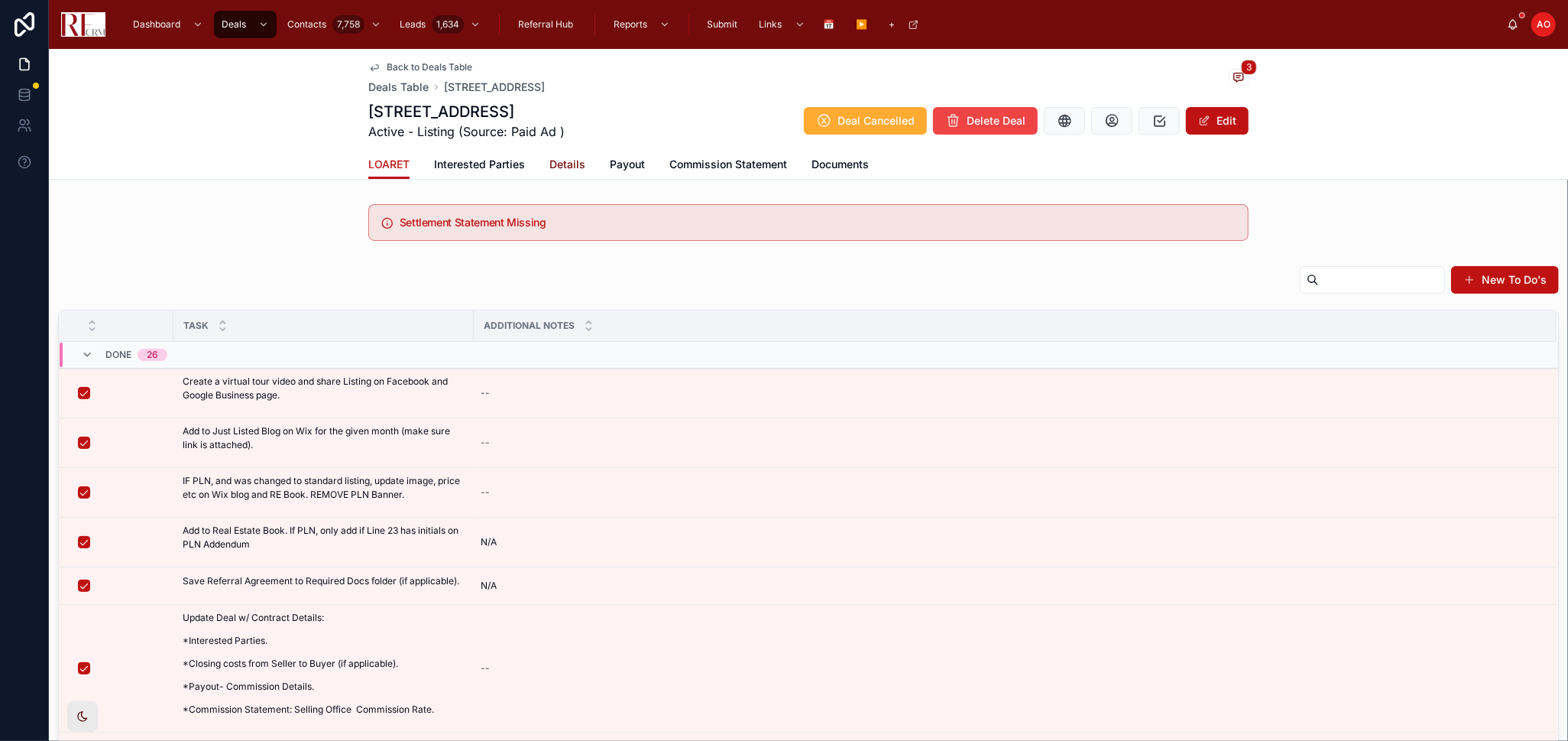
click at [555, 161] on span "Details" at bounding box center [567, 164] width 36 height 15
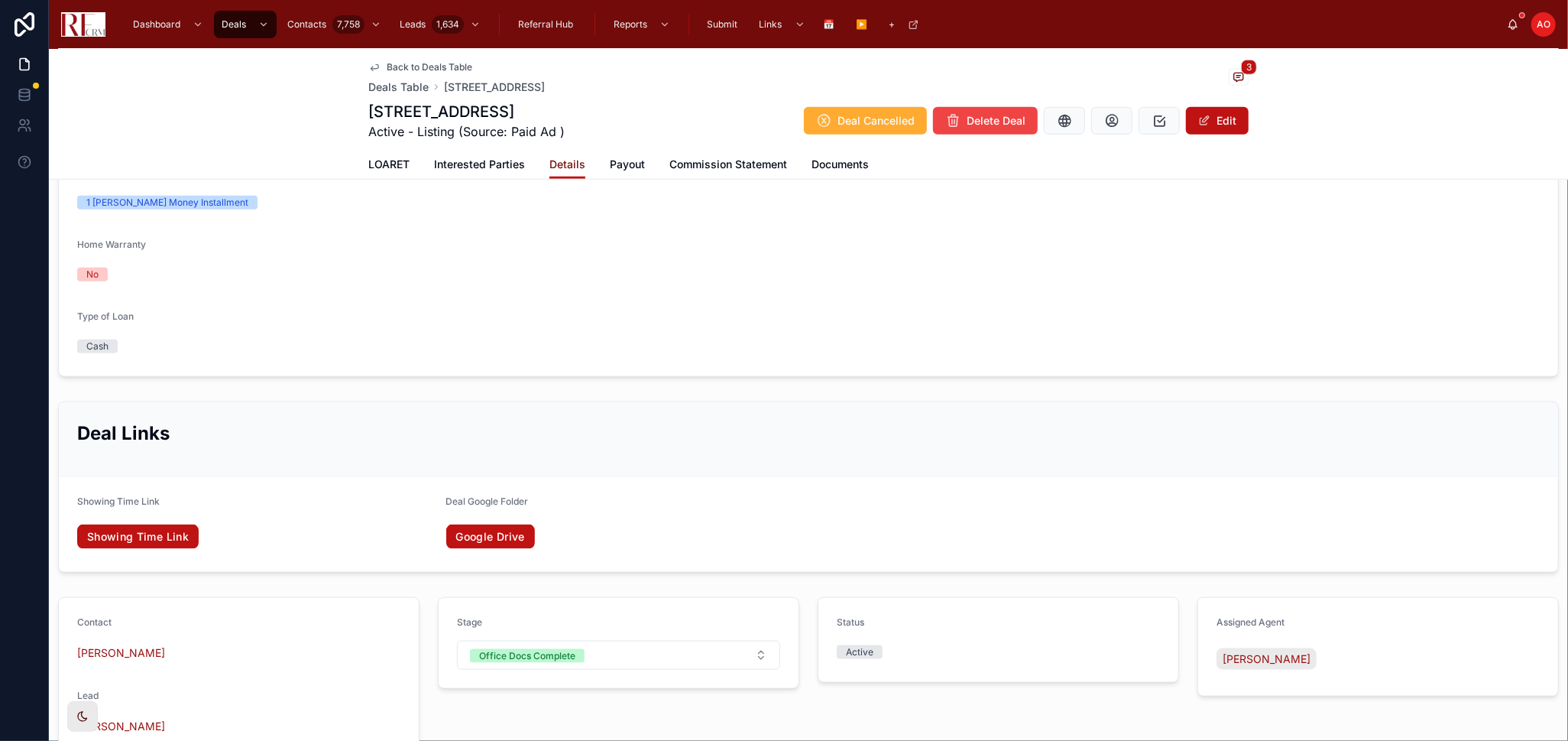
scroll to position [1359, 0]
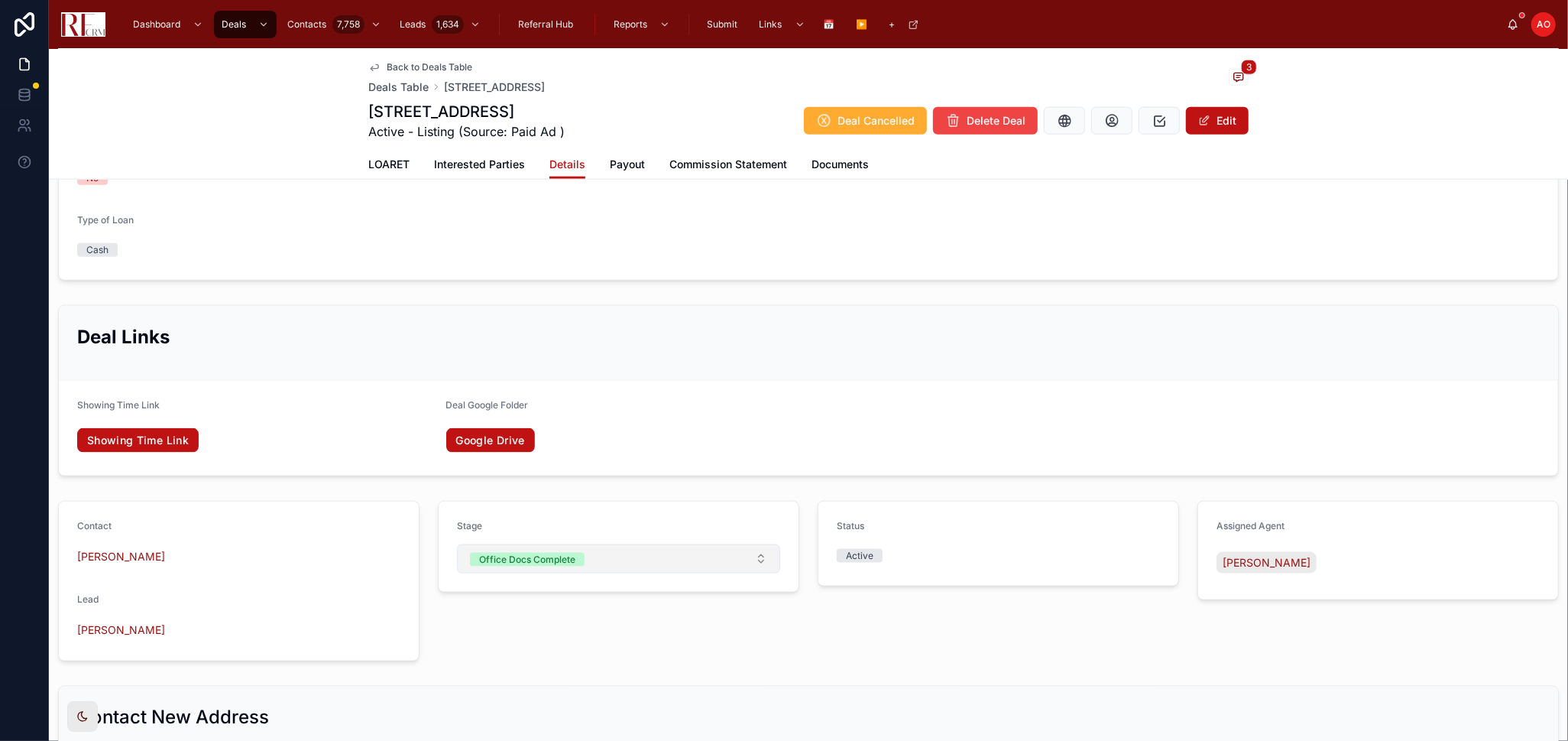
click at [641, 566] on button "Office Docs Complete" at bounding box center [618, 558] width 323 height 29
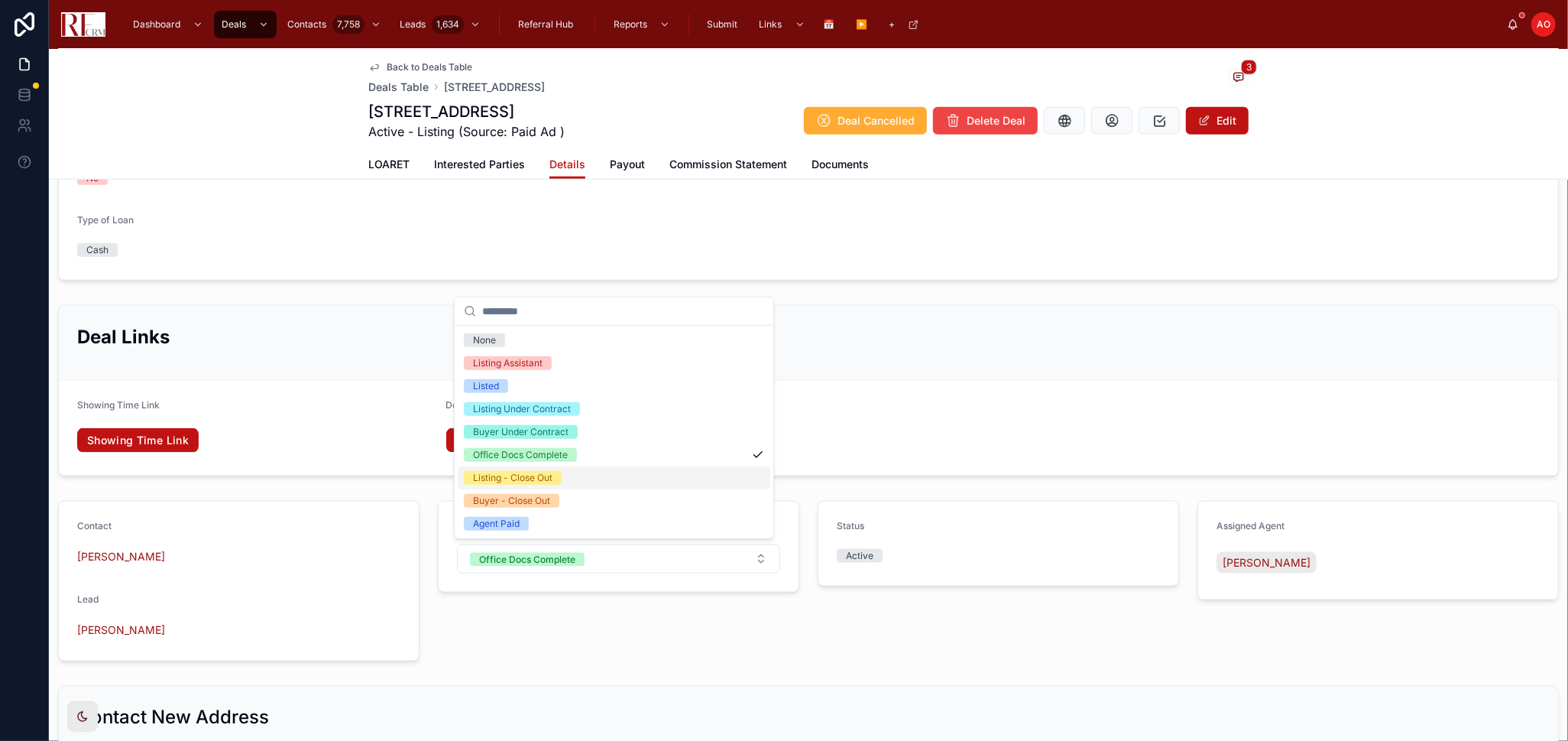
click at [581, 480] on div "Listing - Close Out" at bounding box center [614, 478] width 313 height 23
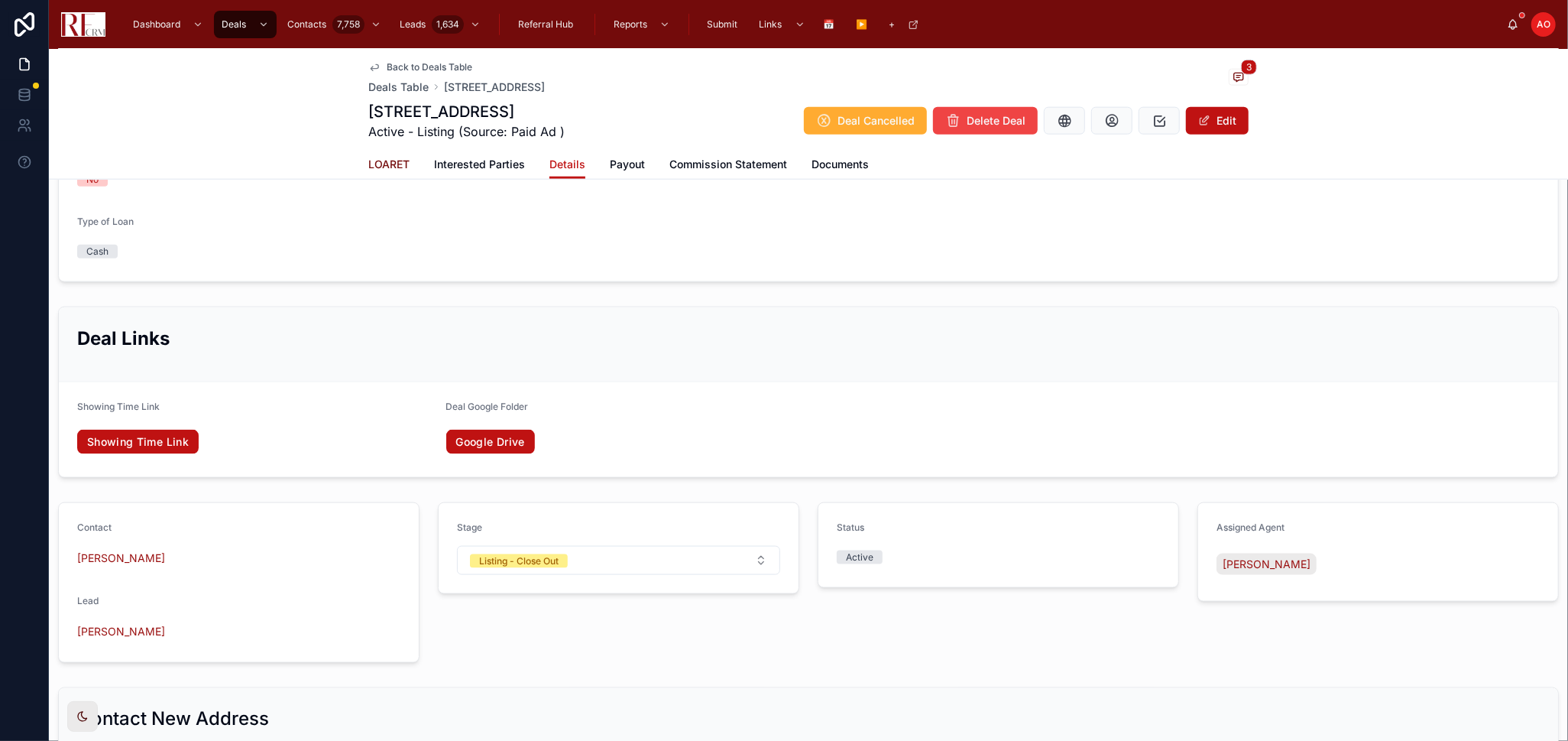
click at [387, 167] on span "LOARET" at bounding box center [389, 164] width 42 height 15
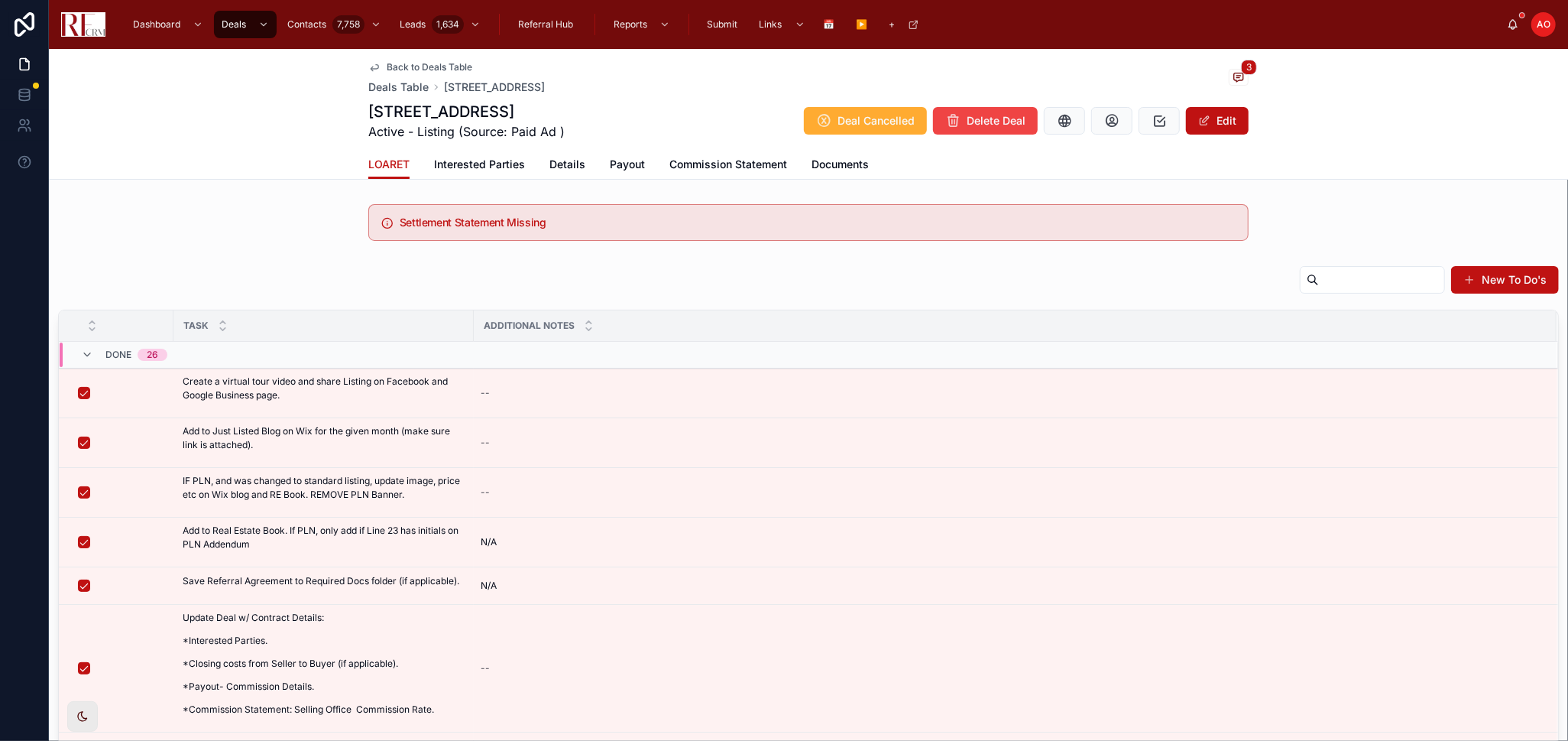
click at [981, 279] on div "New To Do's" at bounding box center [809, 283] width 1501 height 35
click at [633, 270] on div "New To Do's" at bounding box center [809, 283] width 1501 height 35
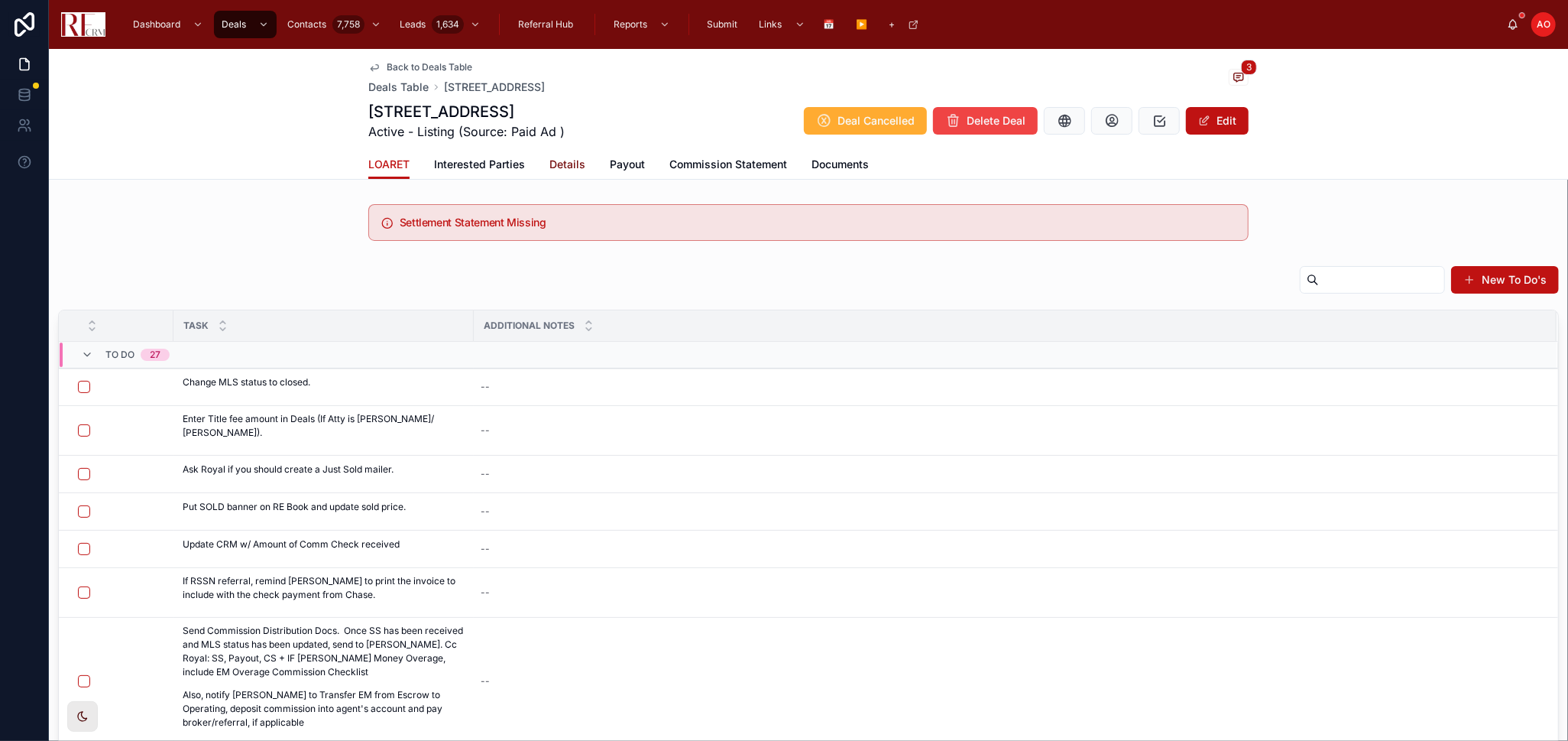
click at [557, 164] on span "Details" at bounding box center [567, 164] width 36 height 15
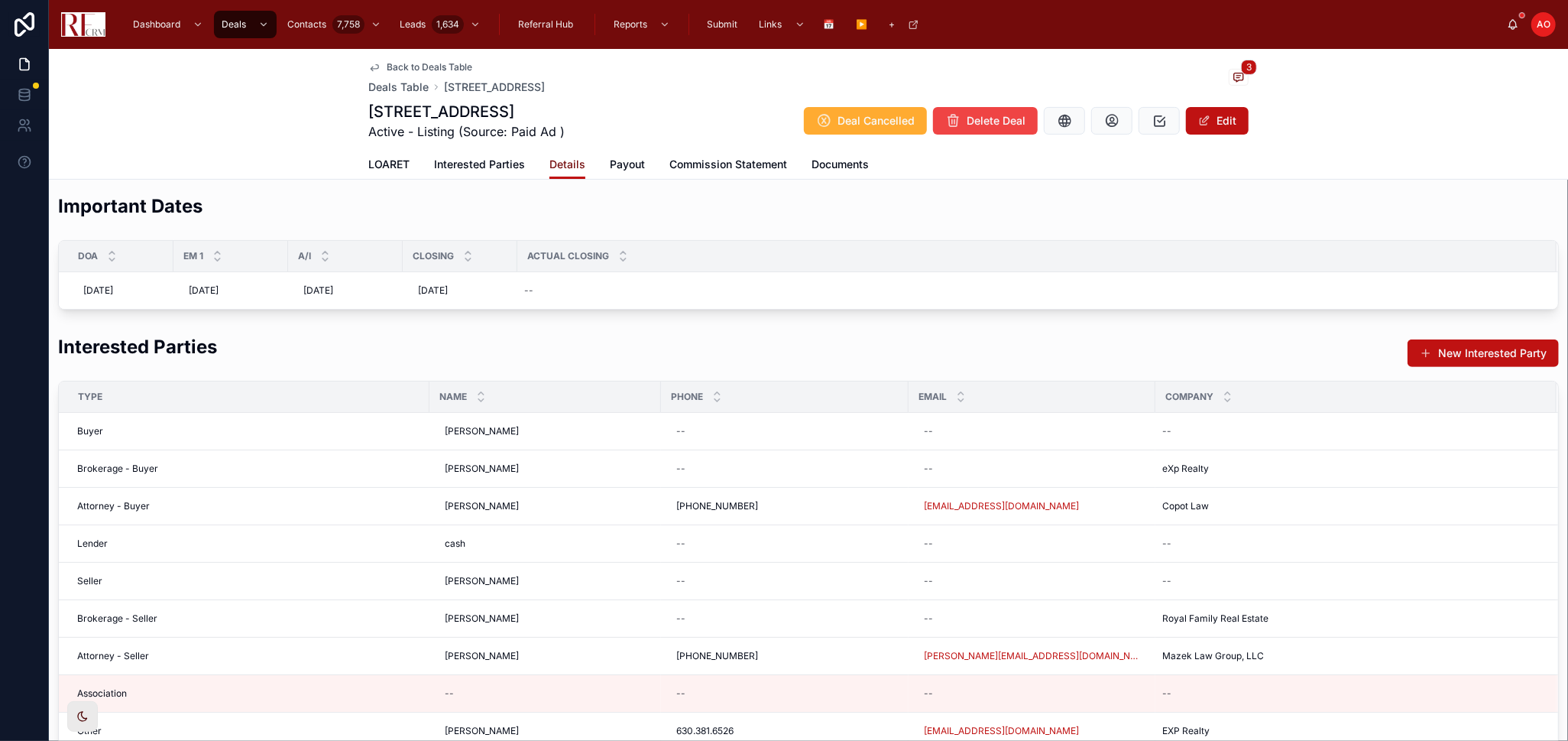
scroll to position [509, 0]
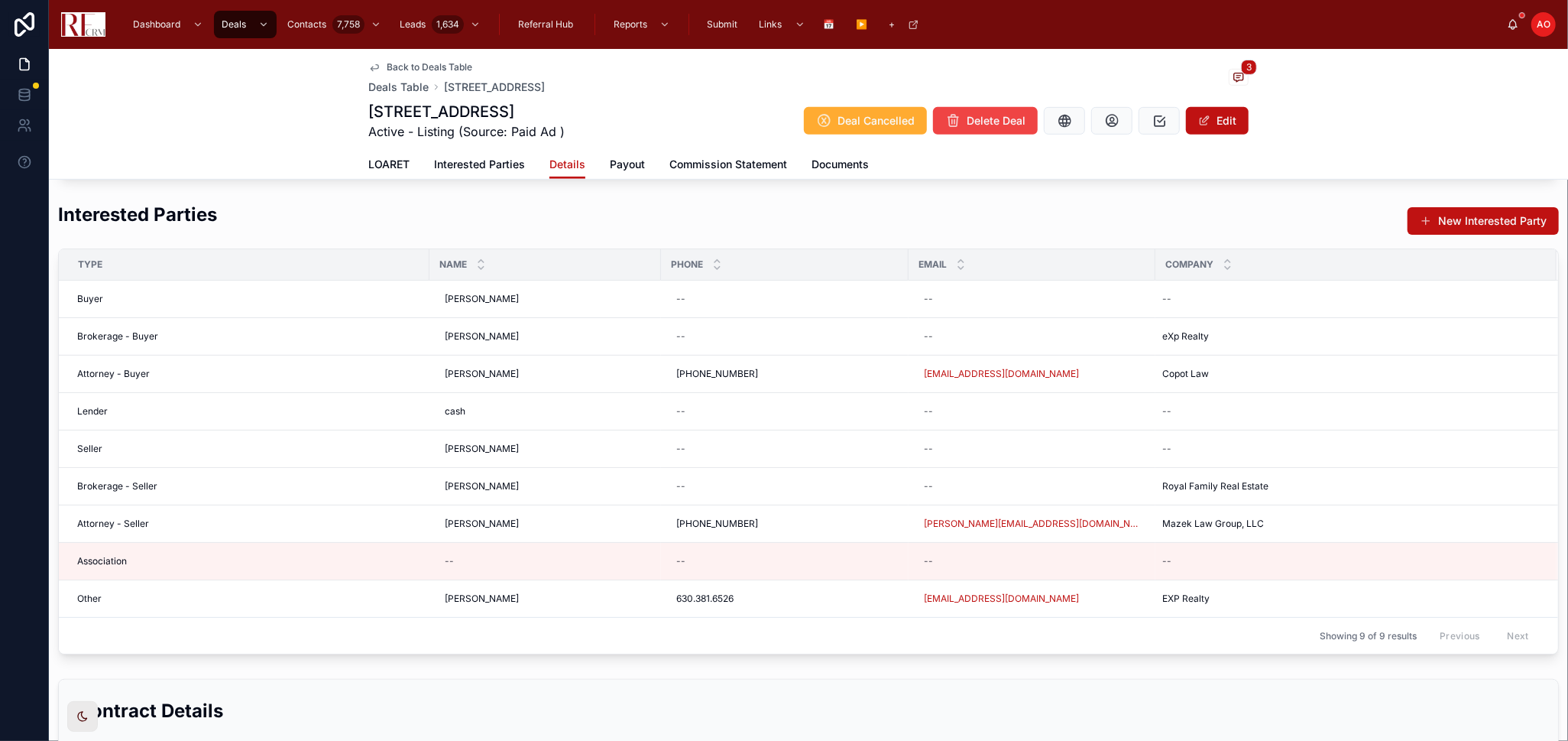
click at [416, 67] on span "Back to Deals Table" at bounding box center [429, 67] width 86 height 12
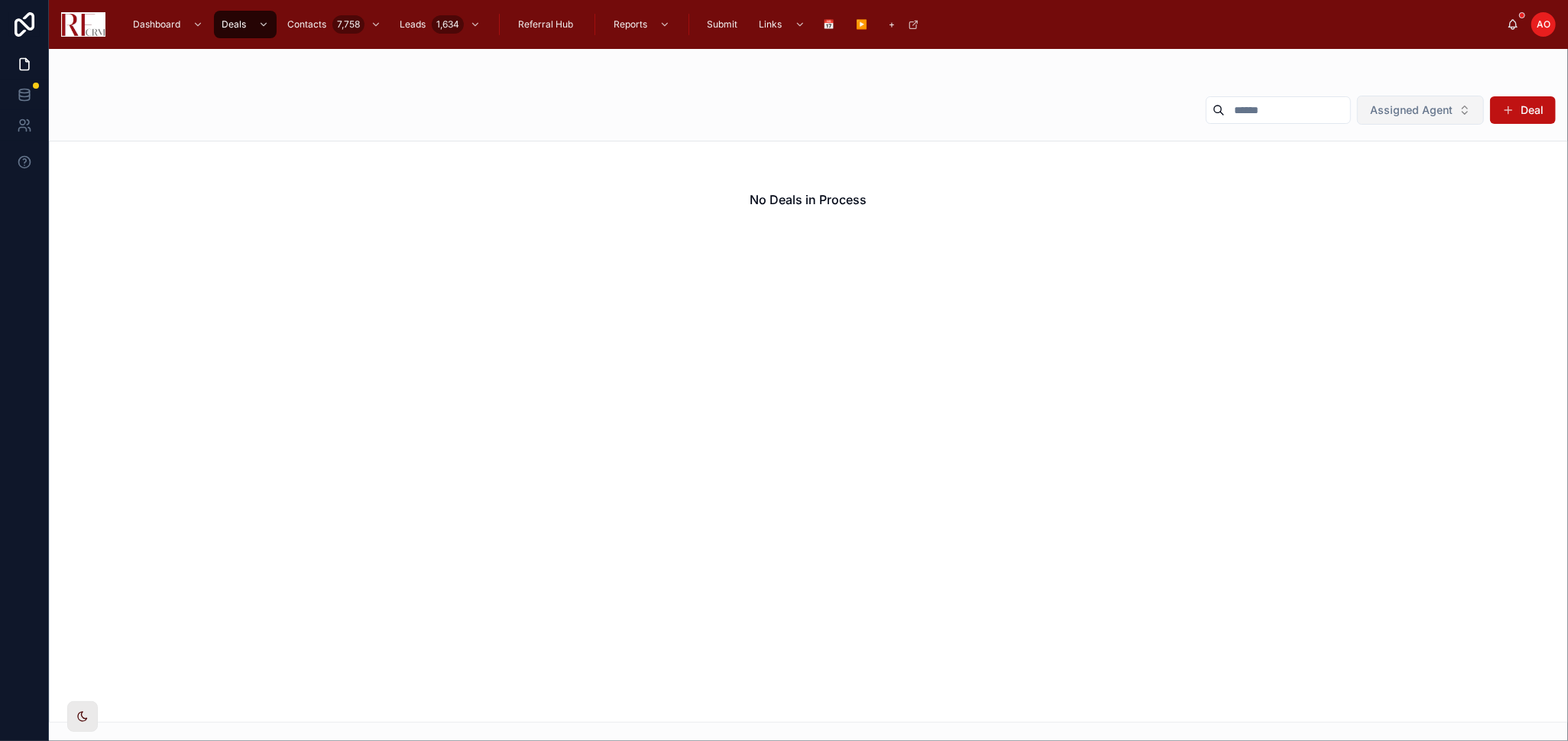
click at [1430, 113] on span "Assigned Agent" at bounding box center [1410, 110] width 82 height 15
click at [1382, 169] on div "None" at bounding box center [1421, 172] width 183 height 25
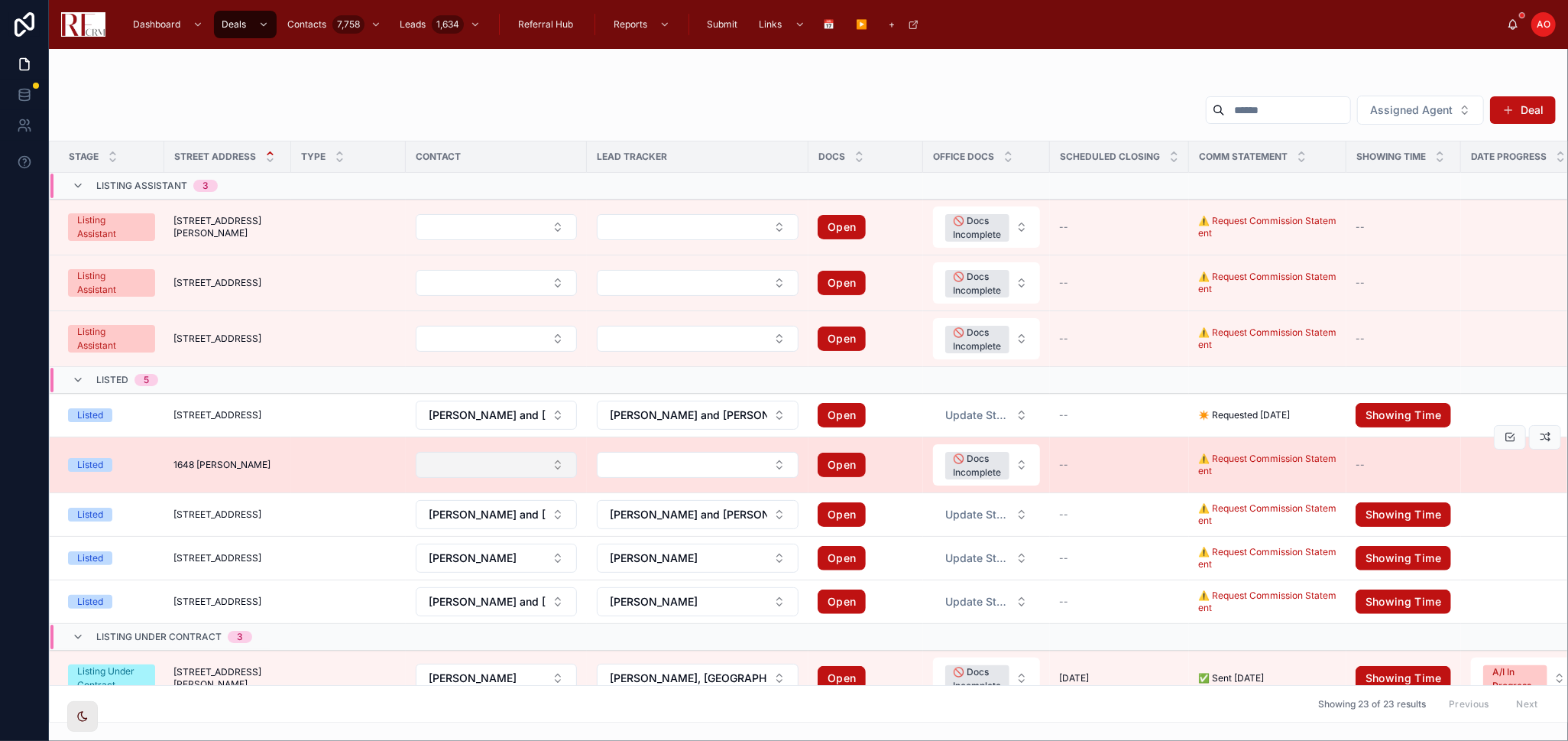
click at [562, 464] on button "Select Button" at bounding box center [496, 464] width 161 height 26
click at [570, 462] on button "Select Button" at bounding box center [496, 464] width 161 height 26
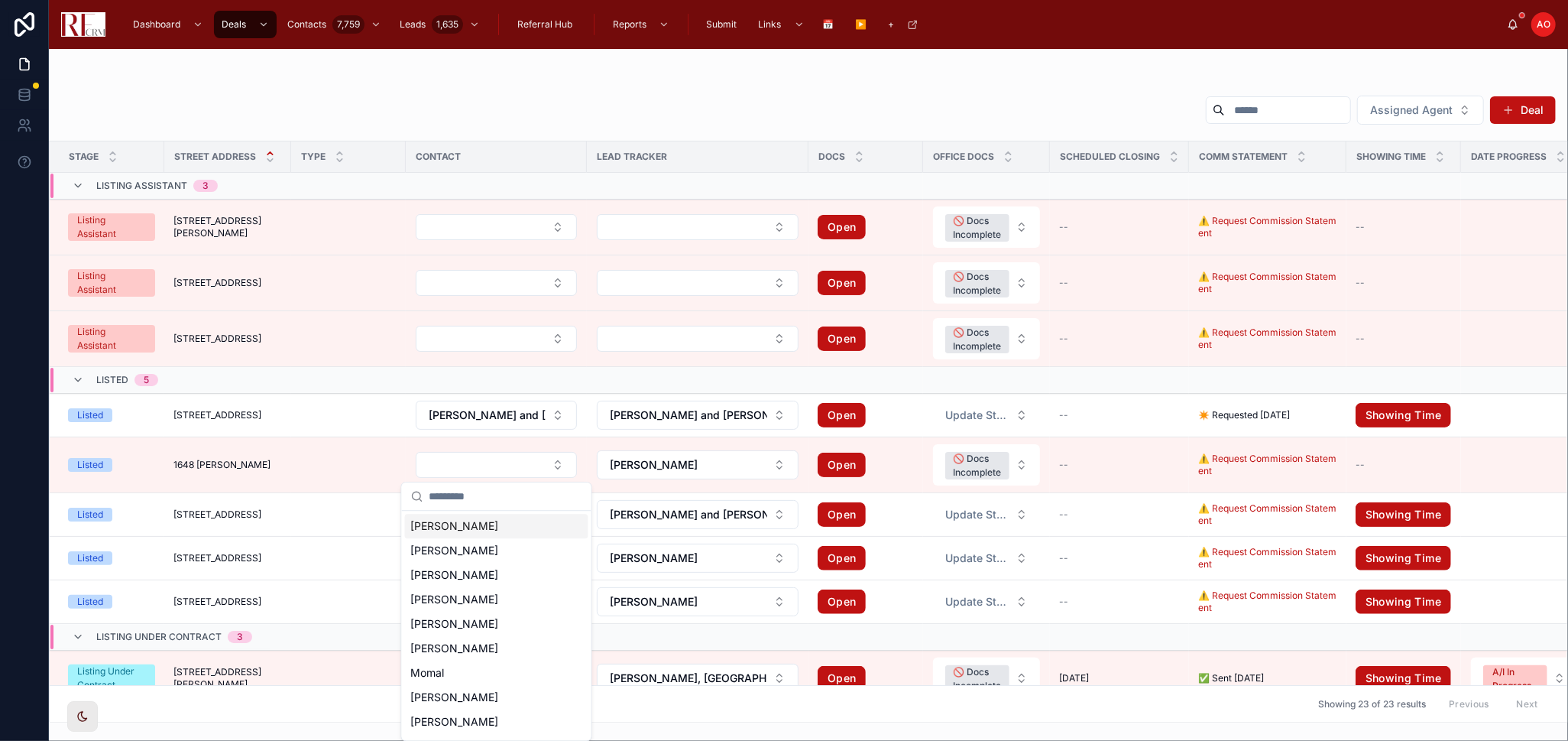
click at [514, 524] on div "[PERSON_NAME]" at bounding box center [496, 526] width 183 height 25
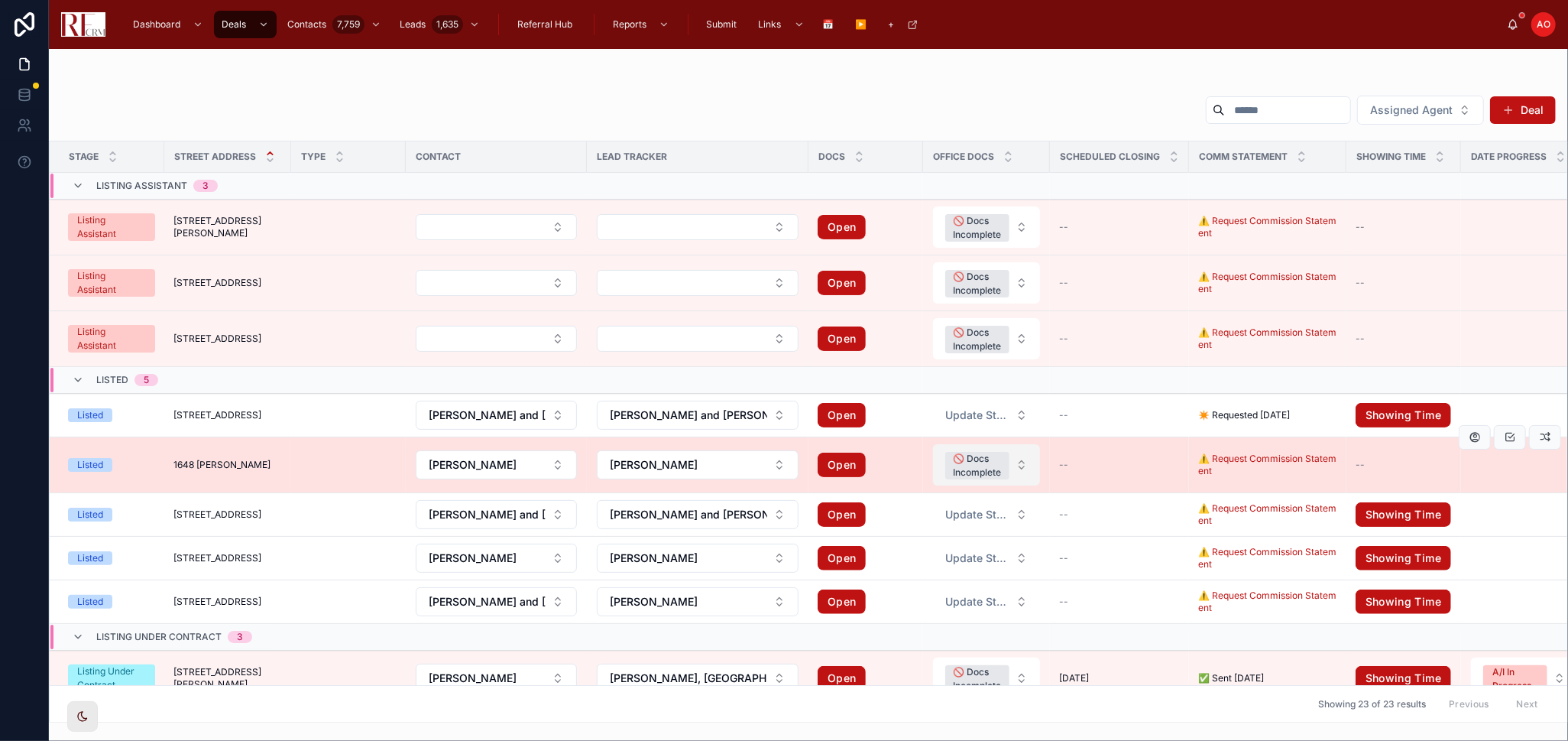
click at [1016, 470] on button "🚫 Docs Incomplete" at bounding box center [986, 464] width 107 height 42
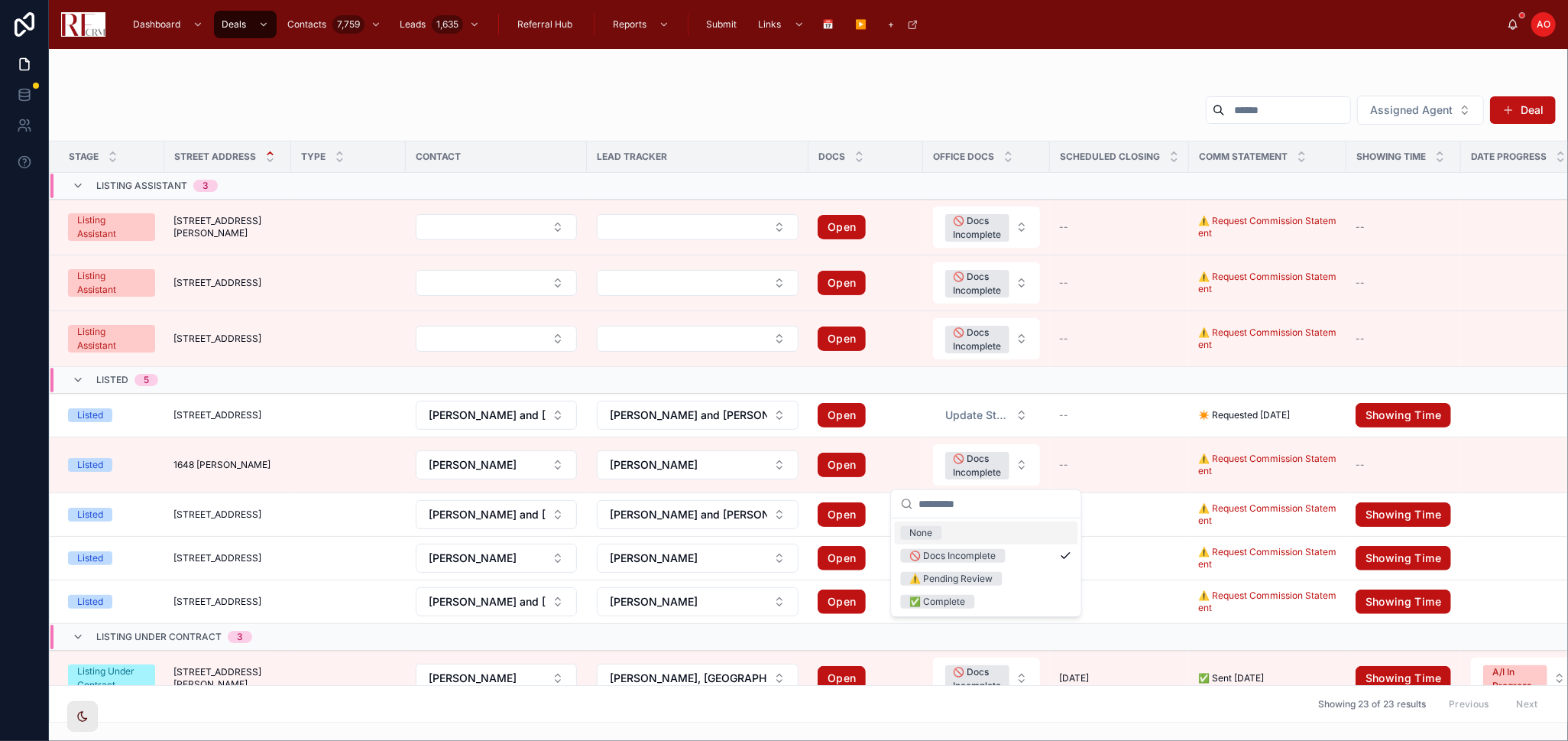
click at [983, 530] on div "None" at bounding box center [986, 533] width 183 height 23
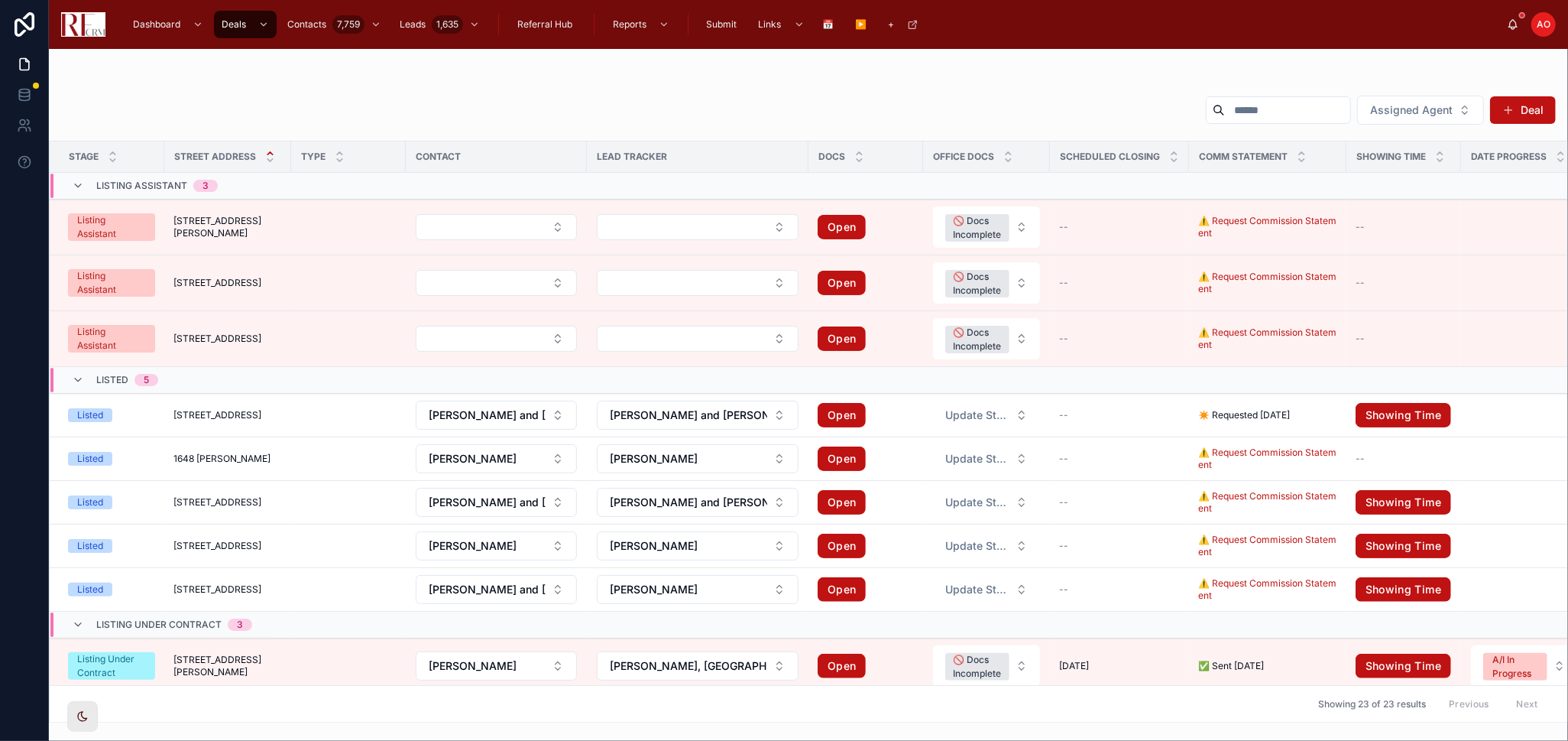
click at [278, 458] on div "1648 Eddy Lane 1648 Eddy Lane" at bounding box center [228, 459] width 108 height 12
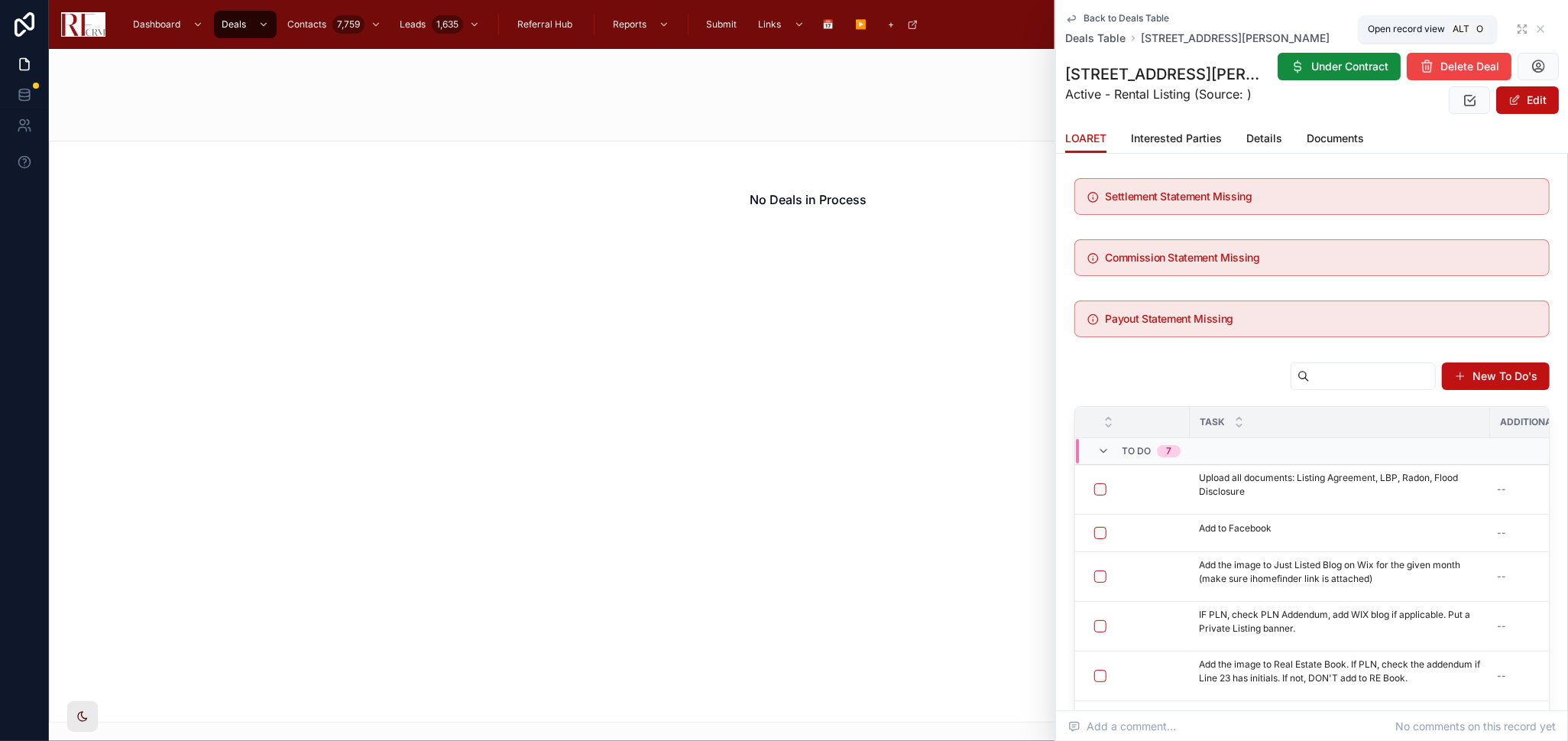
click at [1516, 28] on icon at bounding box center [1522, 29] width 12 height 12
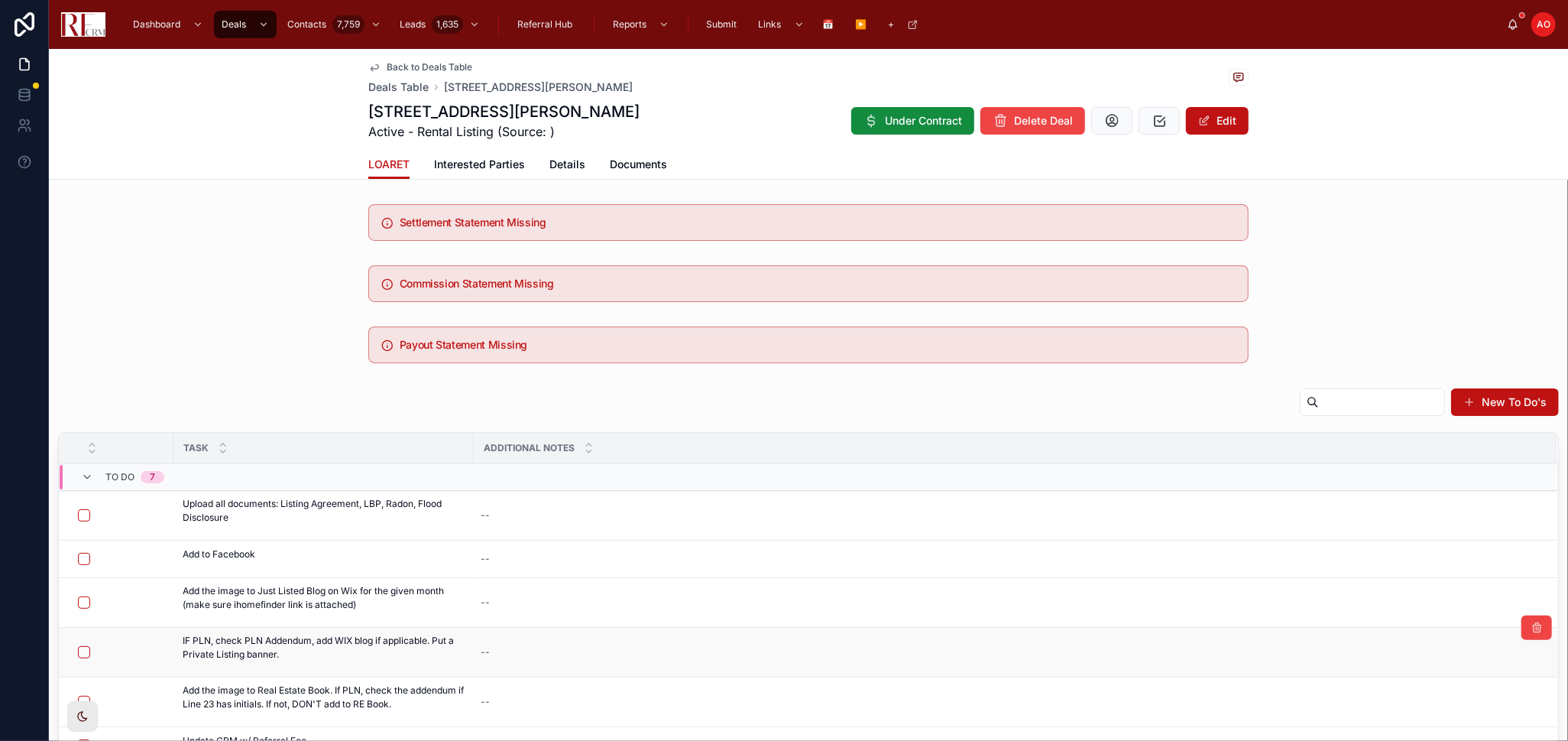
click at [1060, 690] on div "--" at bounding box center [1006, 702] width 1063 height 25
click at [412, 64] on span "Back to Deals Table" at bounding box center [429, 67] width 86 height 12
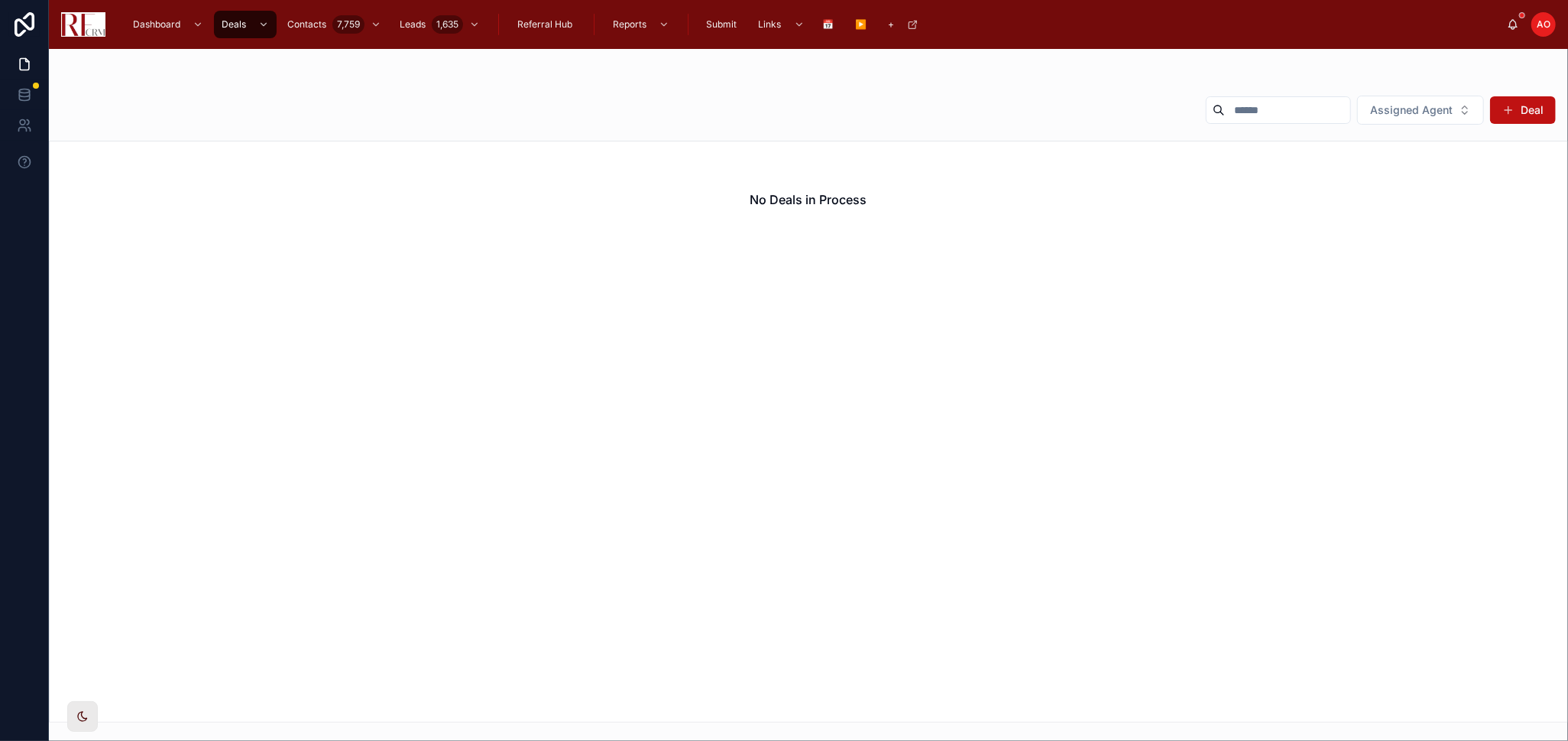
click at [1278, 113] on input "text" at bounding box center [1286, 110] width 125 height 21
type input "*"
type input "***"
click at [1432, 113] on span "Assigned Agent" at bounding box center [1410, 110] width 82 height 15
click at [1394, 174] on div "None" at bounding box center [1421, 172] width 183 height 25
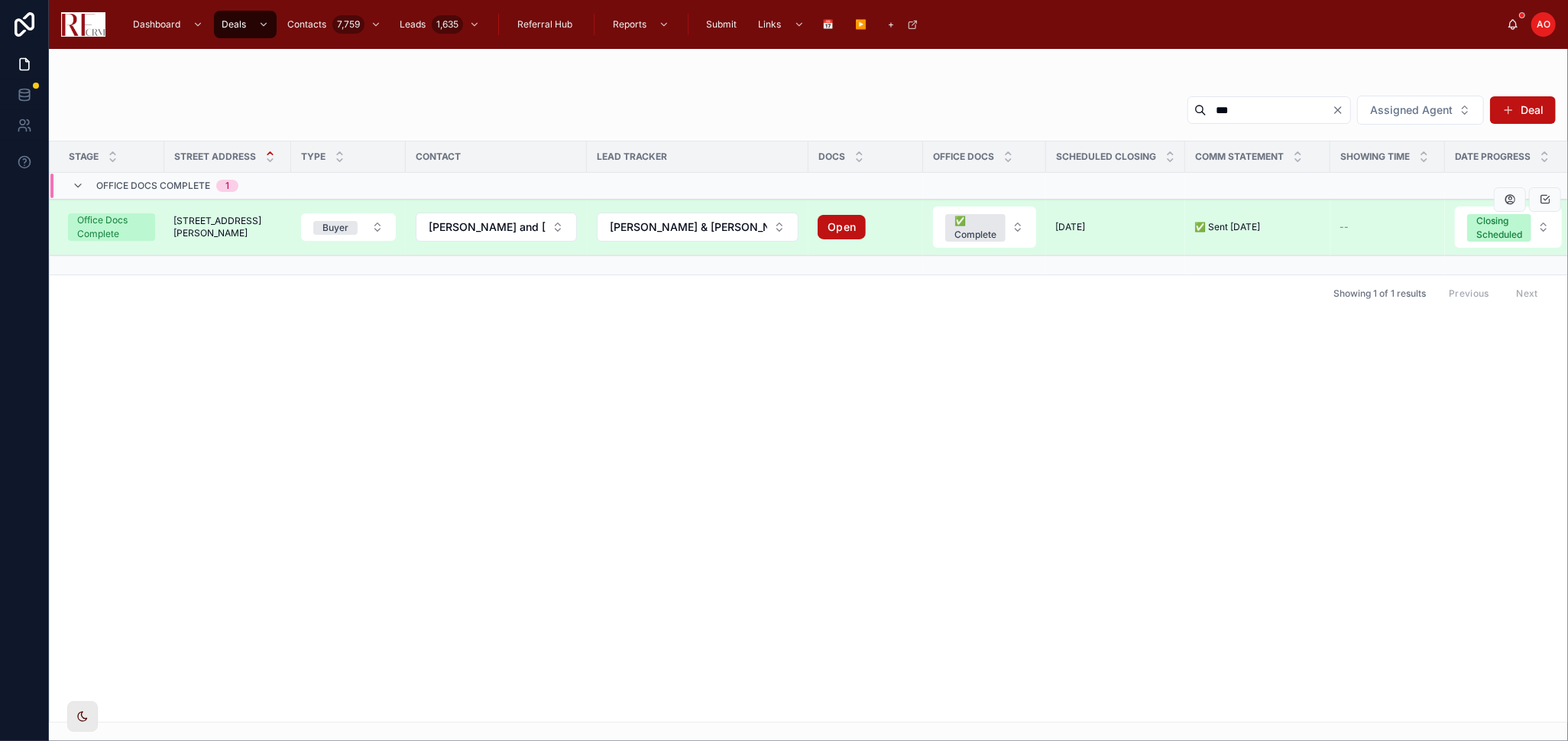
click at [198, 230] on span "780 Chisholm Trail" at bounding box center [228, 227] width 108 height 25
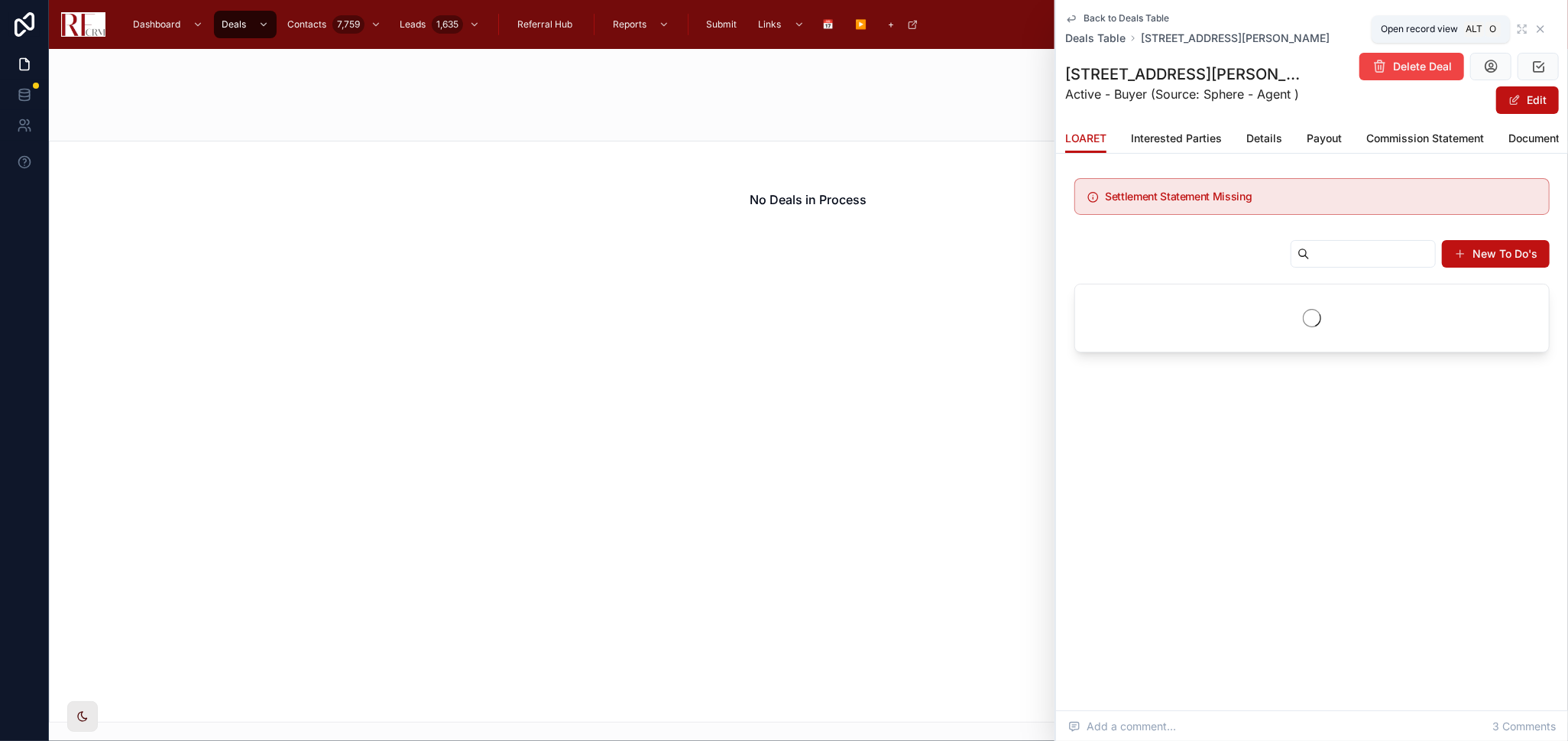
click at [1525, 29] on div at bounding box center [1531, 29] width 30 height 0
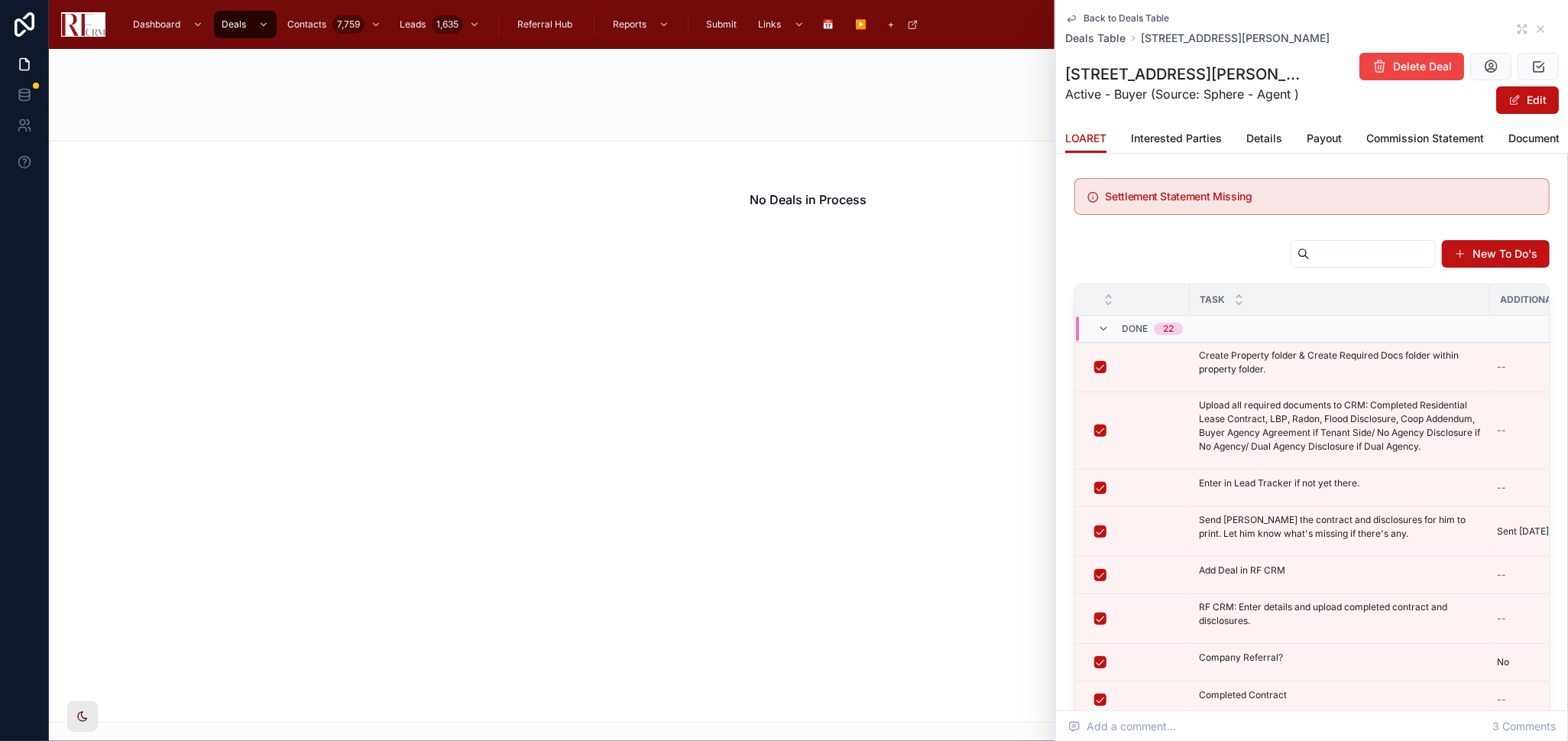
click at [1502, 26] on div "Back to Deals Table Deals Table 780 Chisholm Trail, Roselle" at bounding box center [1311, 29] width 493 height 34
click at [1516, 29] on icon at bounding box center [1522, 29] width 12 height 12
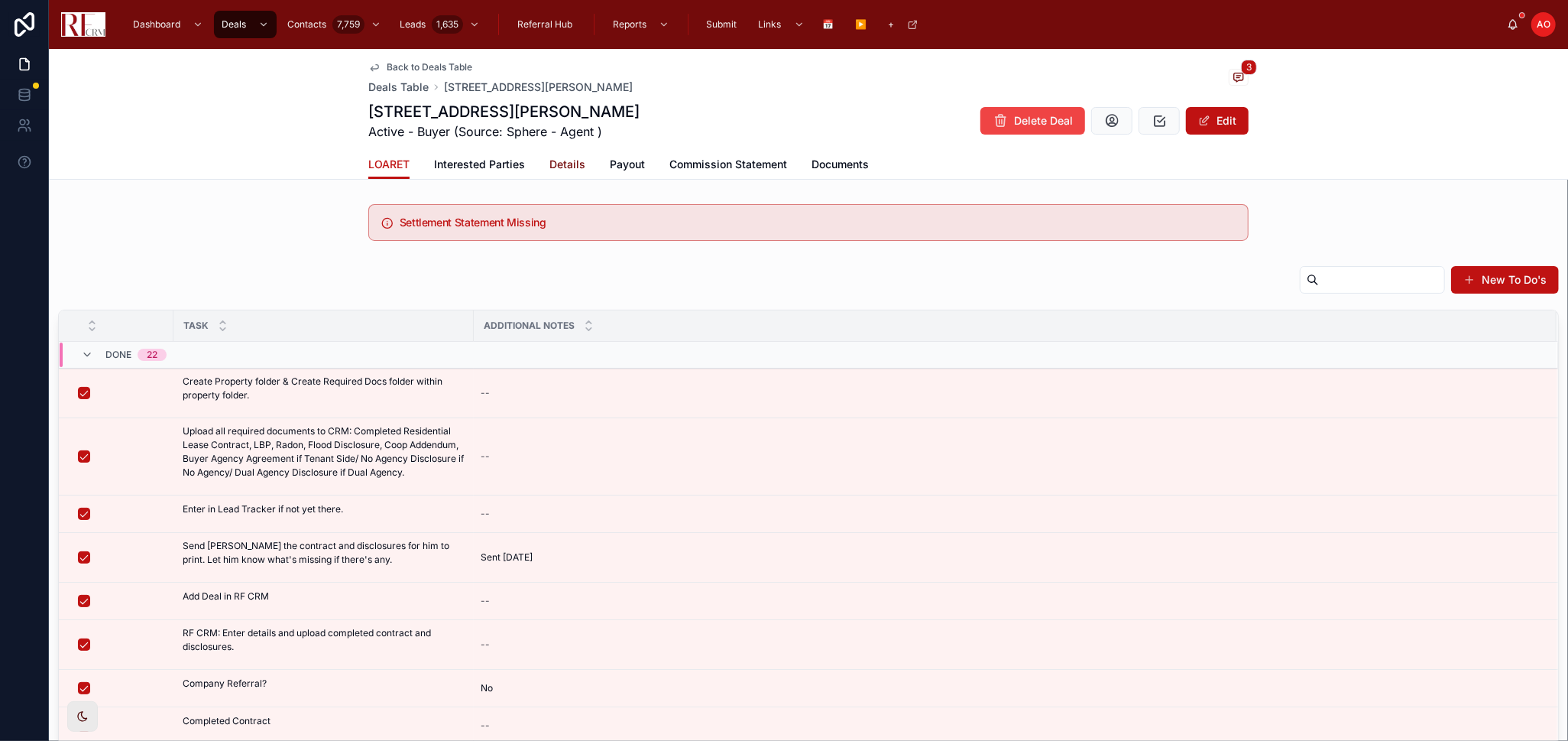
click at [555, 169] on span "Details" at bounding box center [567, 164] width 36 height 15
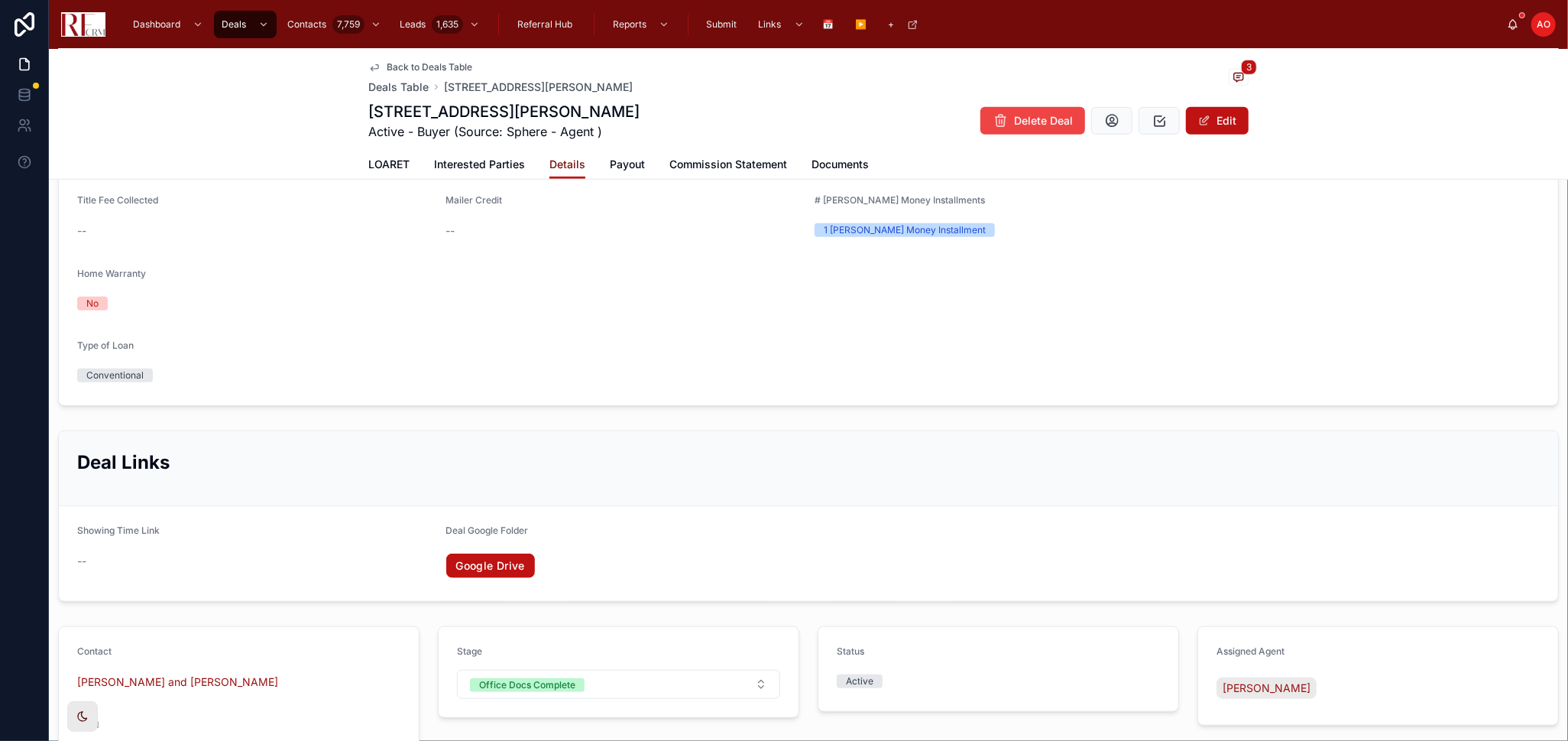
scroll to position [849, 0]
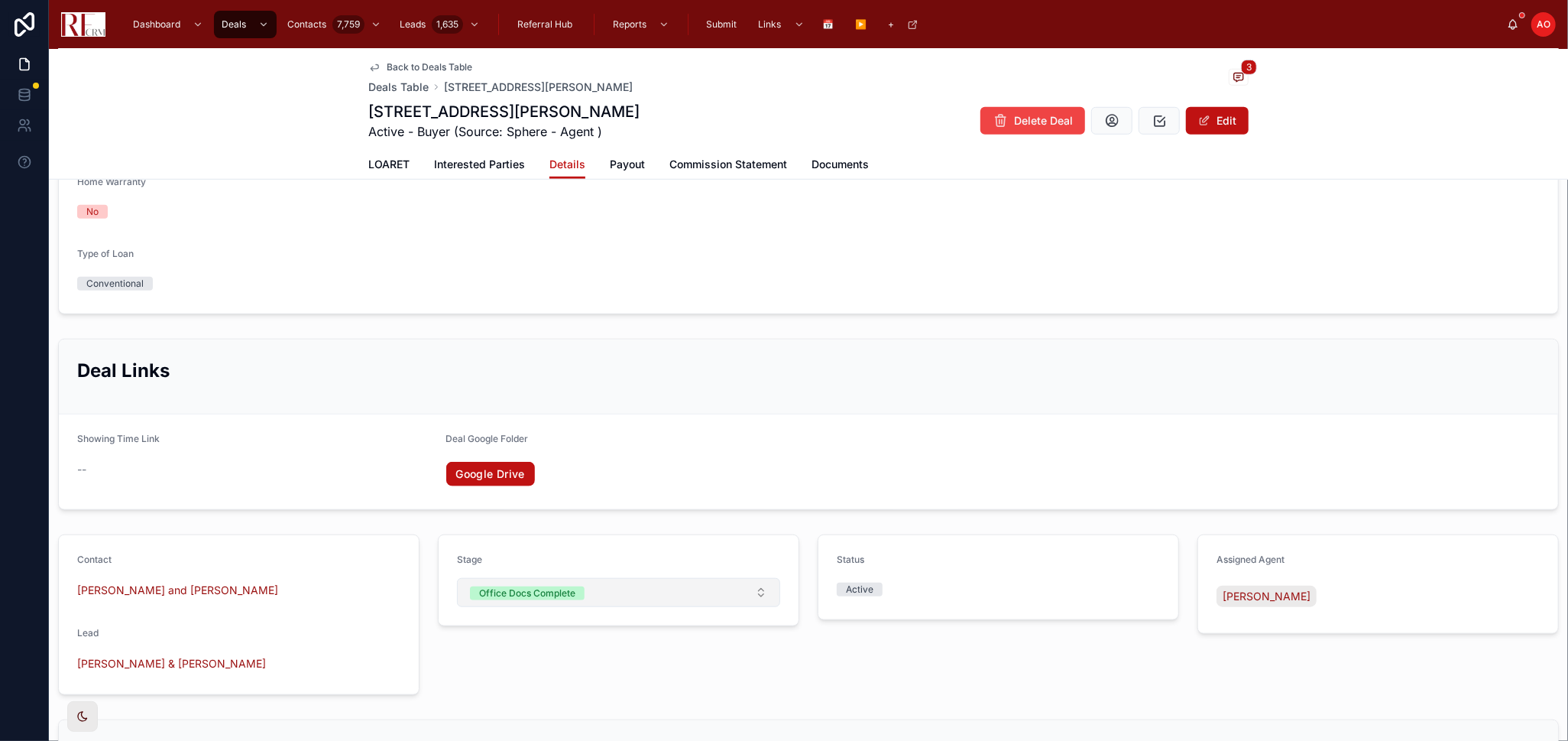
click at [711, 592] on button "Office Docs Complete" at bounding box center [618, 592] width 323 height 29
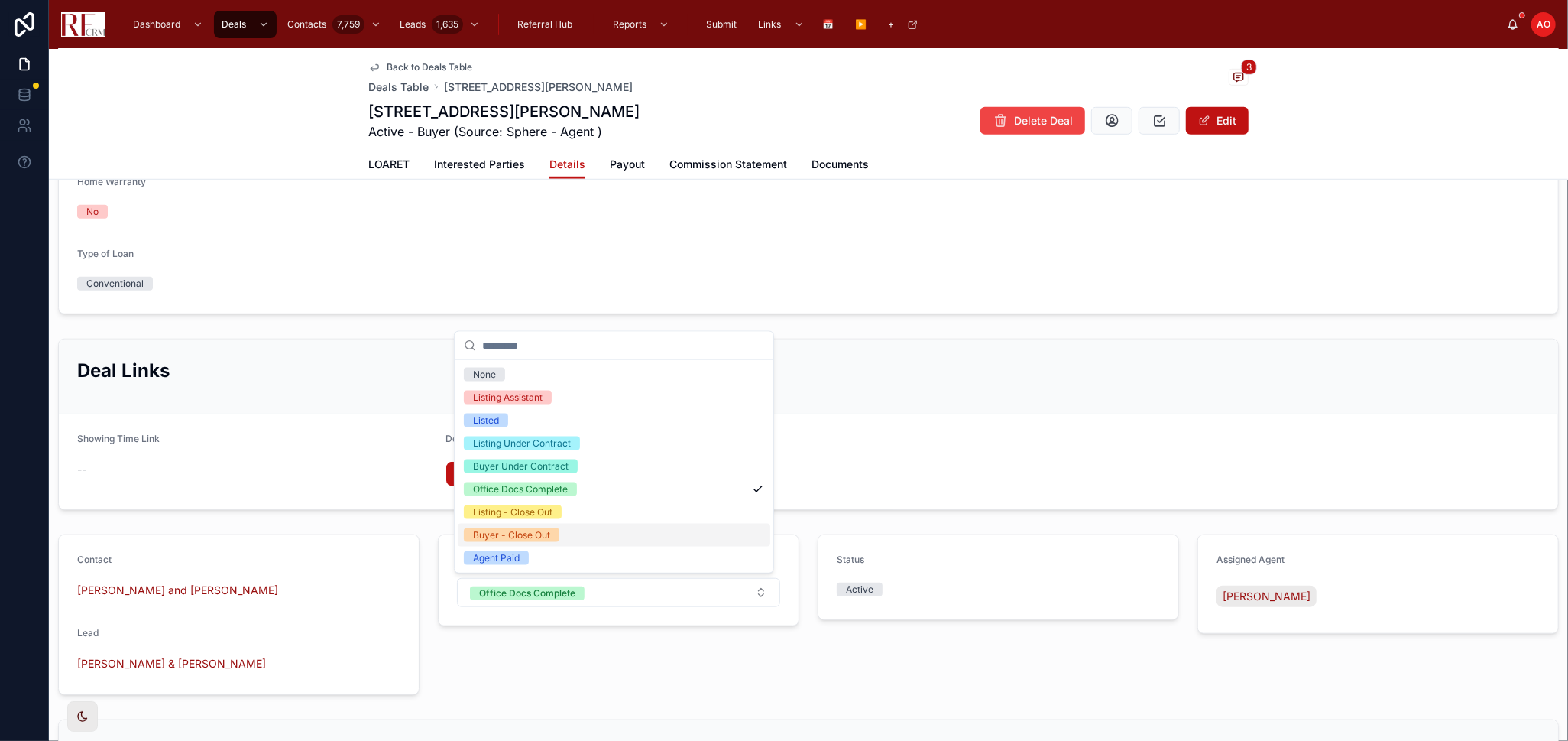
click at [603, 531] on div "Buyer - Close Out" at bounding box center [614, 535] width 313 height 23
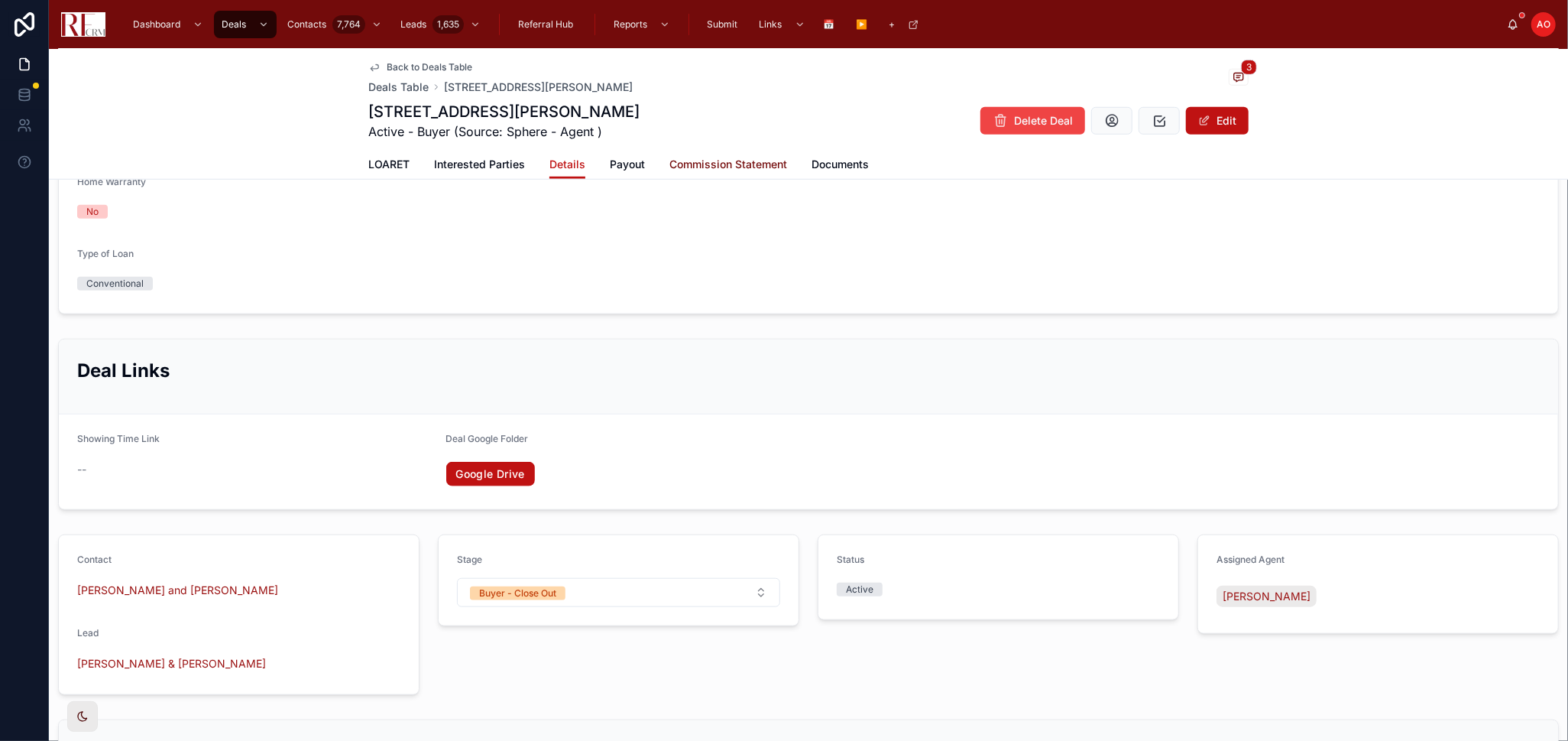
click at [731, 168] on span "Commission Statement" at bounding box center [727, 164] width 118 height 15
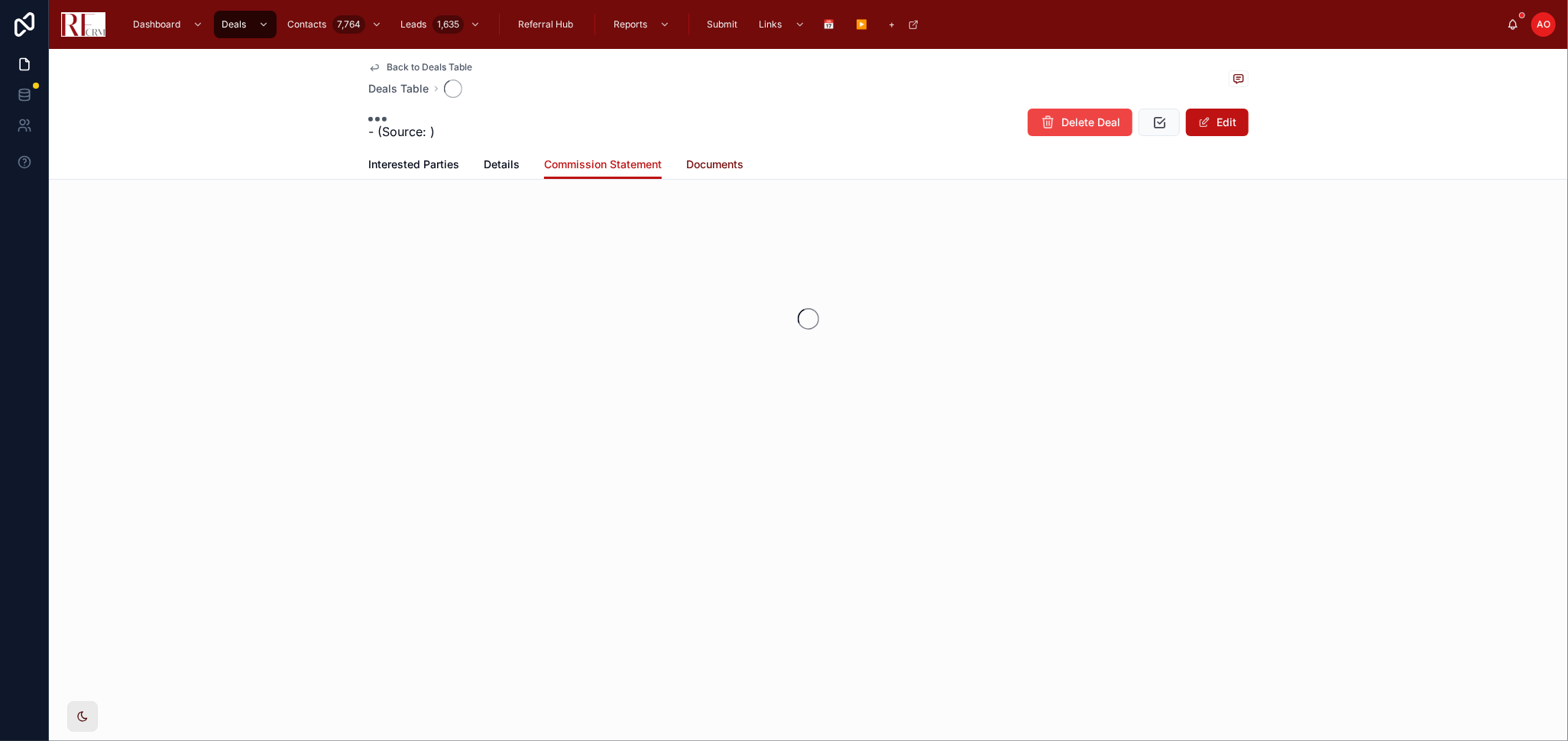
click at [731, 168] on span "Documents" at bounding box center [714, 164] width 58 height 15
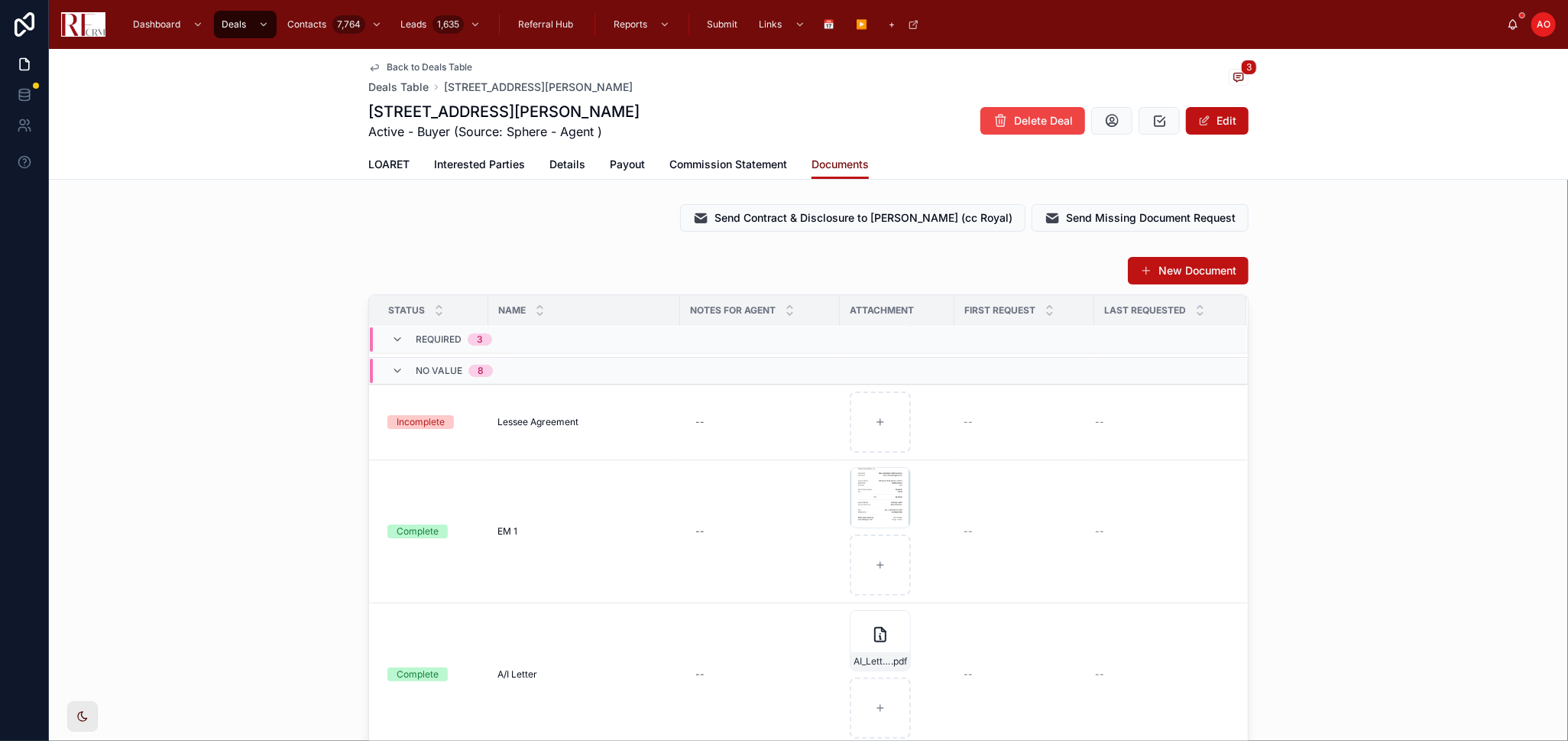
scroll to position [169, 0]
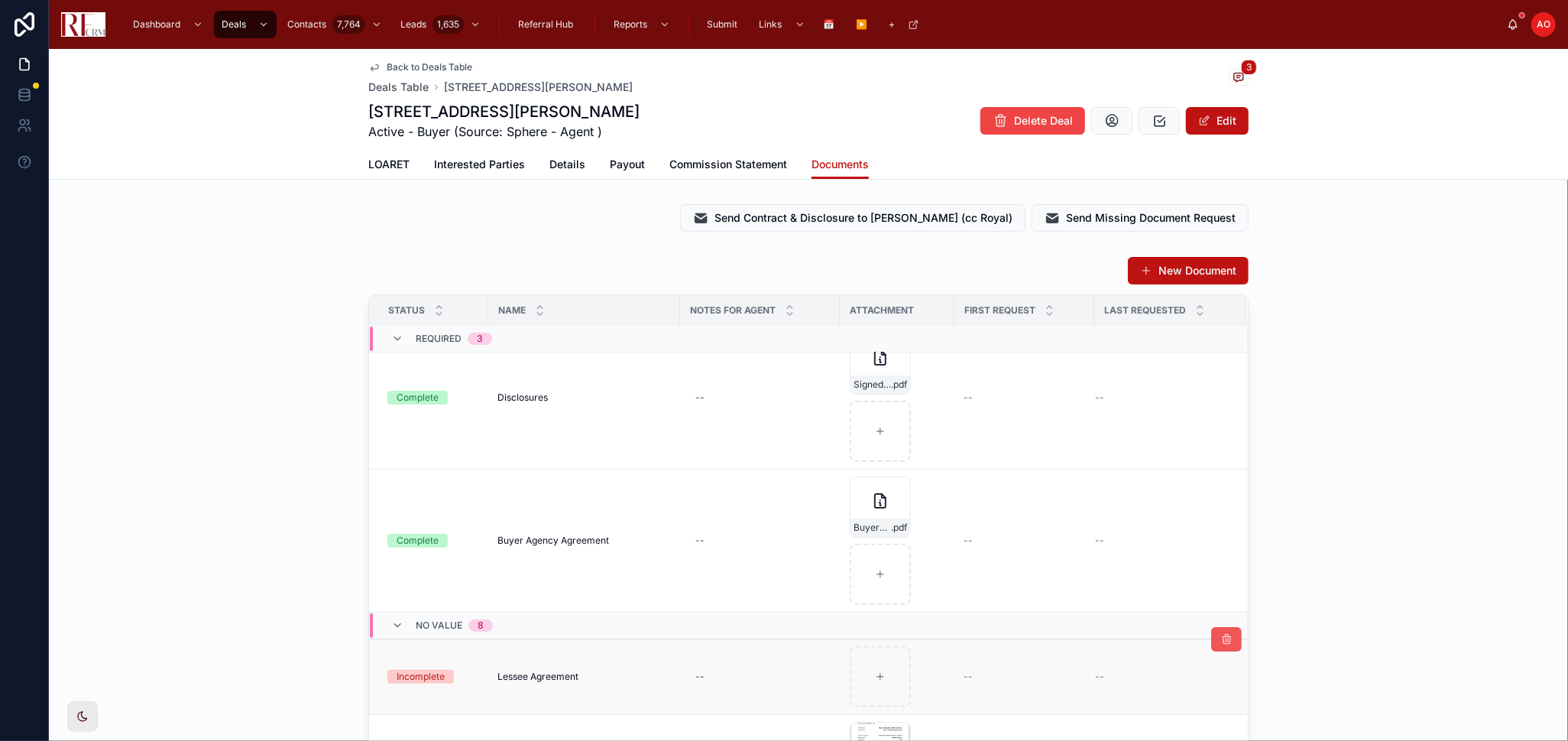
click at [1211, 636] on button at bounding box center [1226, 639] width 30 height 25
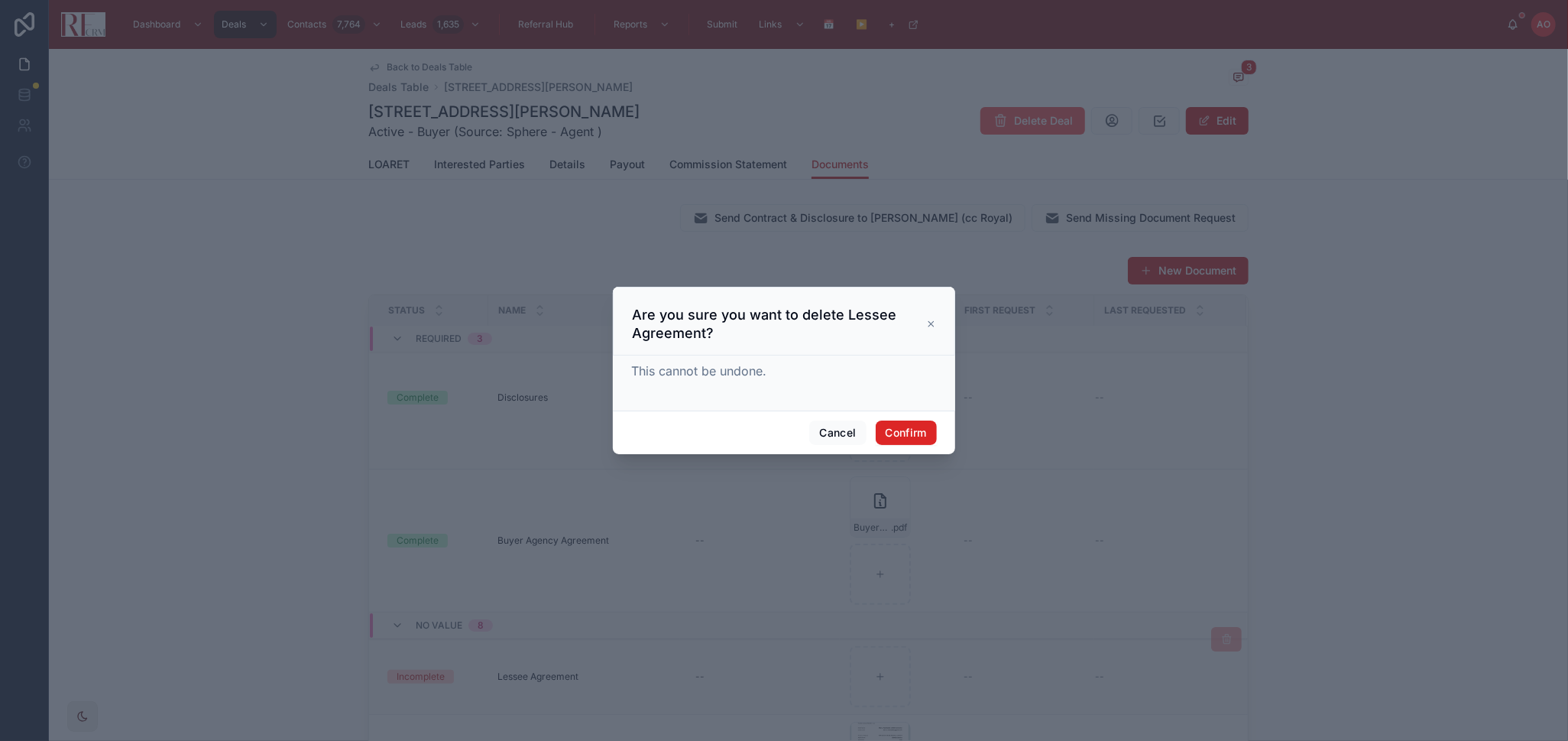
click at [908, 423] on button "Confirm" at bounding box center [905, 433] width 61 height 25
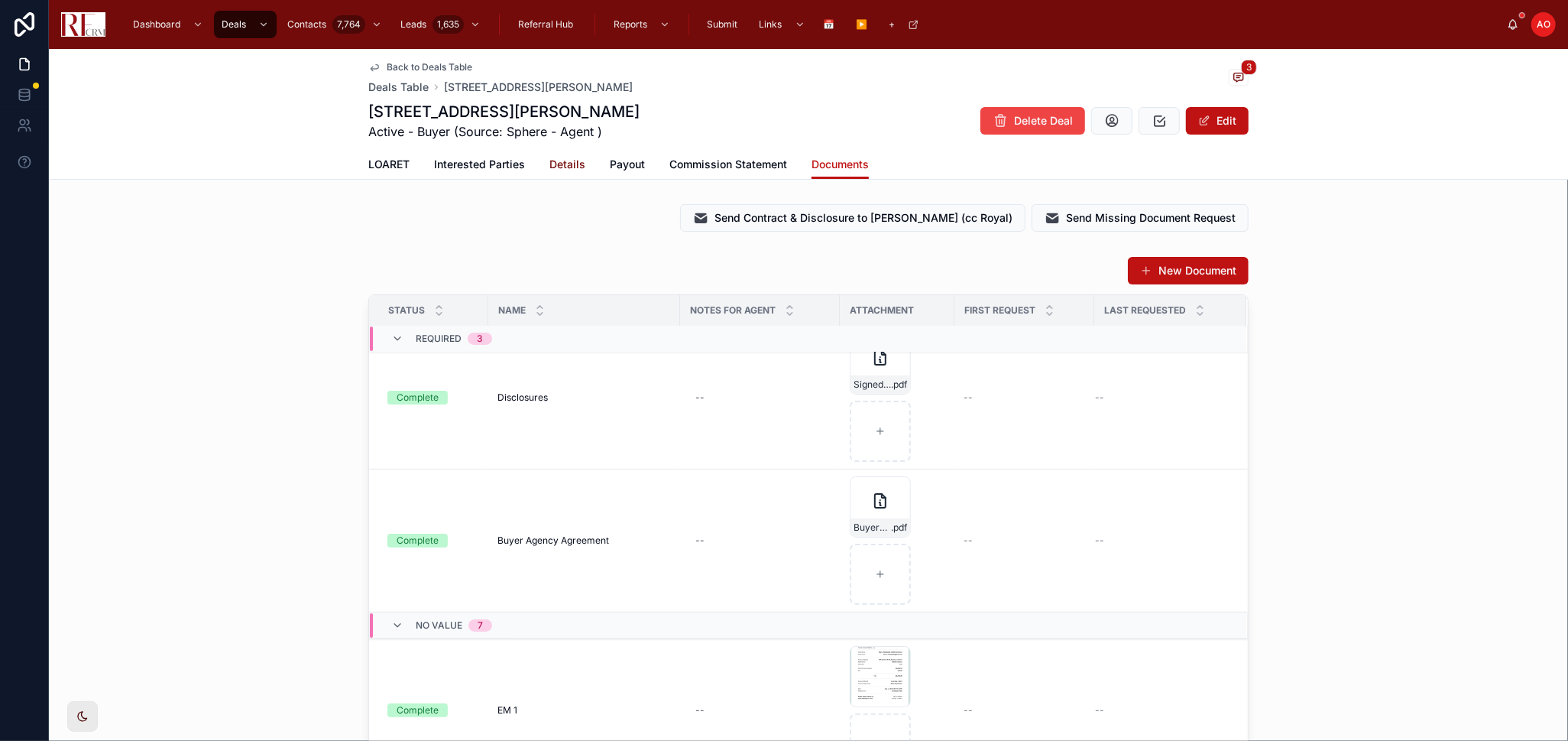
click at [551, 160] on span "Details" at bounding box center [567, 164] width 36 height 15
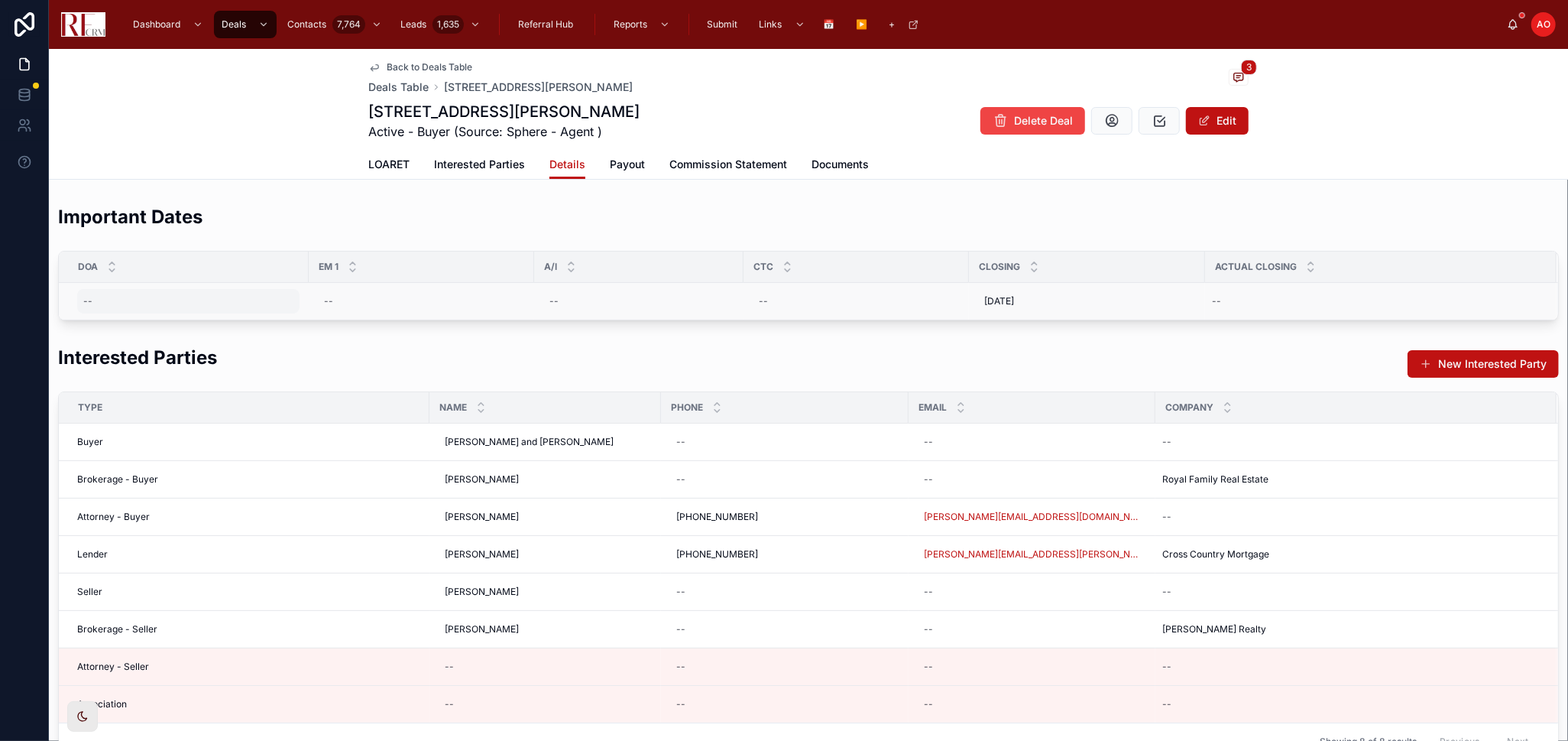
click at [175, 300] on div "--" at bounding box center [188, 301] width 222 height 25
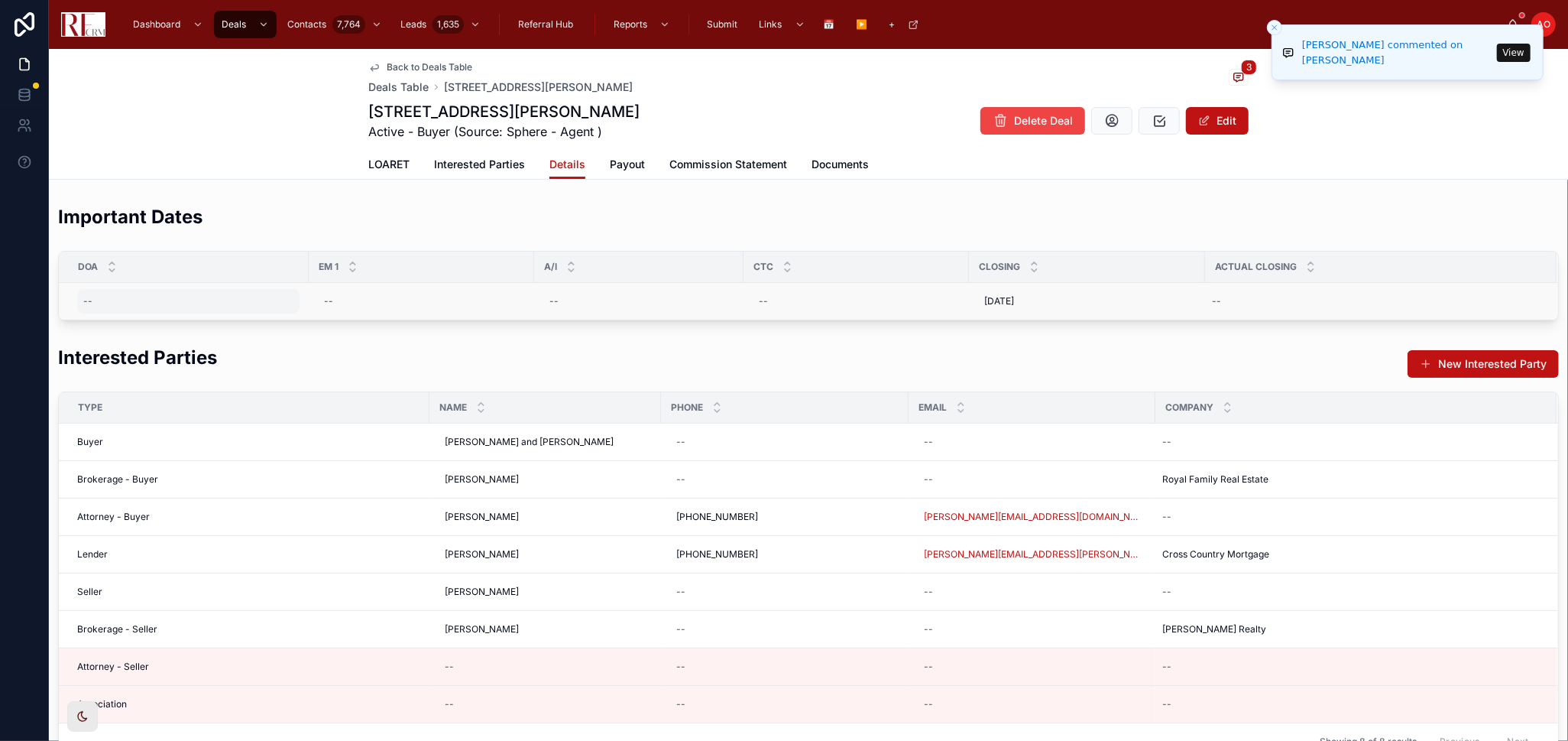
click at [181, 303] on div "--" at bounding box center [188, 301] width 222 height 25
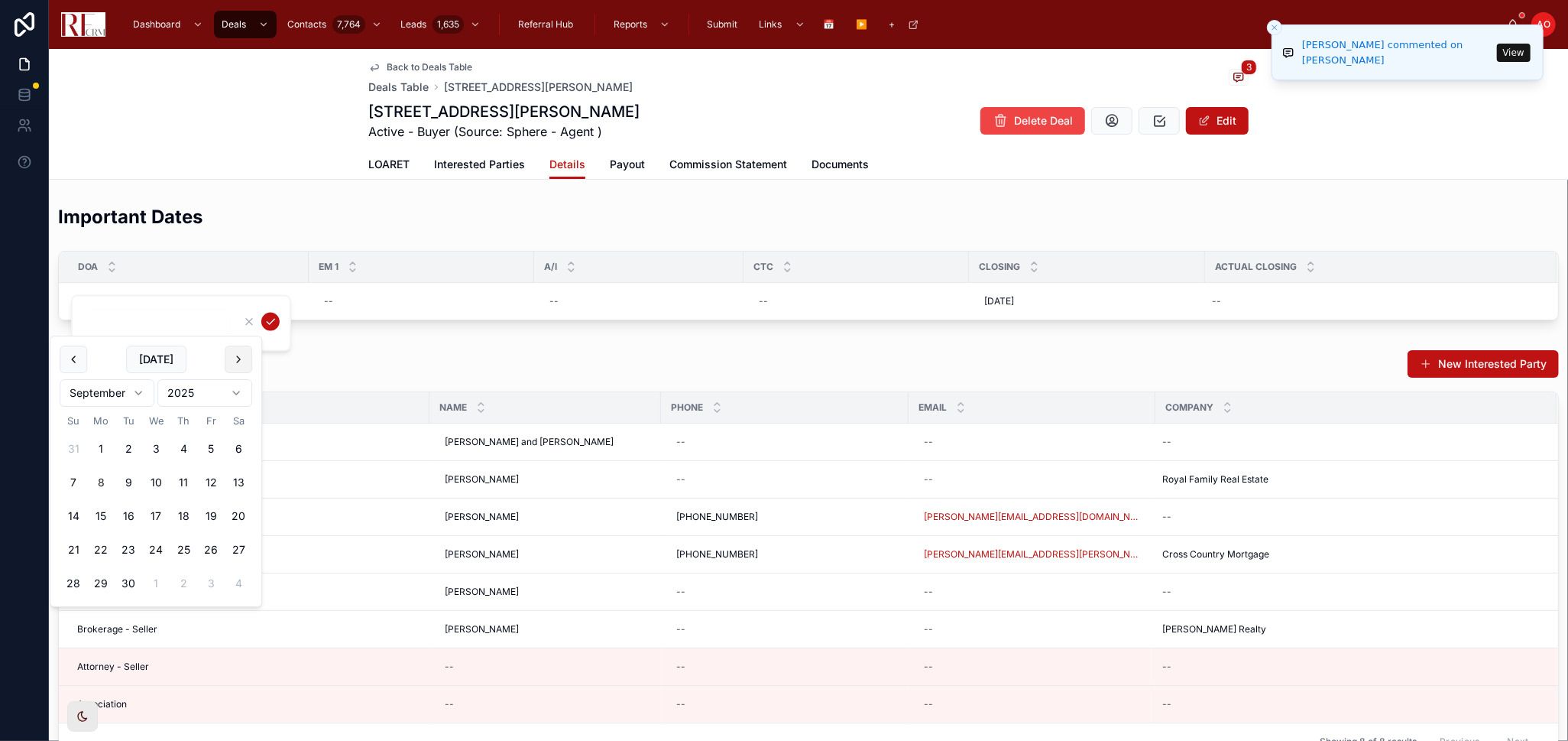
click at [235, 358] on button at bounding box center [238, 359] width 27 height 27
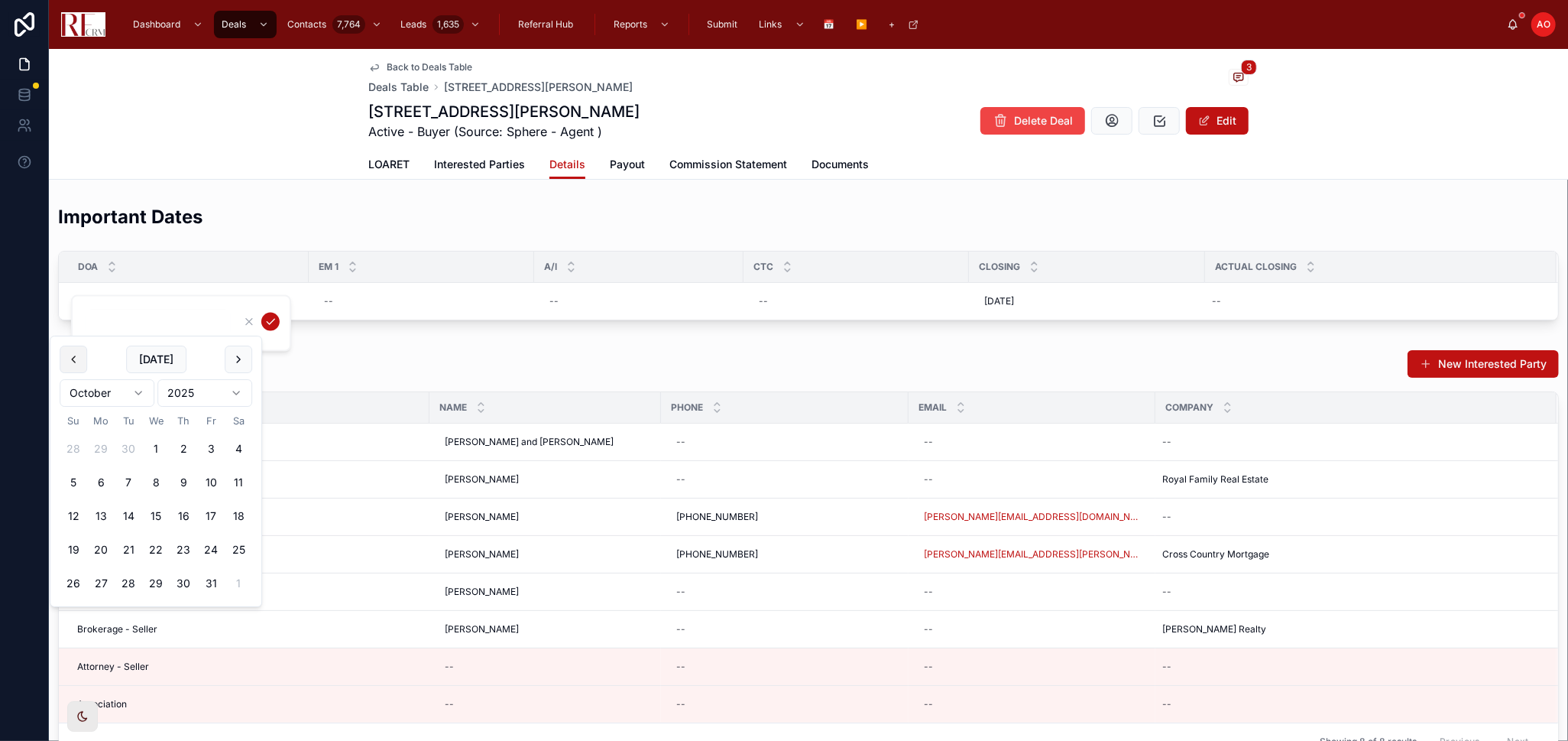
click at [61, 357] on button at bounding box center [73, 359] width 27 height 27
click at [65, 355] on button at bounding box center [74, 360] width 27 height 27
click at [153, 581] on button "30" at bounding box center [157, 583] width 27 height 27
type input "*********"
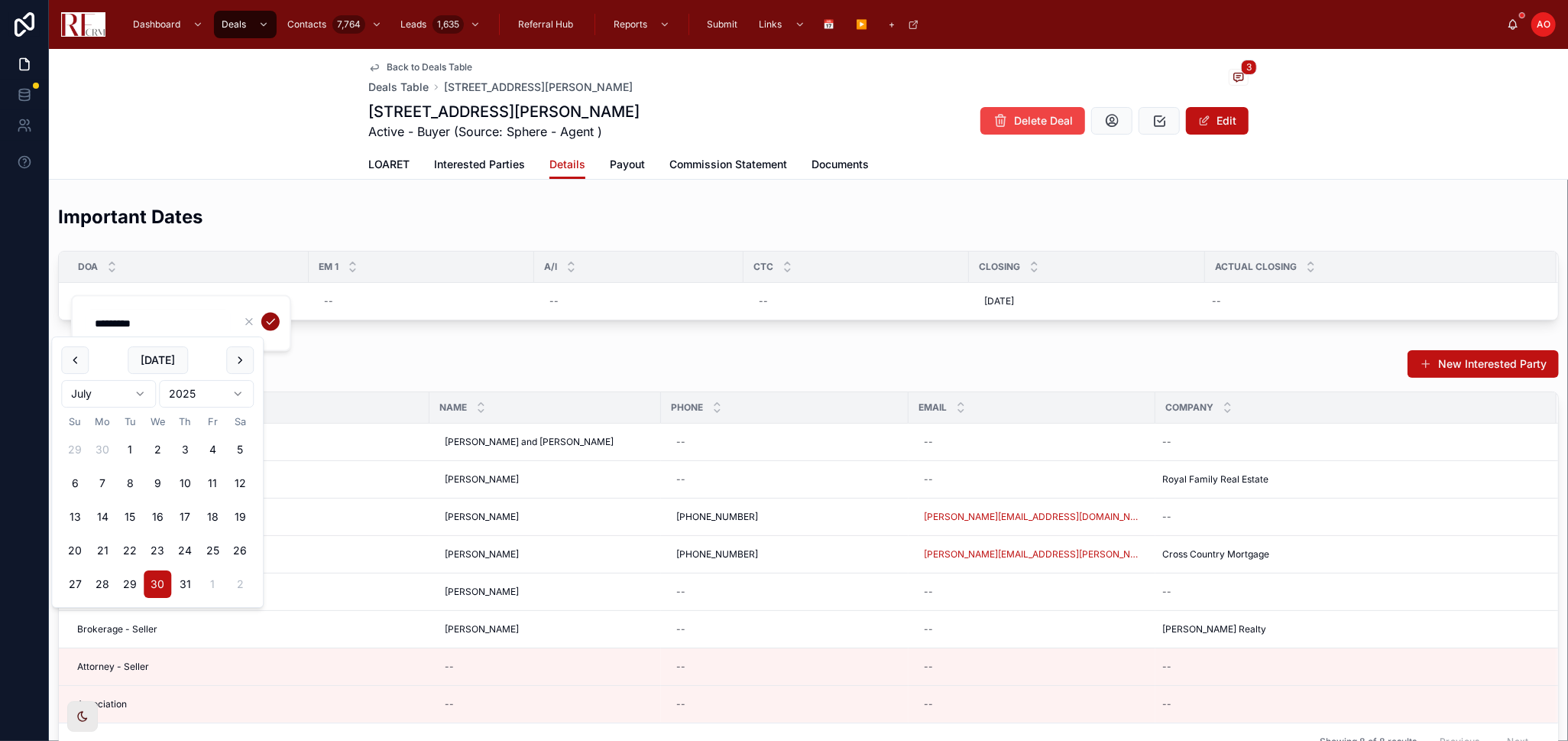
click at [267, 316] on icon "submit" at bounding box center [270, 322] width 12 height 12
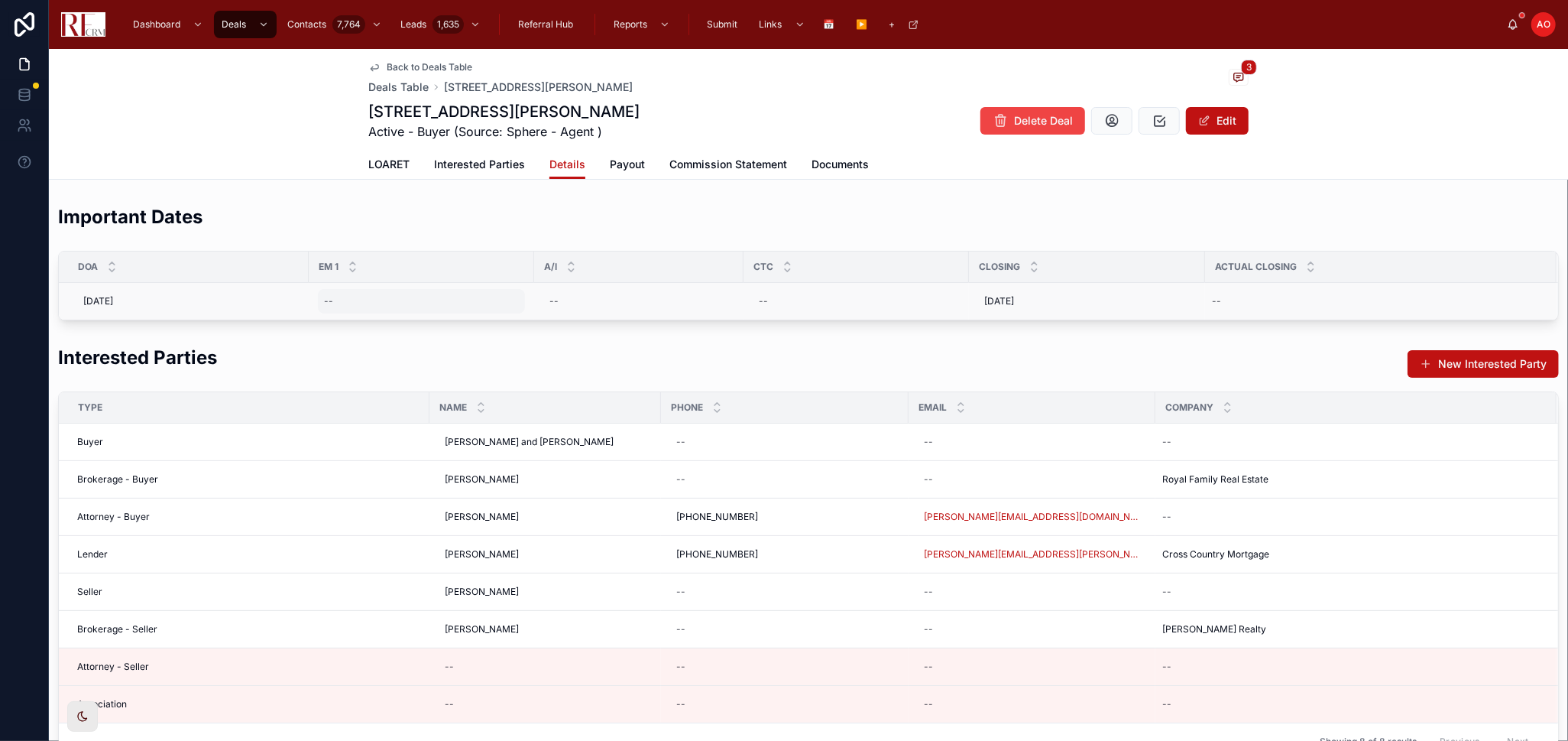
click at [408, 294] on div "--" at bounding box center [422, 301] width 207 height 25
click at [324, 363] on div "Interested Parties New Interested Party" at bounding box center [809, 363] width 1501 height 37
click at [315, 355] on div "Interested Parties New Interested Party" at bounding box center [809, 363] width 1501 height 37
click at [325, 305] on div "--" at bounding box center [329, 301] width 9 height 12
click at [359, 331] on input "text" at bounding box center [399, 324] width 145 height 21
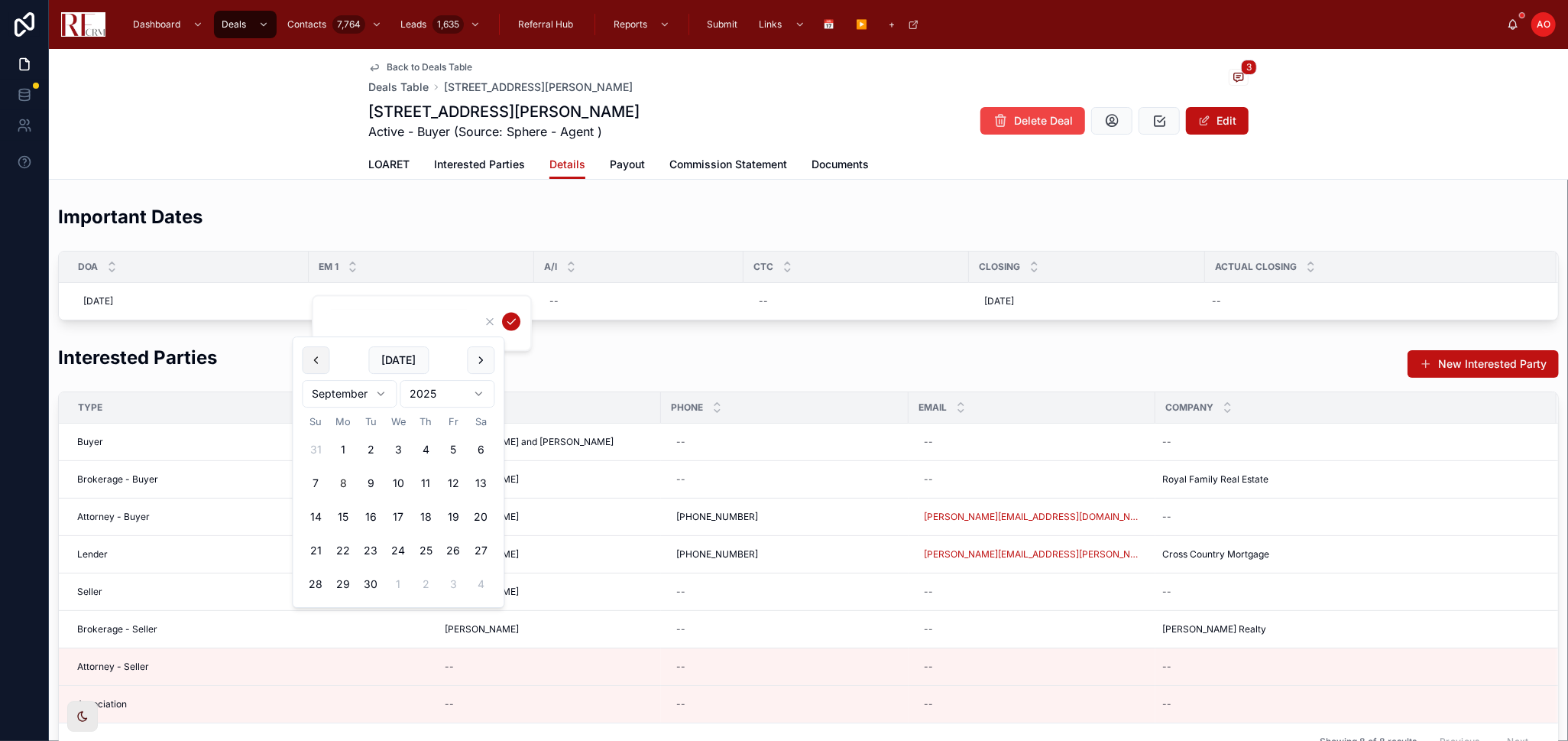
click at [316, 354] on button at bounding box center [315, 360] width 27 height 27
click at [475, 364] on button at bounding box center [480, 360] width 27 height 27
click at [485, 359] on button at bounding box center [480, 360] width 27 height 27
click at [373, 484] on button "5" at bounding box center [370, 483] width 27 height 27
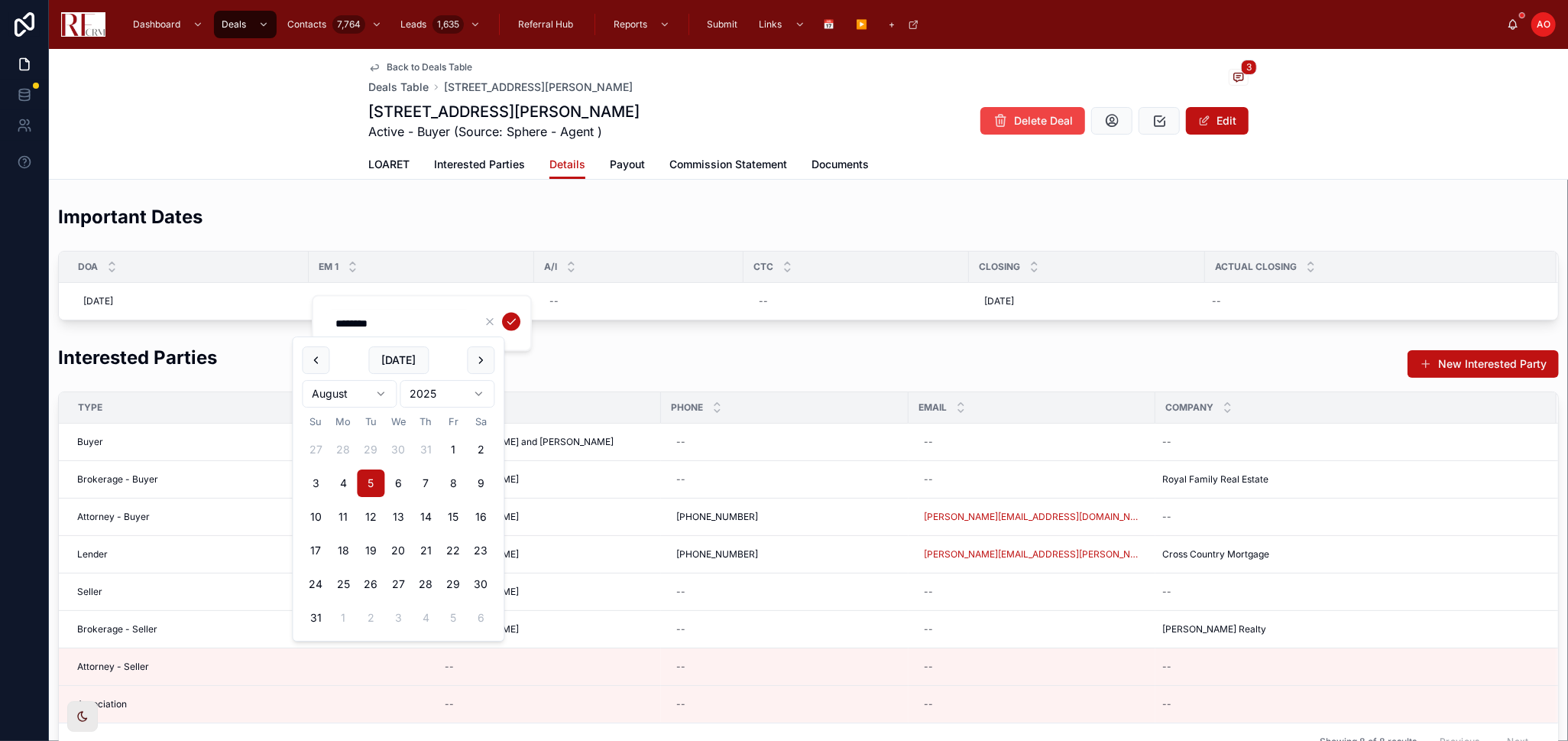
type input "********"
click at [511, 319] on icon "submit" at bounding box center [511, 322] width 12 height 12
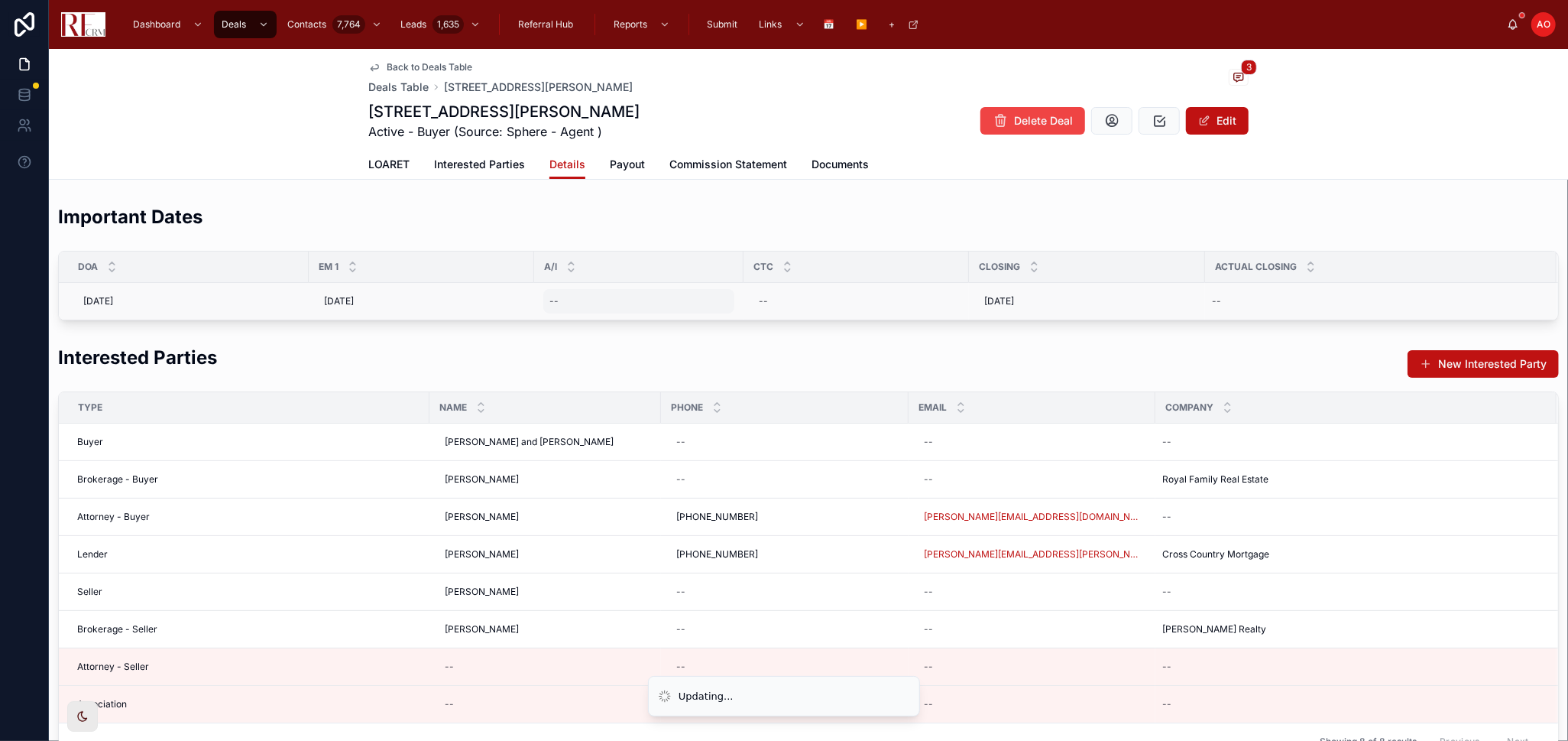
click at [594, 300] on div "--" at bounding box center [639, 301] width 191 height 25
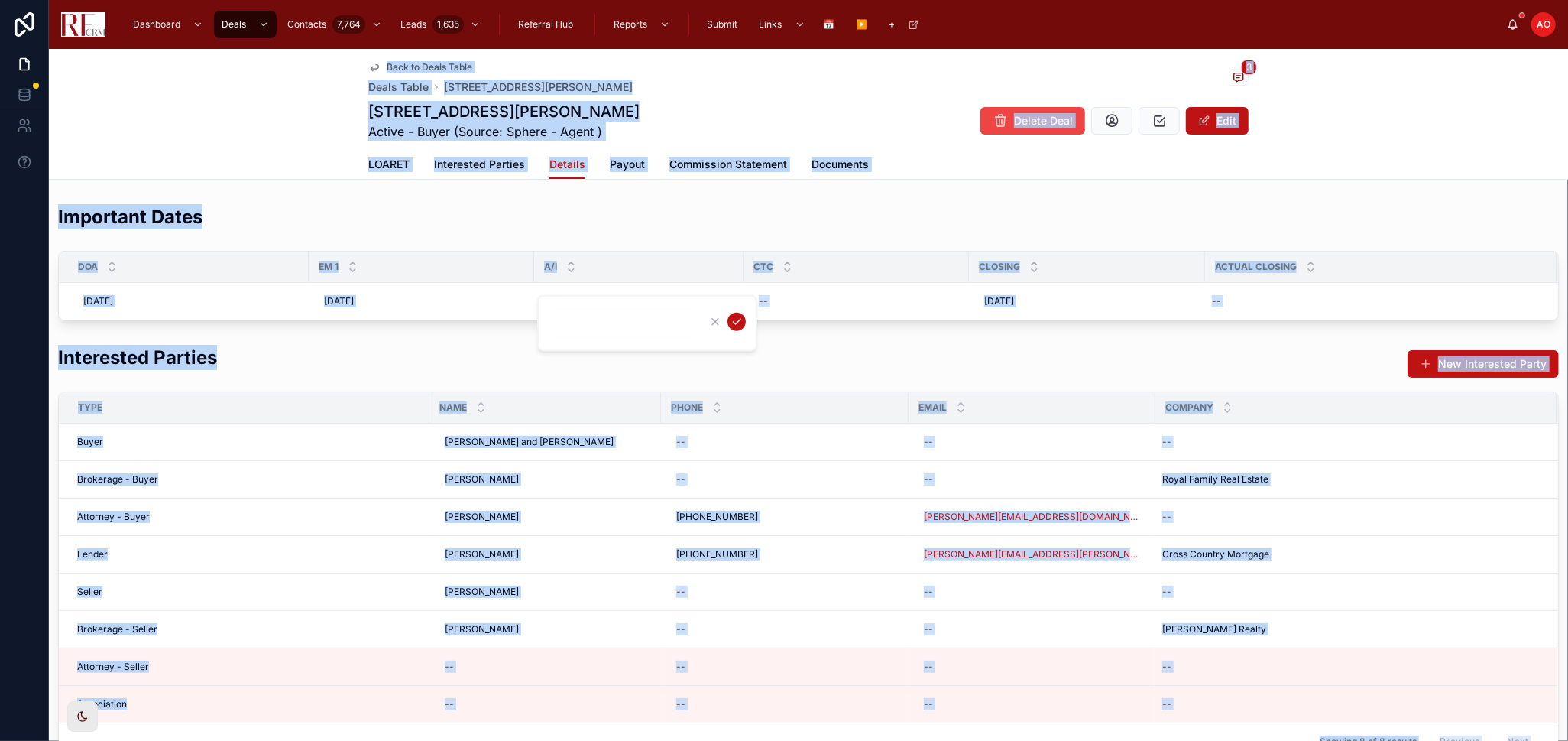
click at [602, 318] on input "text" at bounding box center [625, 324] width 145 height 21
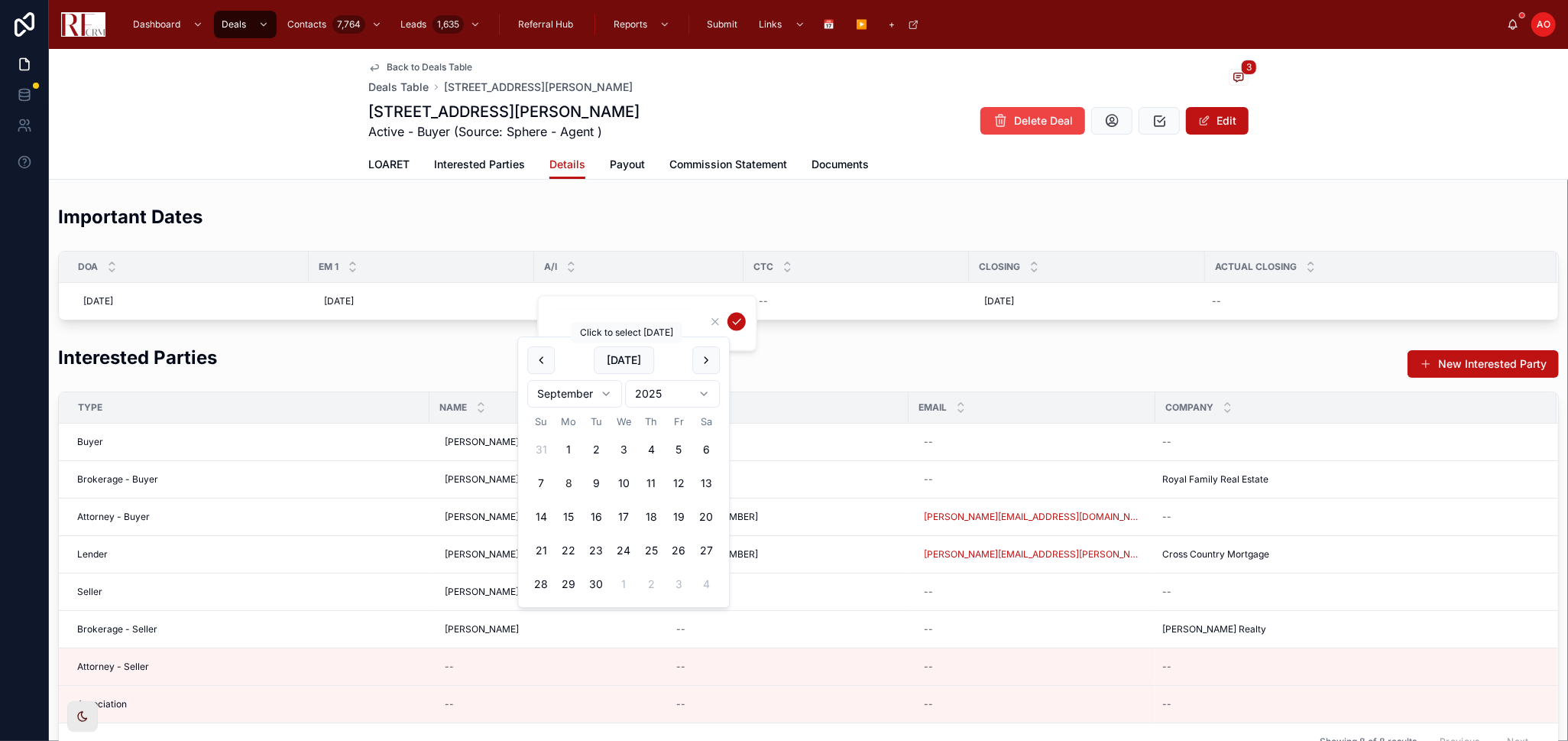
click at [546, 366] on div "Interested Parties New Interested Party" at bounding box center [809, 363] width 1501 height 37
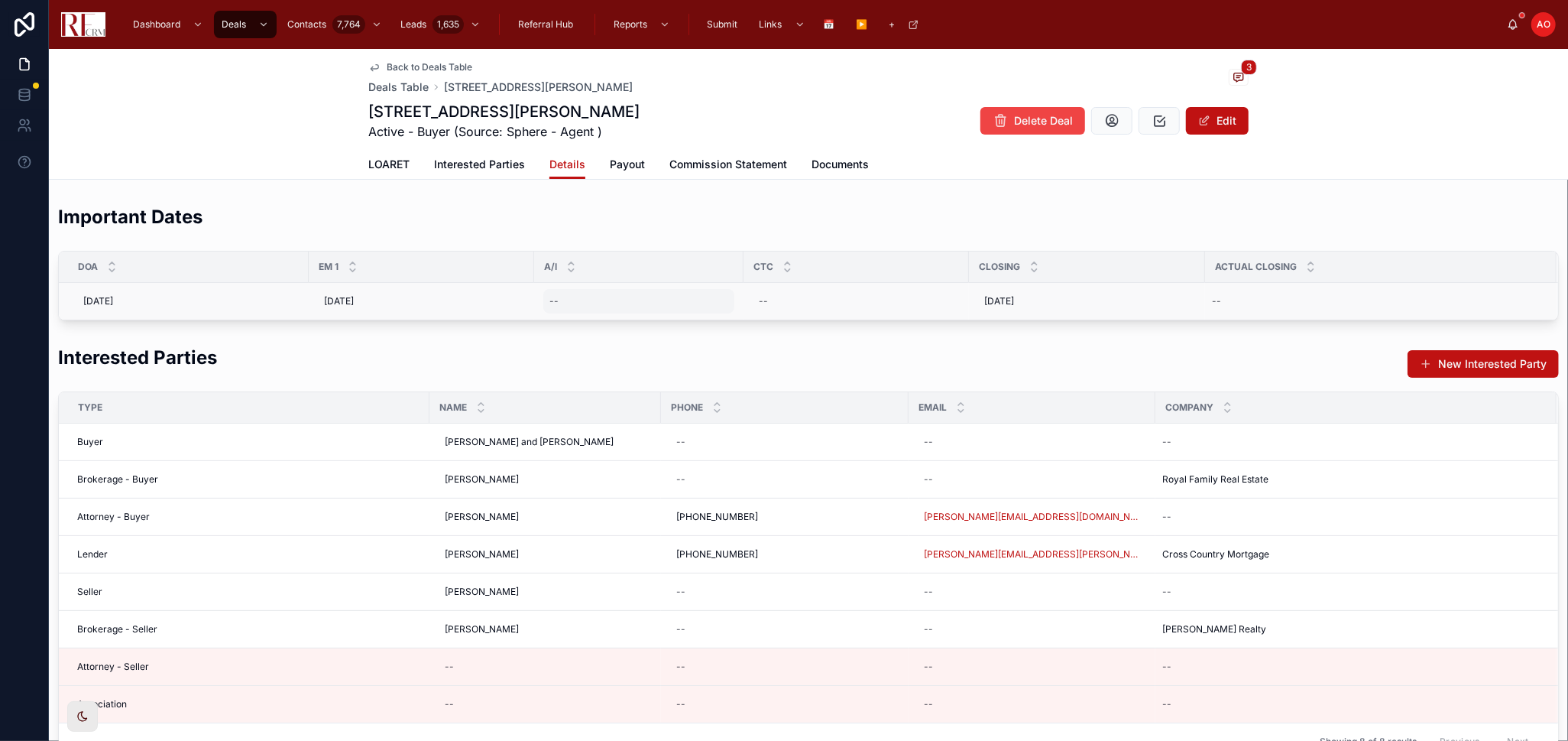
click at [549, 298] on div "--" at bounding box center [554, 301] width 9 height 12
click at [592, 313] on td "--" at bounding box center [639, 301] width 209 height 37
click at [597, 303] on div "--" at bounding box center [639, 301] width 191 height 25
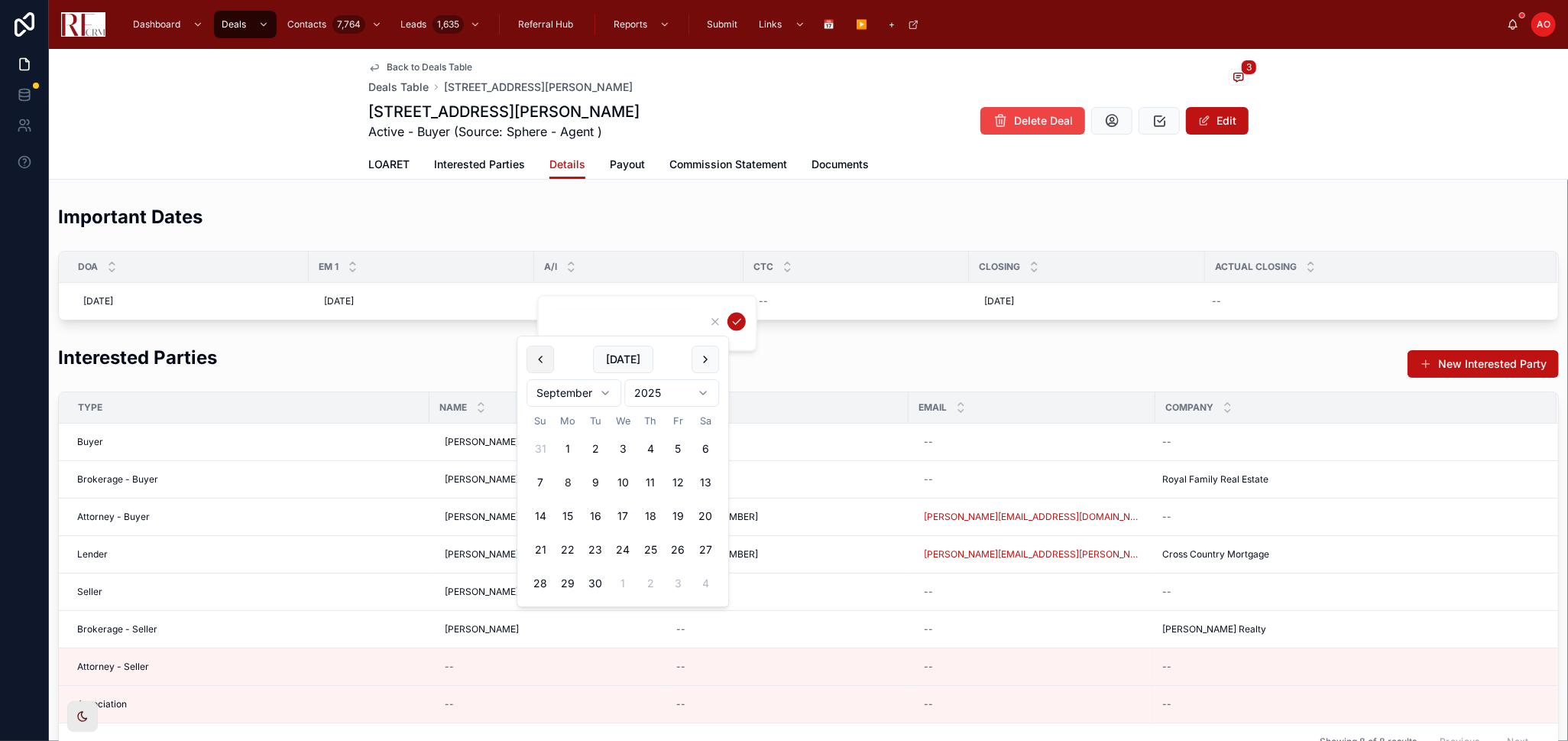
click at [549, 353] on button at bounding box center [539, 359] width 27 height 27
click at [547, 353] on button at bounding box center [540, 360] width 27 height 27
click at [697, 363] on button at bounding box center [705, 360] width 27 height 27
click at [619, 485] on button "6" at bounding box center [623, 483] width 27 height 27
type input "********"
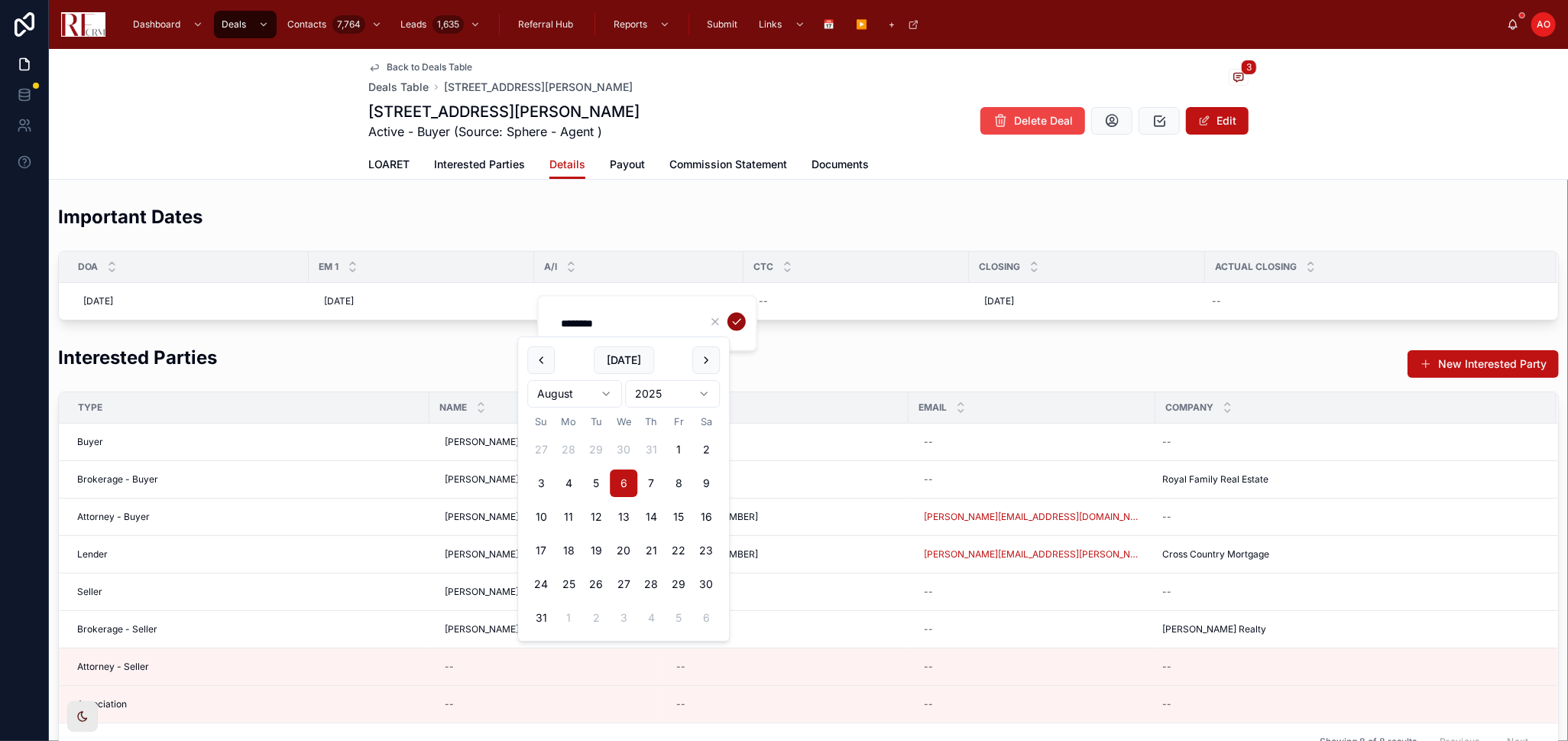
click at [741, 318] on icon "submit" at bounding box center [736, 322] width 12 height 12
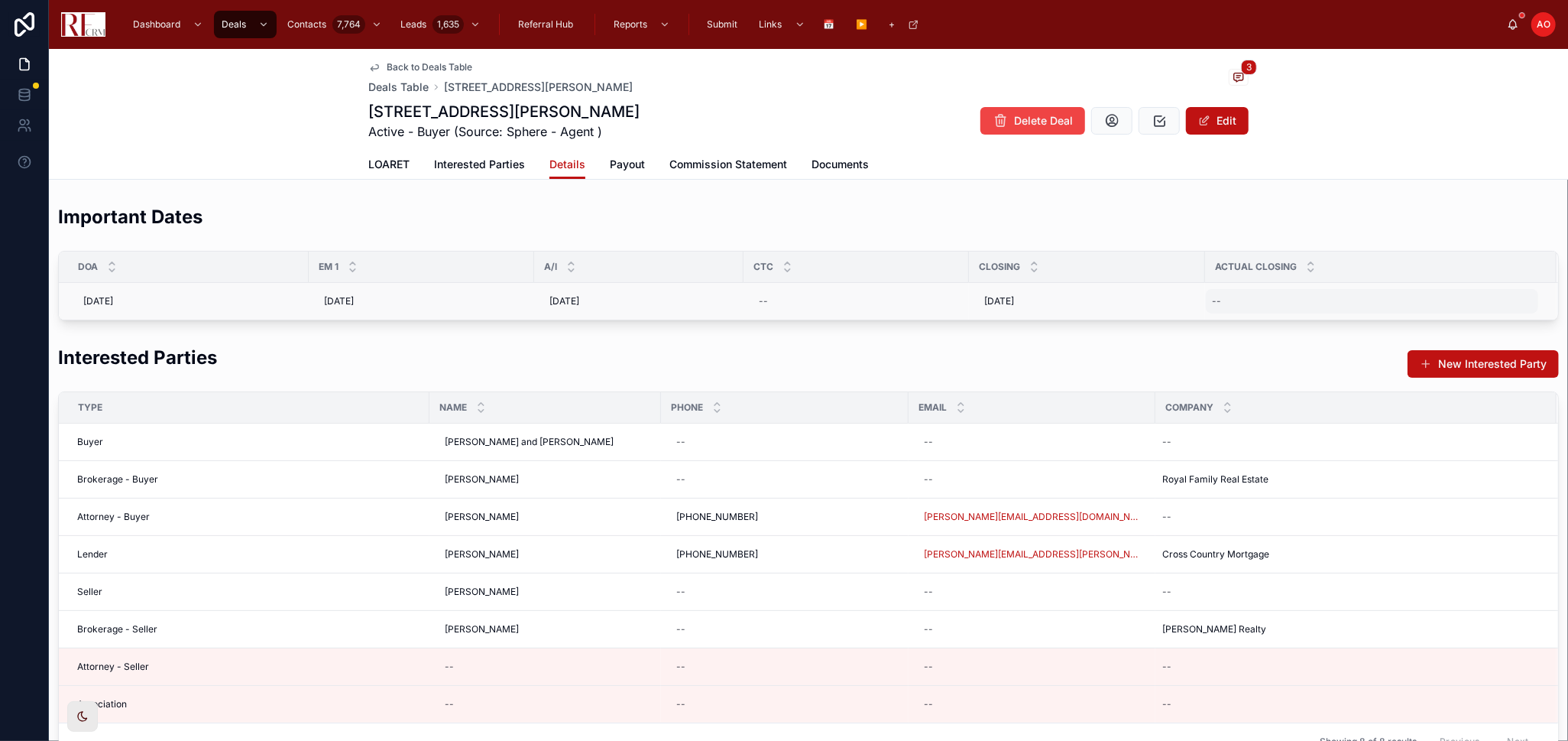
click at [1250, 292] on div "--" at bounding box center [1371, 301] width 332 height 25
click at [1297, 303] on div "--" at bounding box center [1371, 301] width 332 height 25
click at [1325, 301] on div "--" at bounding box center [1371, 301] width 332 height 25
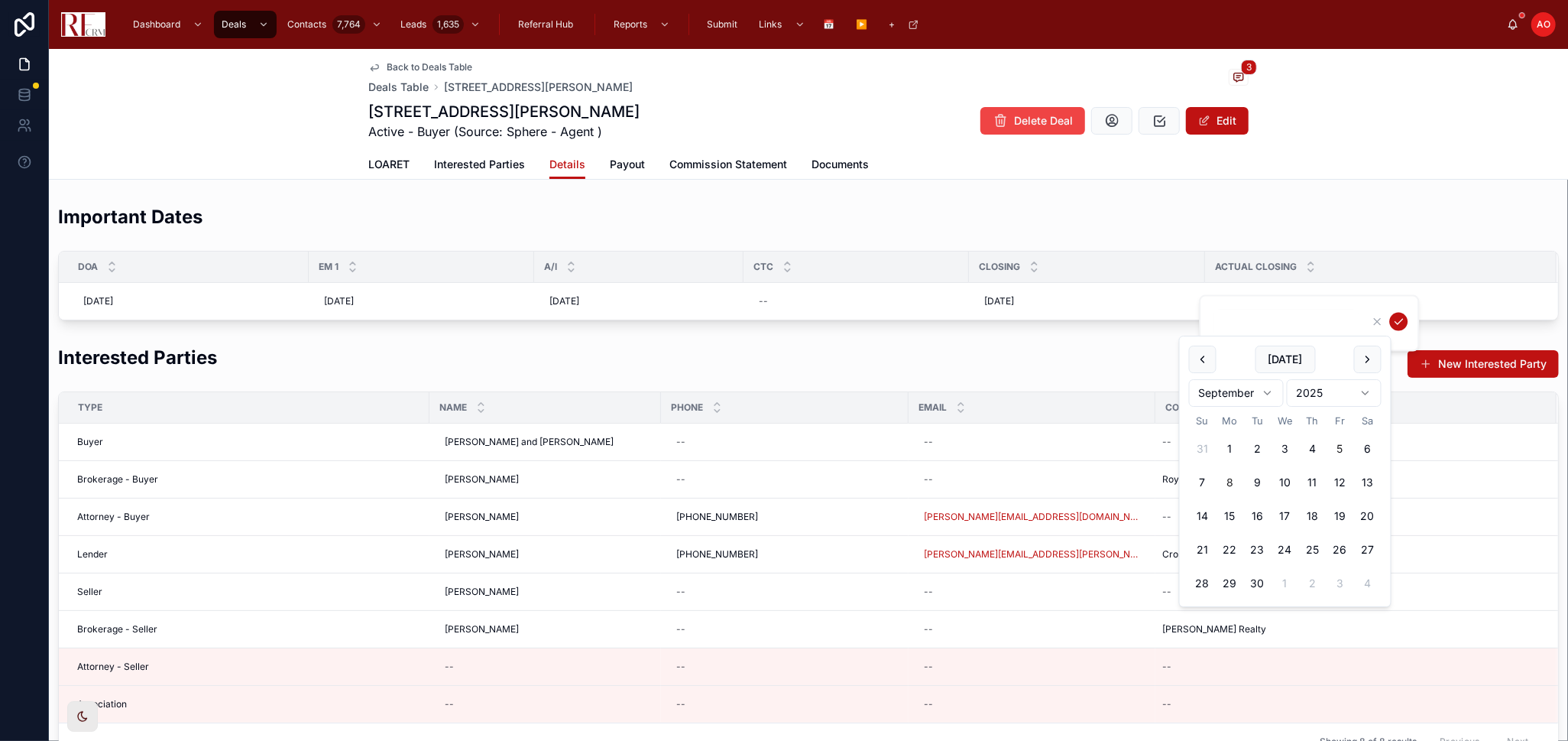
click at [1338, 448] on button "5" at bounding box center [1339, 448] width 27 height 27
type input "********"
click at [1397, 319] on icon "submit" at bounding box center [1398, 322] width 12 height 12
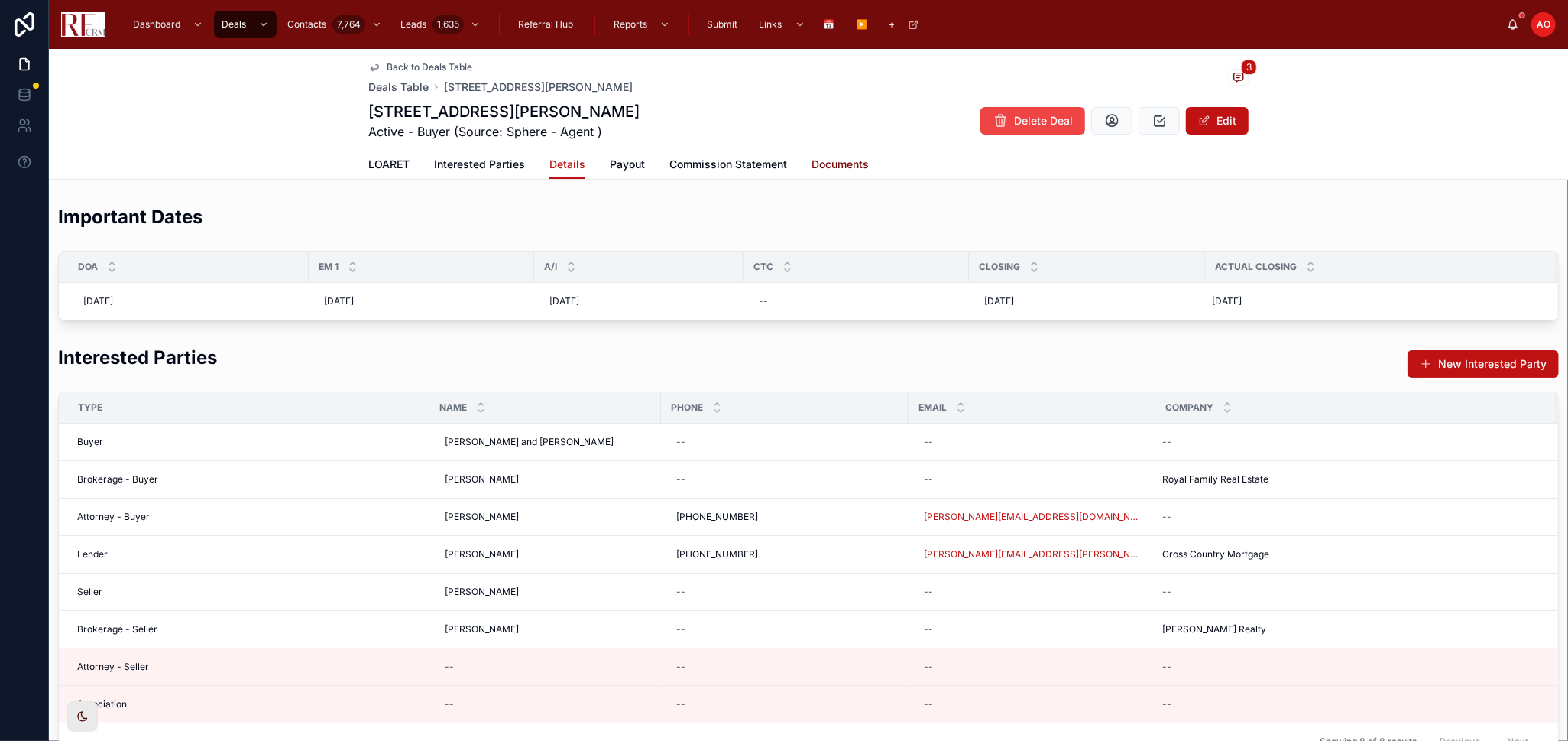
click at [840, 158] on span "Documents" at bounding box center [840, 164] width 58 height 15
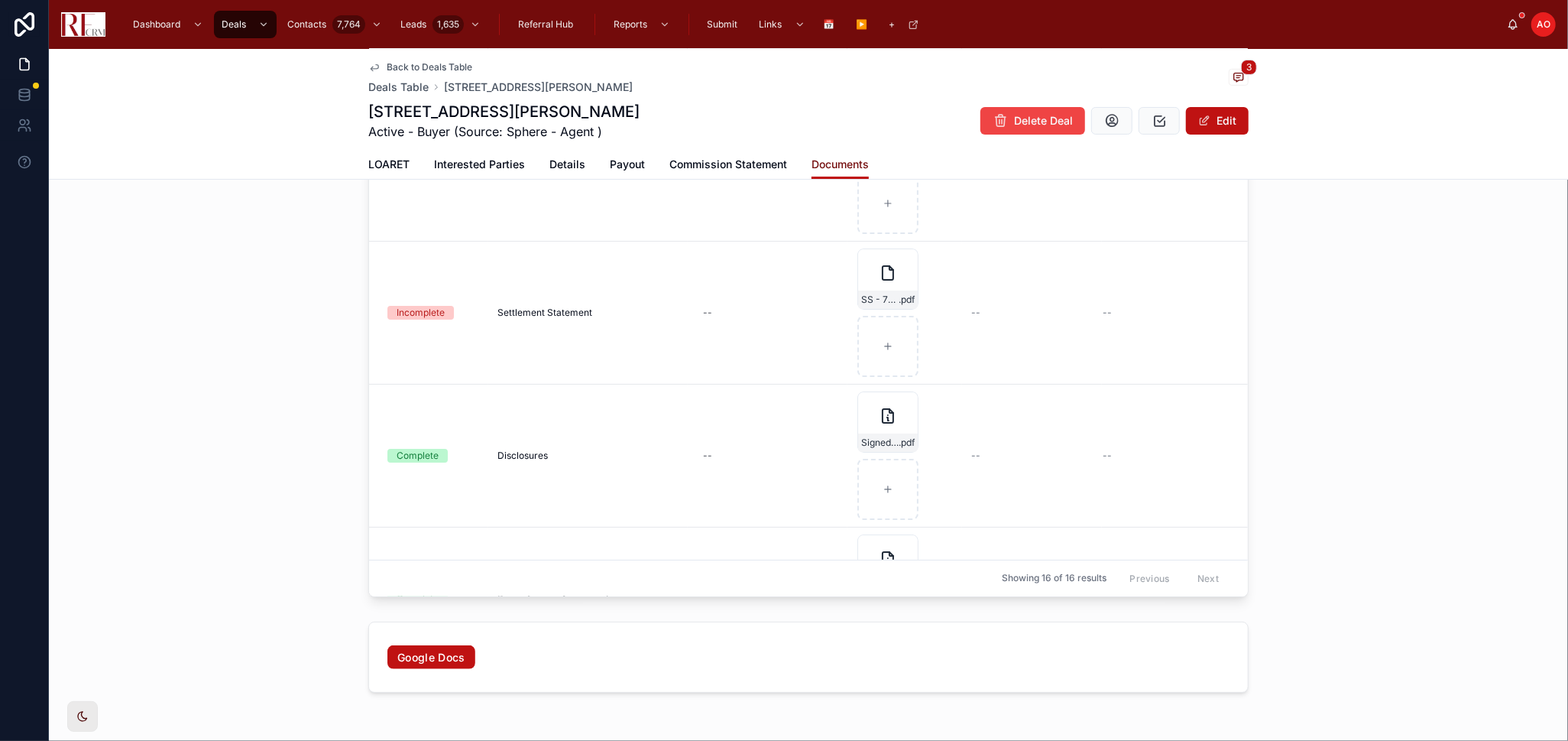
scroll to position [177, 0]
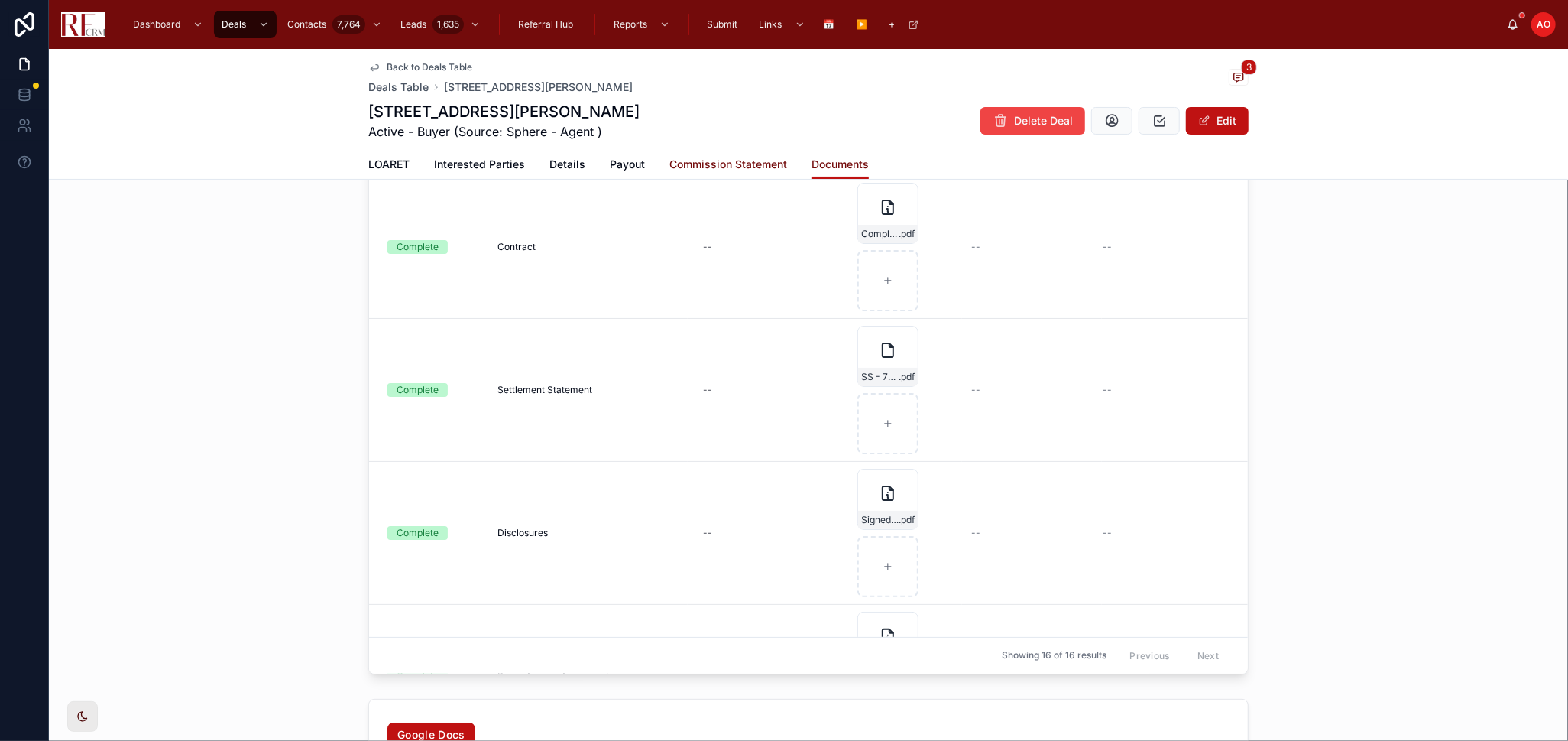
click at [723, 159] on span "Commission Statement" at bounding box center [727, 164] width 118 height 15
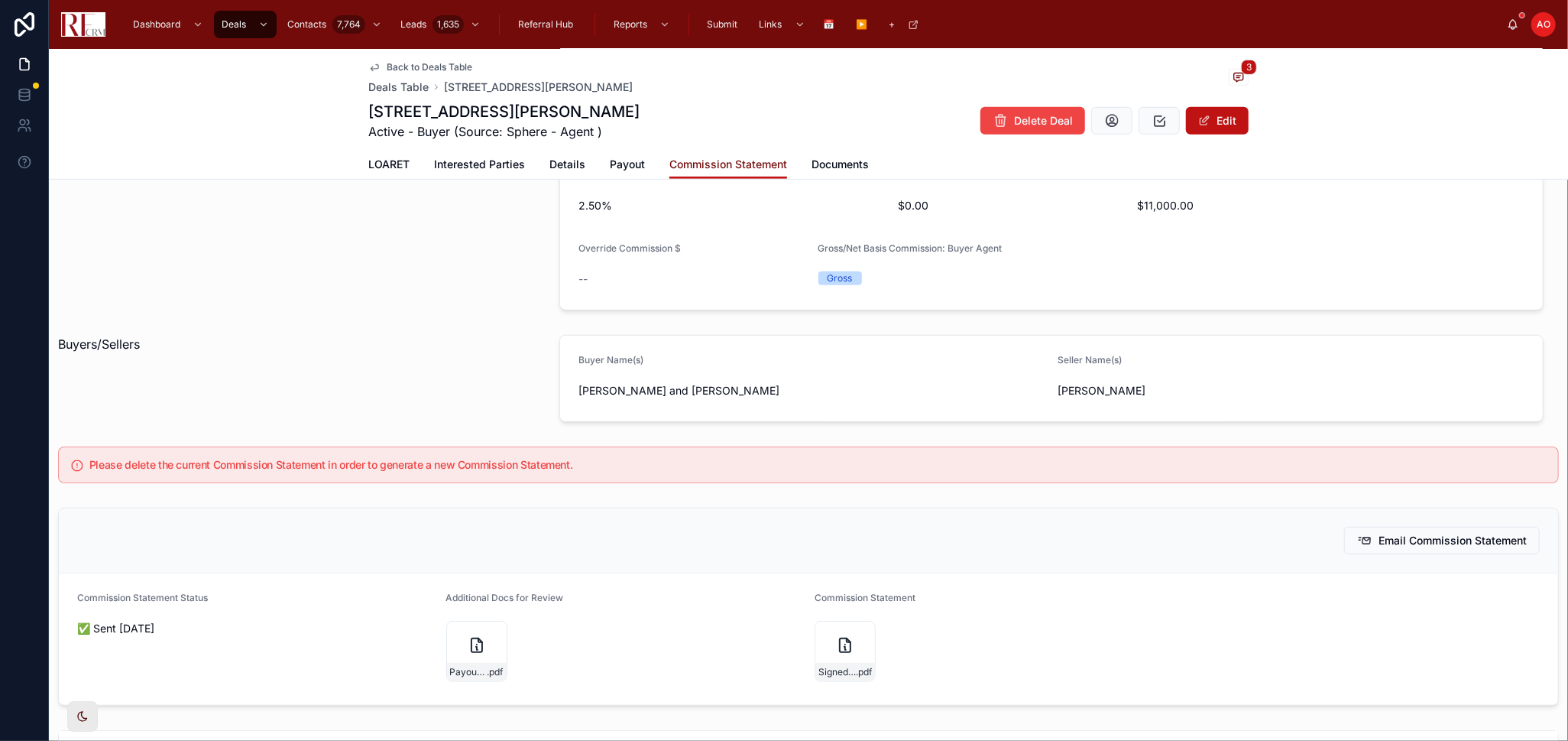
scroll to position [934, 0]
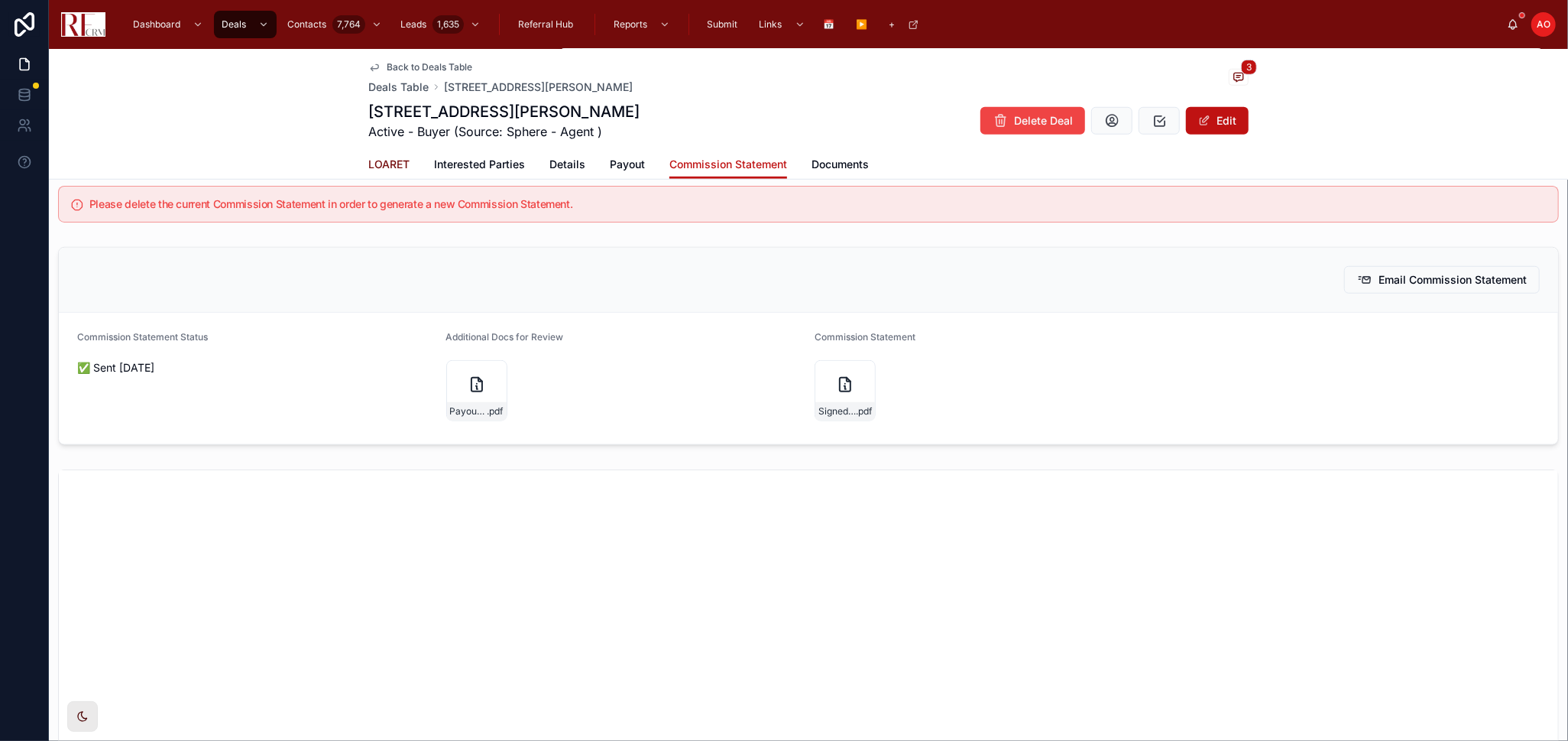
click at [392, 162] on span "LOARET" at bounding box center [389, 164] width 42 height 15
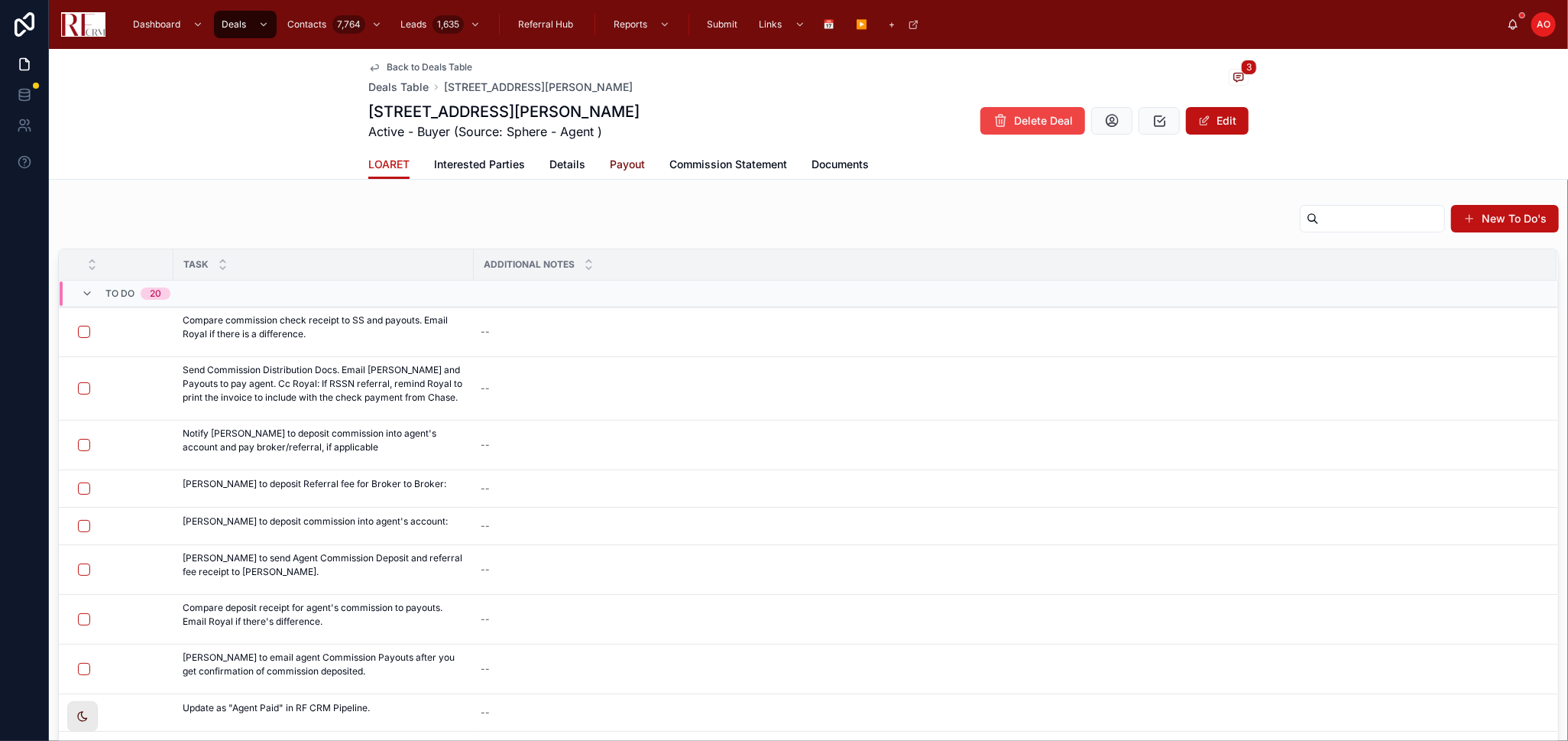
click at [612, 160] on span "Payout" at bounding box center [627, 164] width 35 height 15
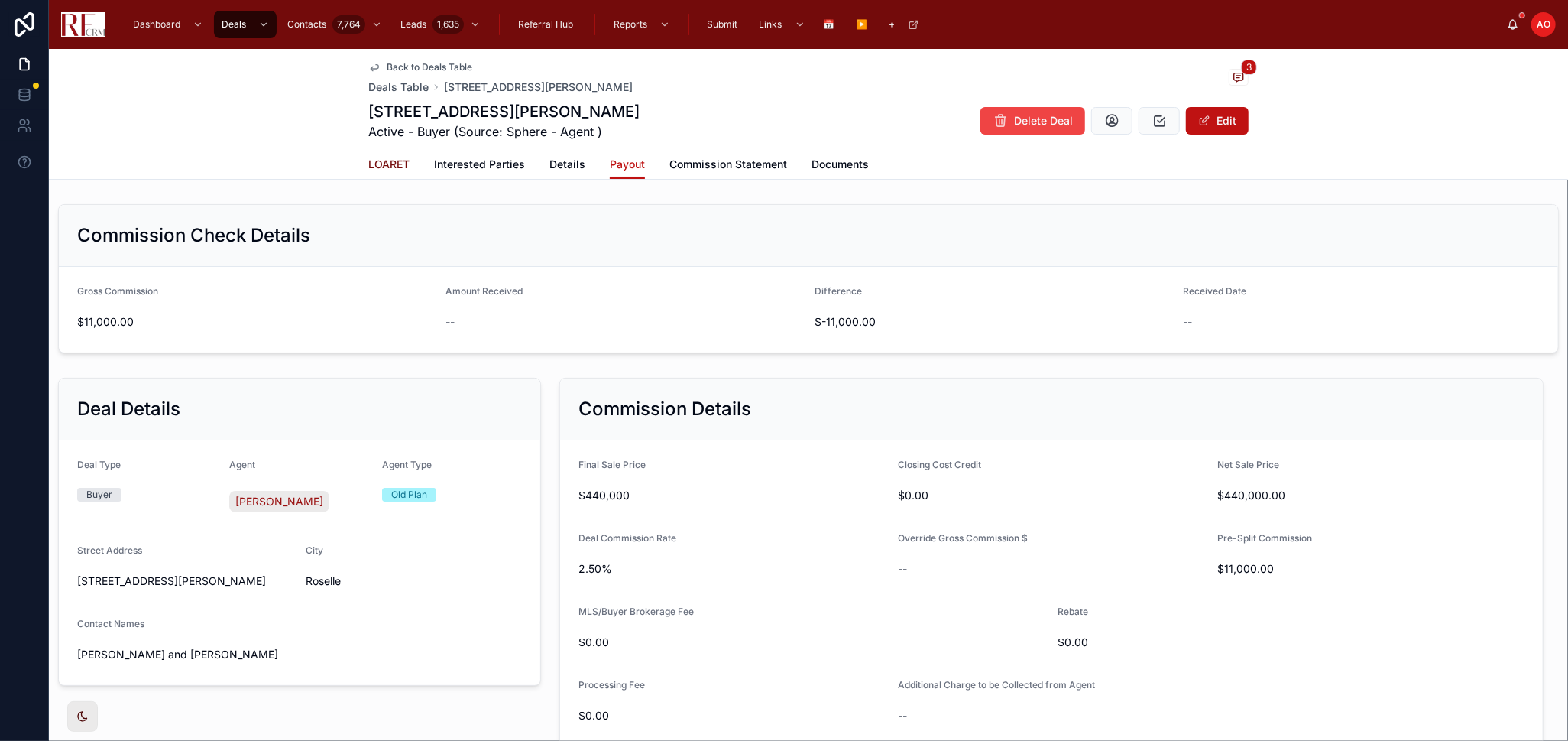
click at [398, 160] on span "LOARET" at bounding box center [389, 164] width 42 height 15
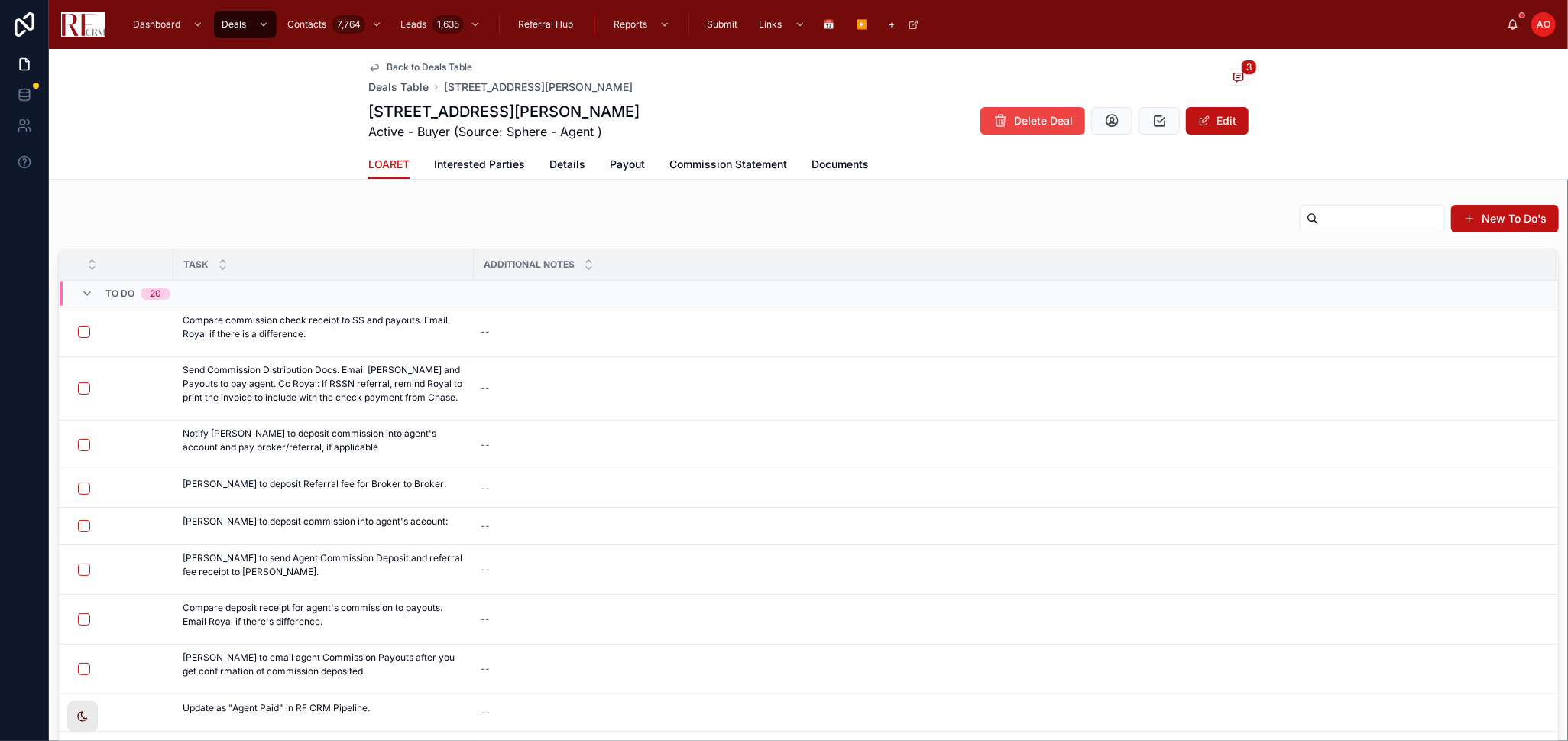
click at [1353, 147] on div "Back to Deals Table Deals Table 780 Chisholm Trail, Roselle 3 780 Chisholm Trai…" at bounding box center [808, 113] width 1518 height 130
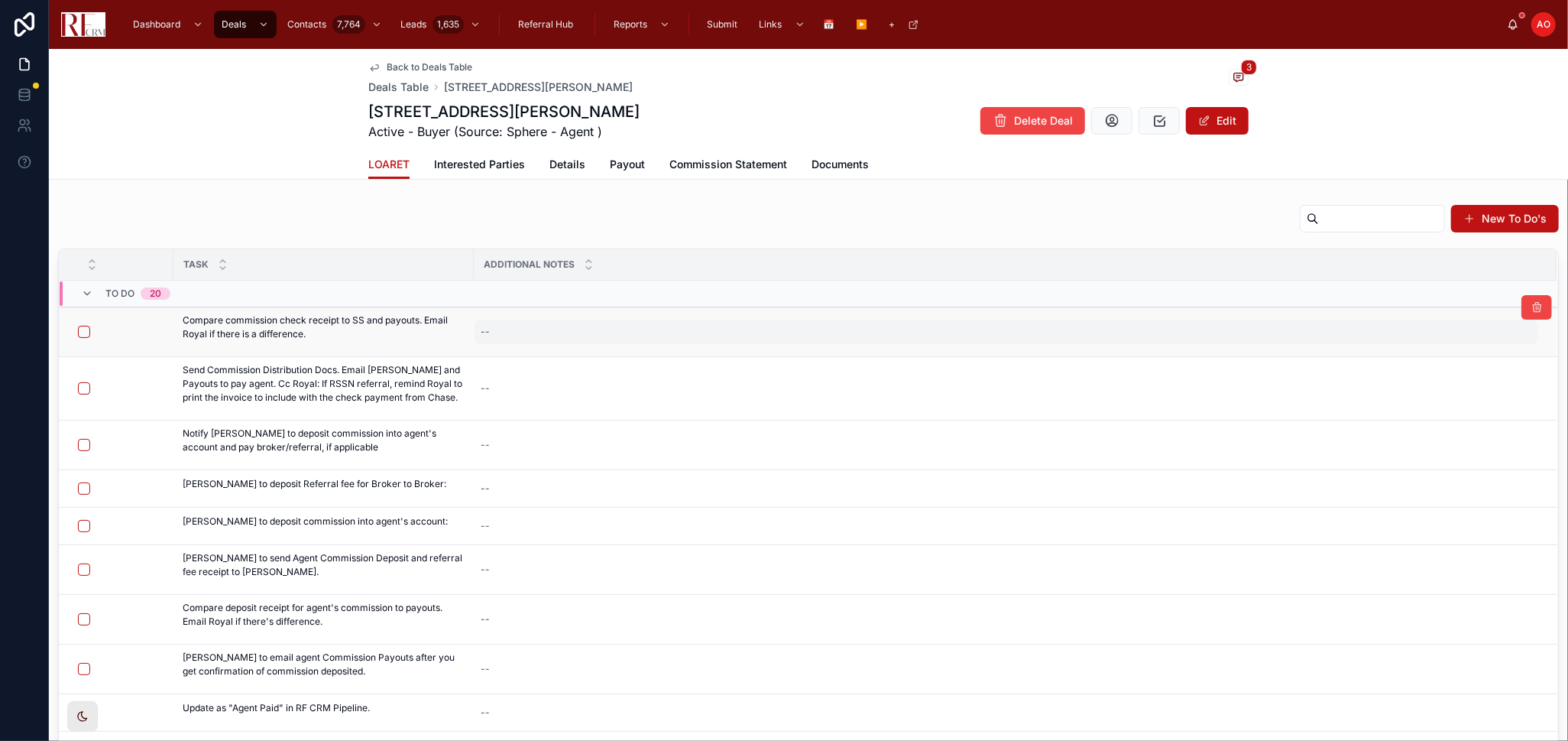
click at [557, 330] on div "--" at bounding box center [1006, 332] width 1063 height 25
type textarea "*"
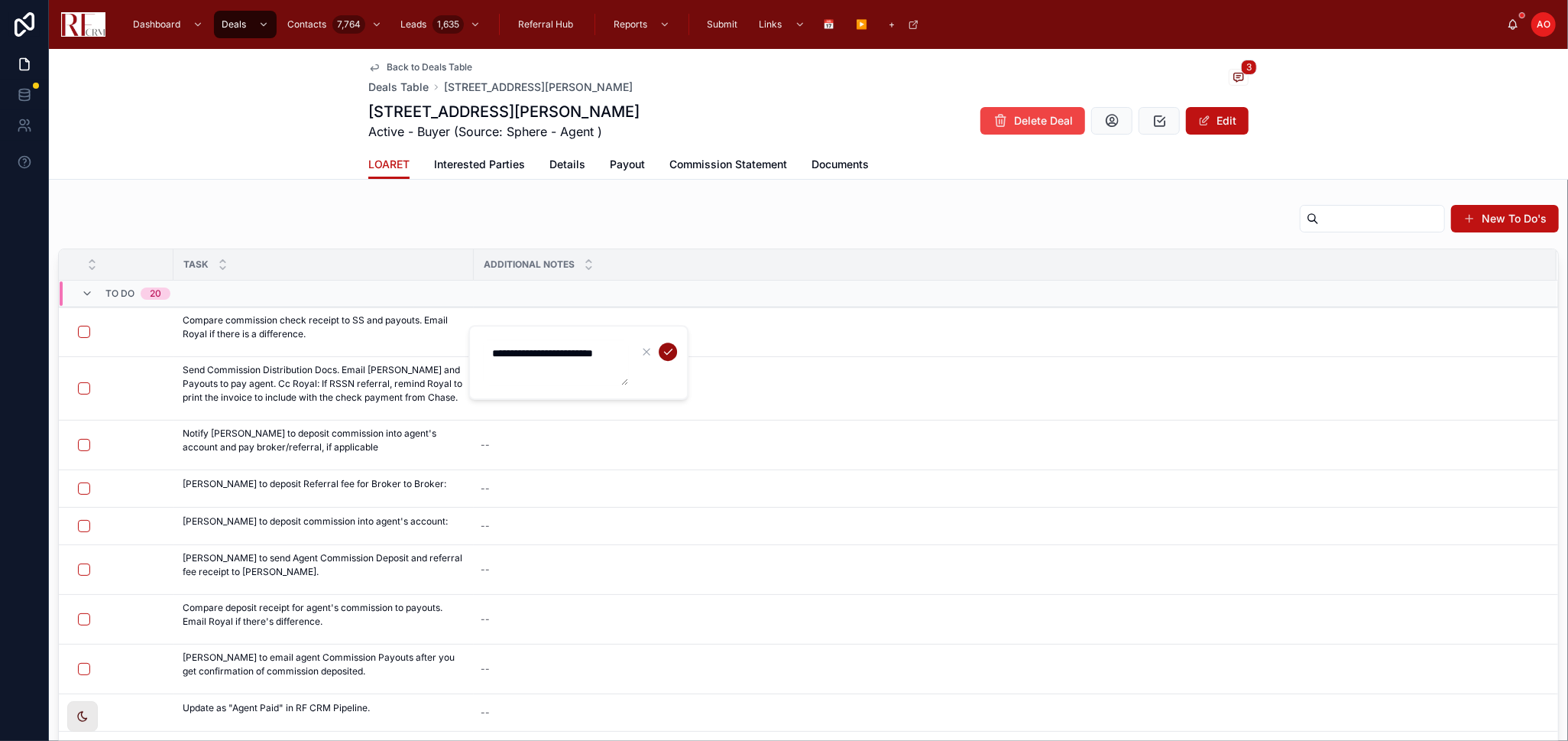
type textarea "**********"
click at [663, 347] on icon "submit" at bounding box center [668, 352] width 12 height 12
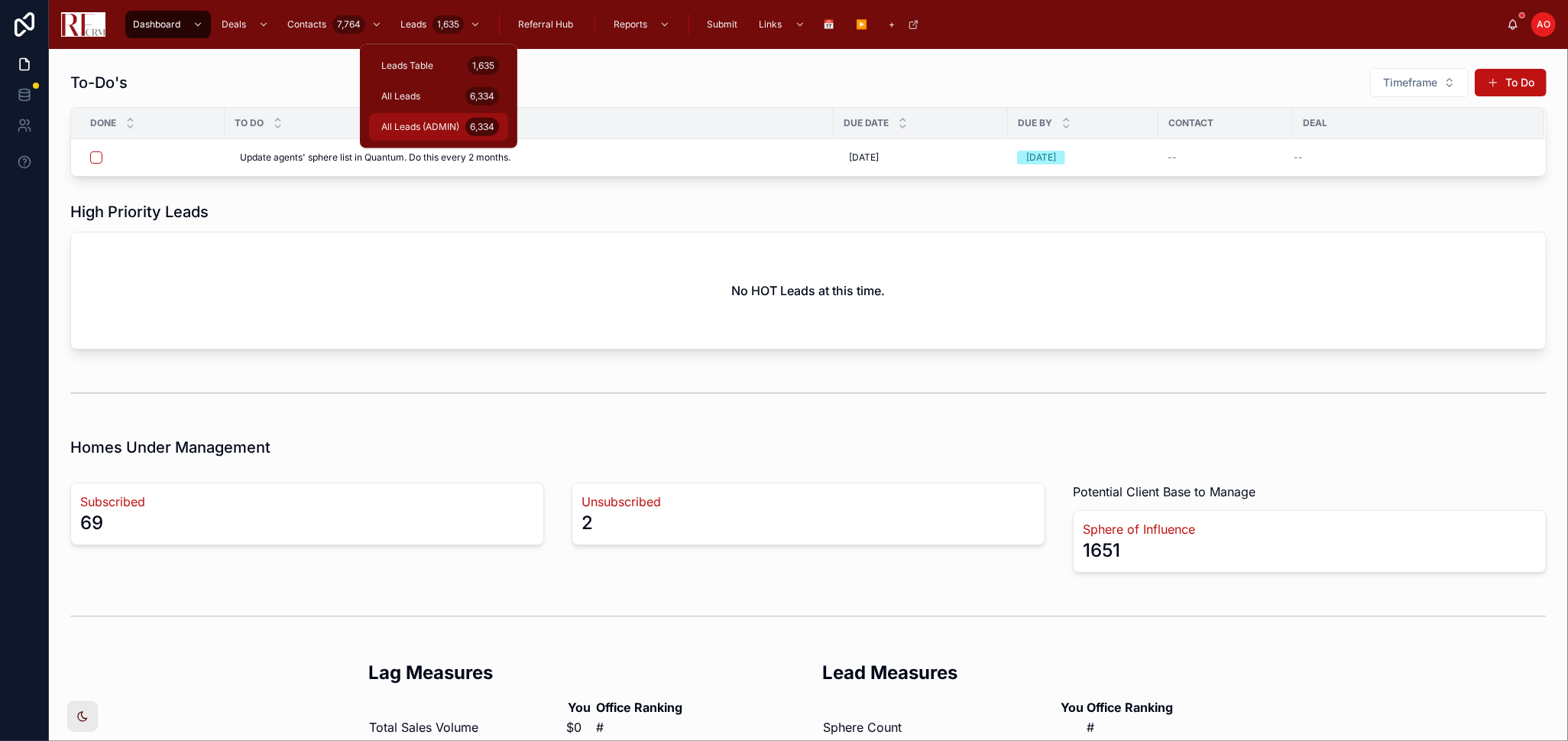
click at [420, 122] on span "All Leads (ADMIN)" at bounding box center [420, 127] width 78 height 12
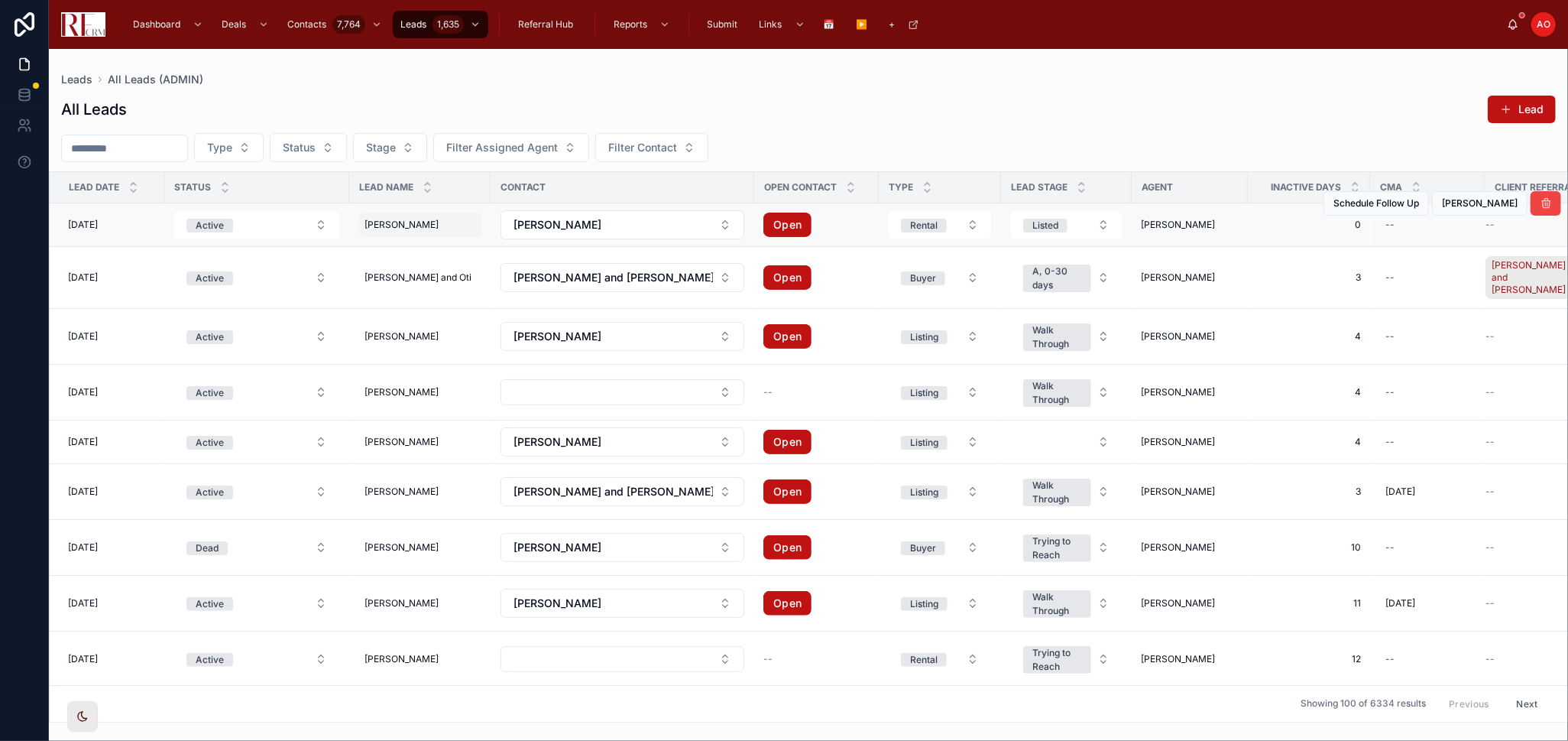
click at [410, 230] on span "[PERSON_NAME]" at bounding box center [401, 225] width 74 height 12
click at [97, 219] on span "[DATE]" at bounding box center [83, 225] width 30 height 12
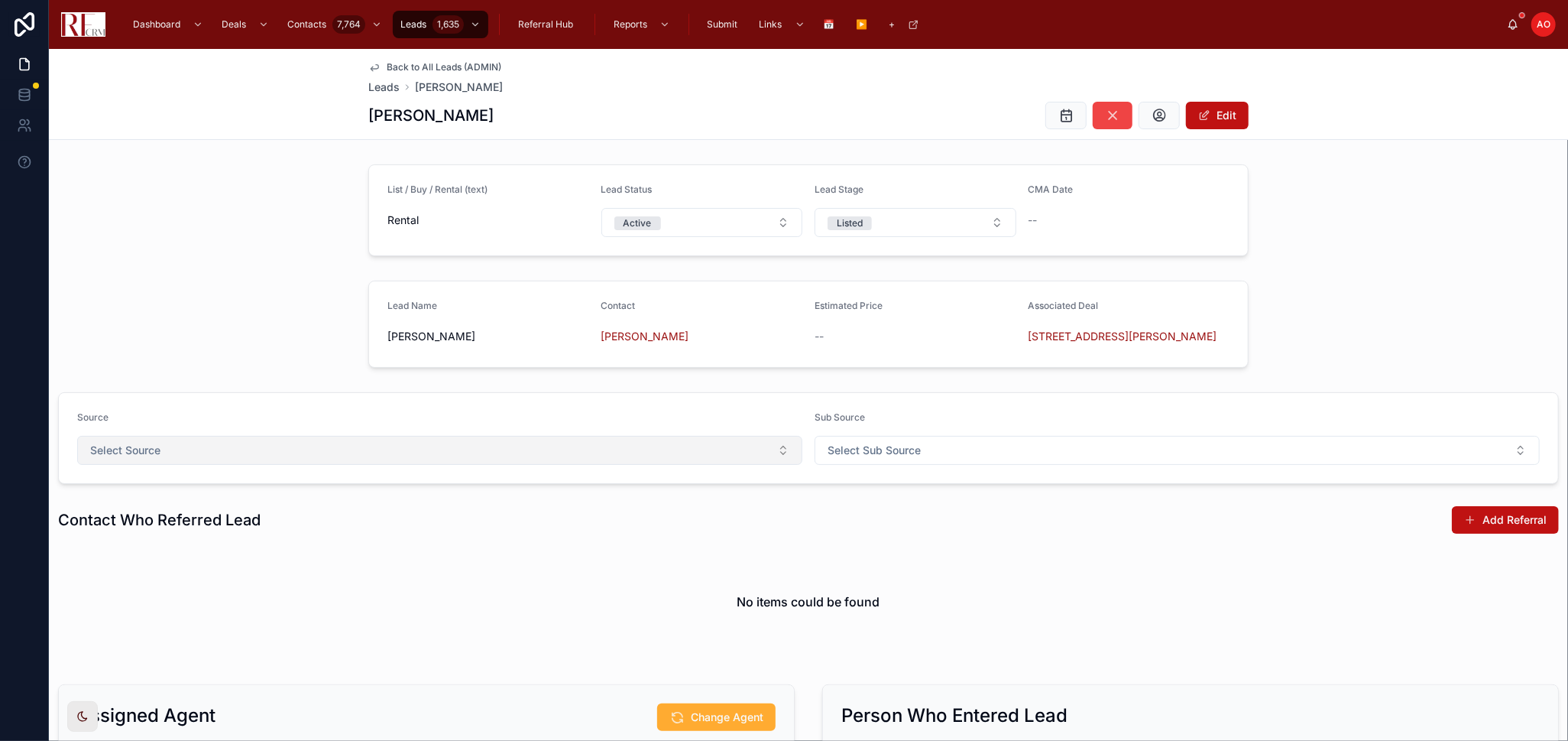
click at [754, 450] on button "Select Source" at bounding box center [439, 450] width 725 height 29
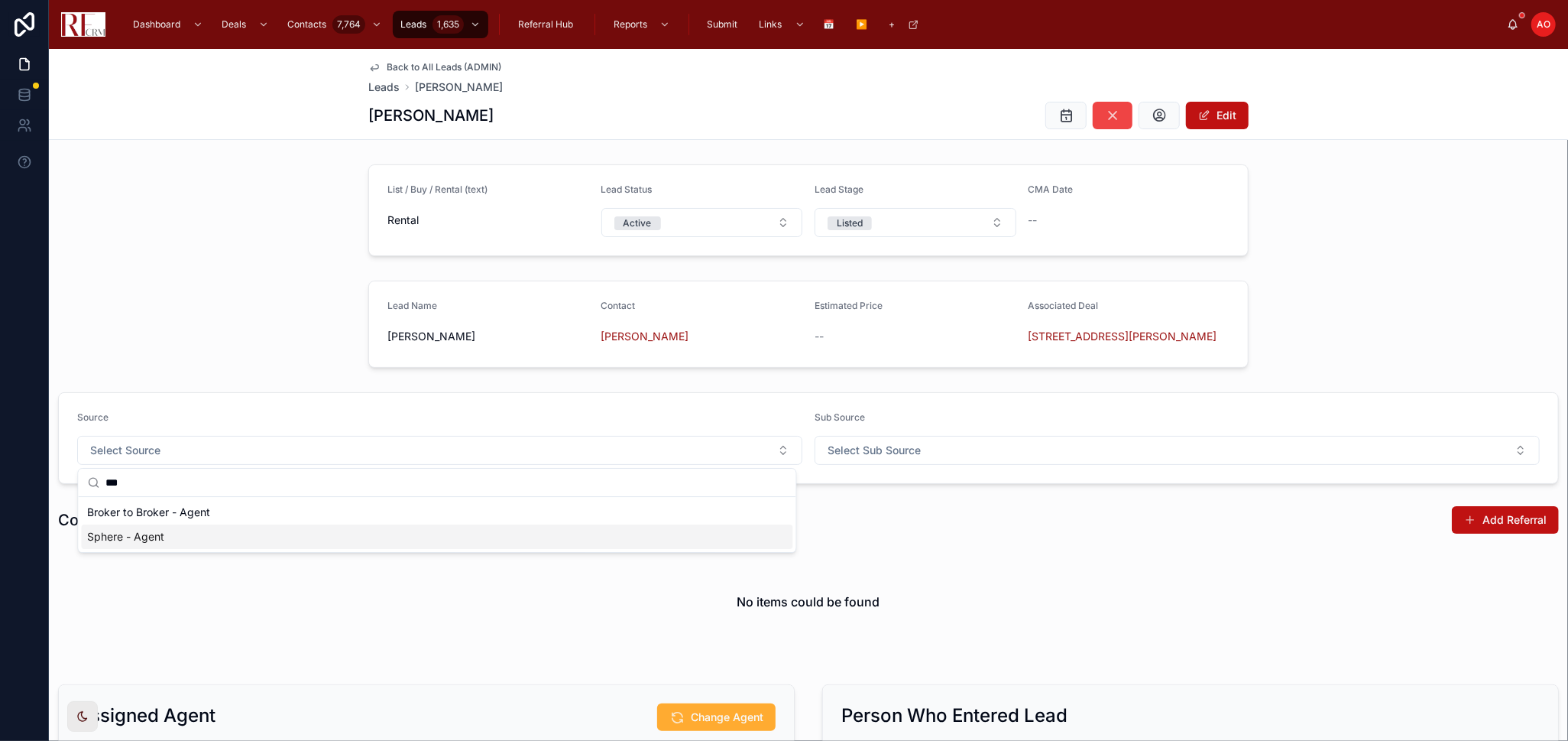
type input "***"
click at [260, 542] on div "Sphere - Agent" at bounding box center [436, 537] width 711 height 25
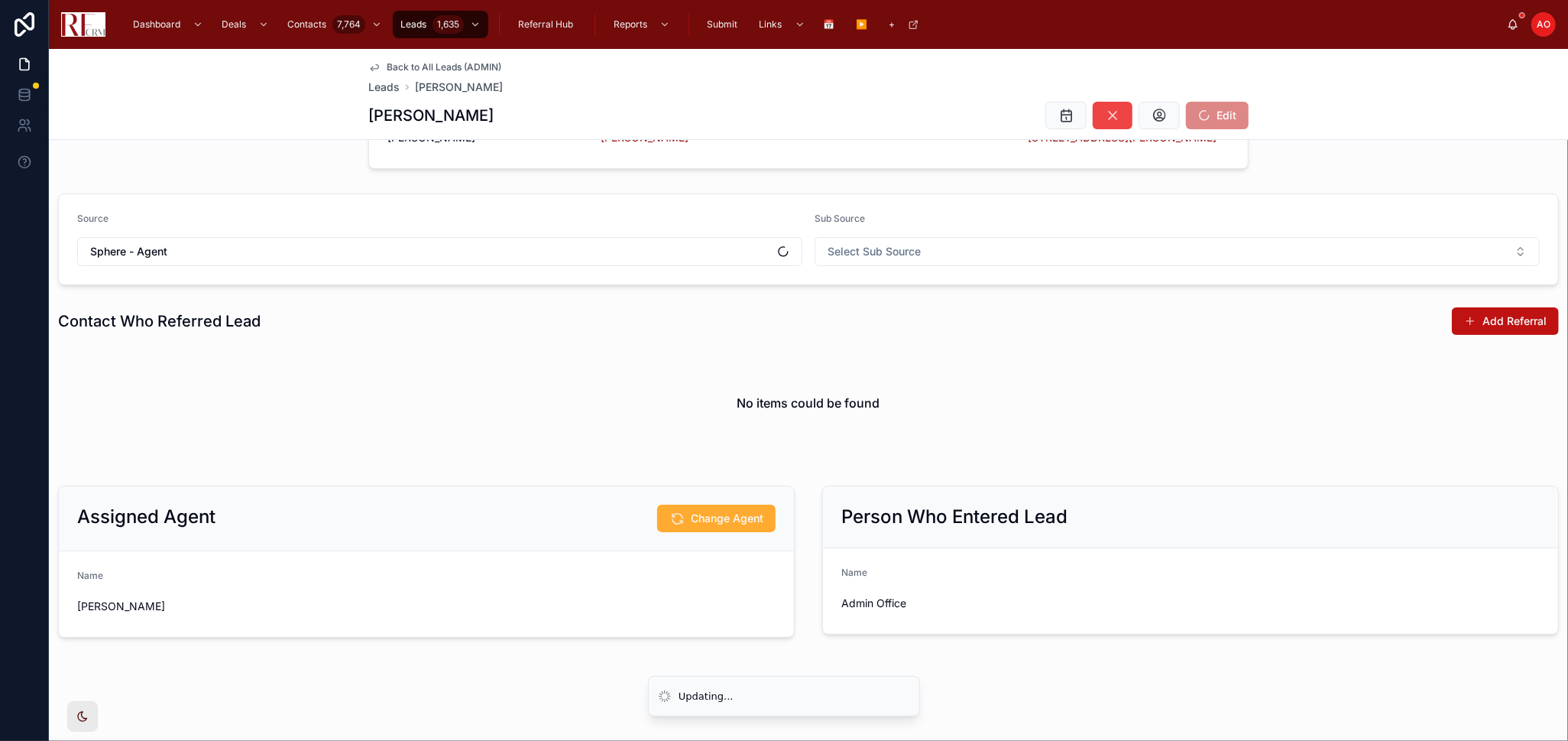
scroll to position [199, 0]
click at [1152, 382] on div "No items could be found" at bounding box center [809, 402] width 1501 height 116
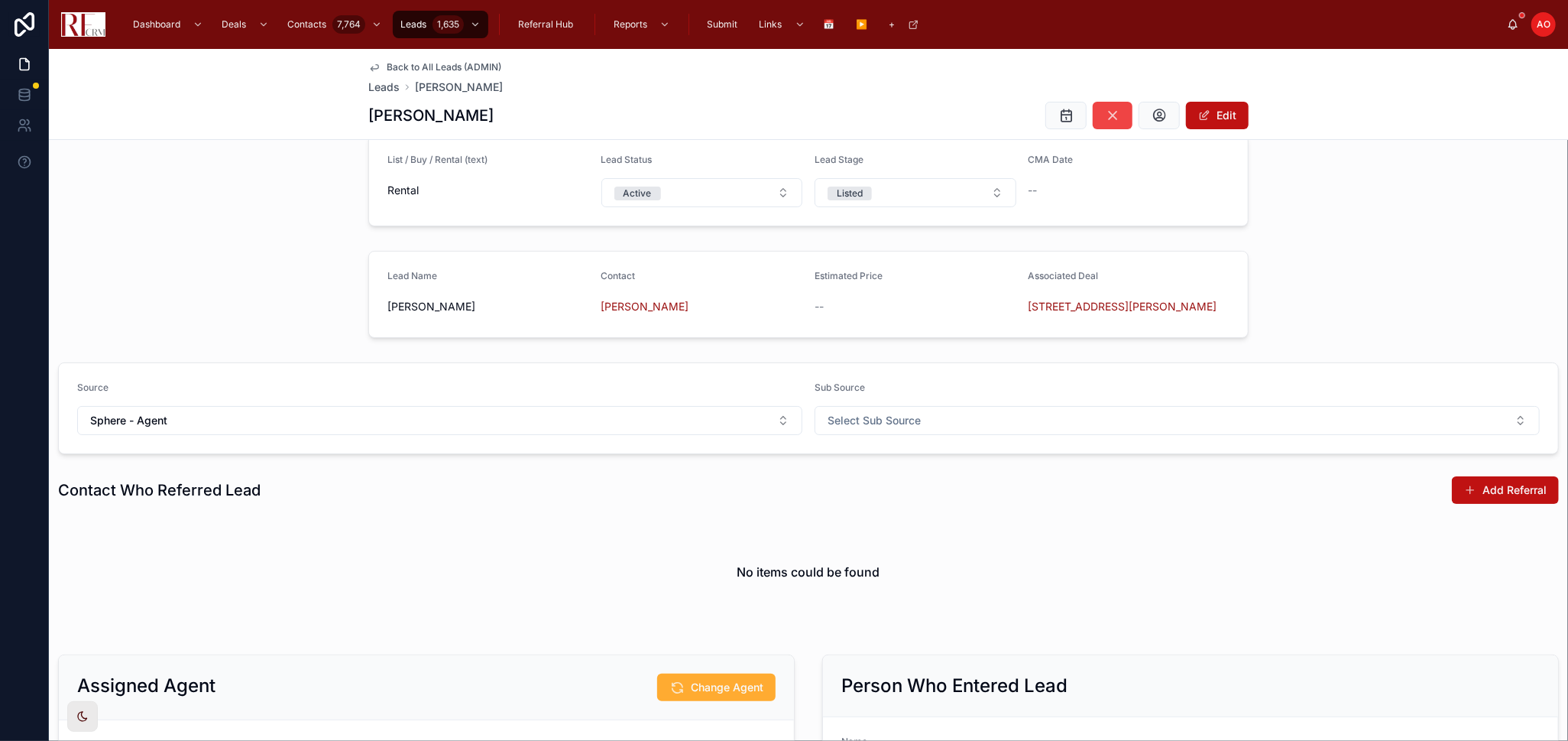
scroll to position [0, 0]
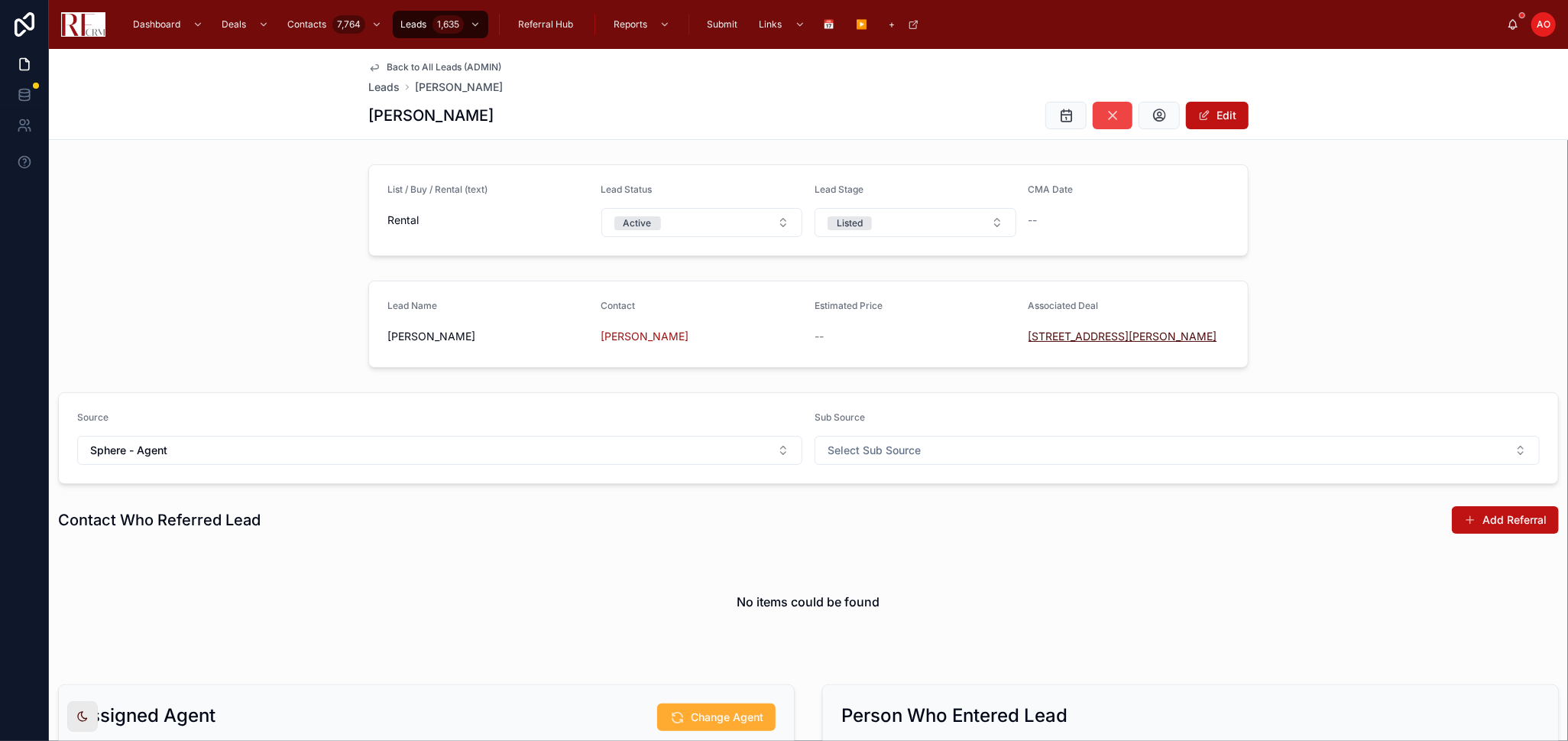
click at [1052, 340] on span "[STREET_ADDRESS][PERSON_NAME]" at bounding box center [1122, 336] width 189 height 15
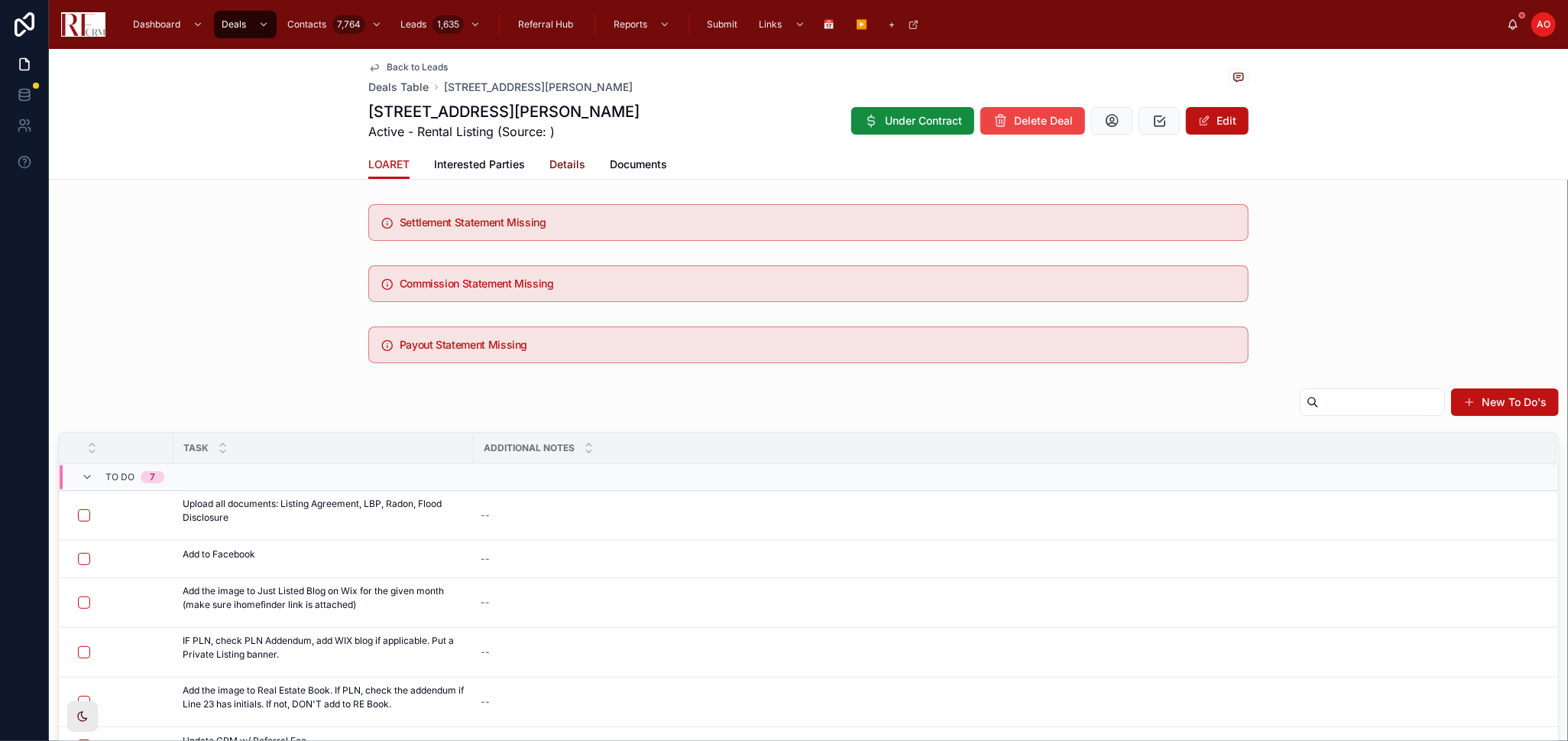
click at [553, 163] on span "Details" at bounding box center [567, 164] width 36 height 15
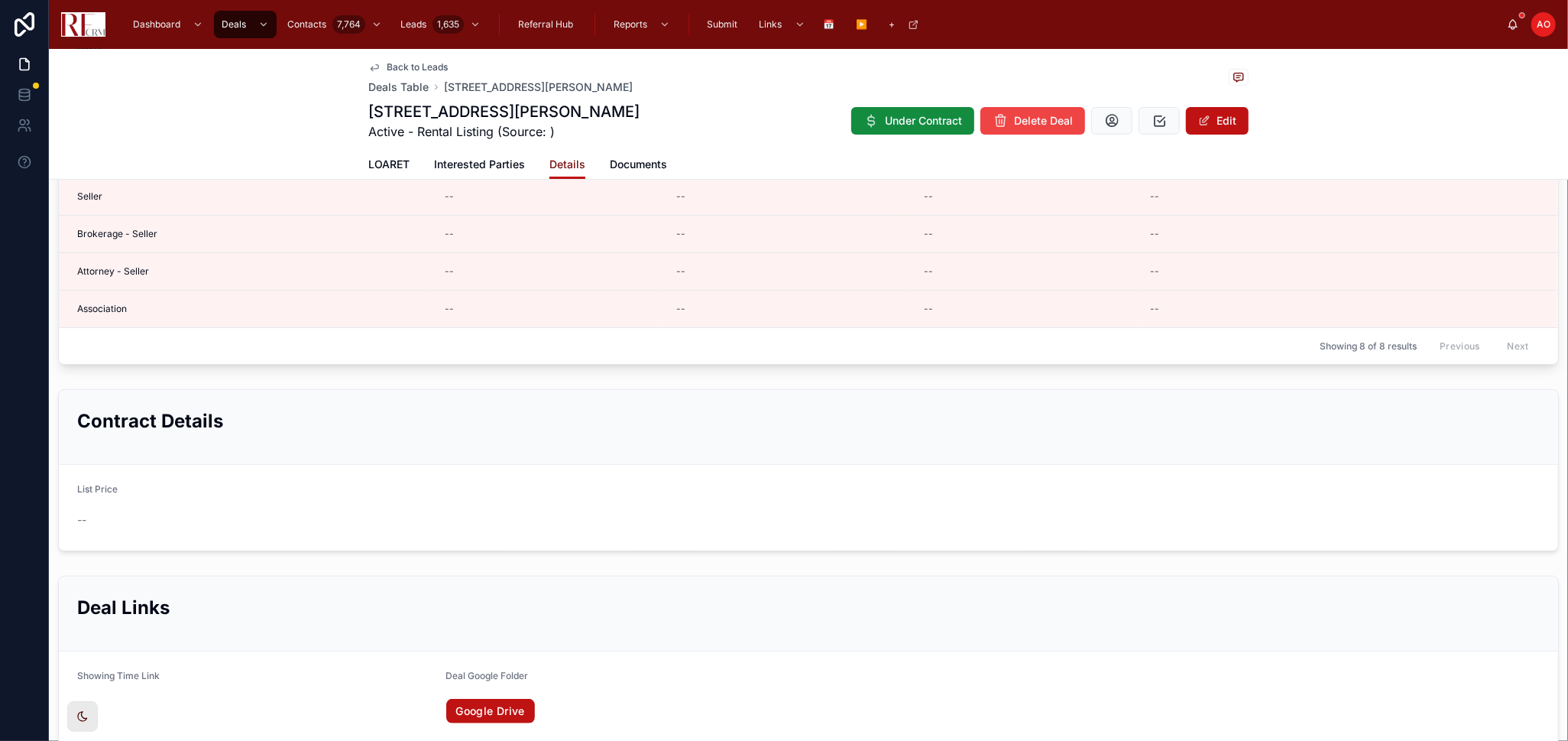
scroll to position [509, 0]
